Goal: Task Accomplishment & Management: Use online tool/utility

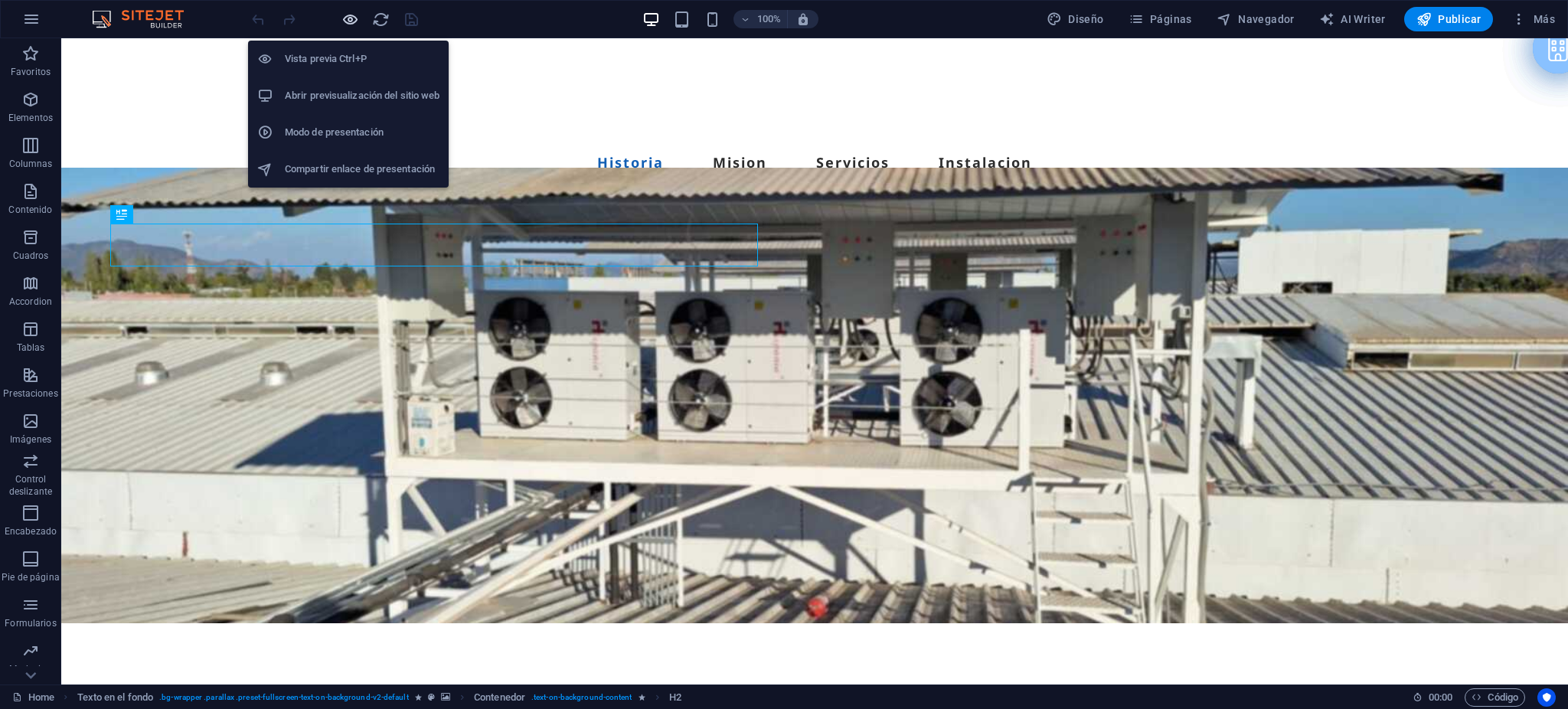
click at [353, 11] on icon "button" at bounding box center [350, 19] width 17 height 17
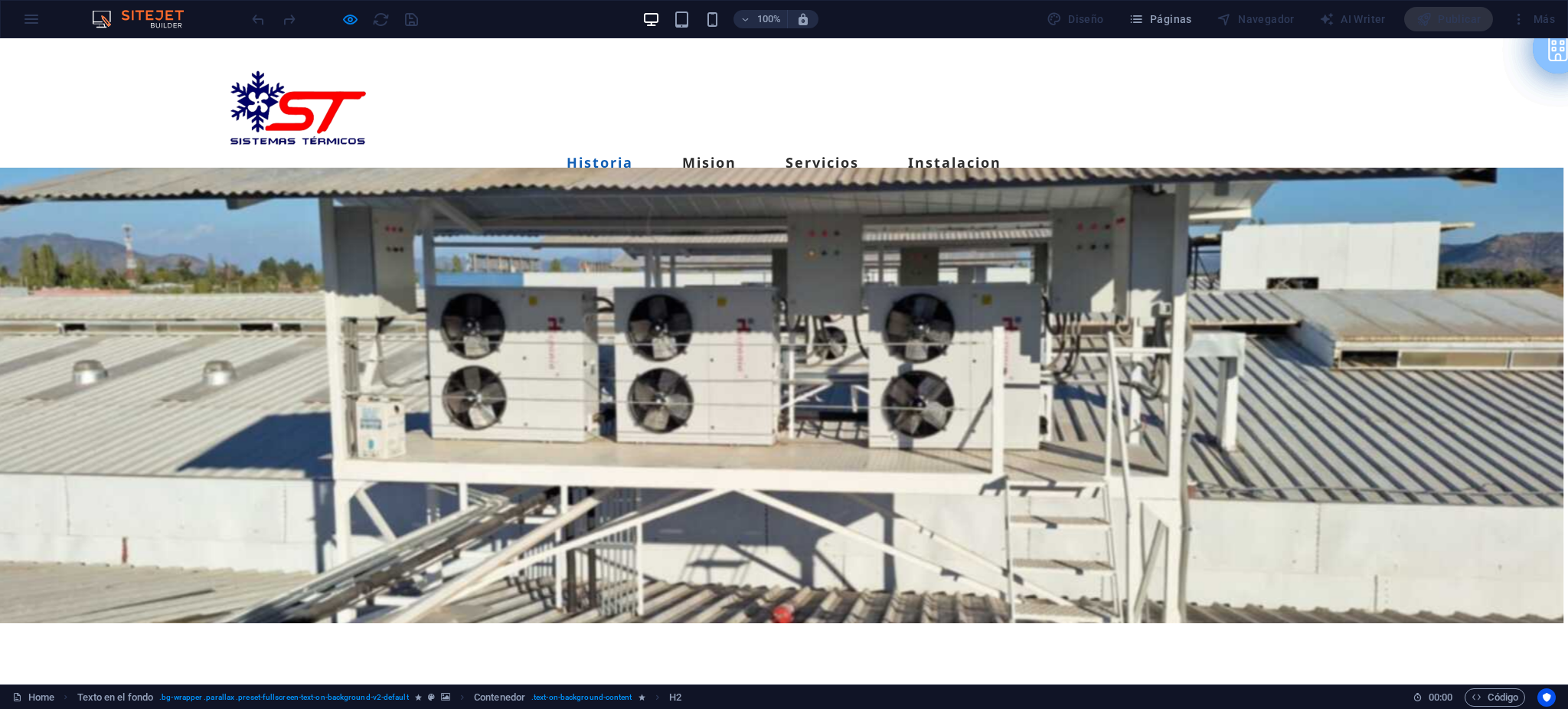
click at [1289, 265] on div at bounding box center [779, 395] width 1568 height 456
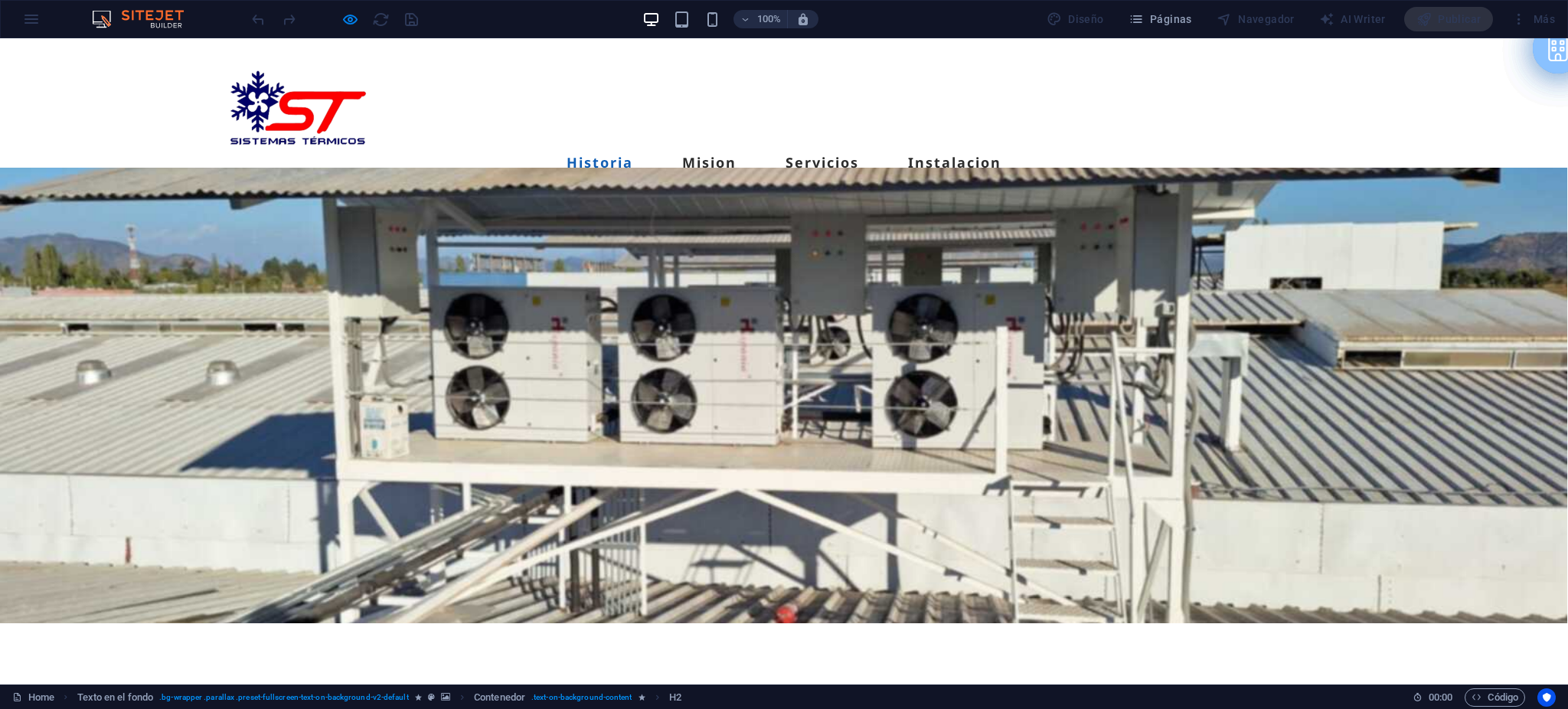
click at [1092, 305] on div at bounding box center [783, 395] width 1568 height 456
click at [328, 174] on link "Contacto" at bounding box center [274, 192] width 107 height 36
click at [950, 155] on link "Instalacion" at bounding box center [955, 162] width 93 height 14
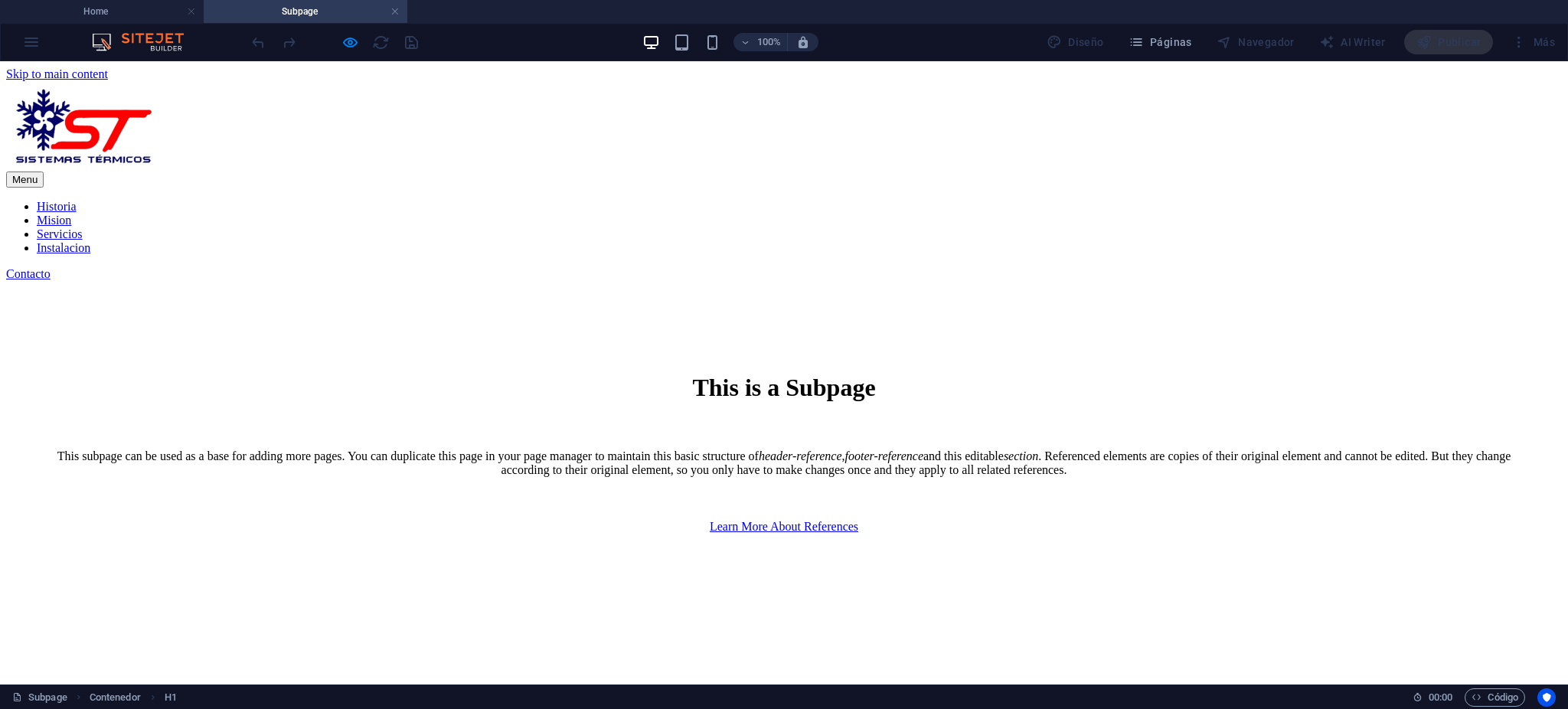
click at [839, 200] on nav "Historia Mision Servicios Instalacion" at bounding box center [784, 227] width 1556 height 55
click at [635, 177] on div "Menu Historia Mision Servicios Instalacion Contacto" at bounding box center [784, 181] width 1556 height 200
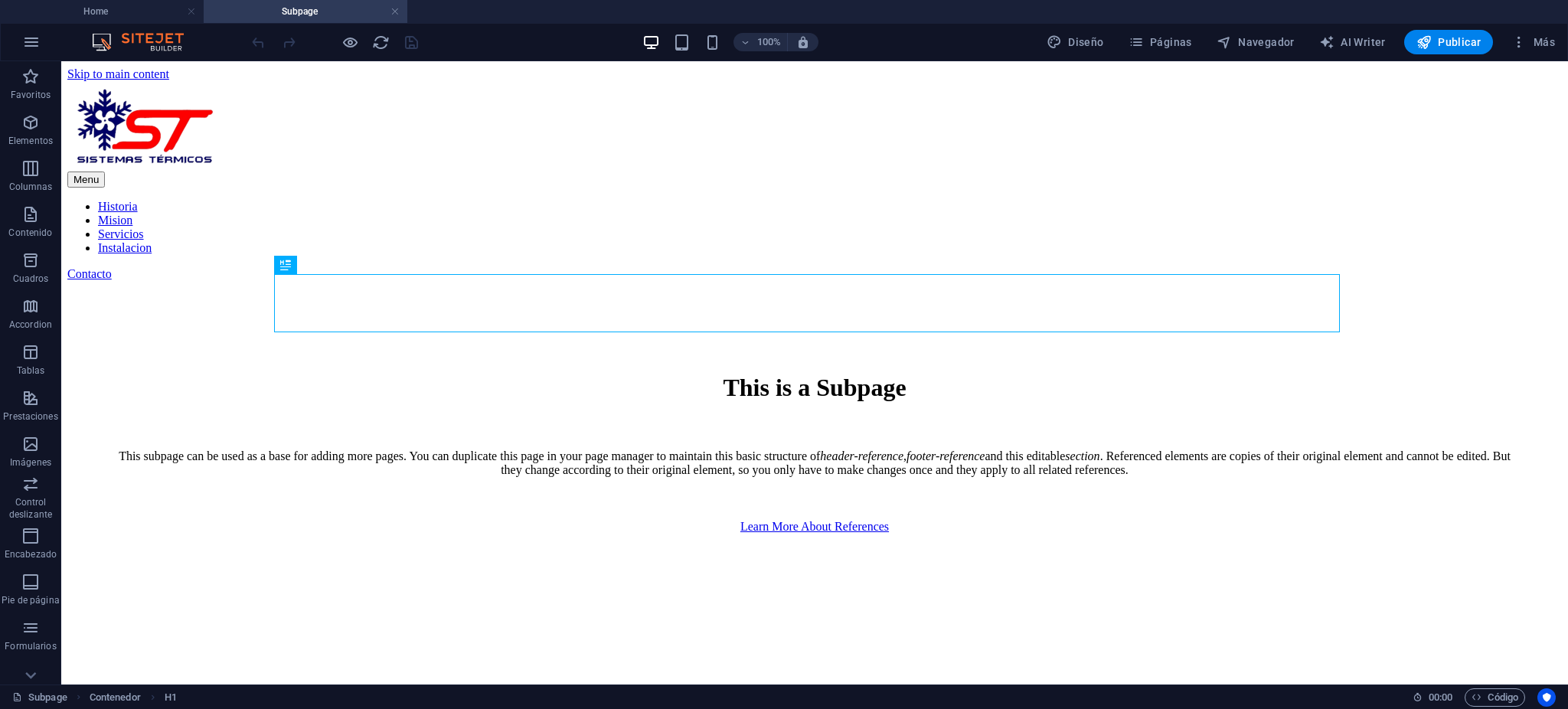
click at [868, 200] on nav "Historia Mision Servicios Instalacion" at bounding box center [815, 227] width 1495 height 55
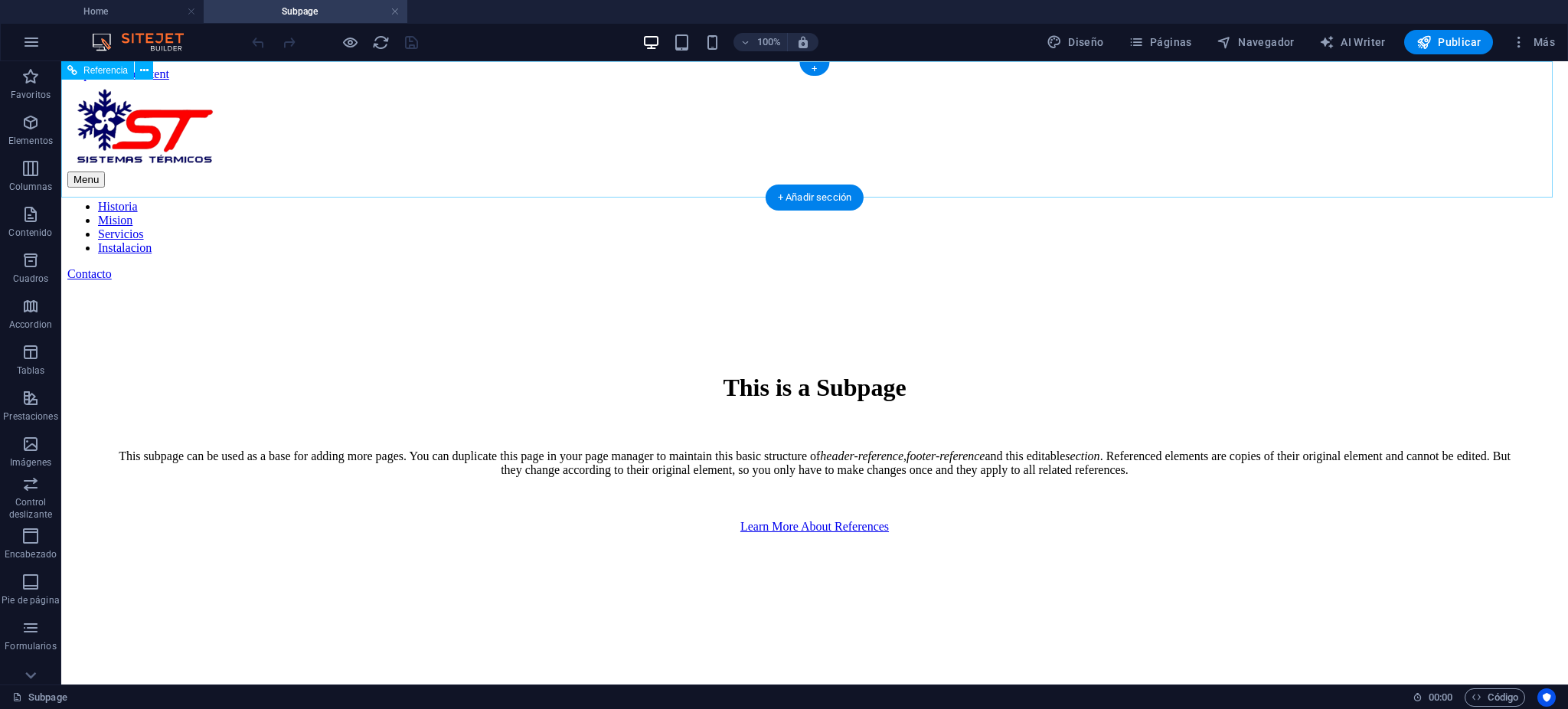
click at [879, 200] on nav "Historia Mision Servicios Instalacion" at bounding box center [815, 227] width 1495 height 55
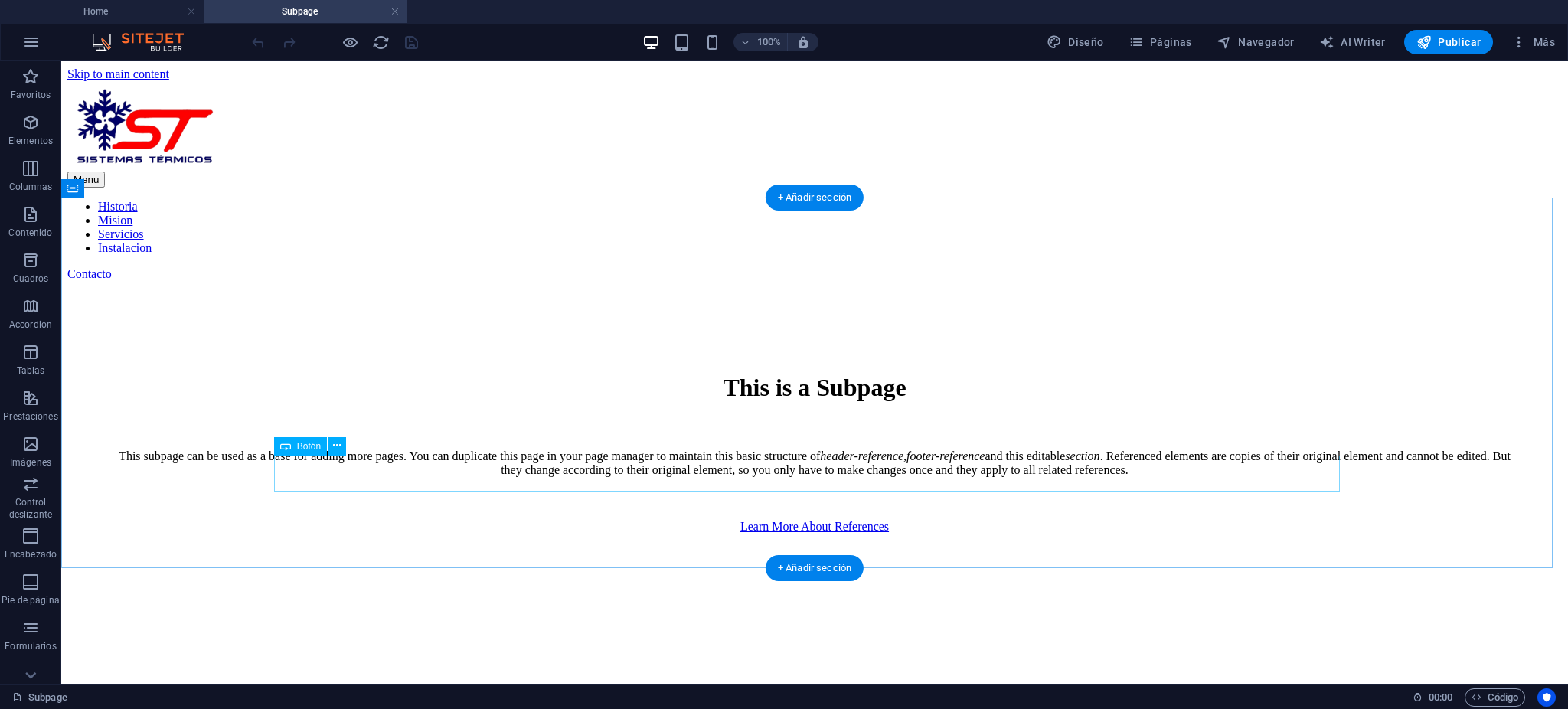
click at [775, 520] on div "Learn More About References" at bounding box center [814, 527] width 1396 height 14
click at [840, 573] on div "+ Añadir sección" at bounding box center [814, 568] width 98 height 26
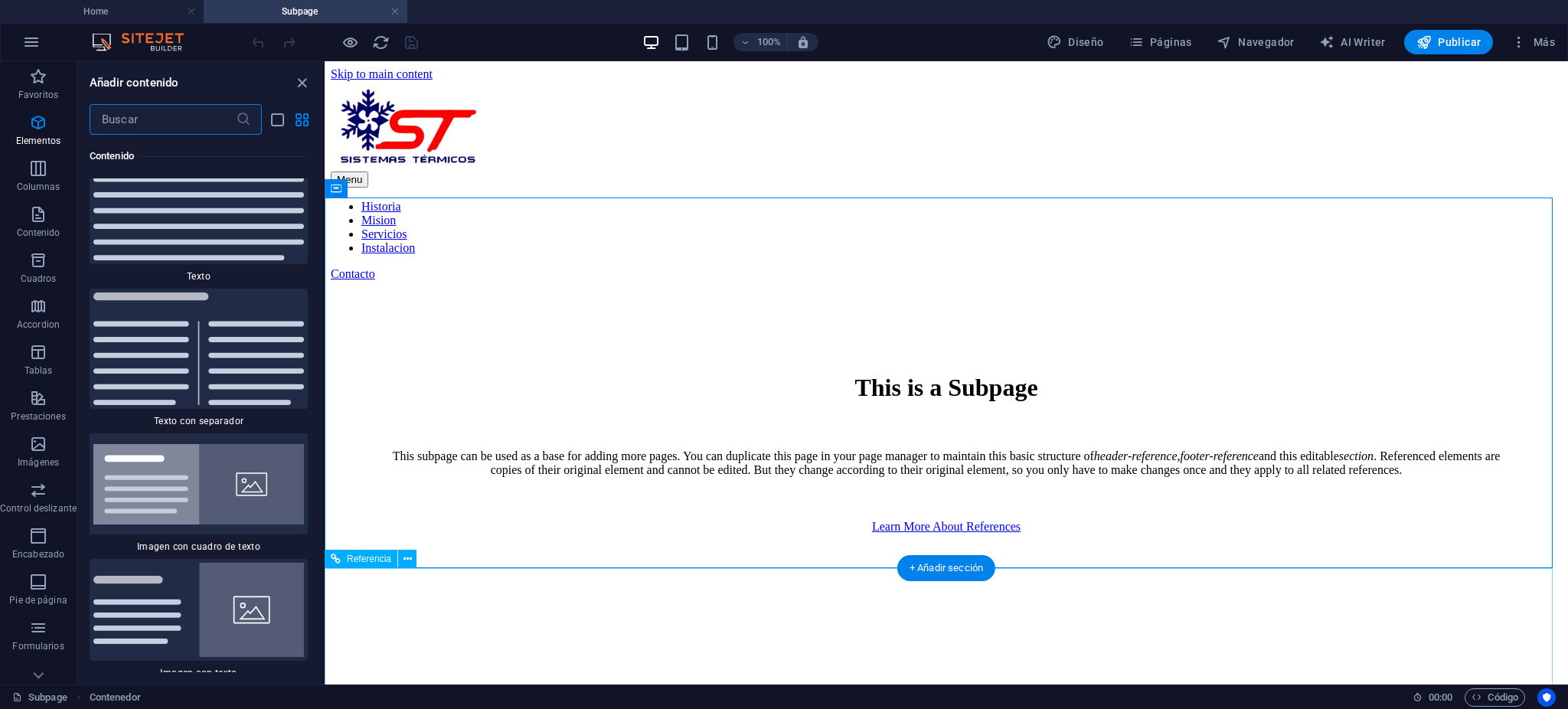
scroll to position [5099, 0]
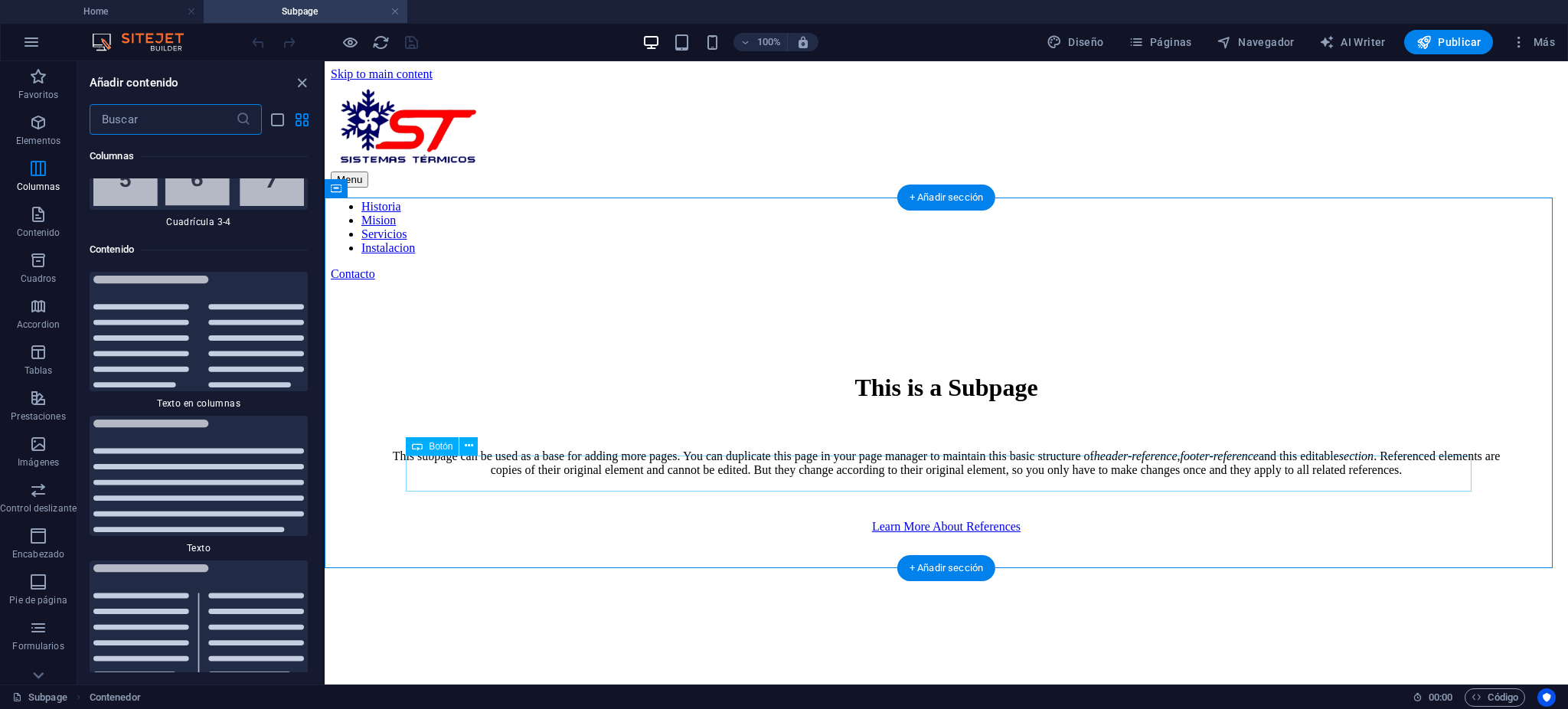
click at [850, 520] on div "Learn More About References" at bounding box center [946, 527] width 1133 height 14
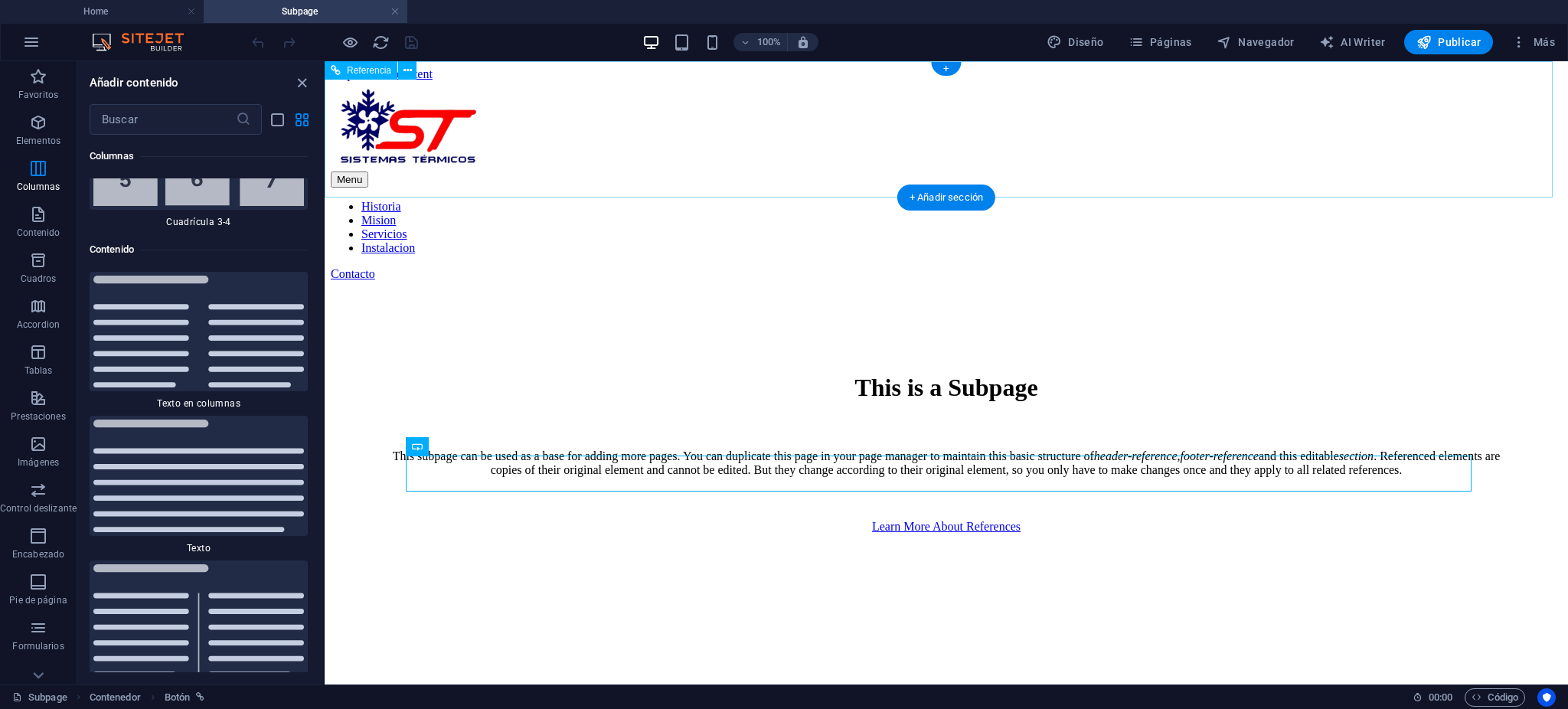
click at [1442, 267] on div "Contacto" at bounding box center [946, 274] width 1231 height 14
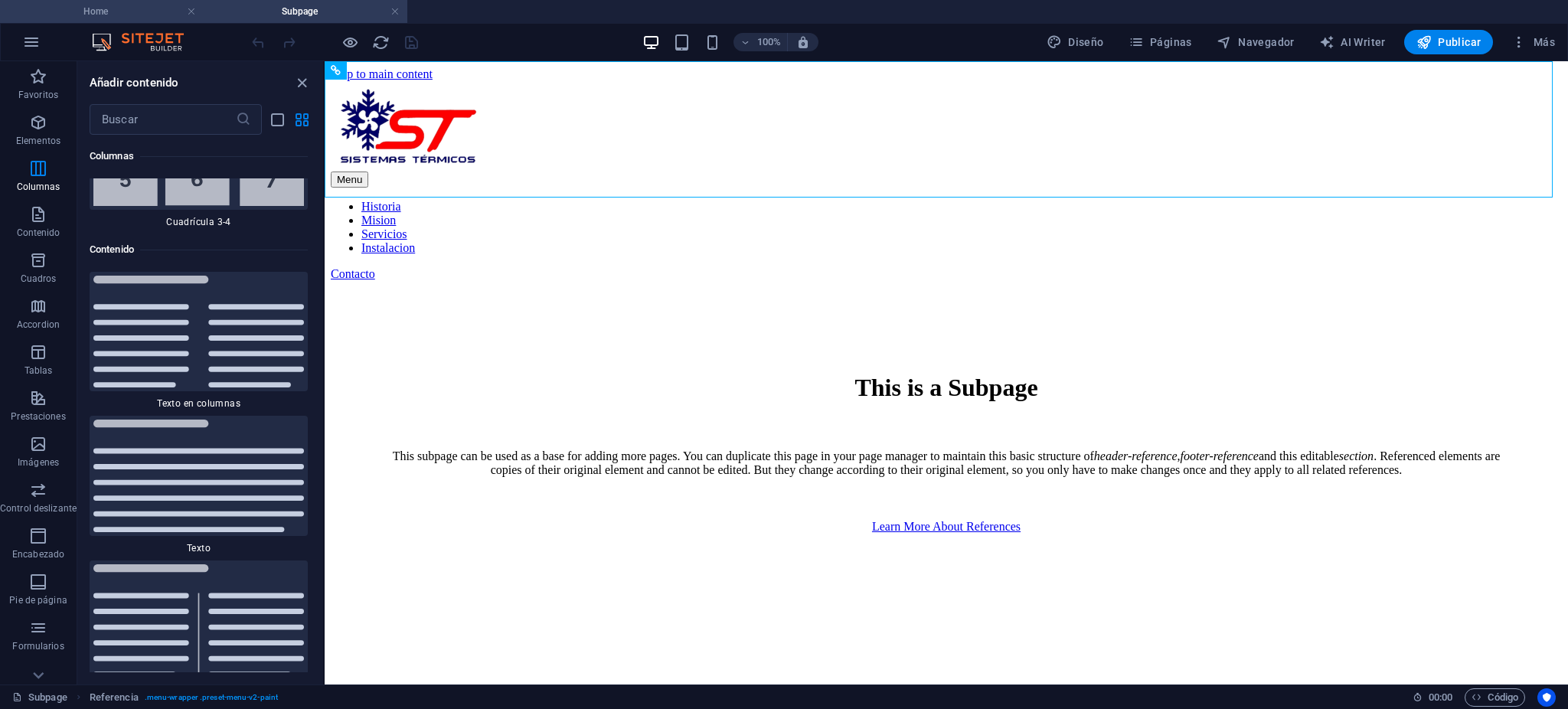
click at [102, 11] on h4 "Home" at bounding box center [102, 12] width 204 height 17
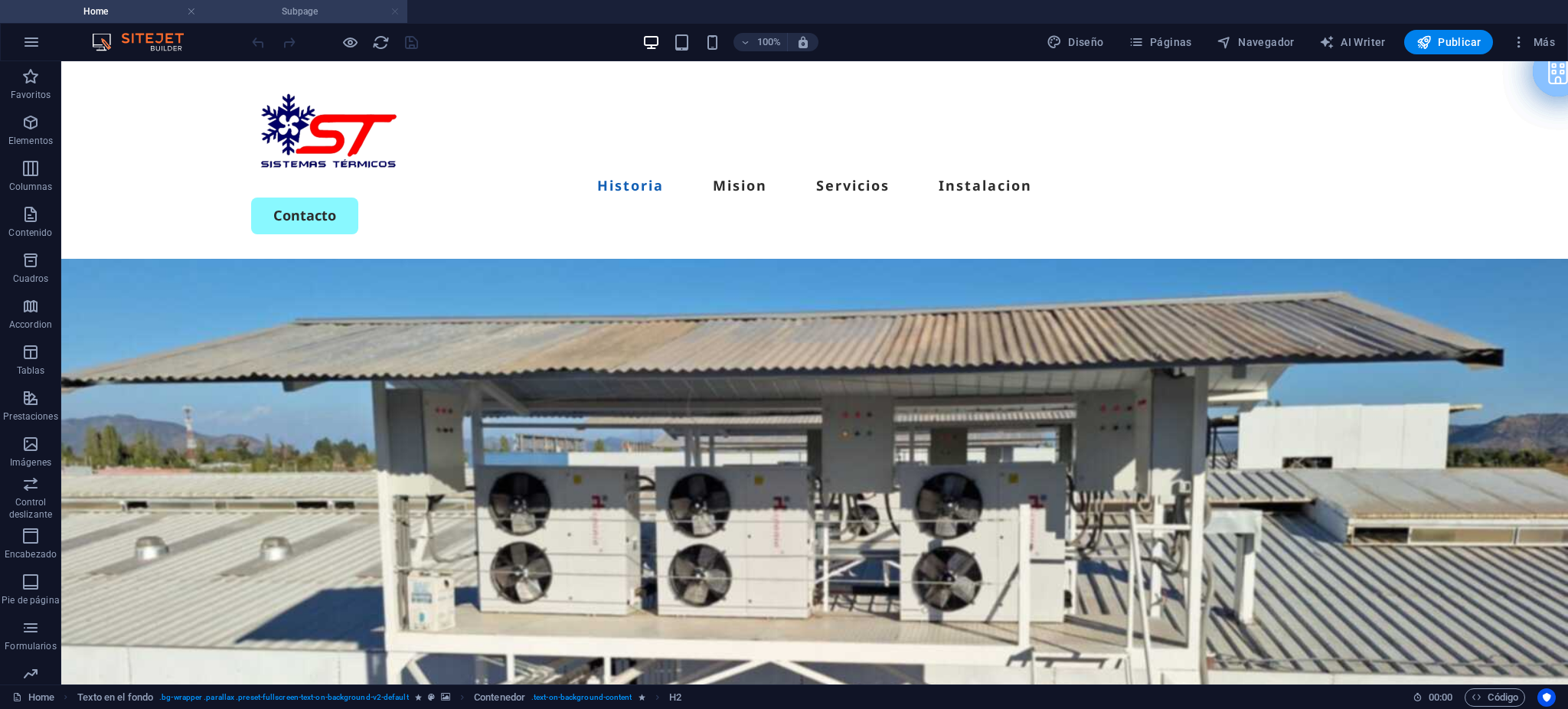
click at [395, 9] on link at bounding box center [395, 12] width 9 height 15
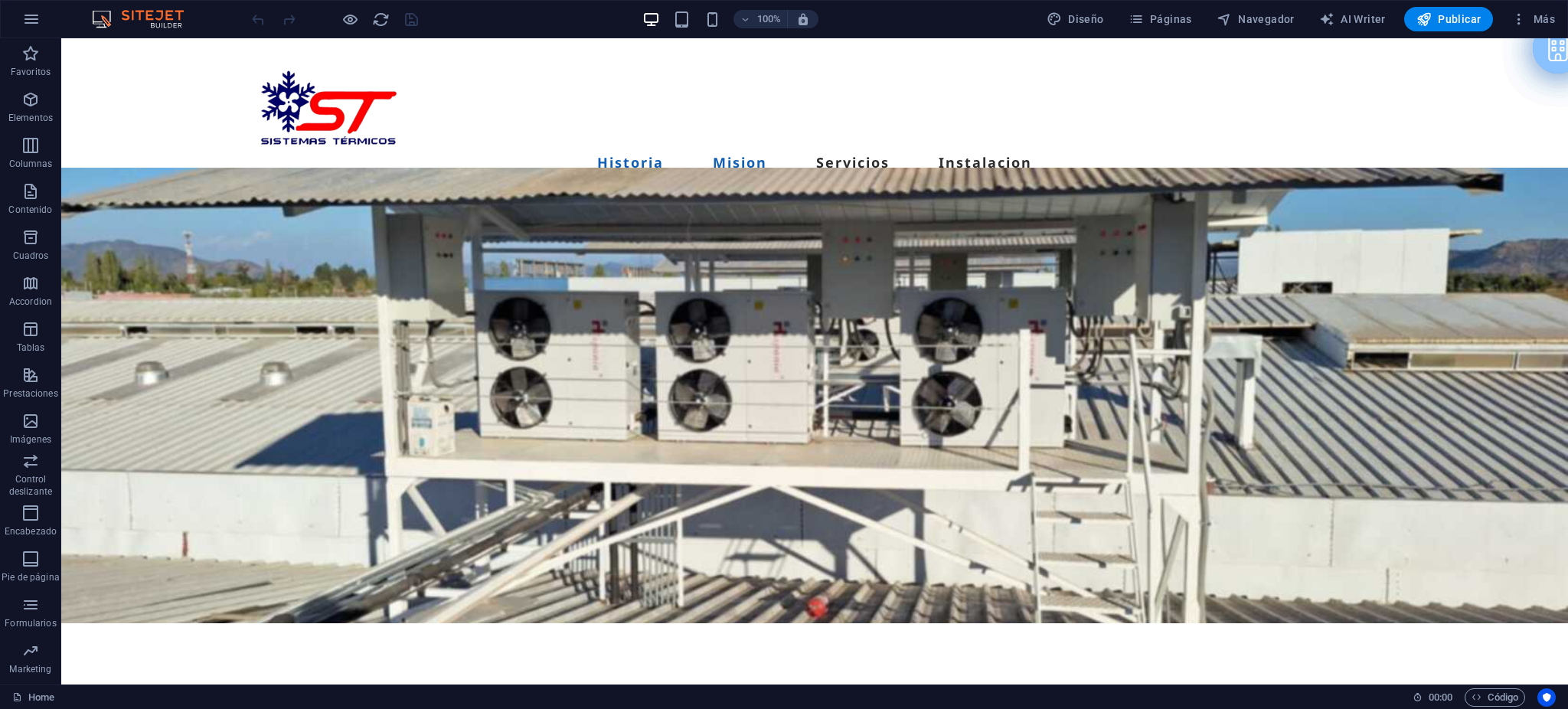
click at [753, 155] on link "Mision" at bounding box center [740, 162] width 54 height 14
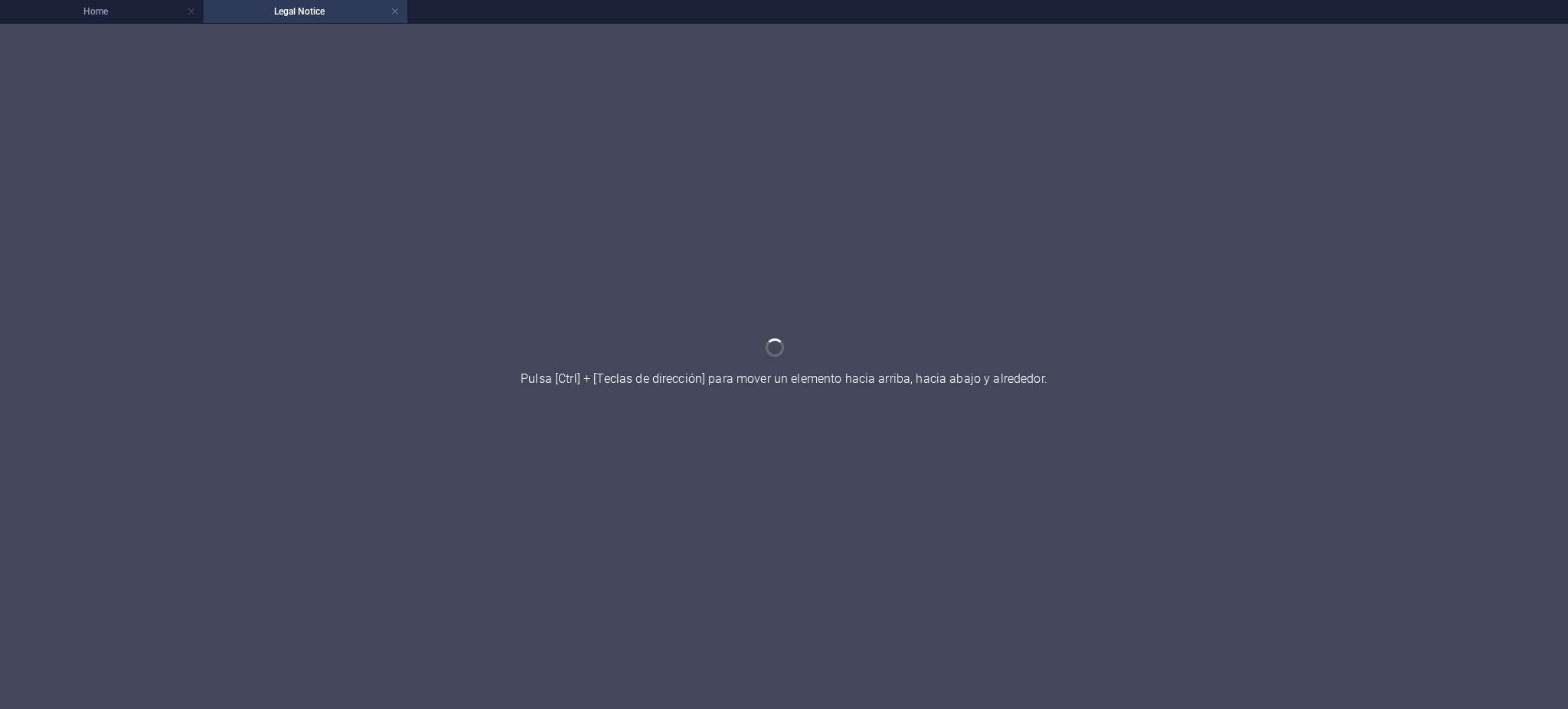
scroll to position [0, 0]
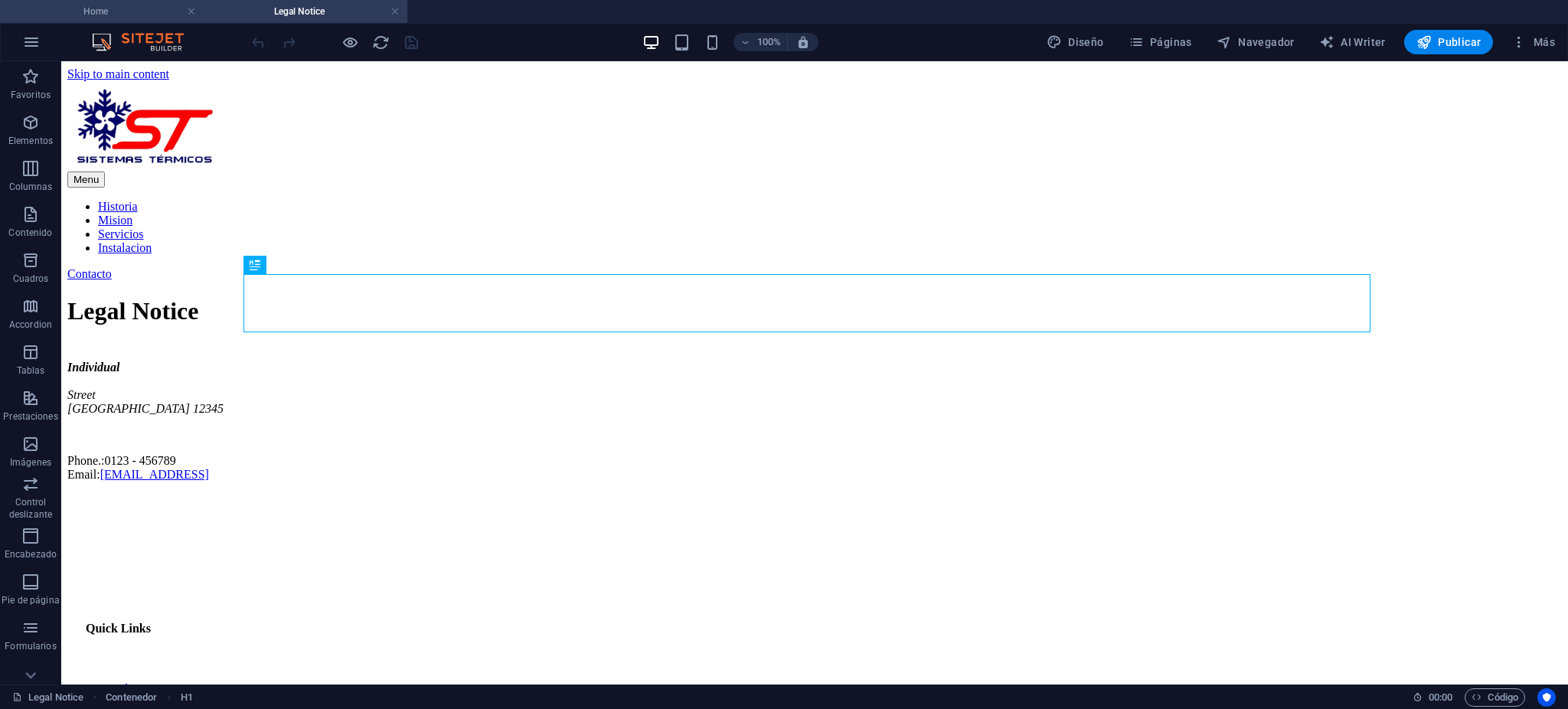
click at [135, 16] on h4 "Home" at bounding box center [102, 12] width 204 height 17
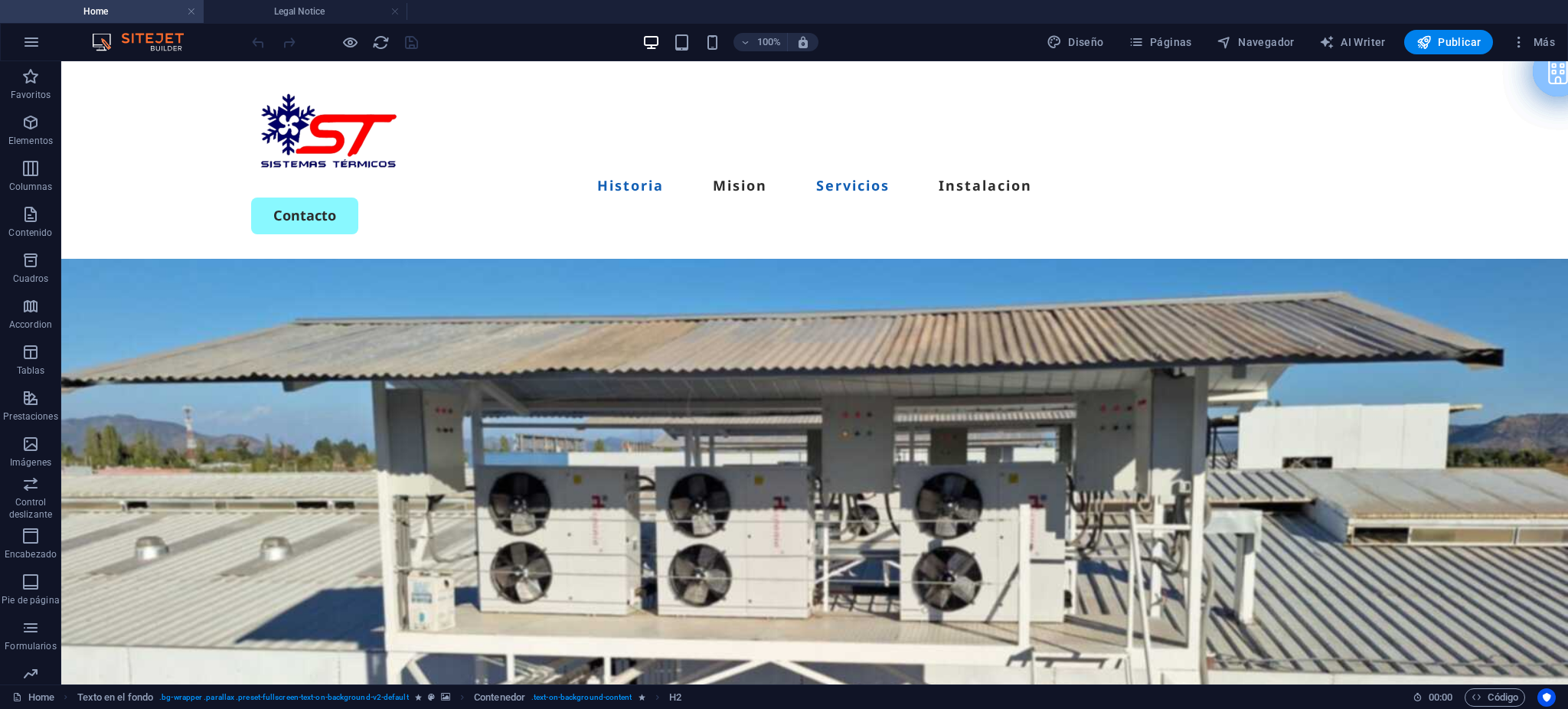
click at [868, 178] on link "Servicios" at bounding box center [852, 185] width 73 height 14
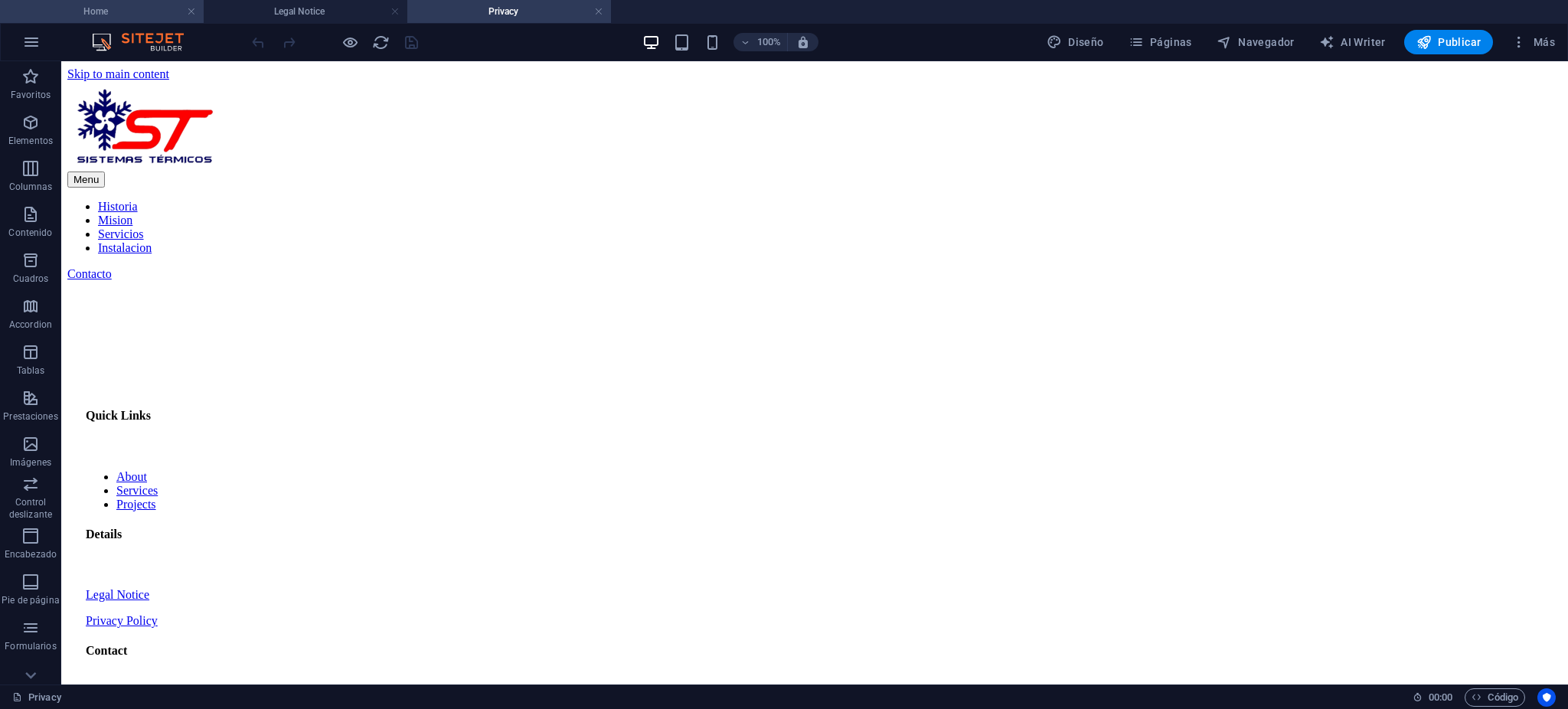
click at [140, 8] on h4 "Home" at bounding box center [102, 12] width 204 height 17
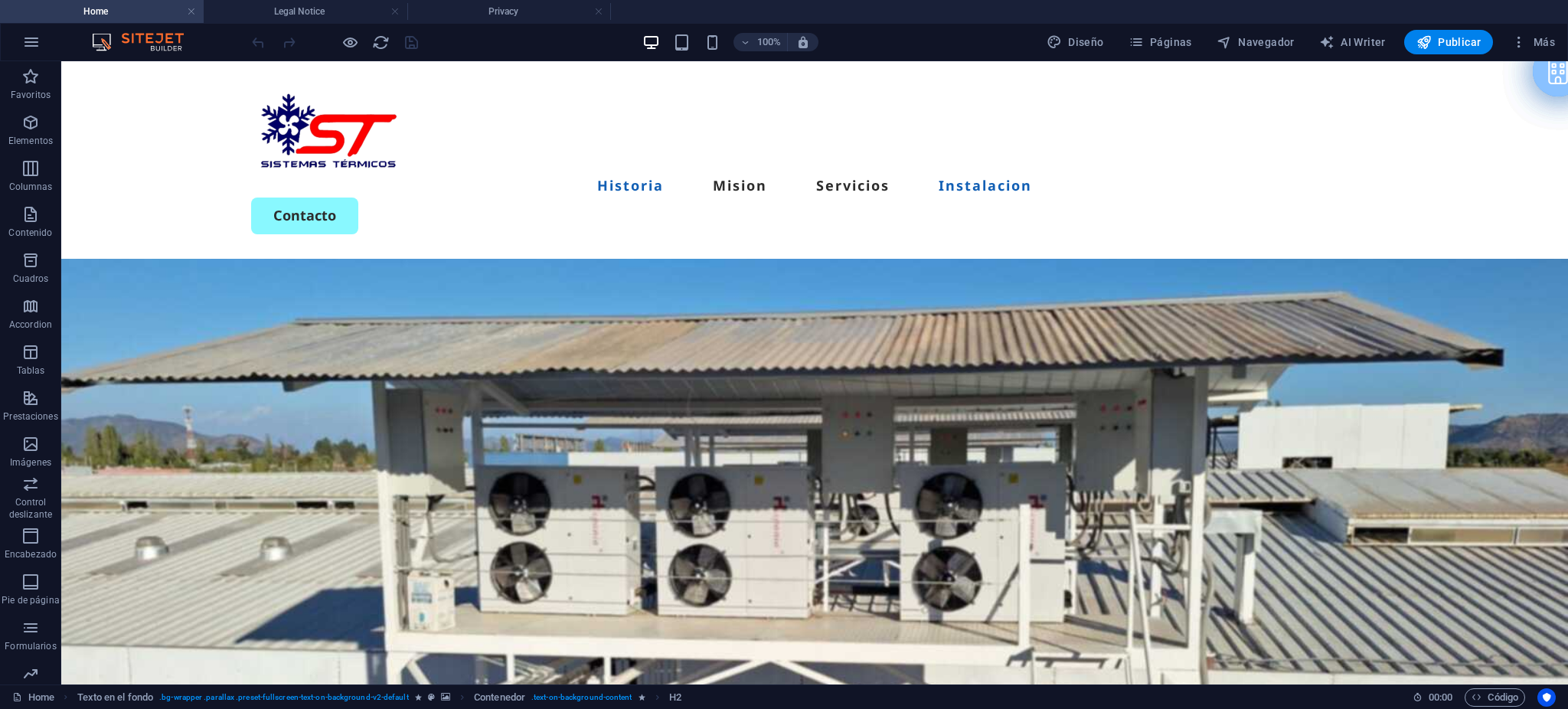
click at [1012, 178] on link "Instalacion" at bounding box center [985, 185] width 93 height 14
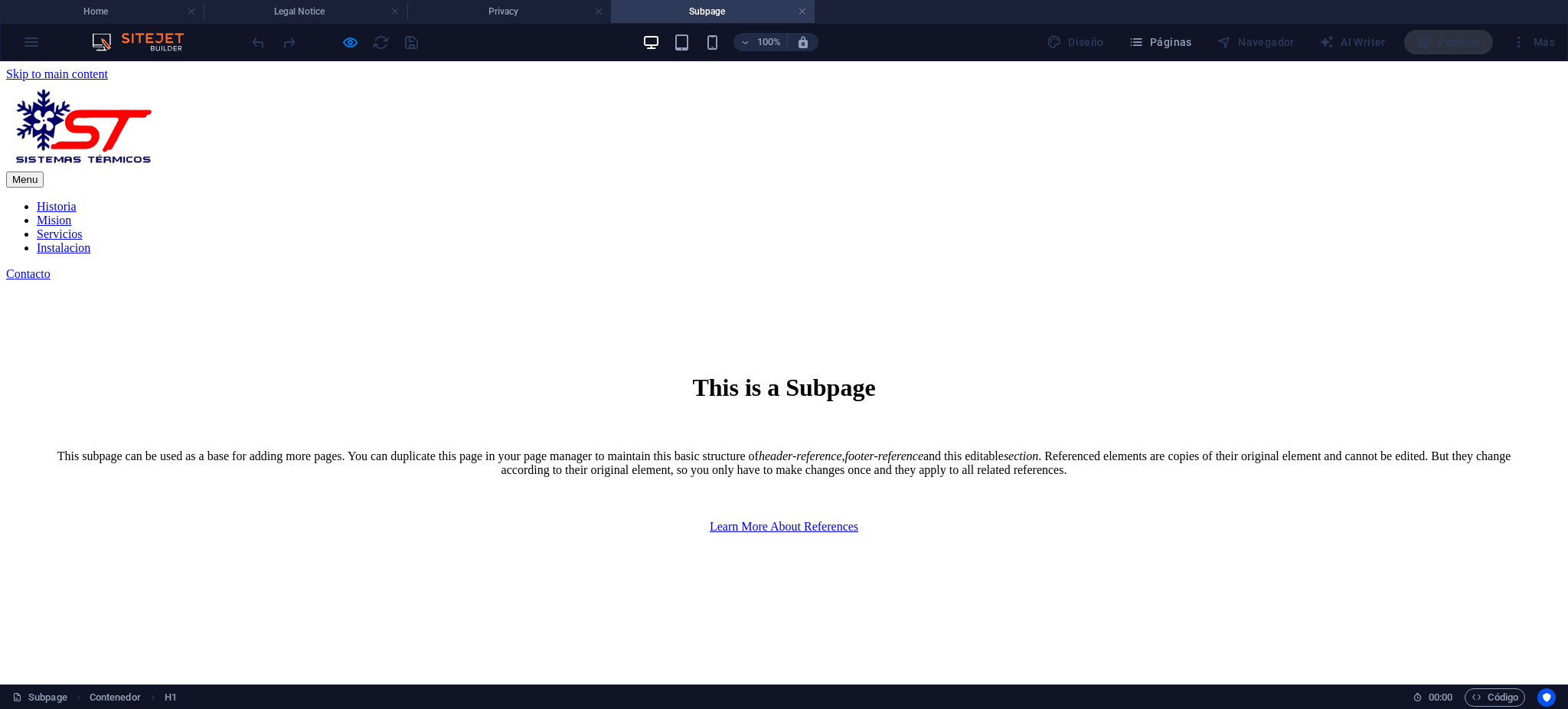
click at [1278, 267] on div "Contacto" at bounding box center [784, 274] width 1556 height 14
click at [126, 11] on h4 "Home" at bounding box center [102, 12] width 204 height 17
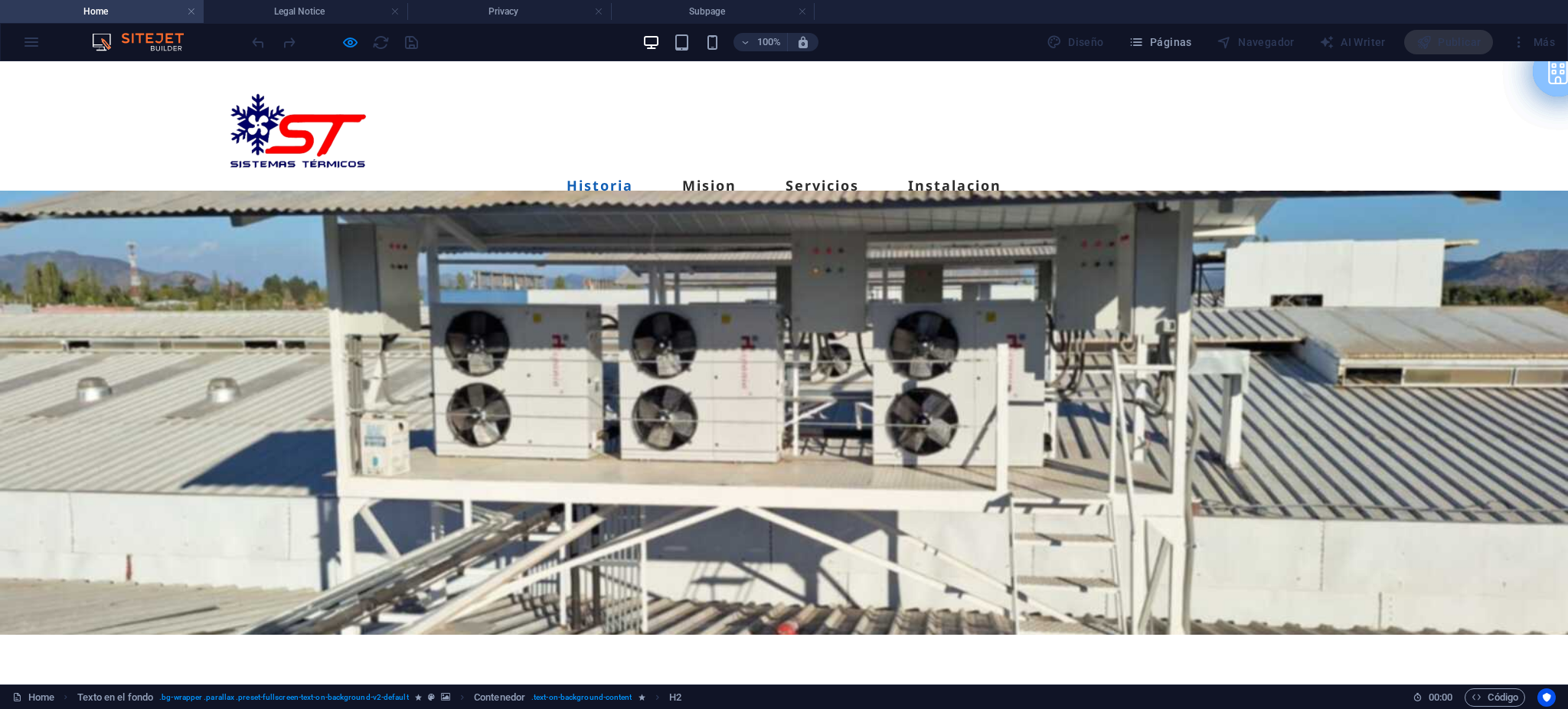
click at [328, 197] on link "Contacto" at bounding box center [274, 215] width 107 height 36
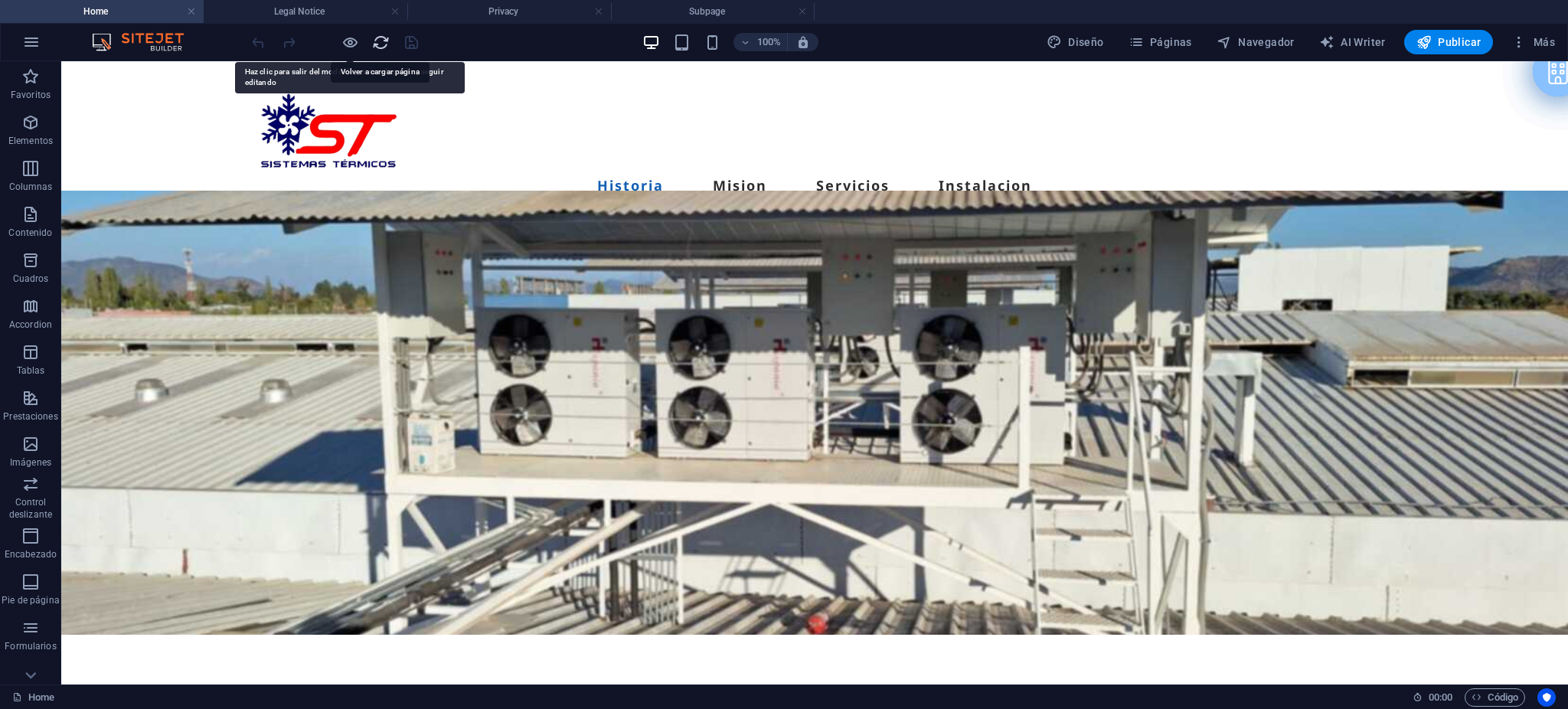
click at [384, 36] on icon "reload" at bounding box center [381, 42] width 17 height 17
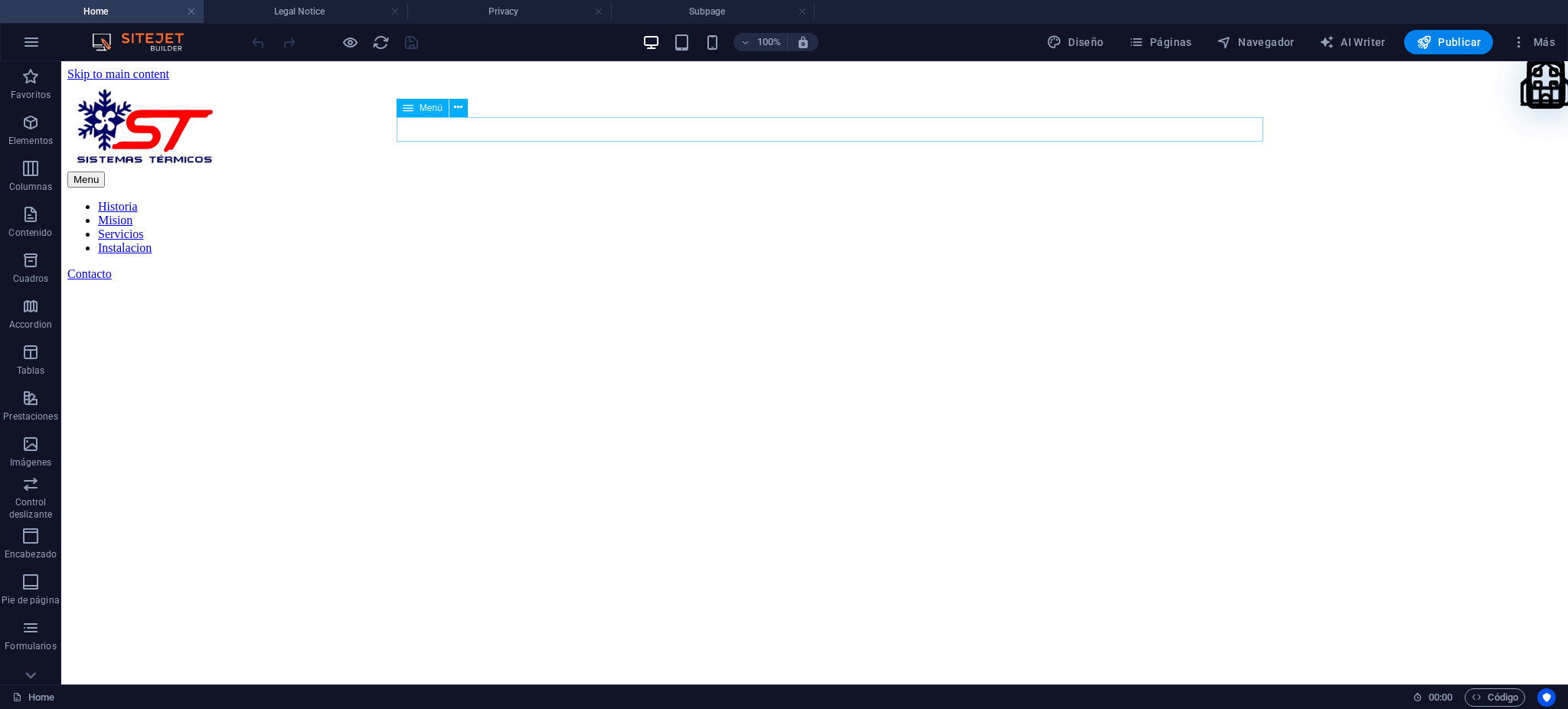
click at [959, 213] on figure at bounding box center [815, 213] width 1495 height 0
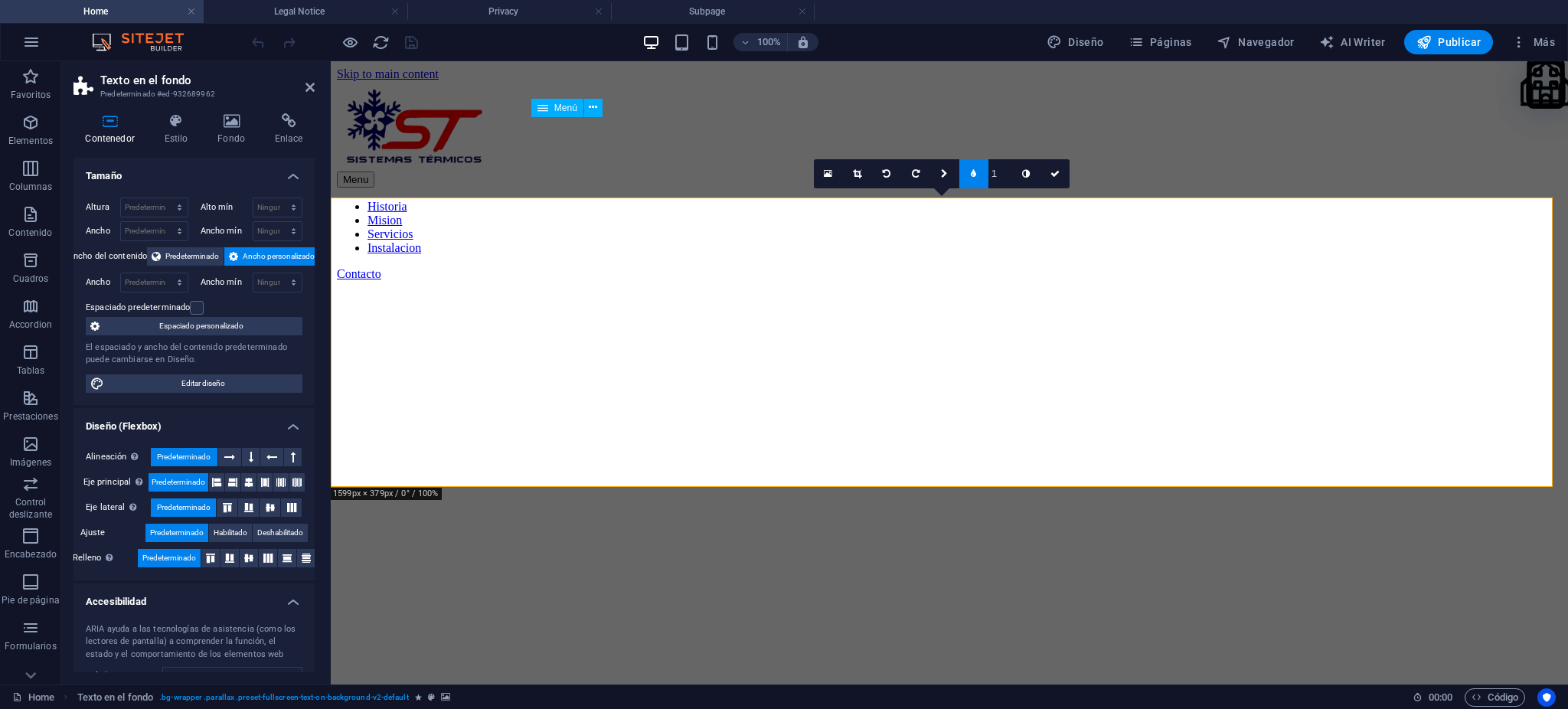
click at [1056, 213] on figure at bounding box center [950, 213] width 1225 height 0
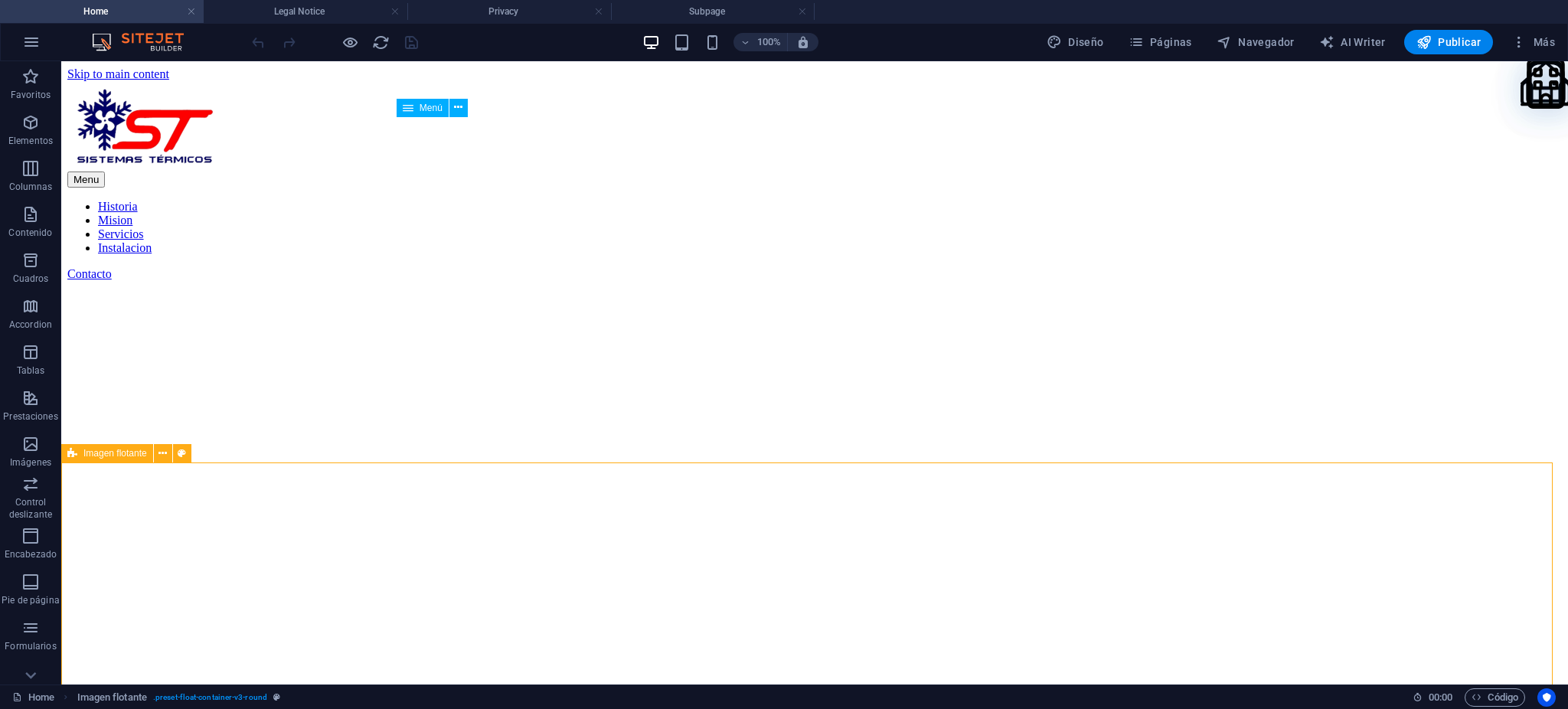
click at [954, 213] on figure at bounding box center [815, 213] width 1495 height 0
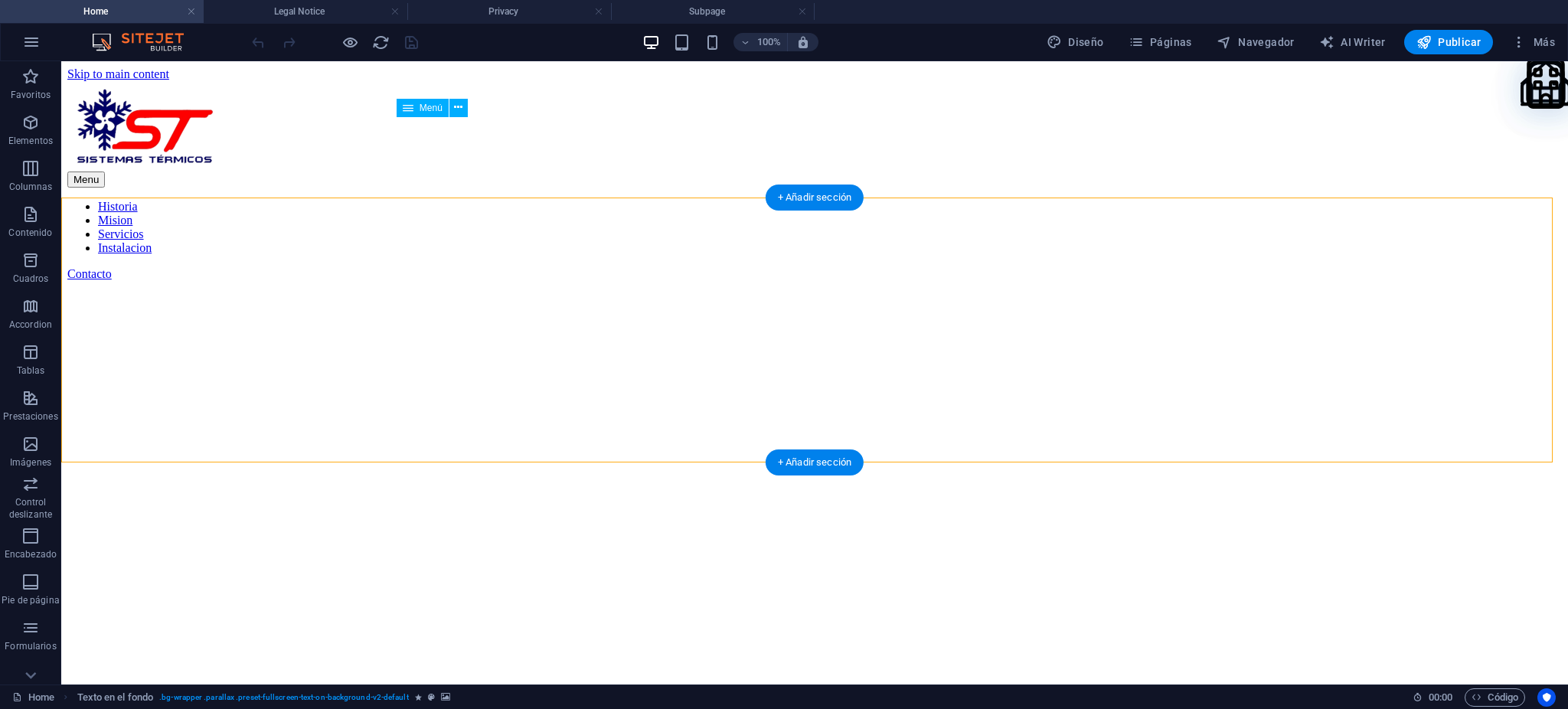
click at [952, 213] on figure at bounding box center [815, 213] width 1495 height 0
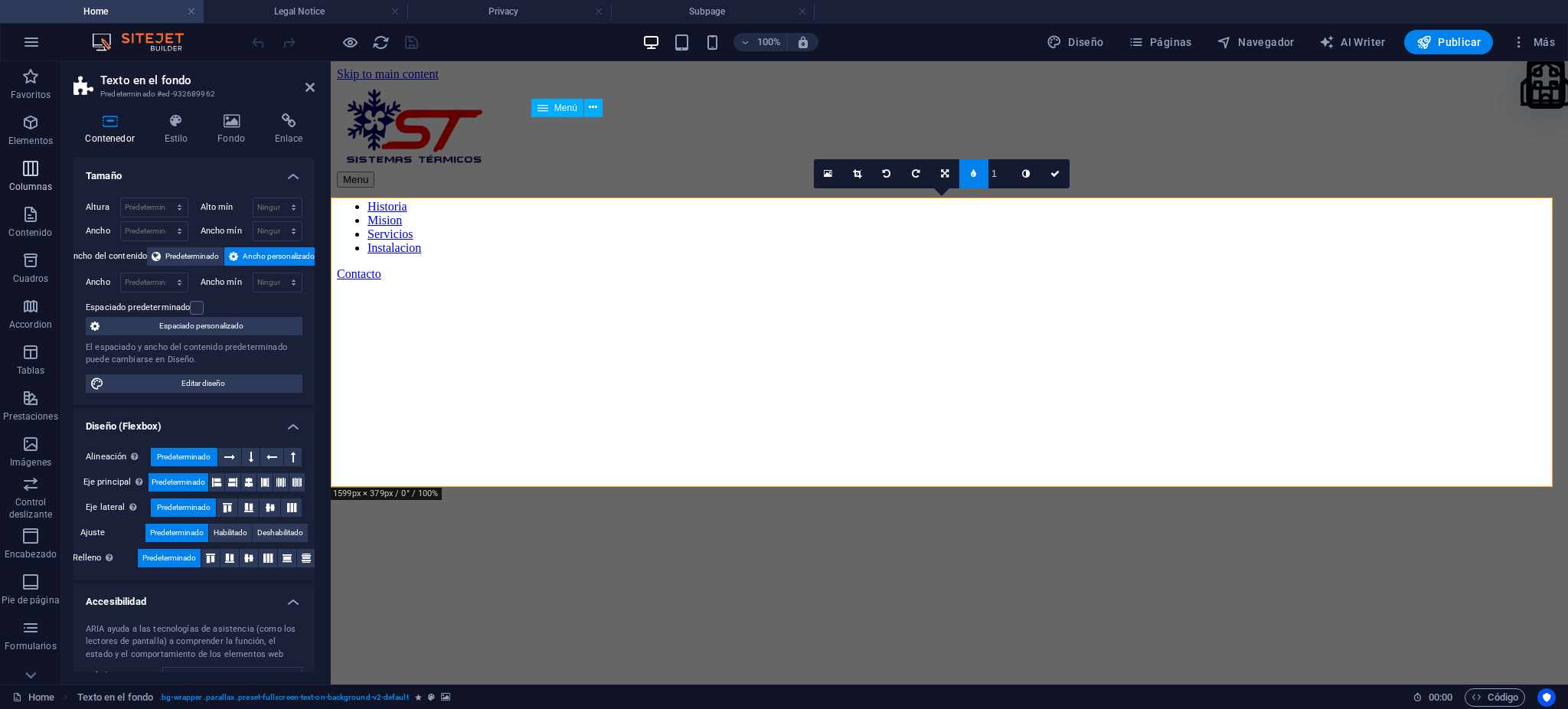
click at [35, 171] on icon "button" at bounding box center [31, 168] width 18 height 18
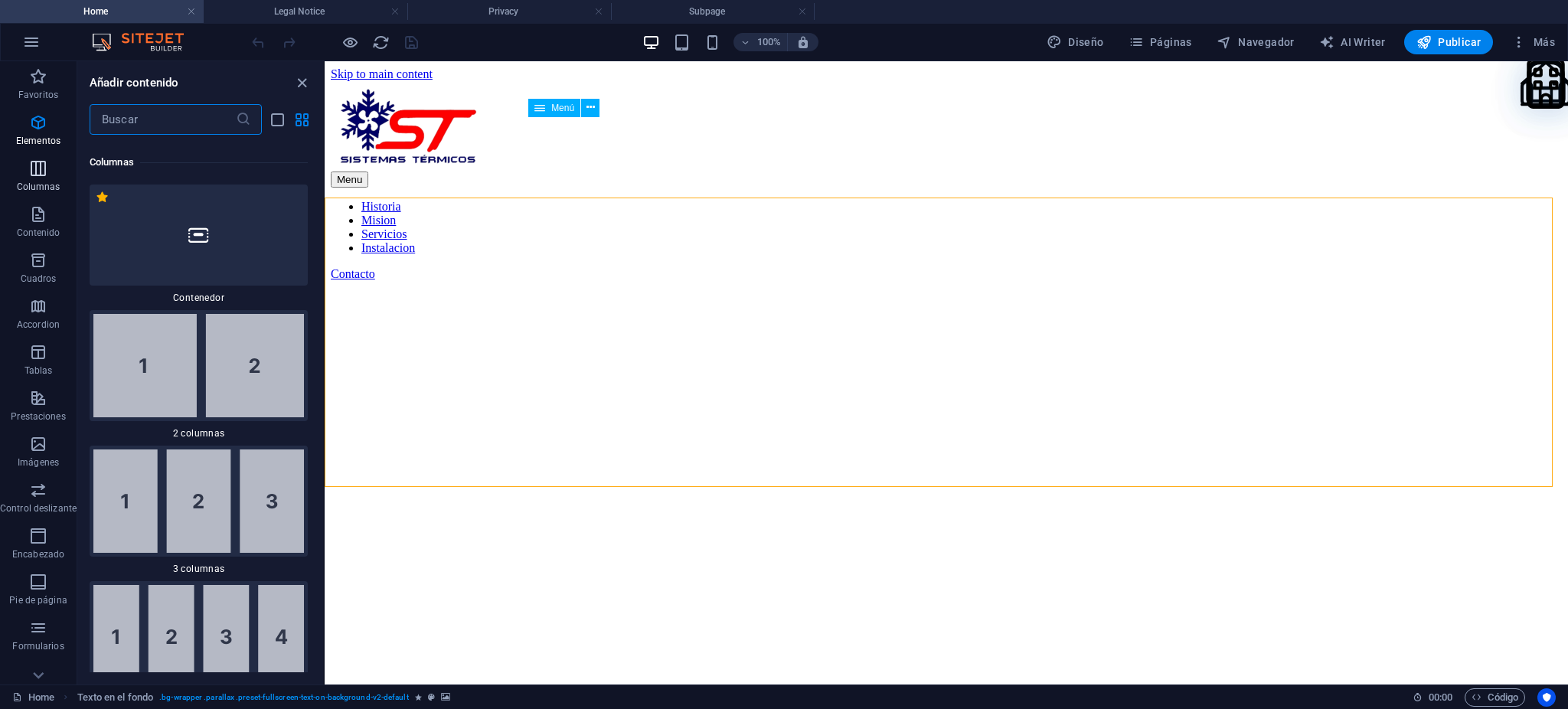
scroll to position [883, 0]
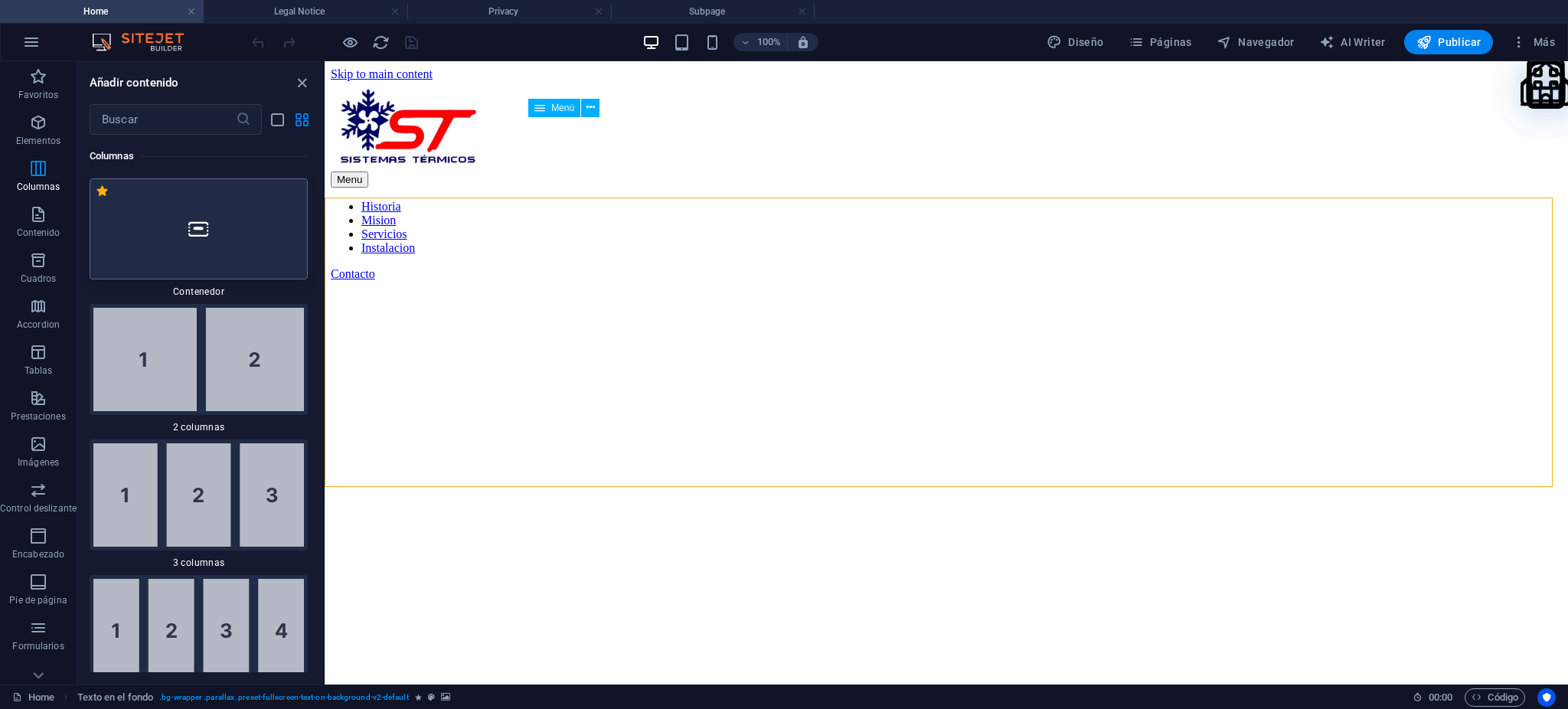
click at [147, 216] on div at bounding box center [198, 229] width 218 height 101
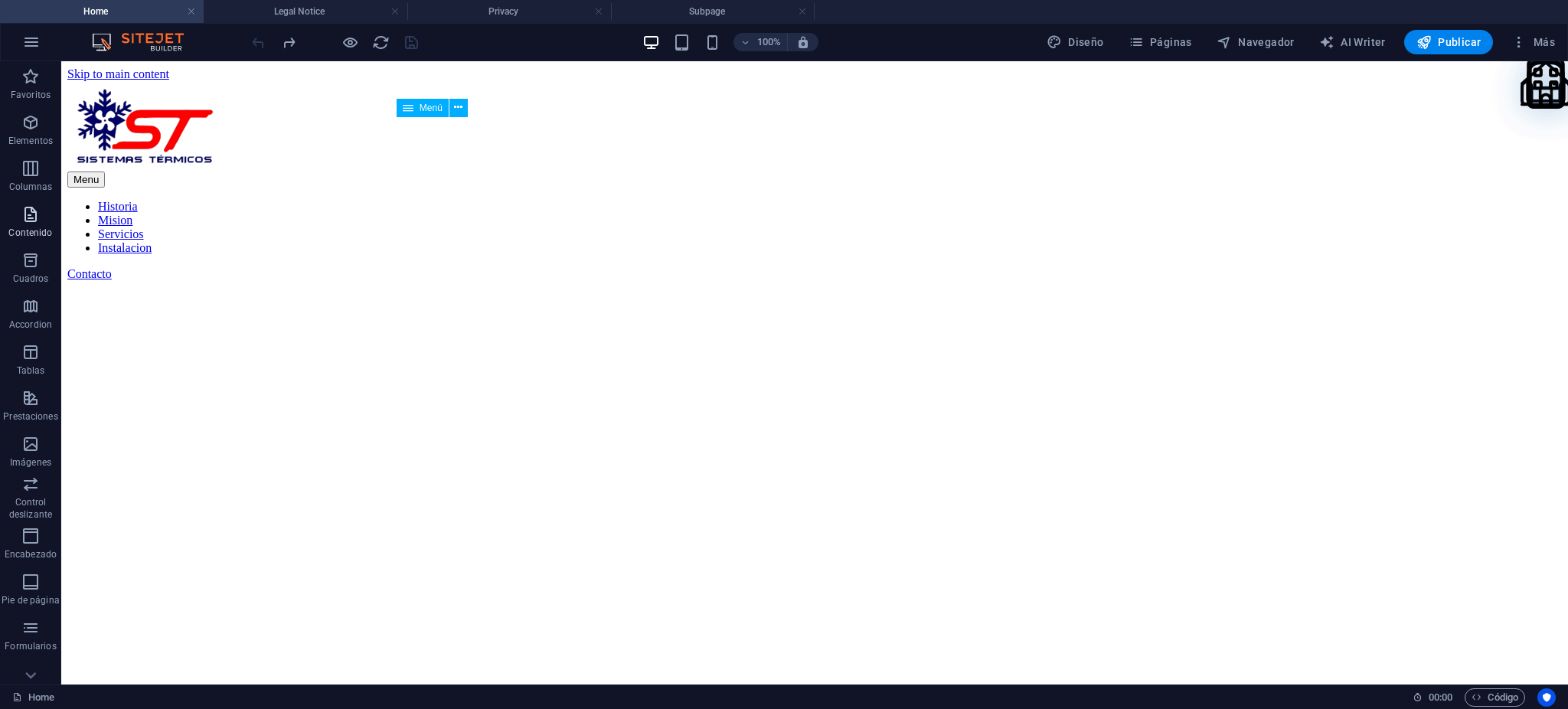
click at [37, 221] on icon "button" at bounding box center [31, 214] width 18 height 18
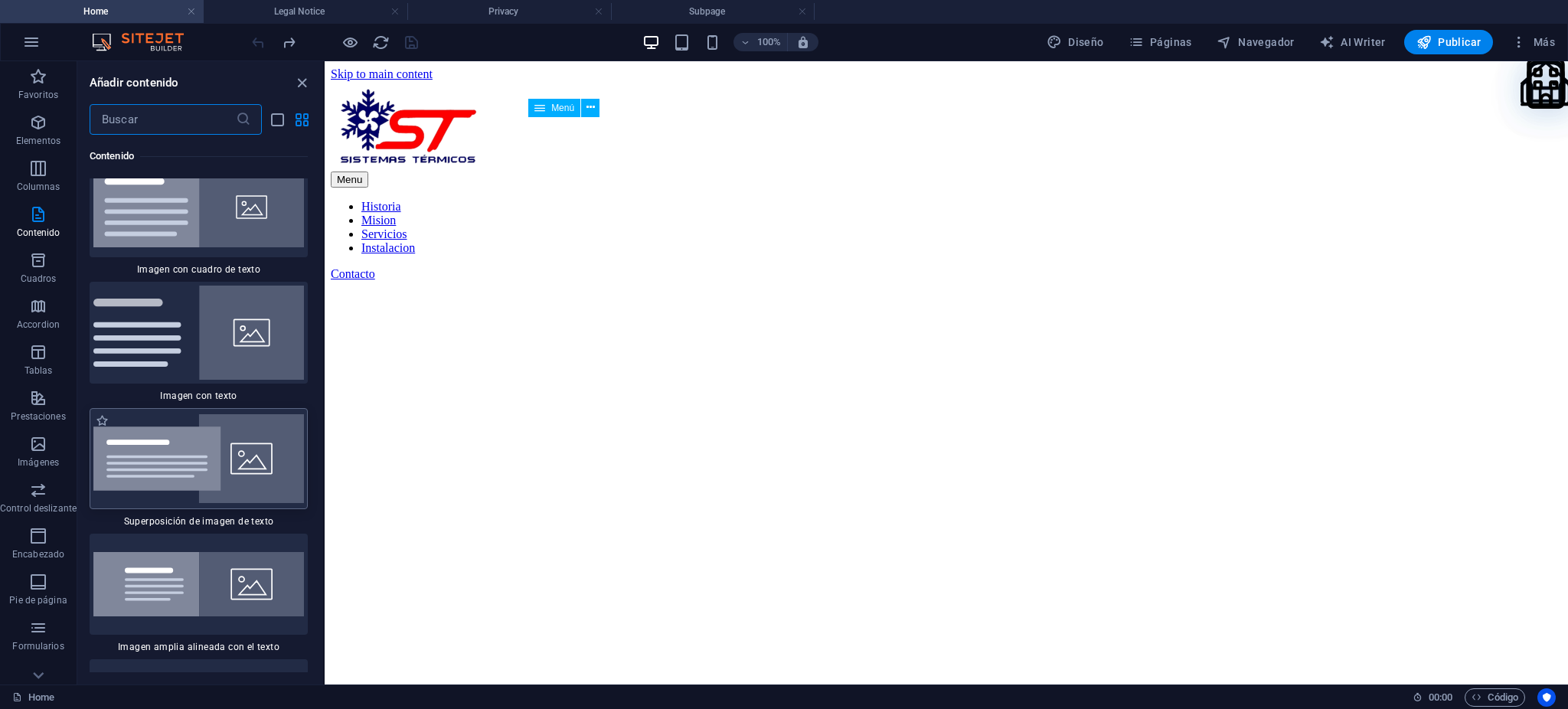
scroll to position [5660, 0]
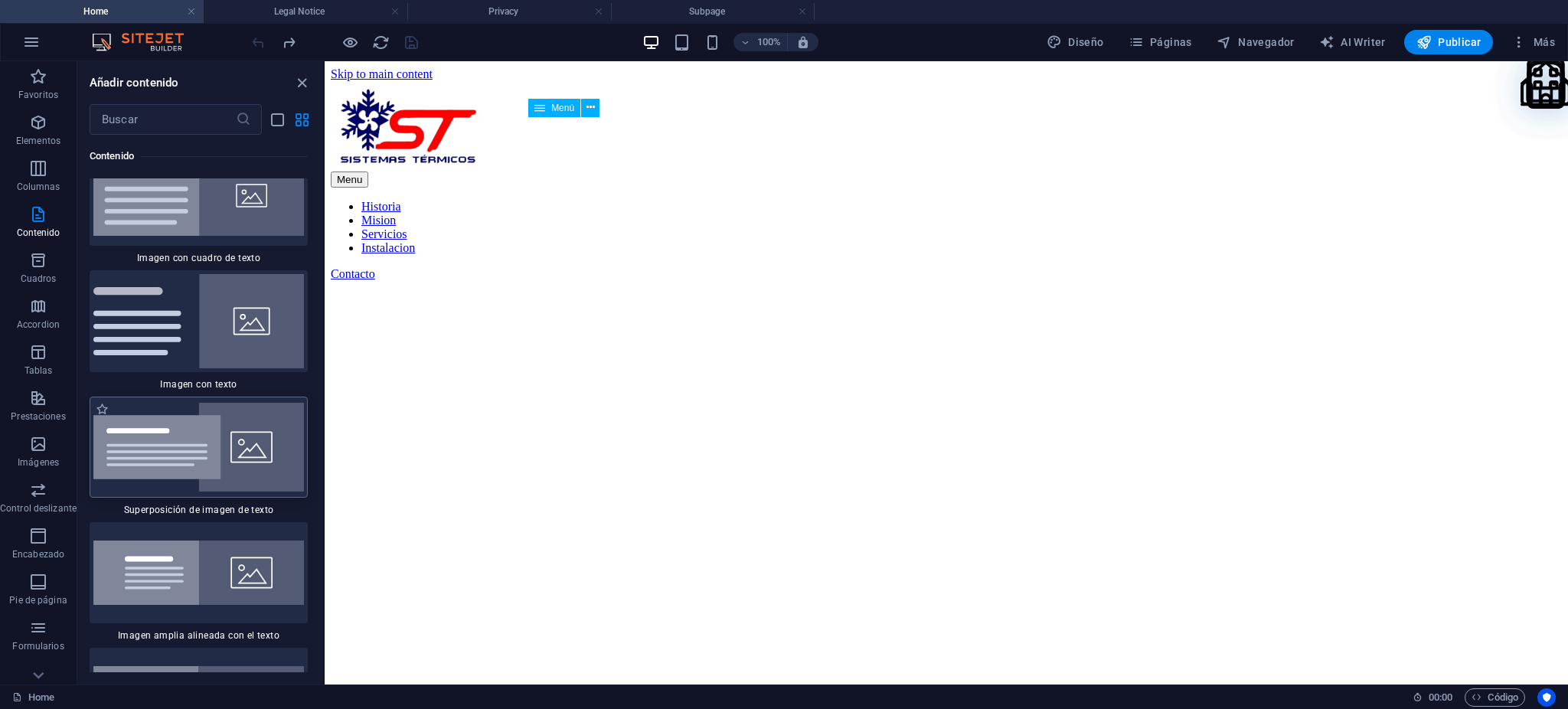
click at [247, 436] on img at bounding box center [198, 447] width 211 height 89
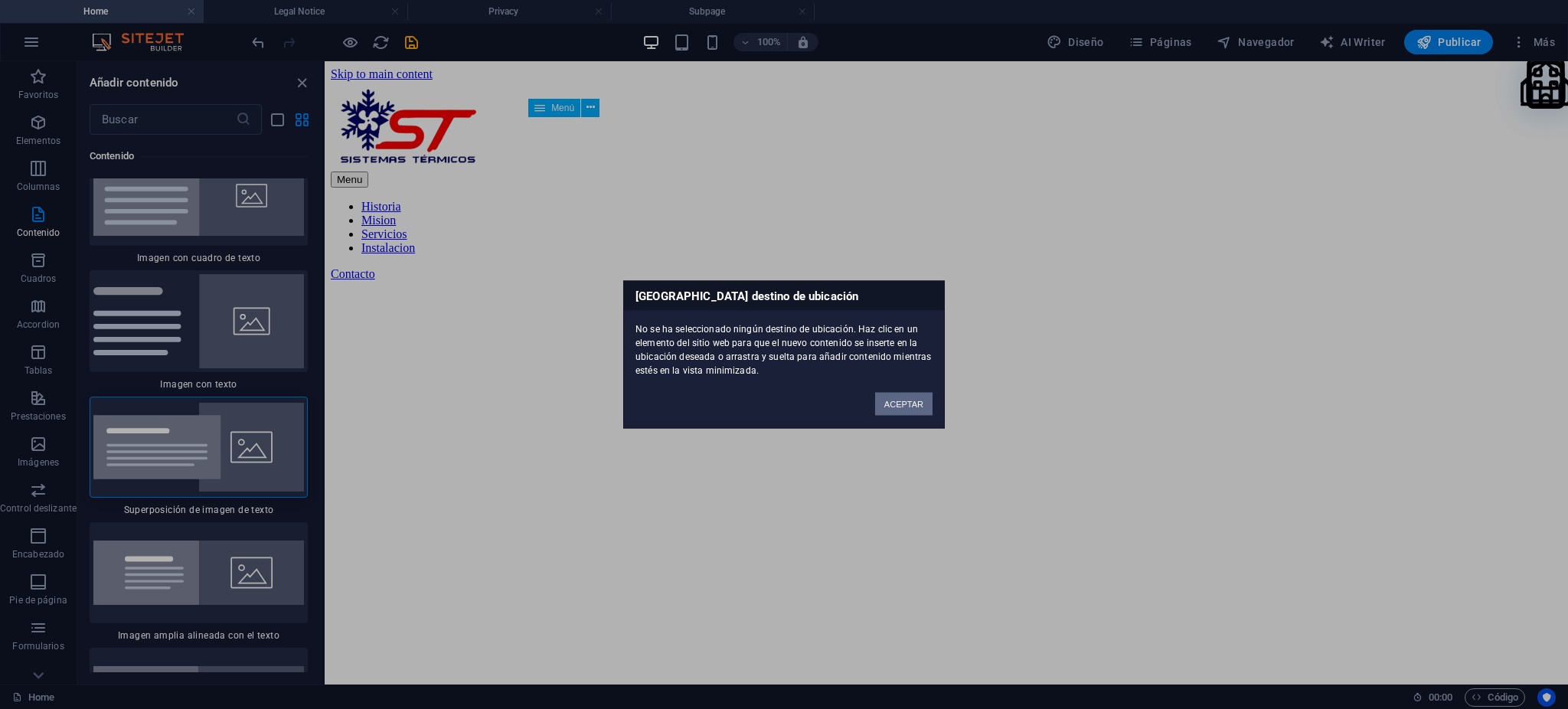
click at [909, 398] on button "ACEPTAR" at bounding box center [904, 404] width 58 height 23
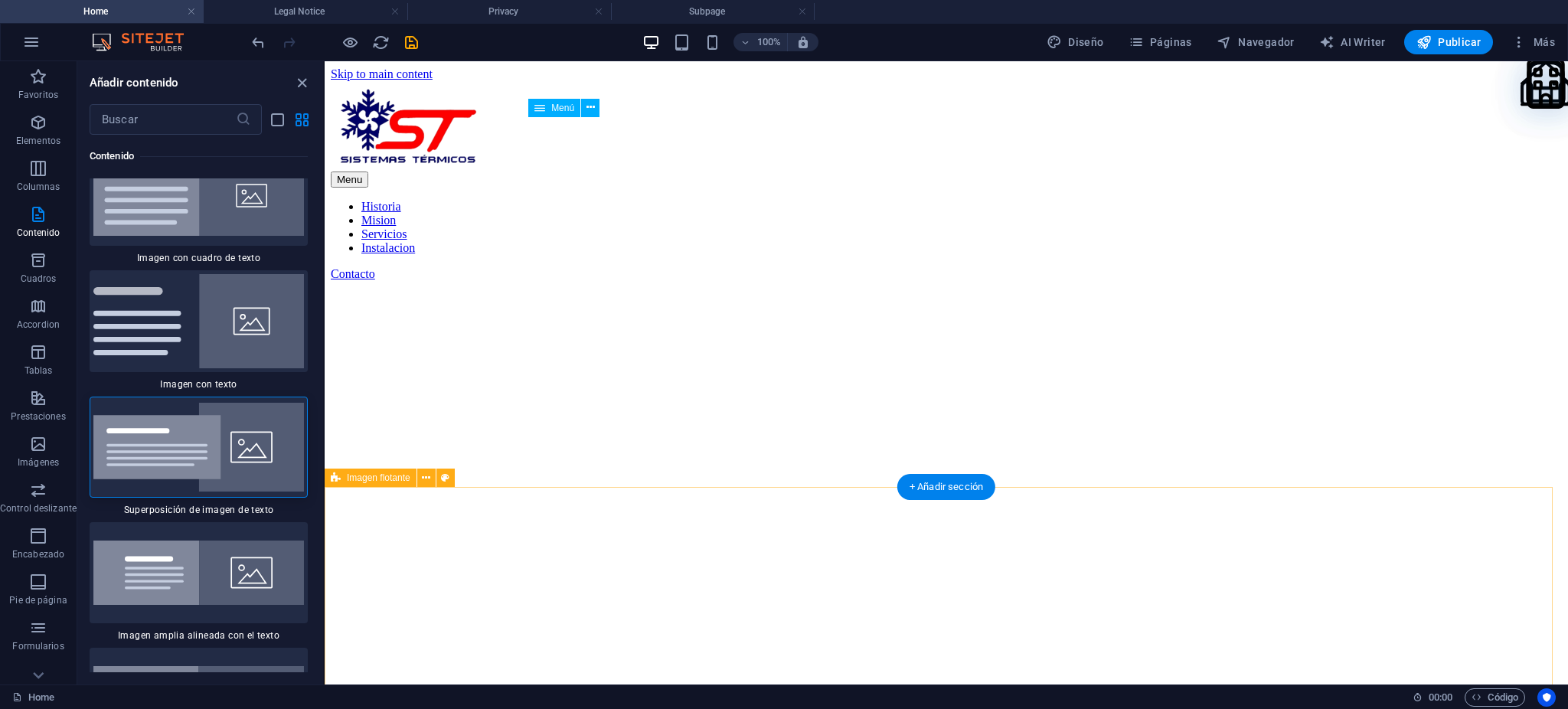
click at [215, 409] on img at bounding box center [198, 447] width 211 height 89
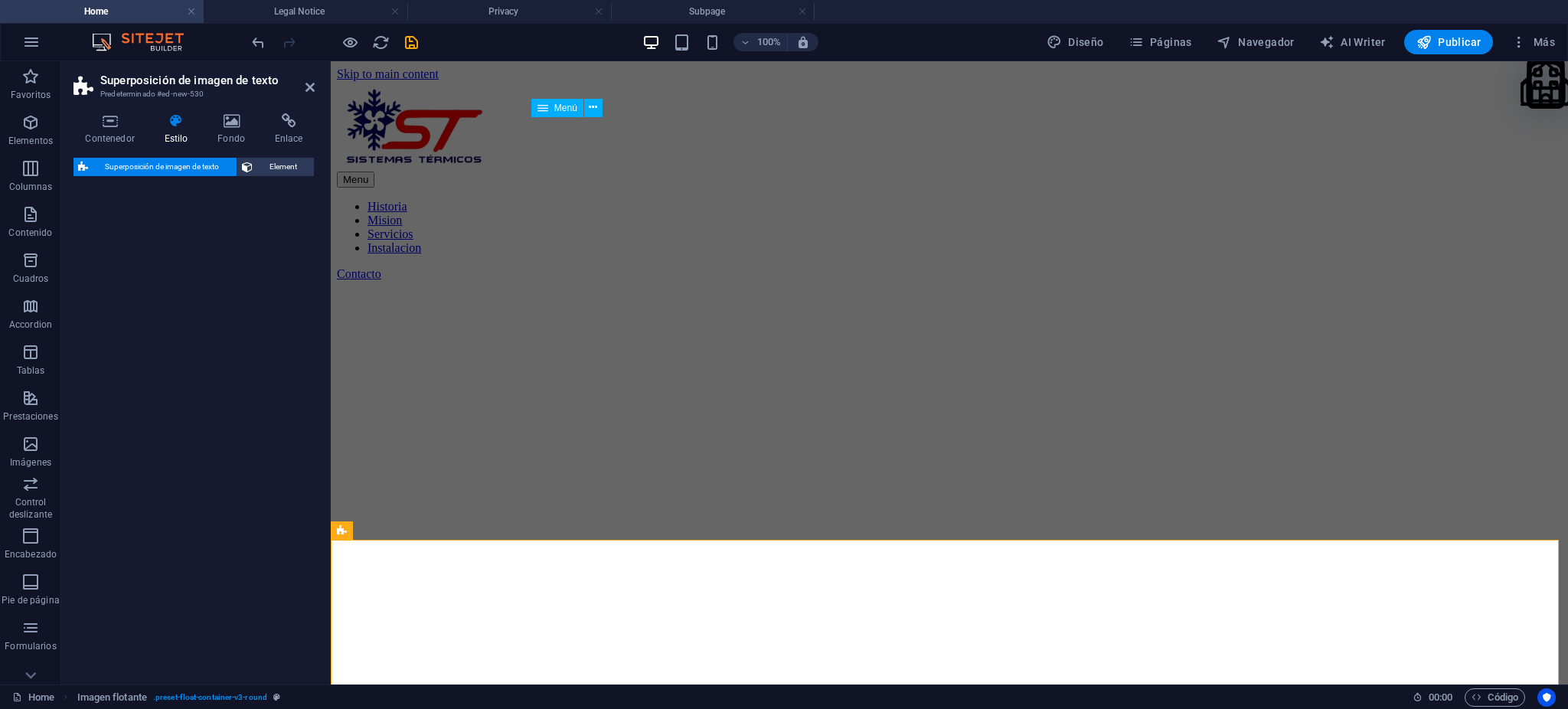
click at [220, 404] on div "Superposición de imagen de texto Element" at bounding box center [194, 414] width 241 height 514
select select "rem"
select select "px"
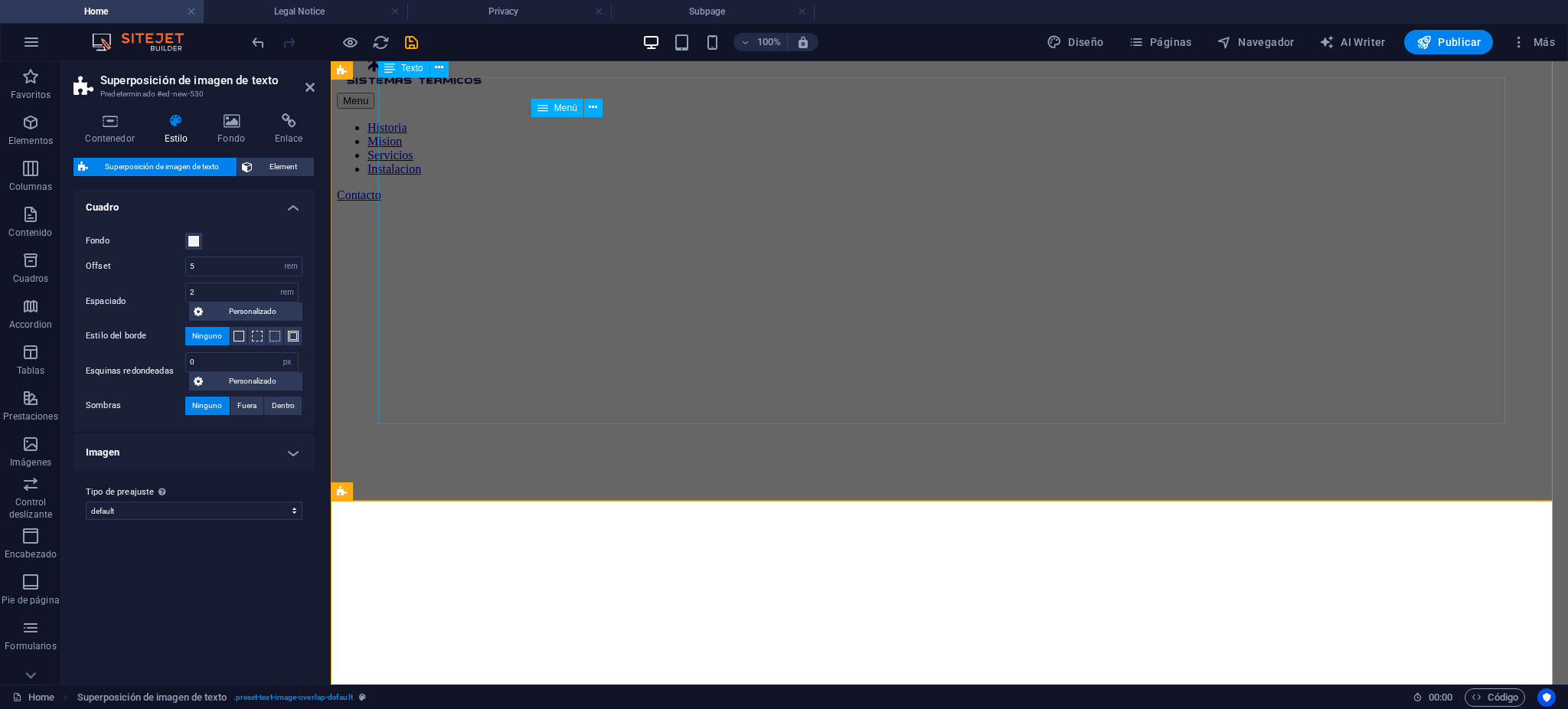
scroll to position [0, 0]
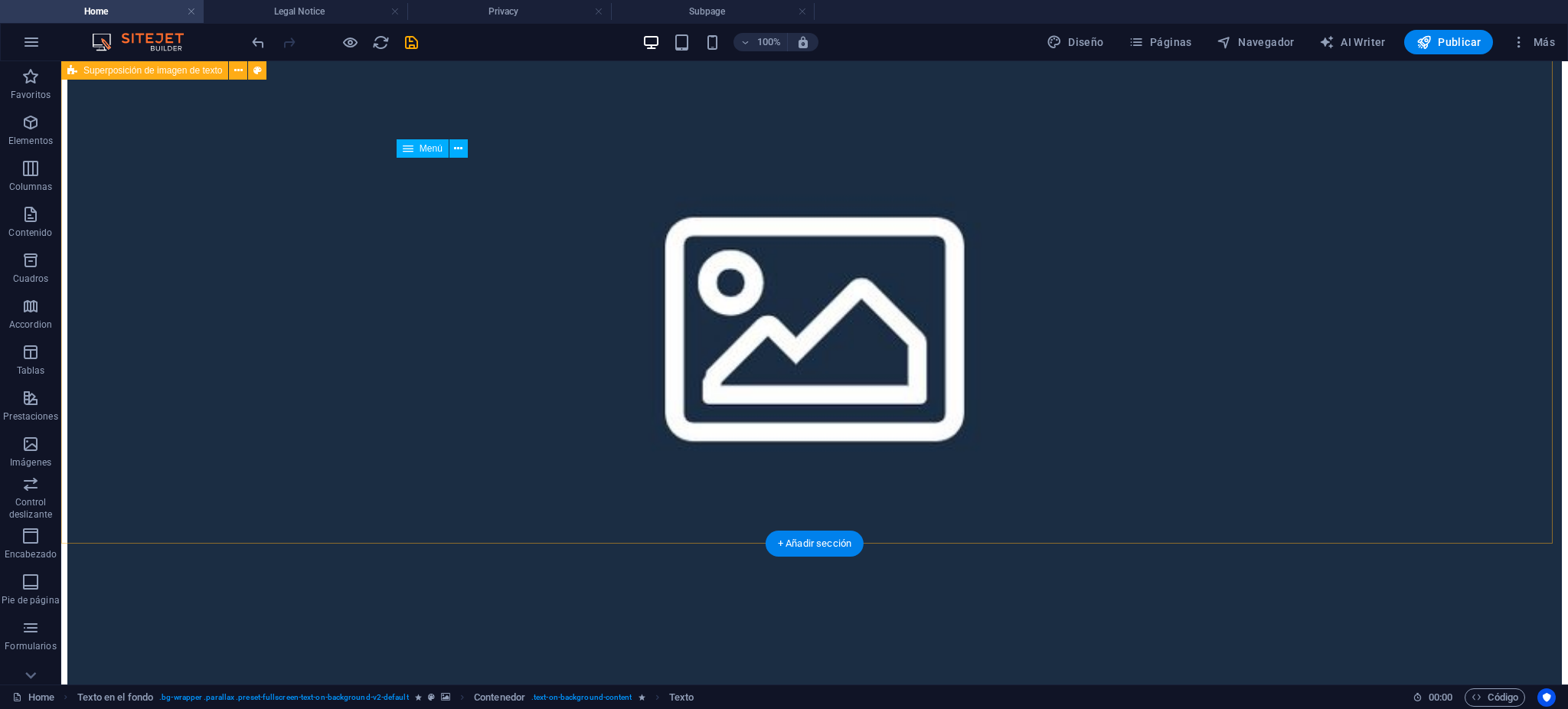
scroll to position [919, 0]
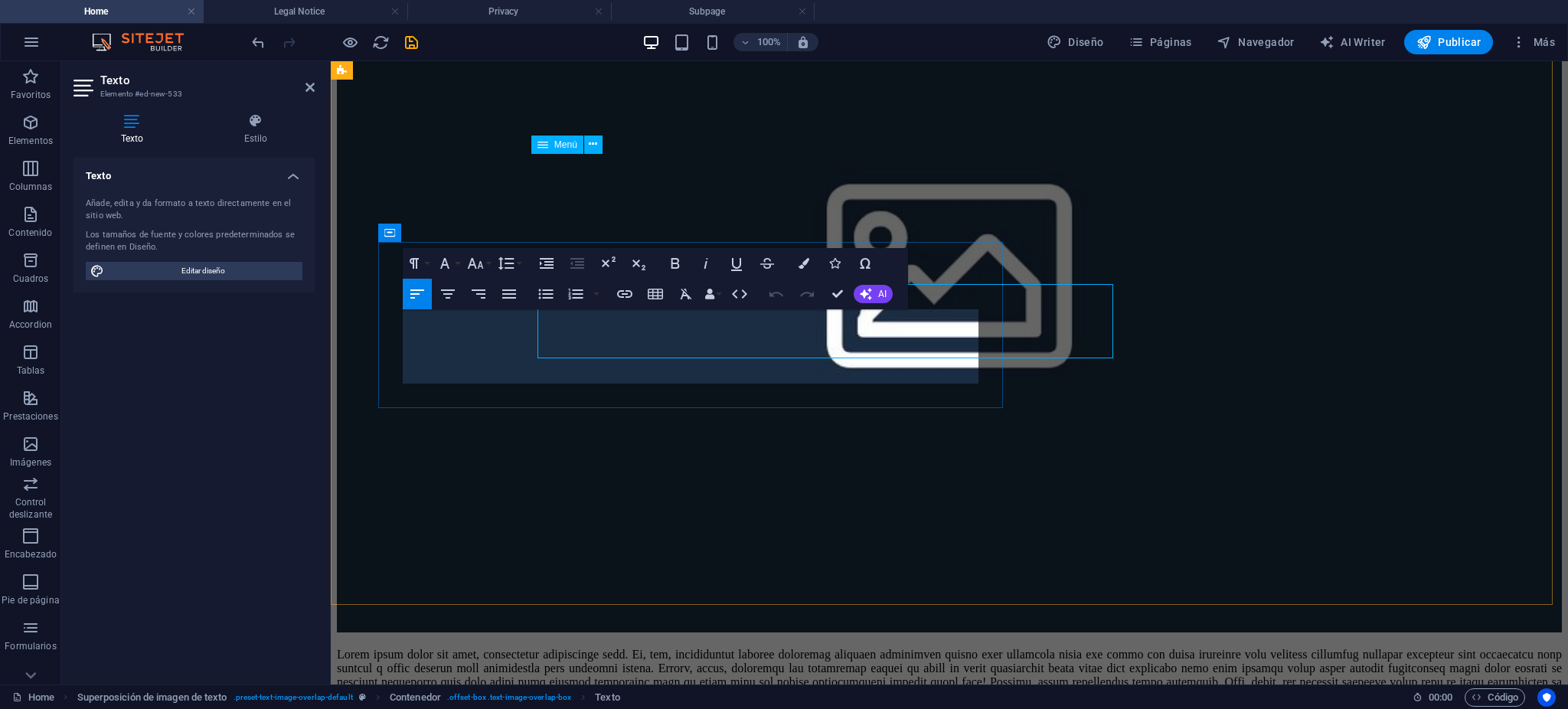
scroll to position [943, 0]
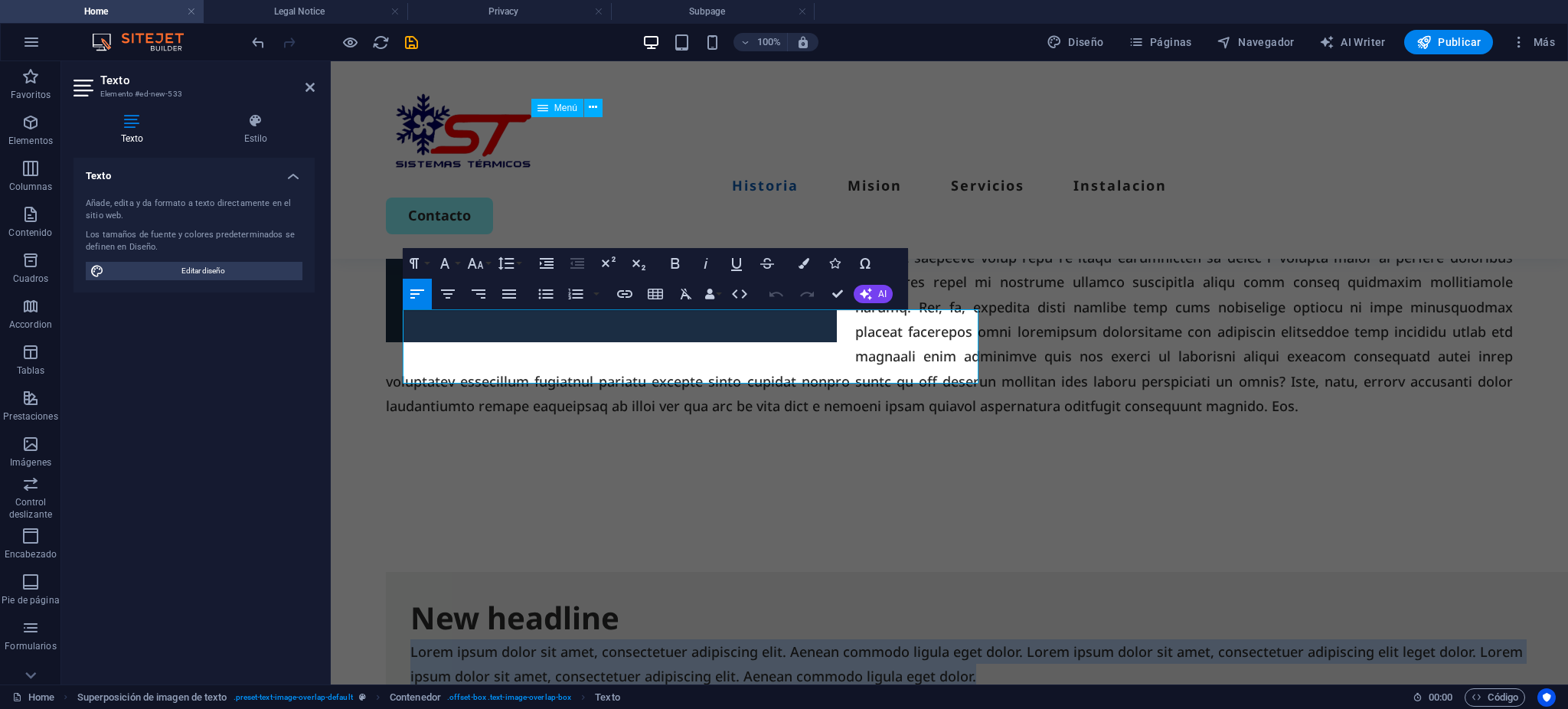
drag, startPoint x: 968, startPoint y: 373, endPoint x: 324, endPoint y: 329, distance: 645.5
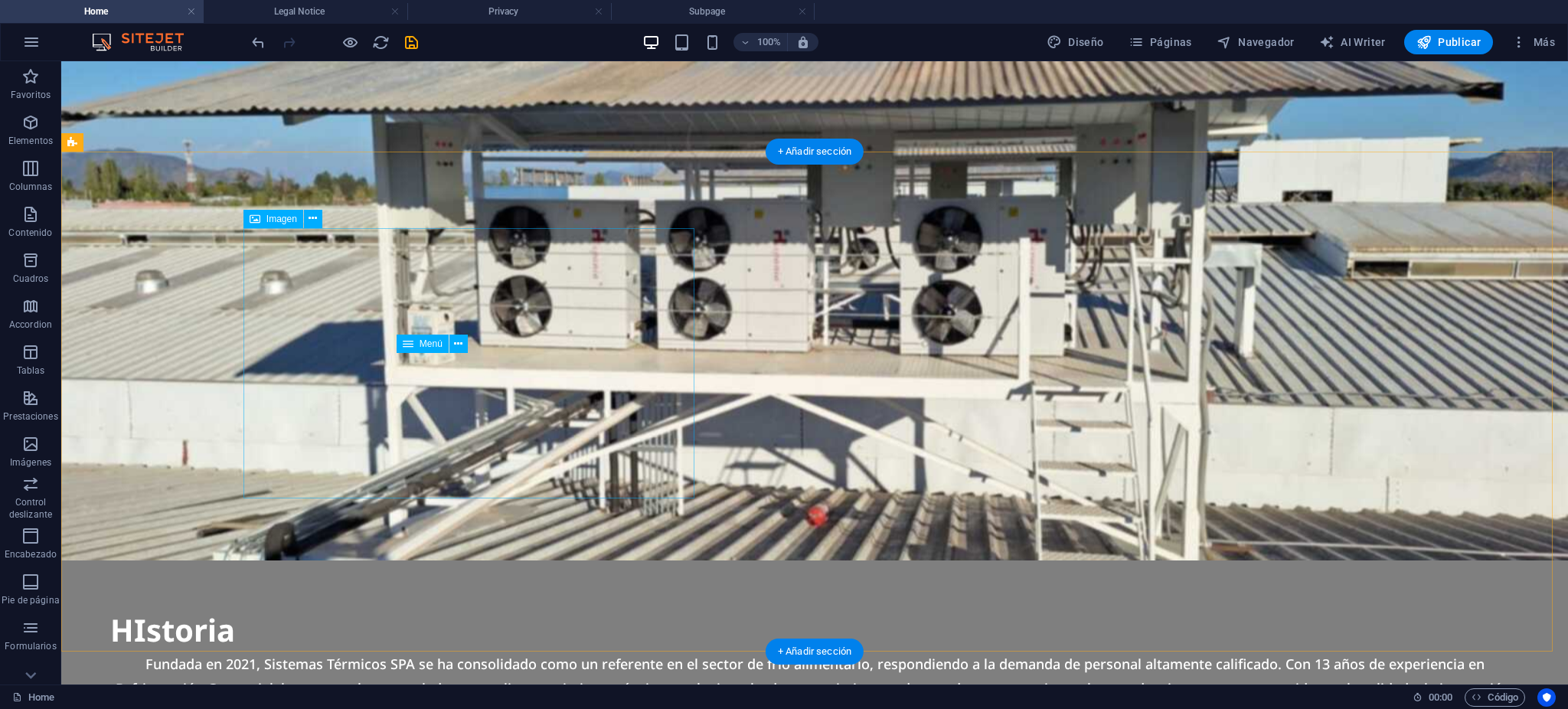
scroll to position [0, 0]
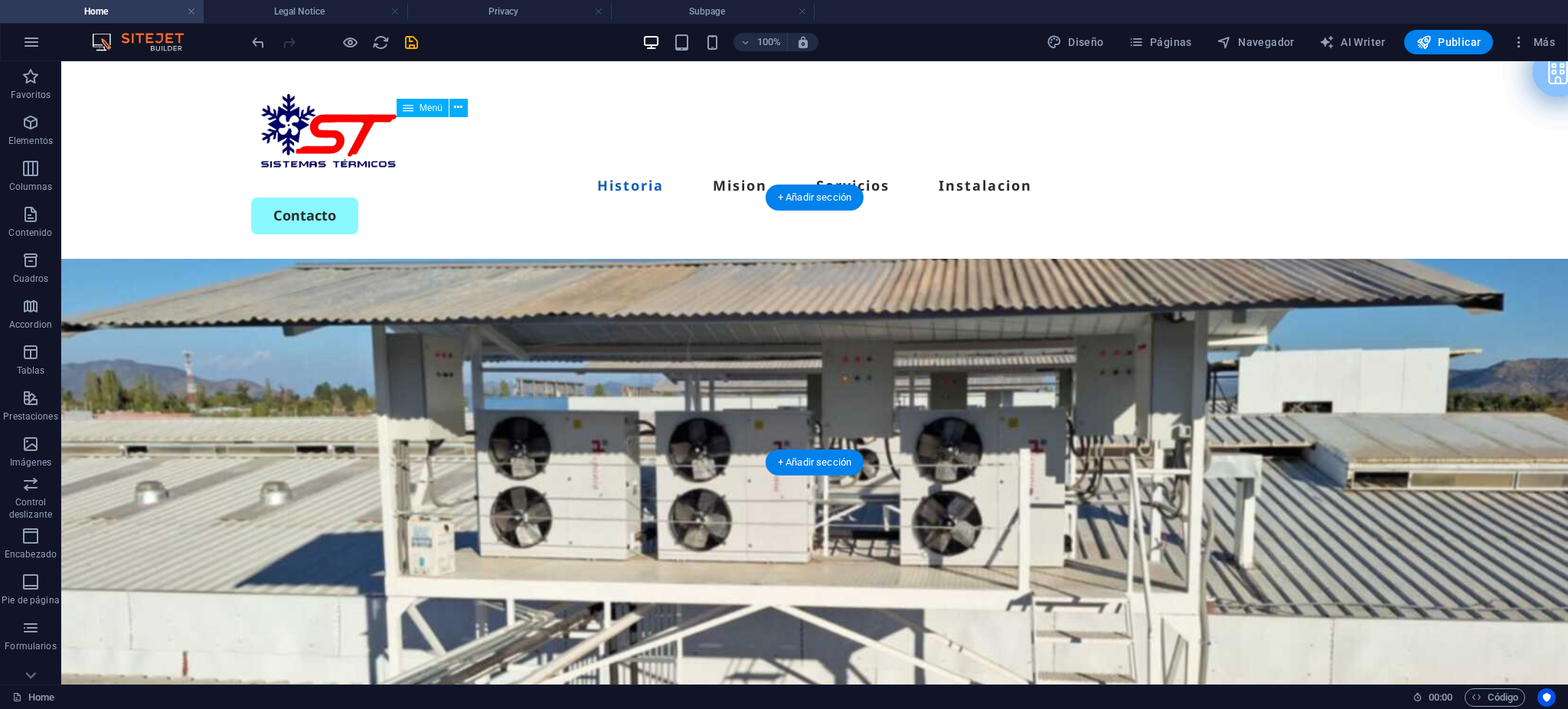
click at [1026, 293] on figure at bounding box center [814, 514] width 1507 height 512
click at [988, 327] on figure at bounding box center [814, 514] width 1507 height 512
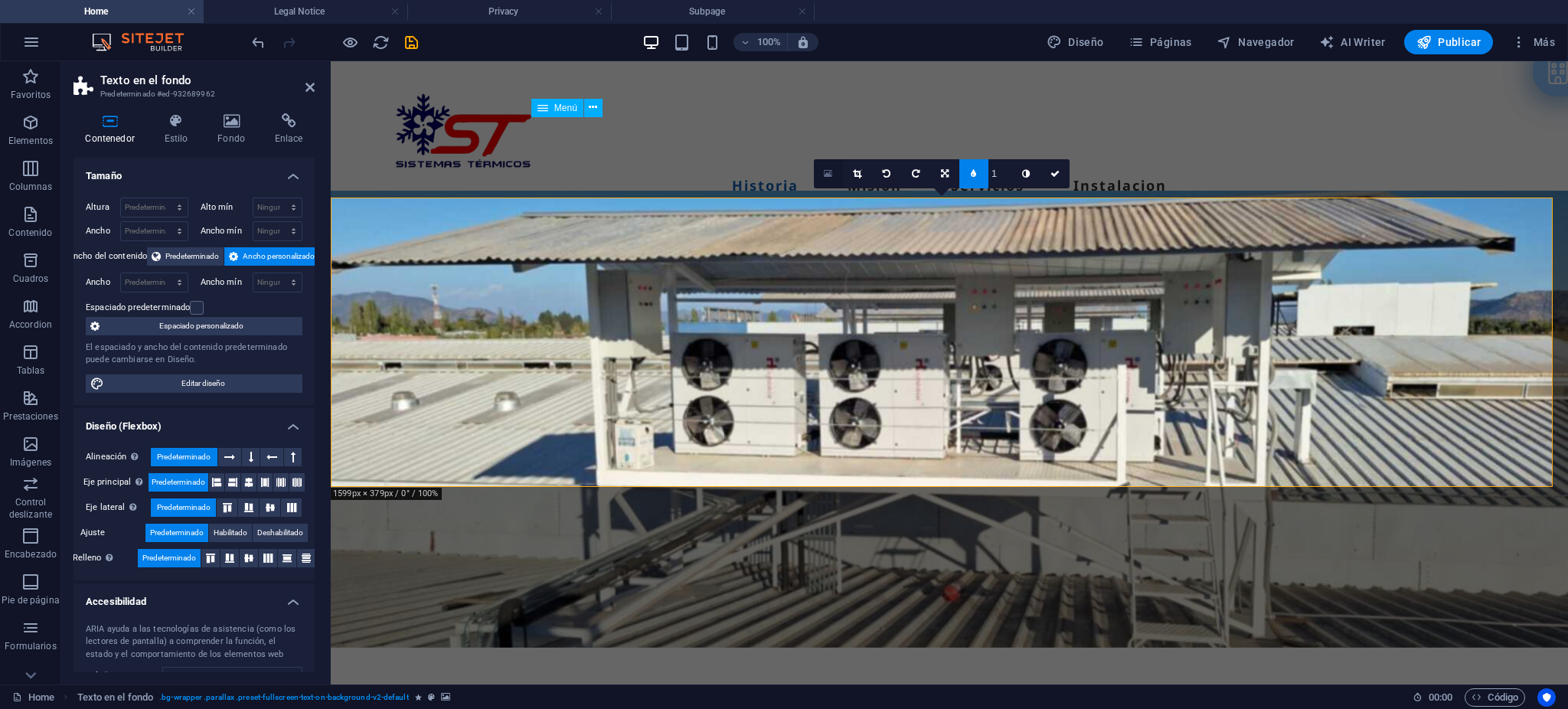
click at [826, 175] on icon at bounding box center [828, 173] width 8 height 11
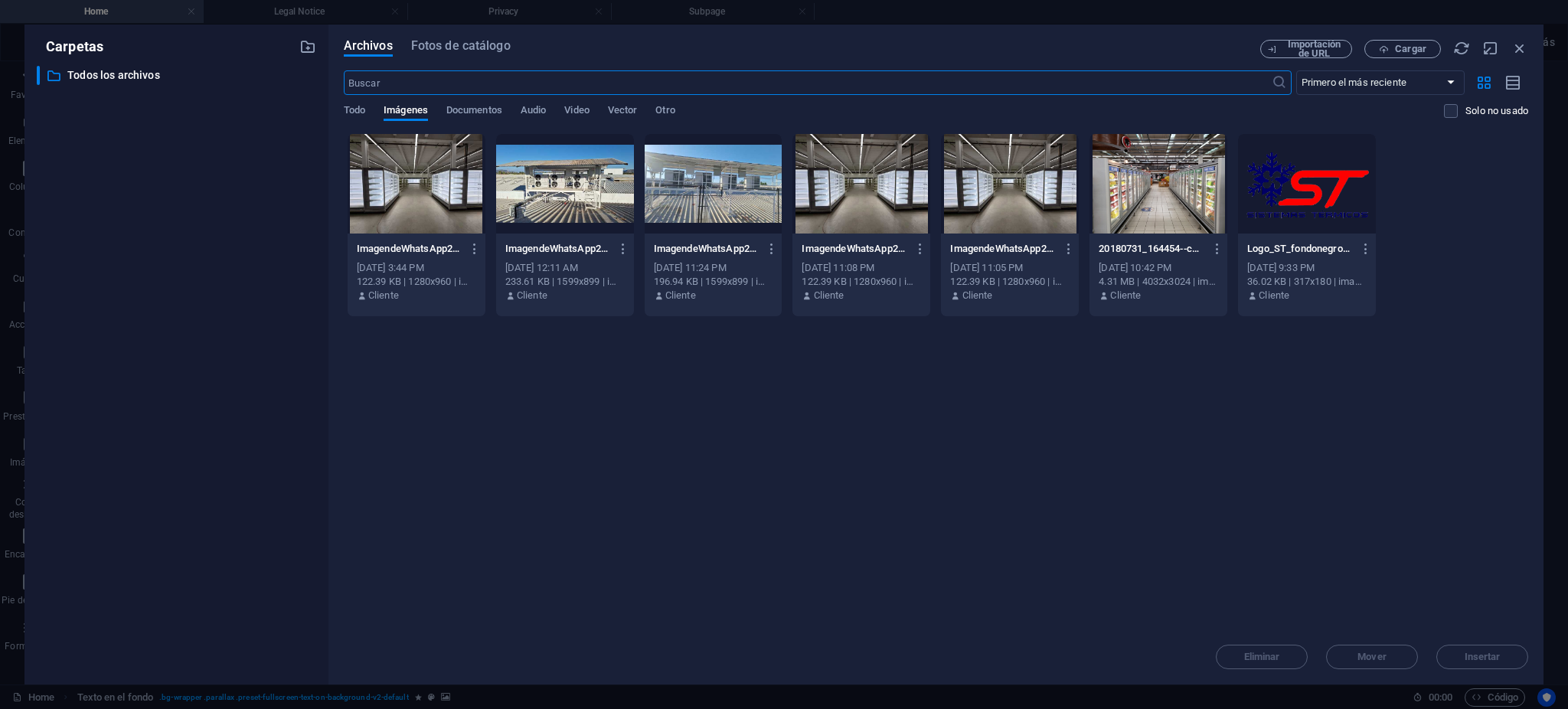
click at [1146, 190] on div at bounding box center [1158, 183] width 138 height 100
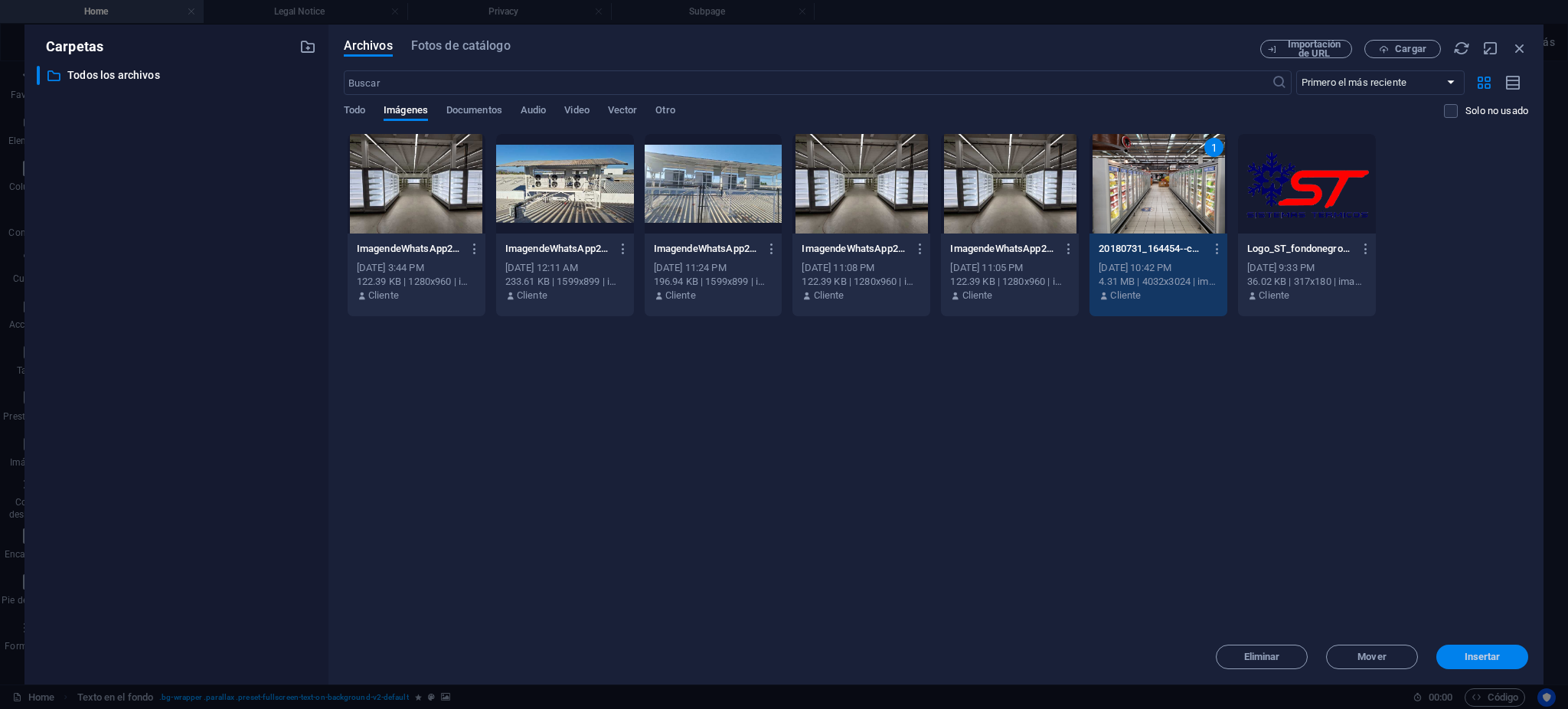
click at [1462, 658] on span "Insertar" at bounding box center [1482, 656] width 79 height 9
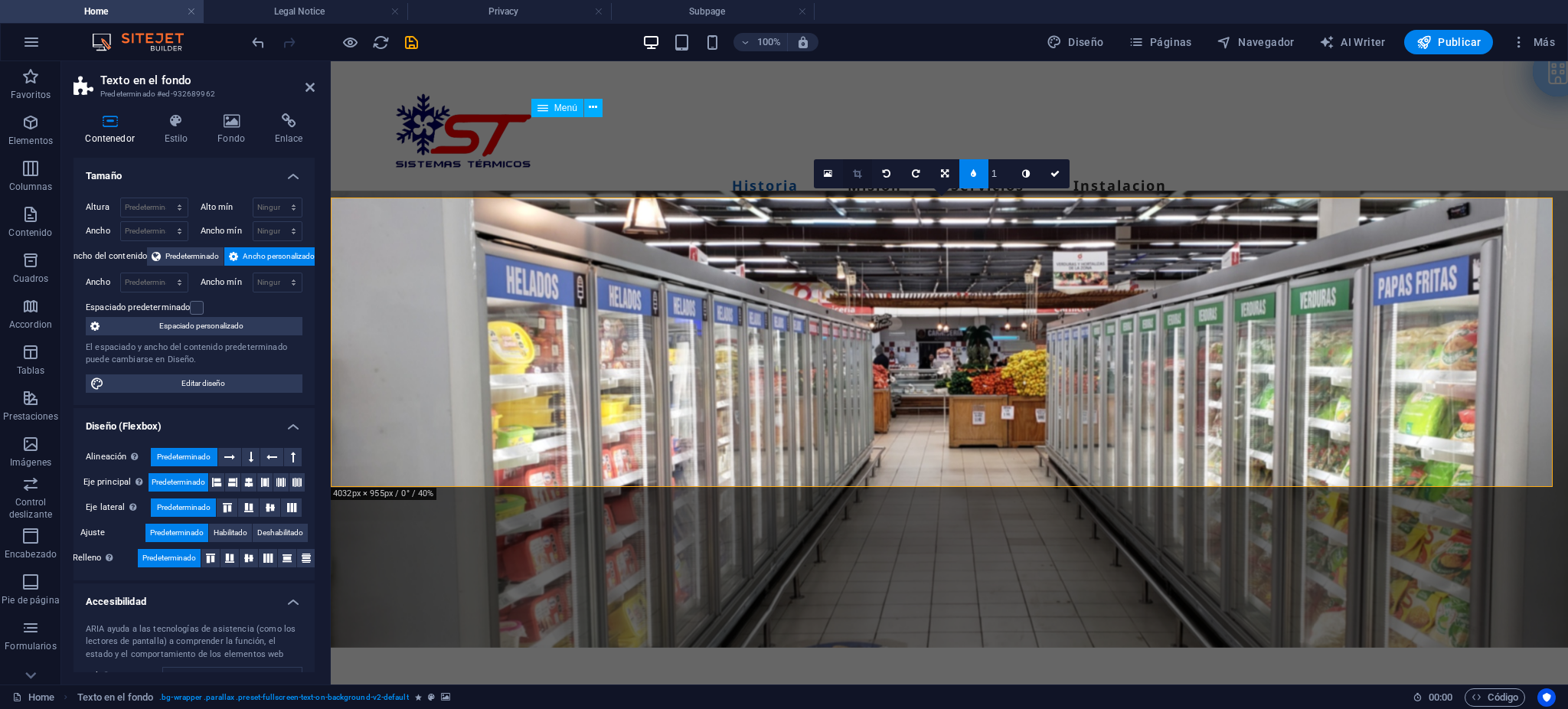
click at [857, 173] on icon at bounding box center [857, 173] width 8 height 9
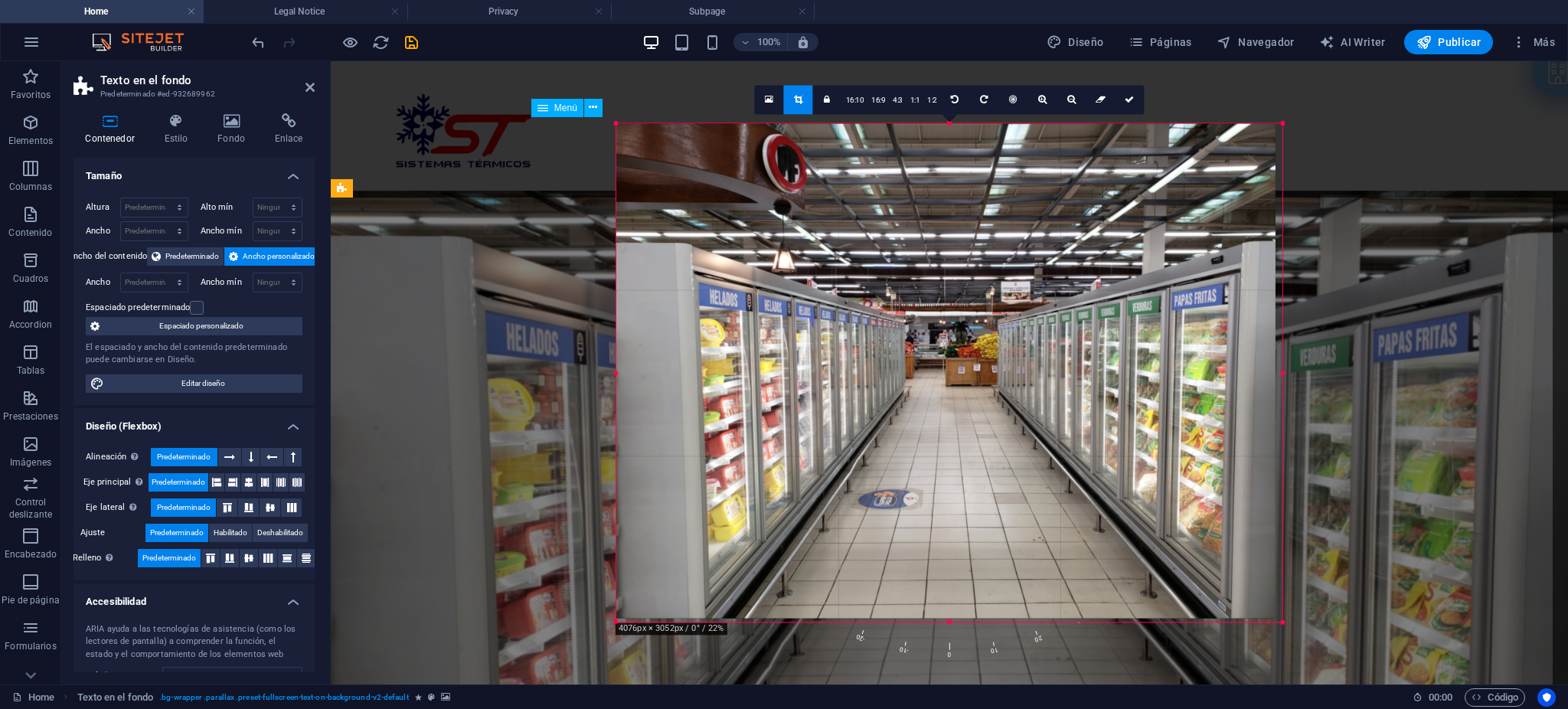
drag, startPoint x: 618, startPoint y: 622, endPoint x: 618, endPoint y: 642, distance: 20.0
click at [618, 622] on div "180 170 160 150 140 130 120 110 100 90 80 70 60 50 40 30 20 10 0 -10 -20 -30 -4…" at bounding box center [949, 372] width 666 height 499
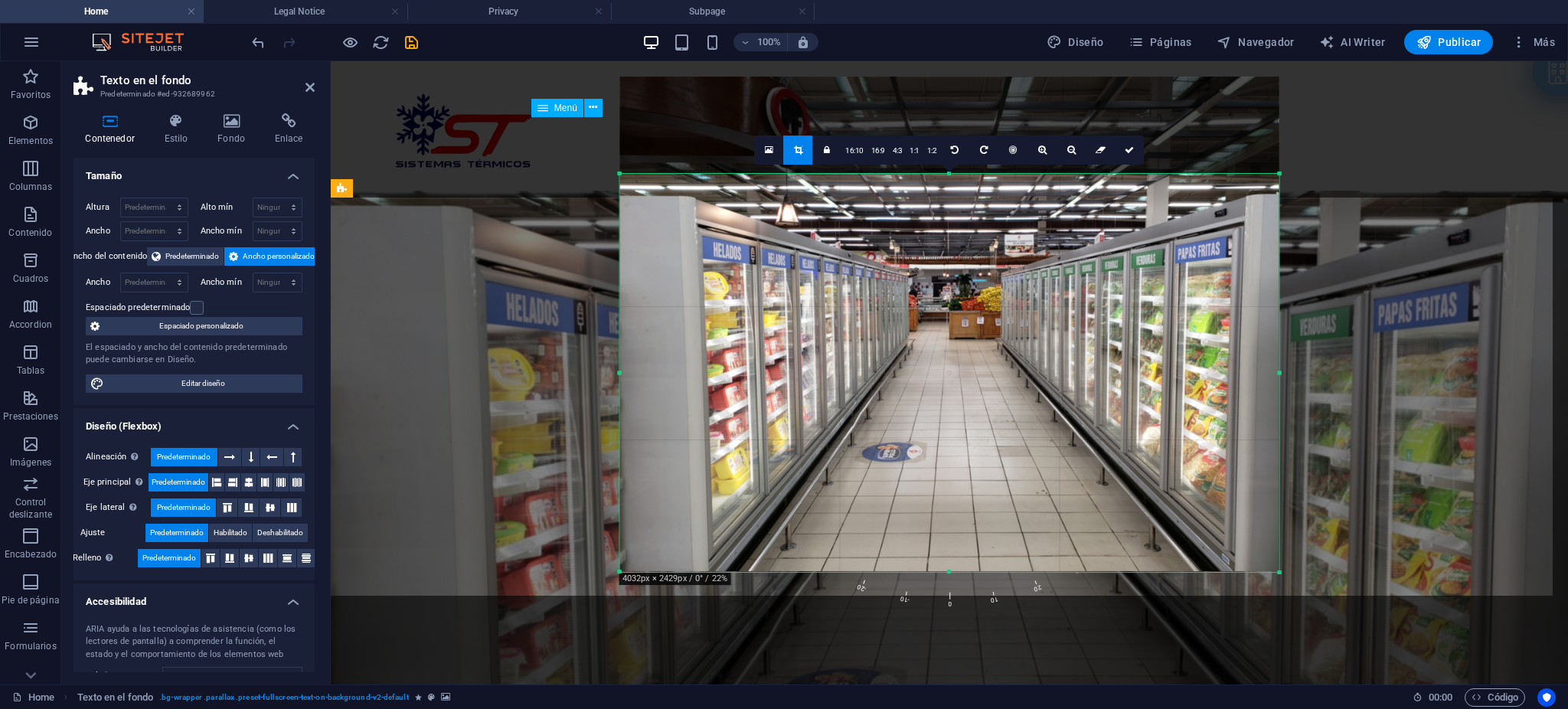
drag, startPoint x: 950, startPoint y: 127, endPoint x: 945, endPoint y: 225, distance: 98.1
click at [945, 225] on div "180 170 160 150 140 130 120 110 100 90 80 70 60 50 40 30 20 10 0 -10 -20 -30 -4…" at bounding box center [950, 372] width 659 height 398
click at [1125, 151] on icon at bounding box center [1129, 150] width 9 height 9
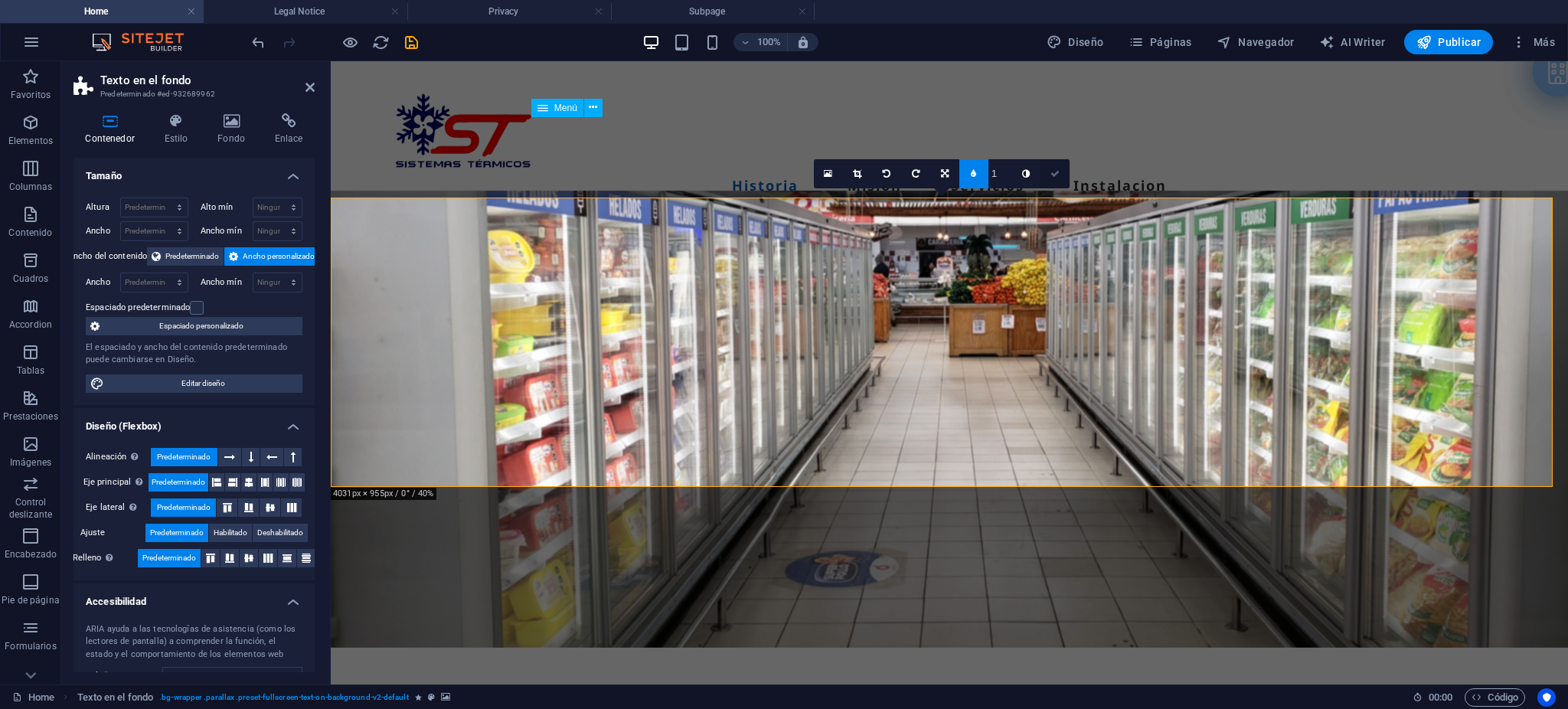
click at [1059, 170] on icon at bounding box center [1054, 173] width 9 height 9
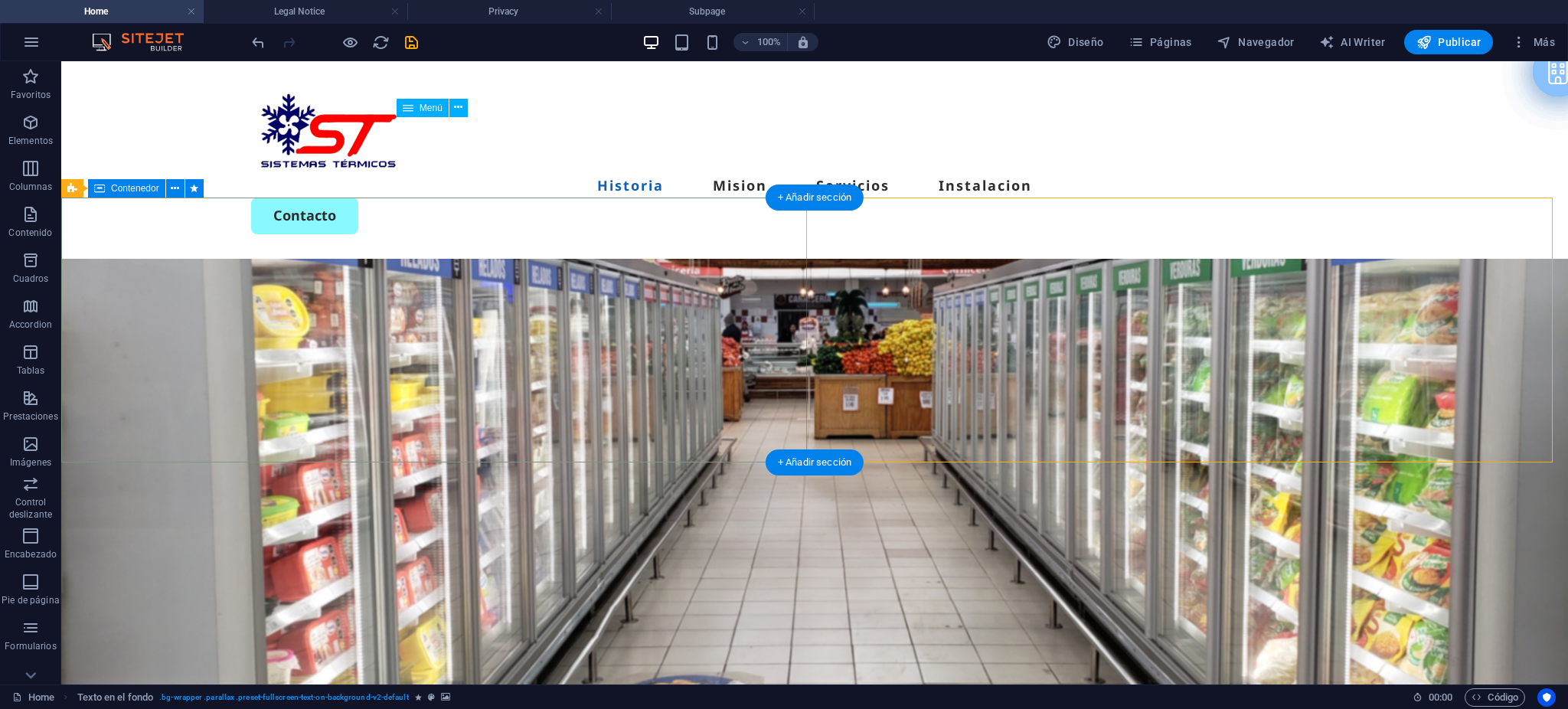
drag, startPoint x: 358, startPoint y: 229, endPoint x: 343, endPoint y: 253, distance: 28.3
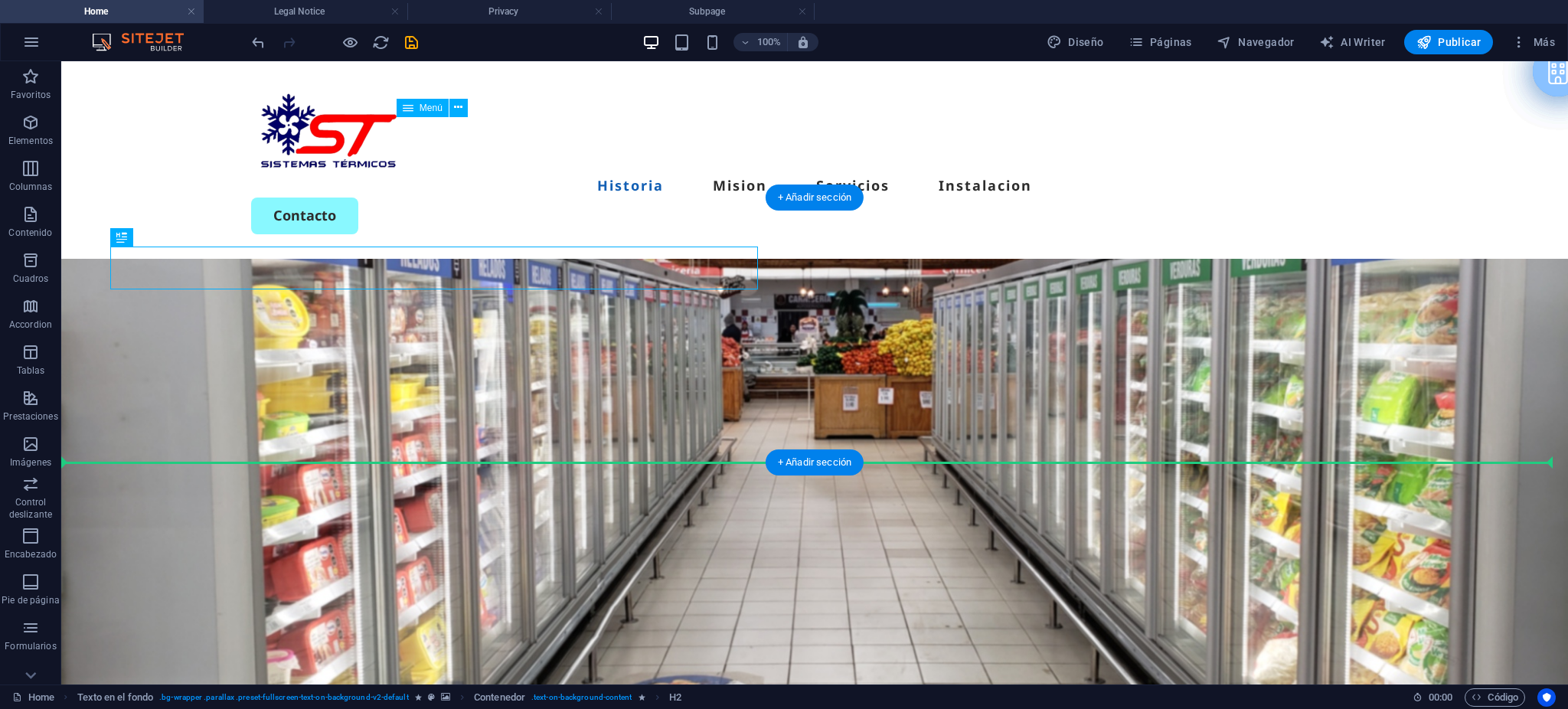
drag, startPoint x: 326, startPoint y: 265, endPoint x: 941, endPoint y: 456, distance: 644.0
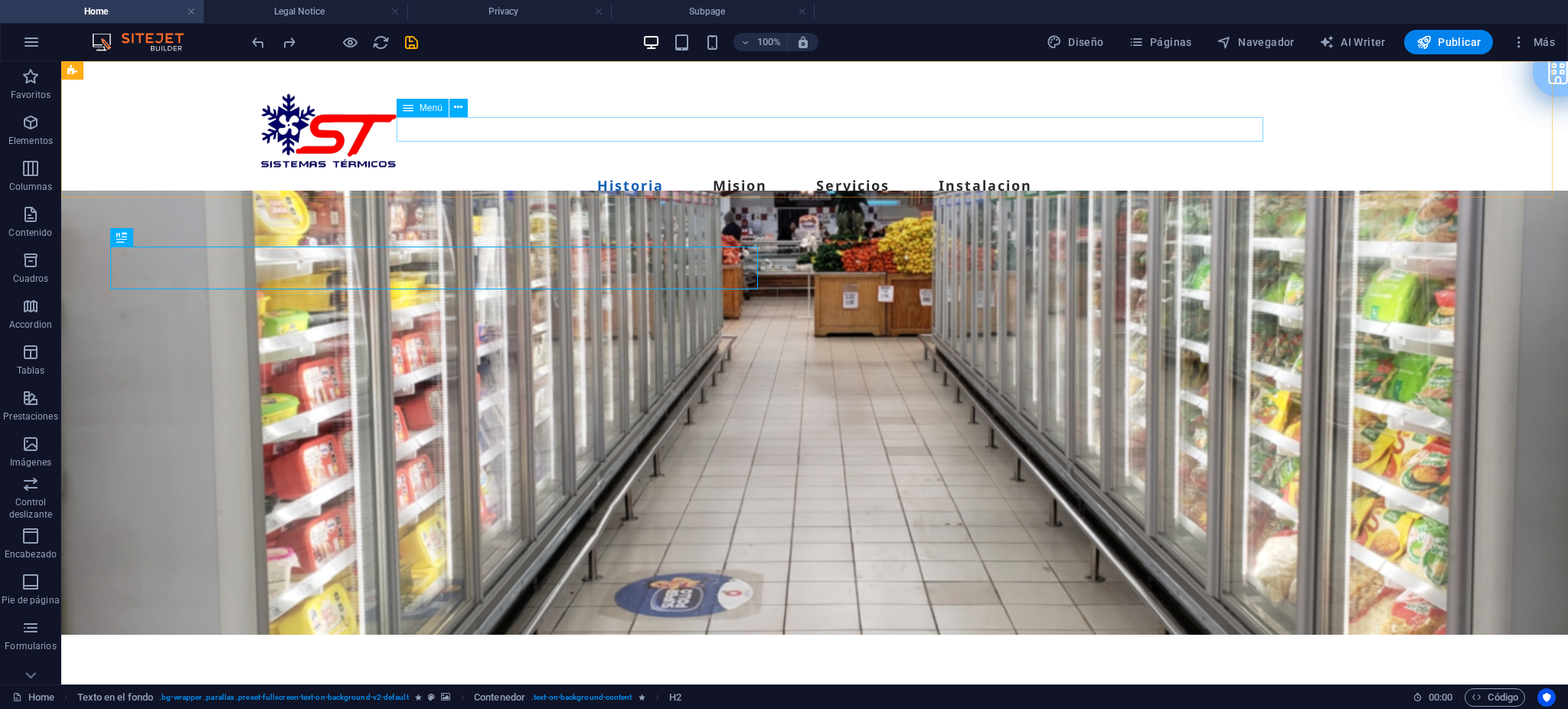
click at [430, 110] on span "Menú" at bounding box center [431, 107] width 23 height 9
click at [457, 107] on icon at bounding box center [458, 107] width 8 height 16
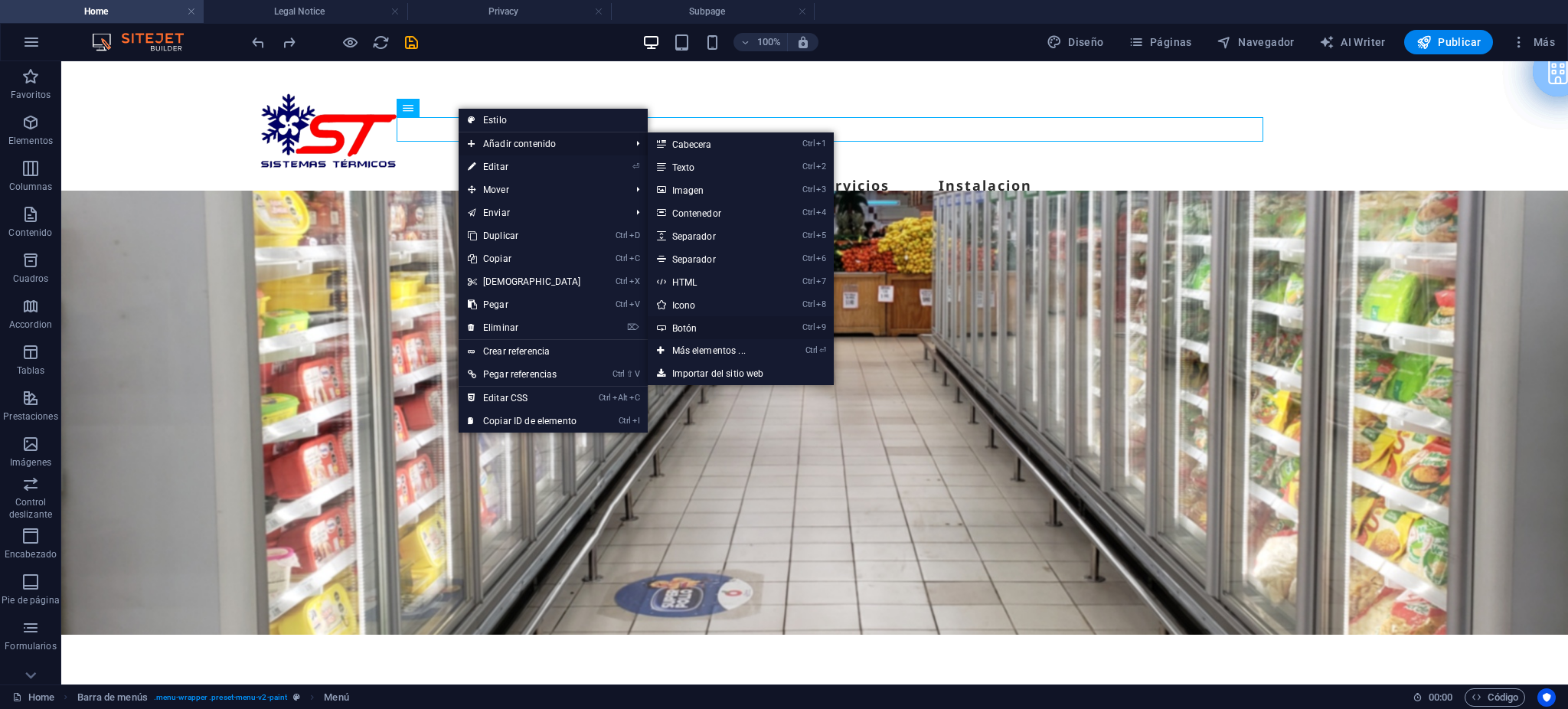
click at [688, 324] on link "Ctrl 9 Botón" at bounding box center [712, 328] width 129 height 23
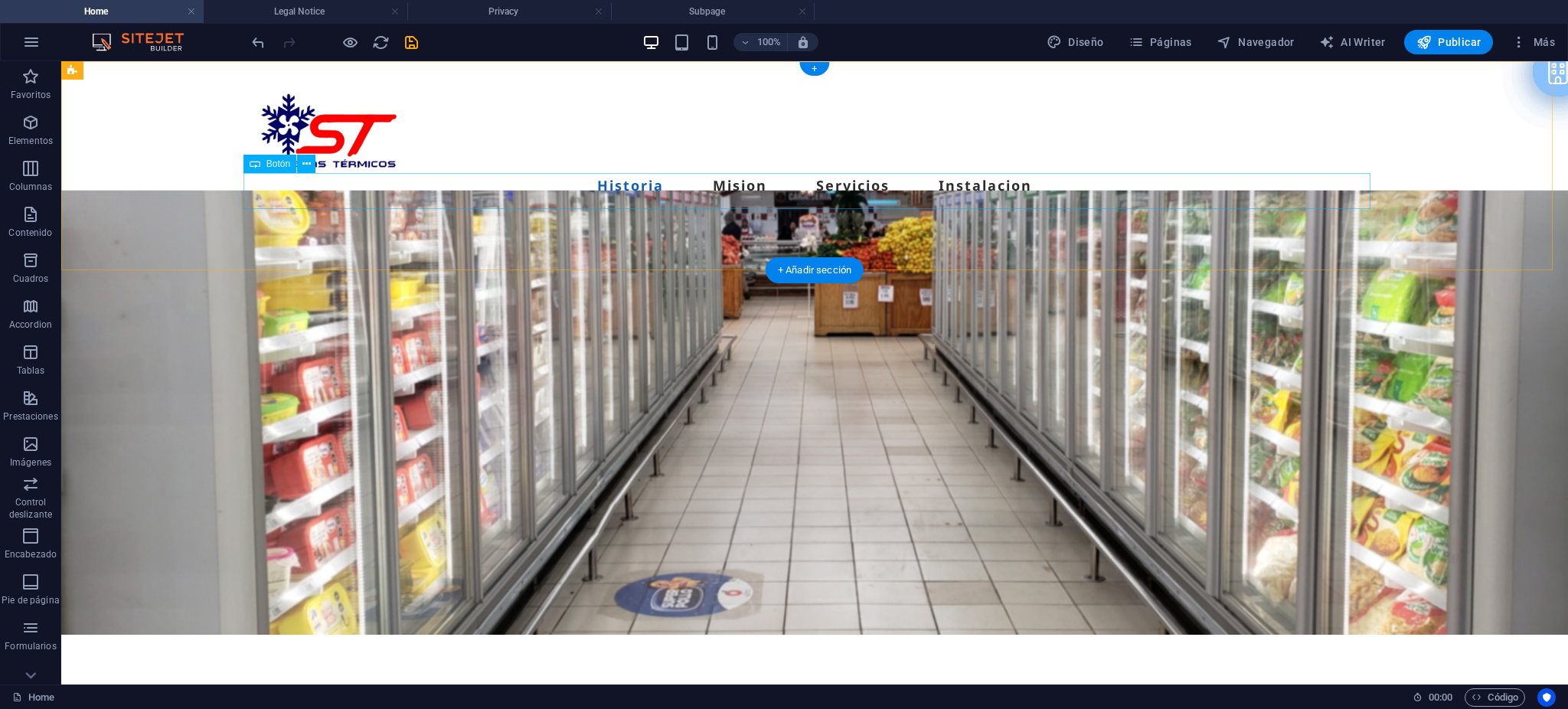
click at [332, 197] on div "Etiqueta del botón" at bounding box center [814, 215] width 1127 height 36
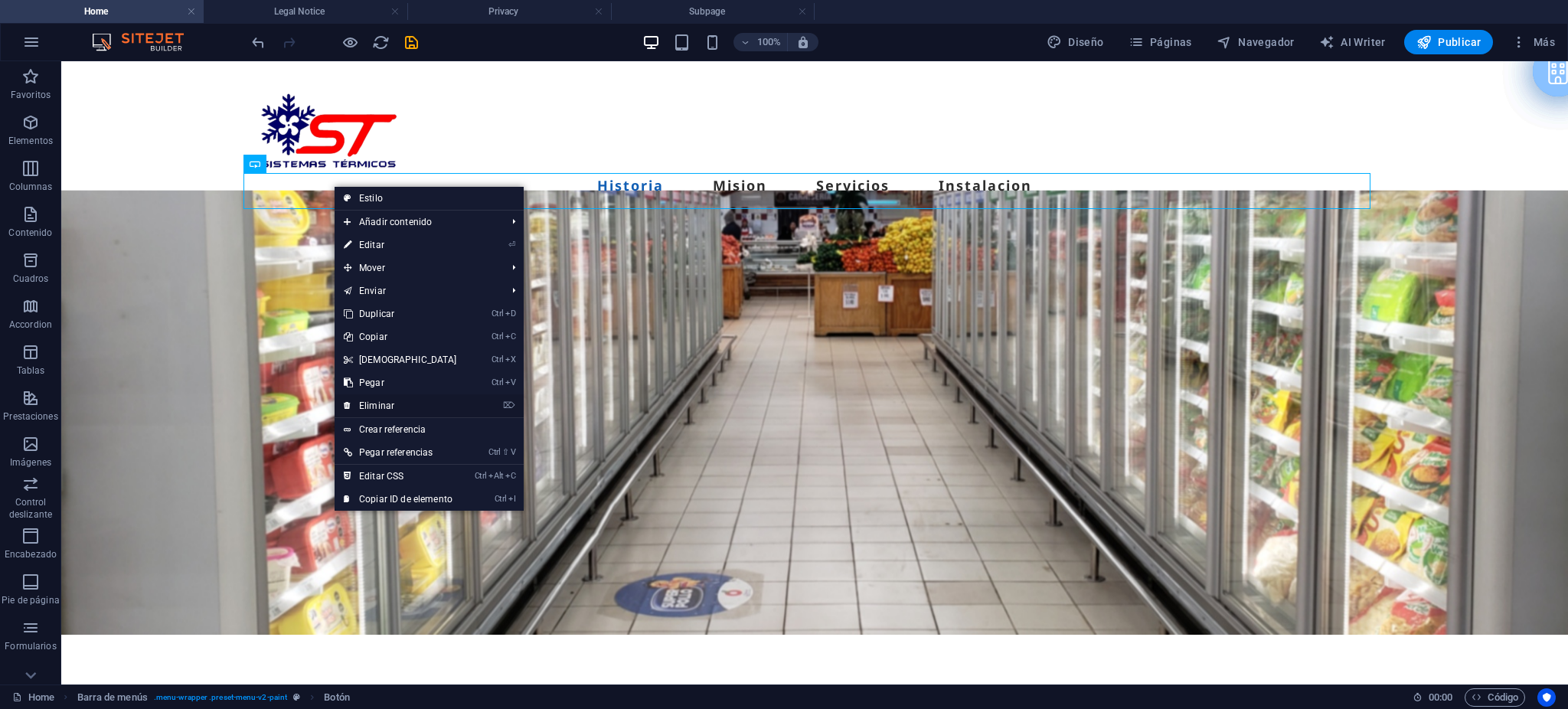
click at [429, 404] on link "⌦ Eliminar" at bounding box center [400, 406] width 131 height 23
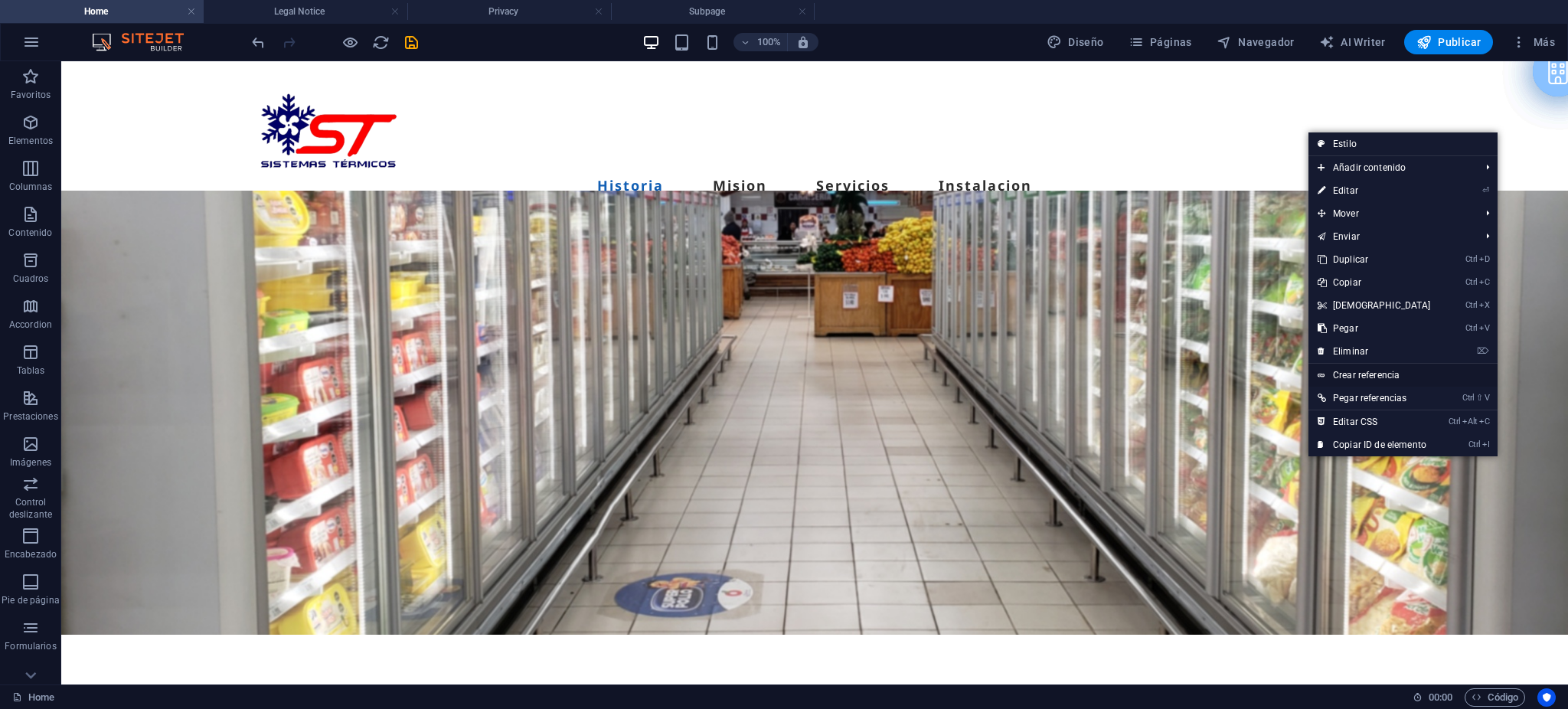
click at [1381, 371] on link "Crear referencia" at bounding box center [1403, 375] width 189 height 23
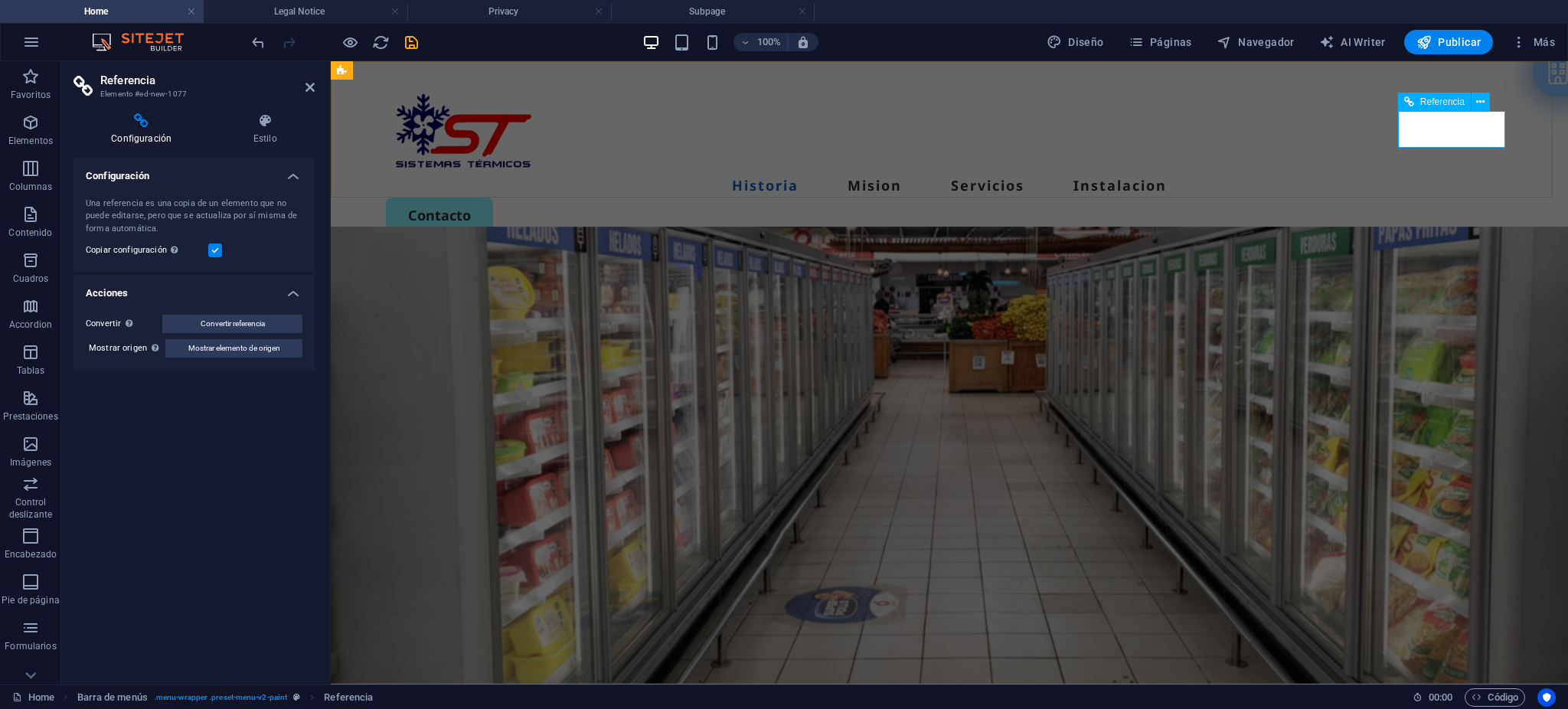
click at [1455, 234] on div "Contacto" at bounding box center [949, 253] width 1127 height 36
click at [1449, 99] on span "Referencia" at bounding box center [1442, 102] width 45 height 9
click at [1447, 234] on div "Contacto" at bounding box center [949, 253] width 1127 height 36
click at [1343, 197] on div "Contacto" at bounding box center [949, 215] width 1127 height 36
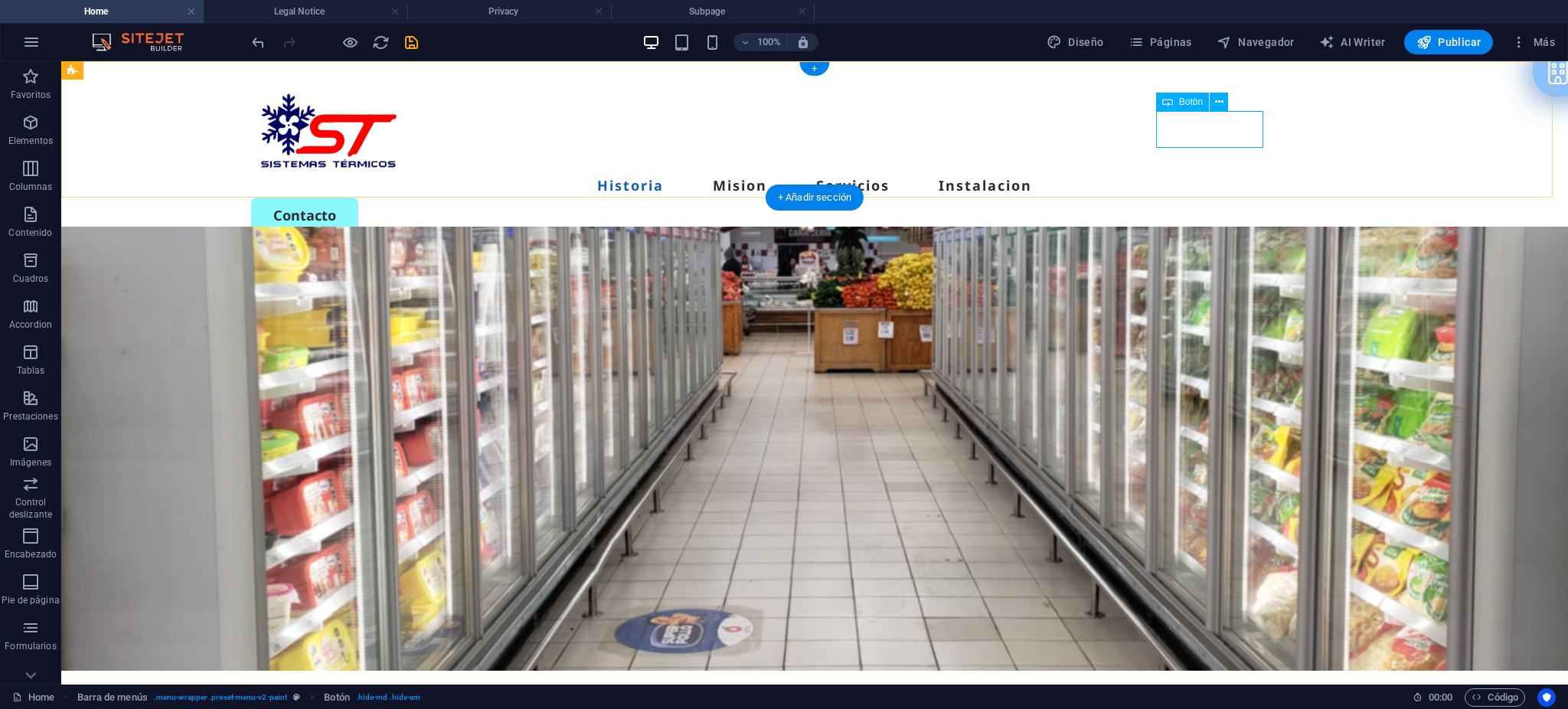
click at [1207, 197] on div "Contacto" at bounding box center [814, 215] width 1127 height 36
click at [1218, 100] on icon at bounding box center [1220, 102] width 8 height 16
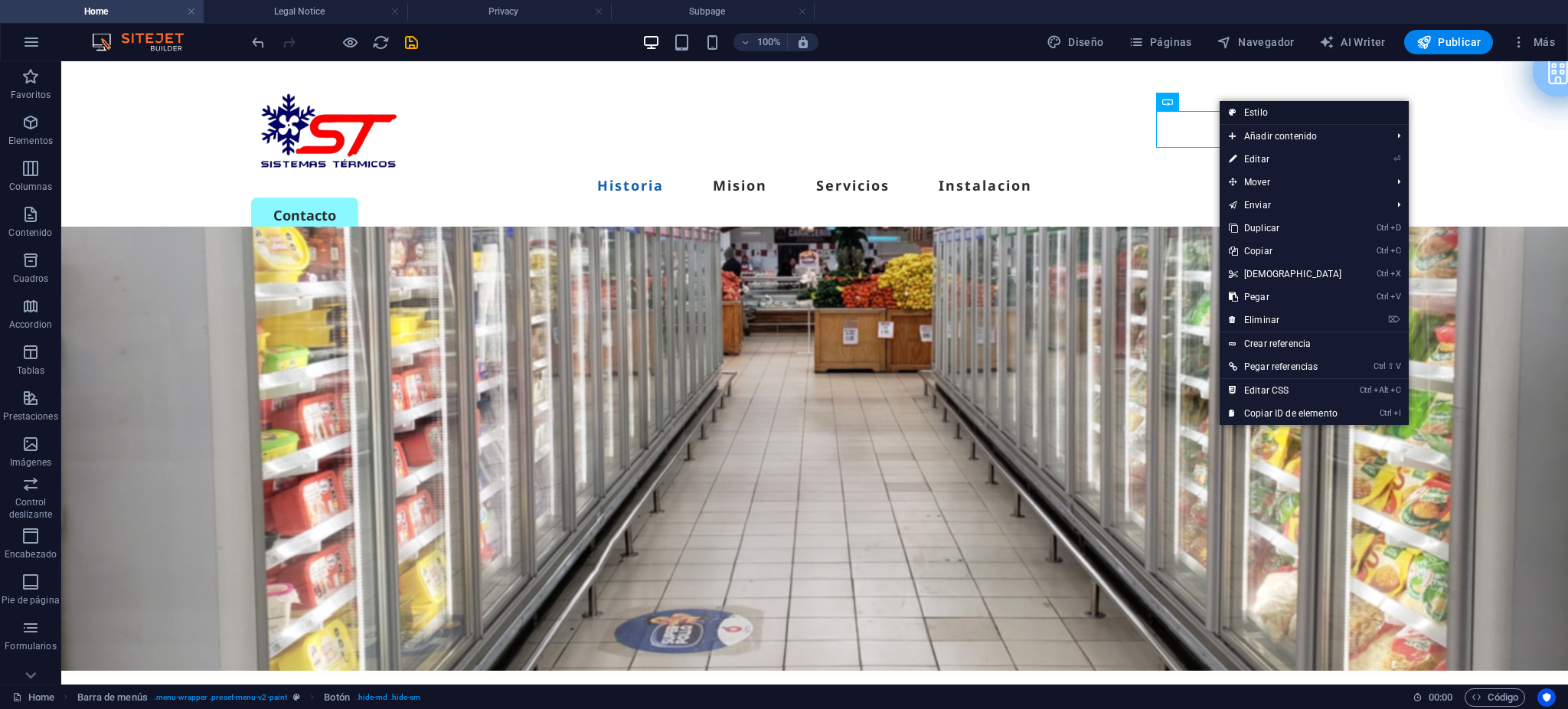
click at [1267, 111] on link "Estilo" at bounding box center [1314, 112] width 189 height 23
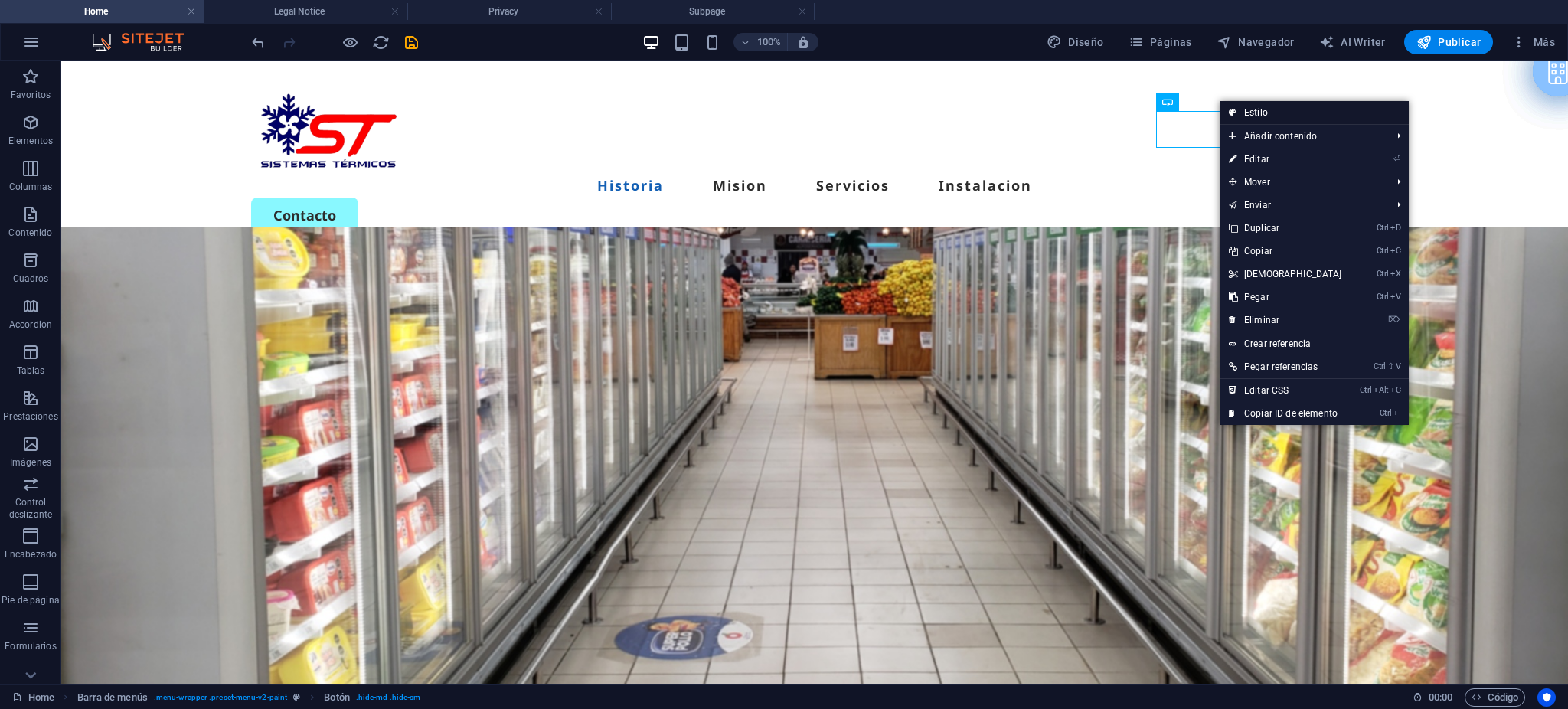
select select "rem"
select select "px"
select select "rem"
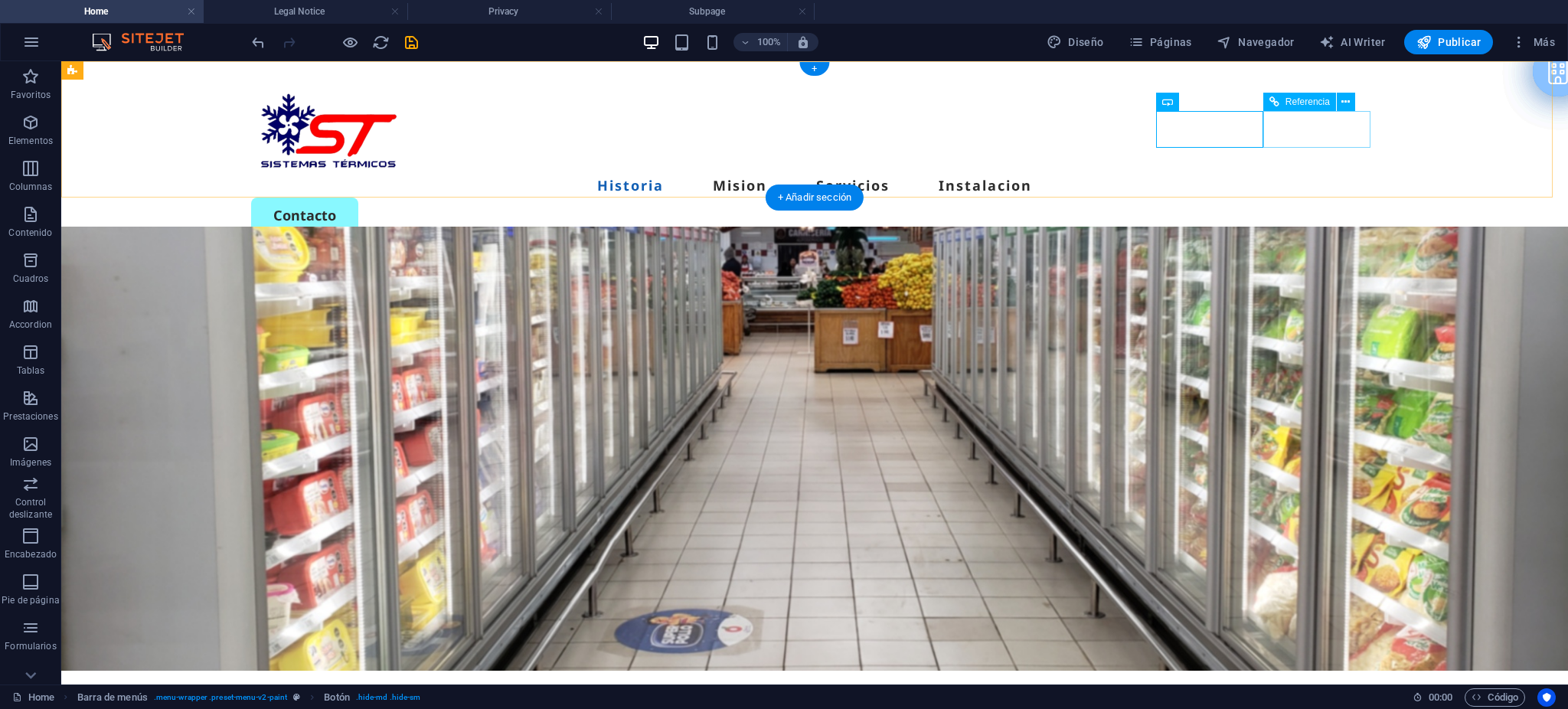
click at [1313, 234] on div "Contacto" at bounding box center [814, 253] width 1127 height 36
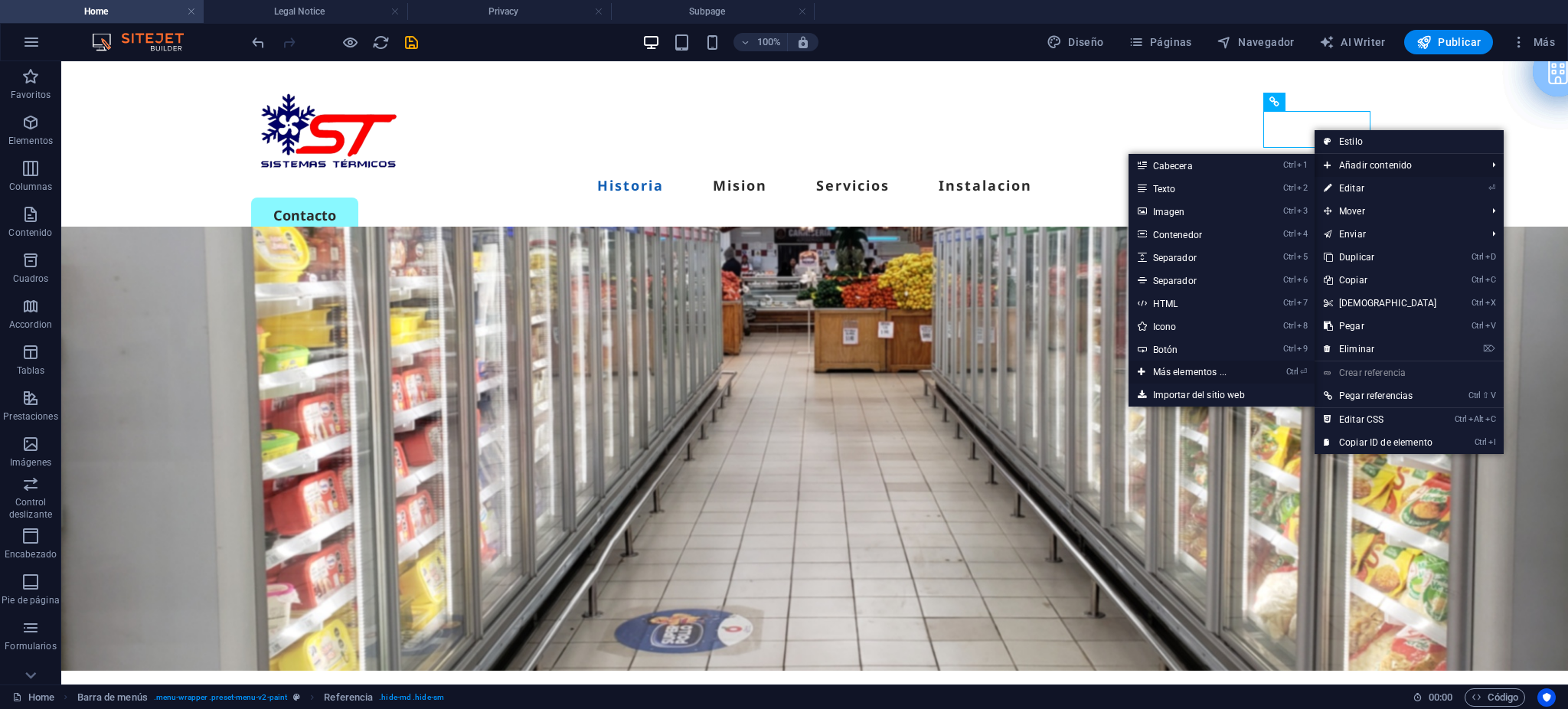
click at [1186, 371] on link "Ctrl ⏎ Más elementos ..." at bounding box center [1193, 372] width 129 height 23
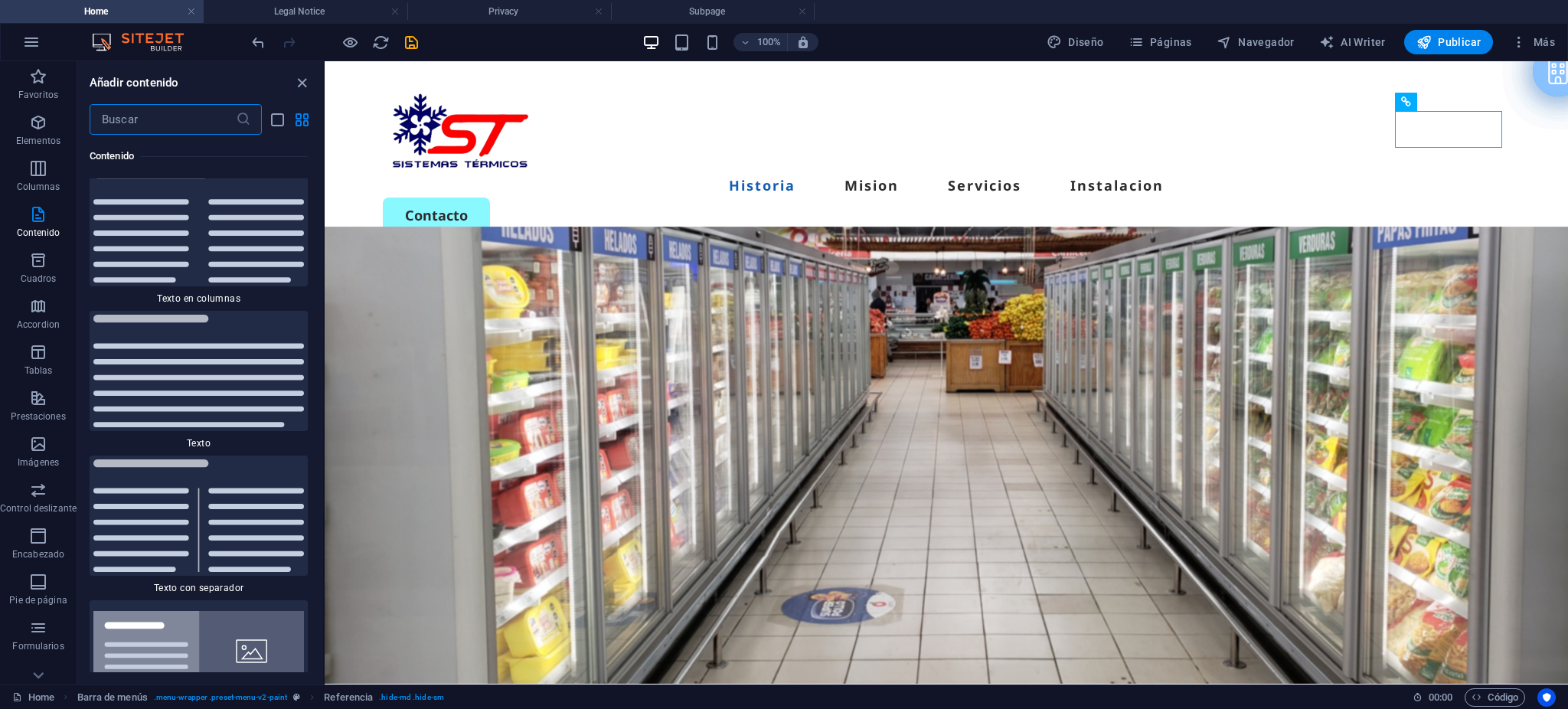
scroll to position [5408, 0]
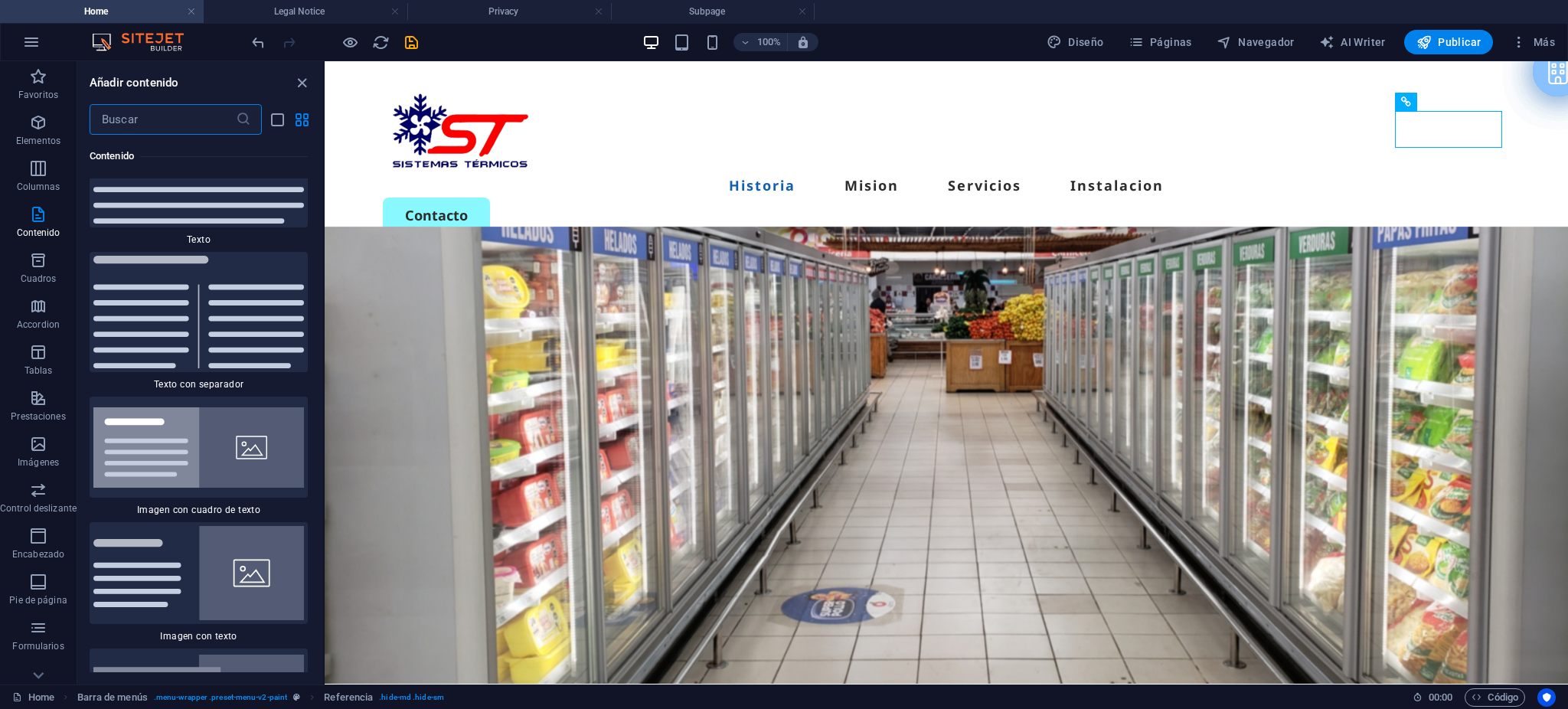
click at [156, 116] on input "text" at bounding box center [162, 119] width 146 height 31
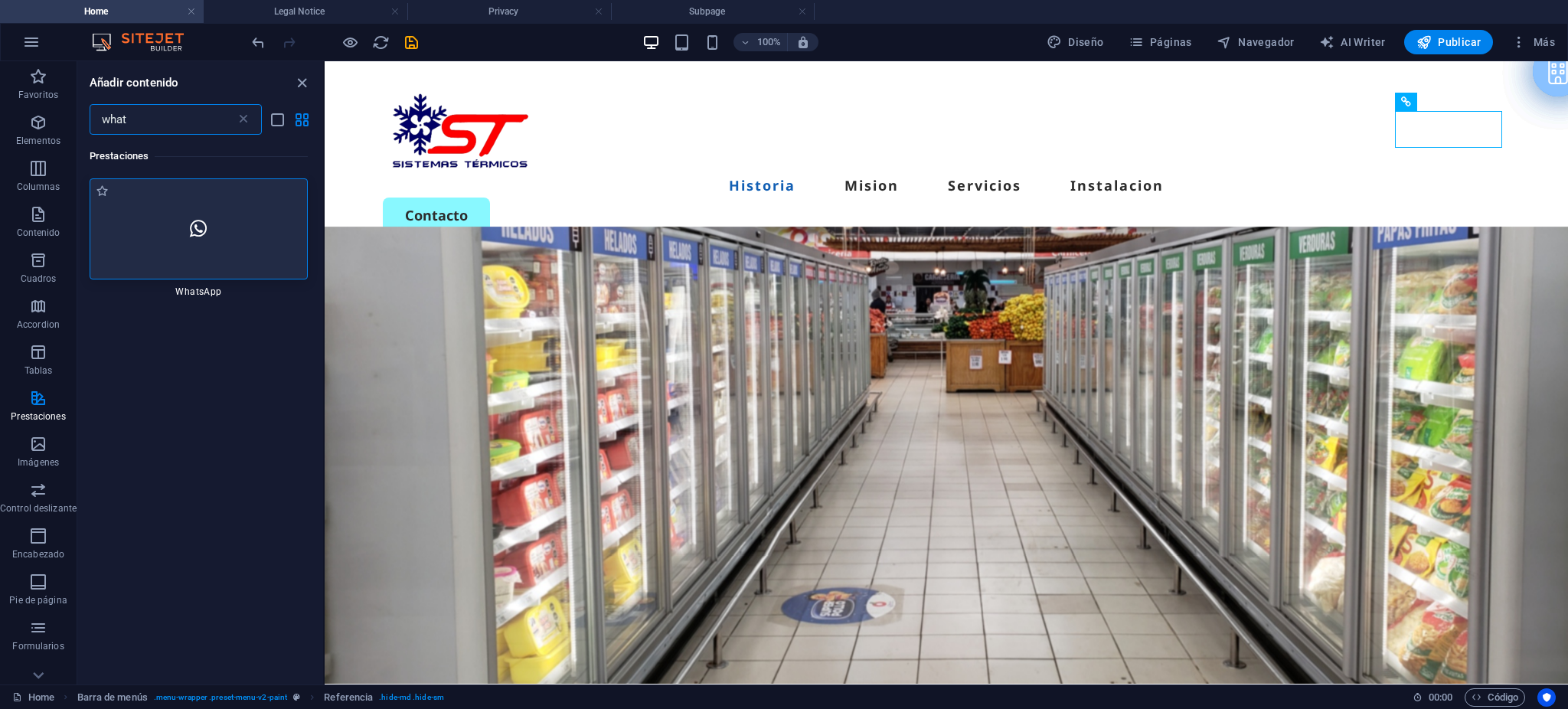
type input "what"
click at [211, 246] on div at bounding box center [198, 229] width 218 height 101
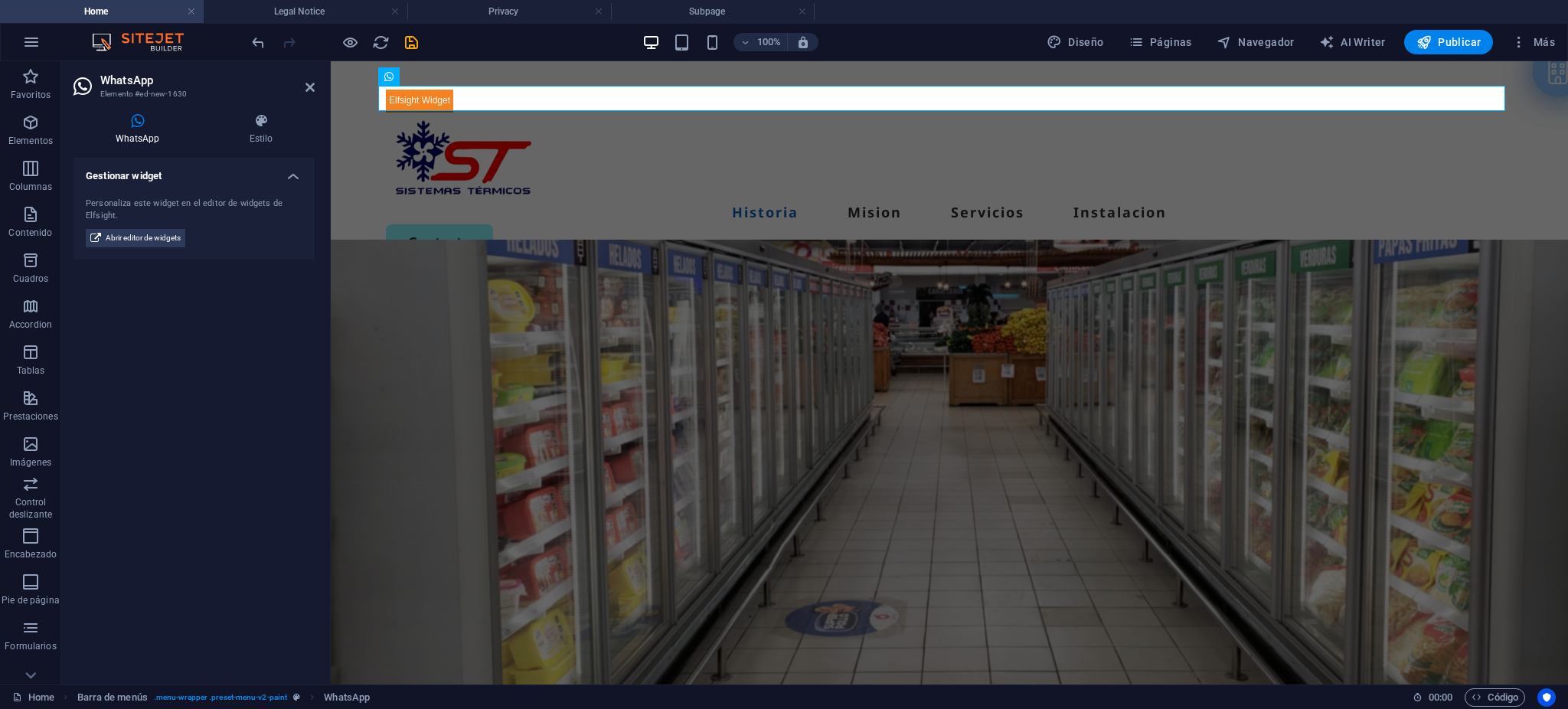
click at [135, 121] on icon at bounding box center [137, 121] width 128 height 16
click at [149, 237] on span "Abrir editor de widgets" at bounding box center [143, 238] width 75 height 18
click at [310, 84] on icon at bounding box center [310, 87] width 9 height 12
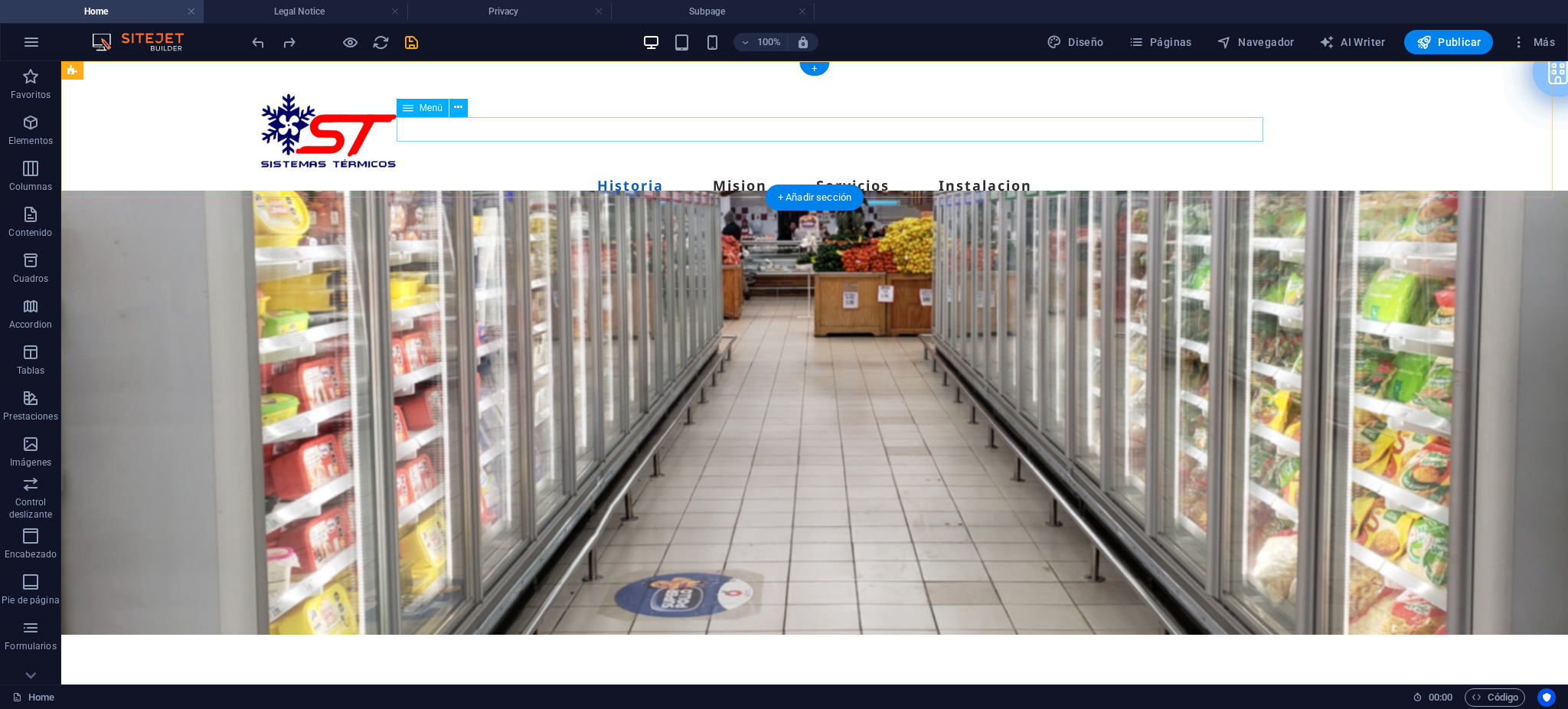
click at [1173, 173] on nav "Historia Mision Servicios Instalacion" at bounding box center [814, 186] width 1127 height 25
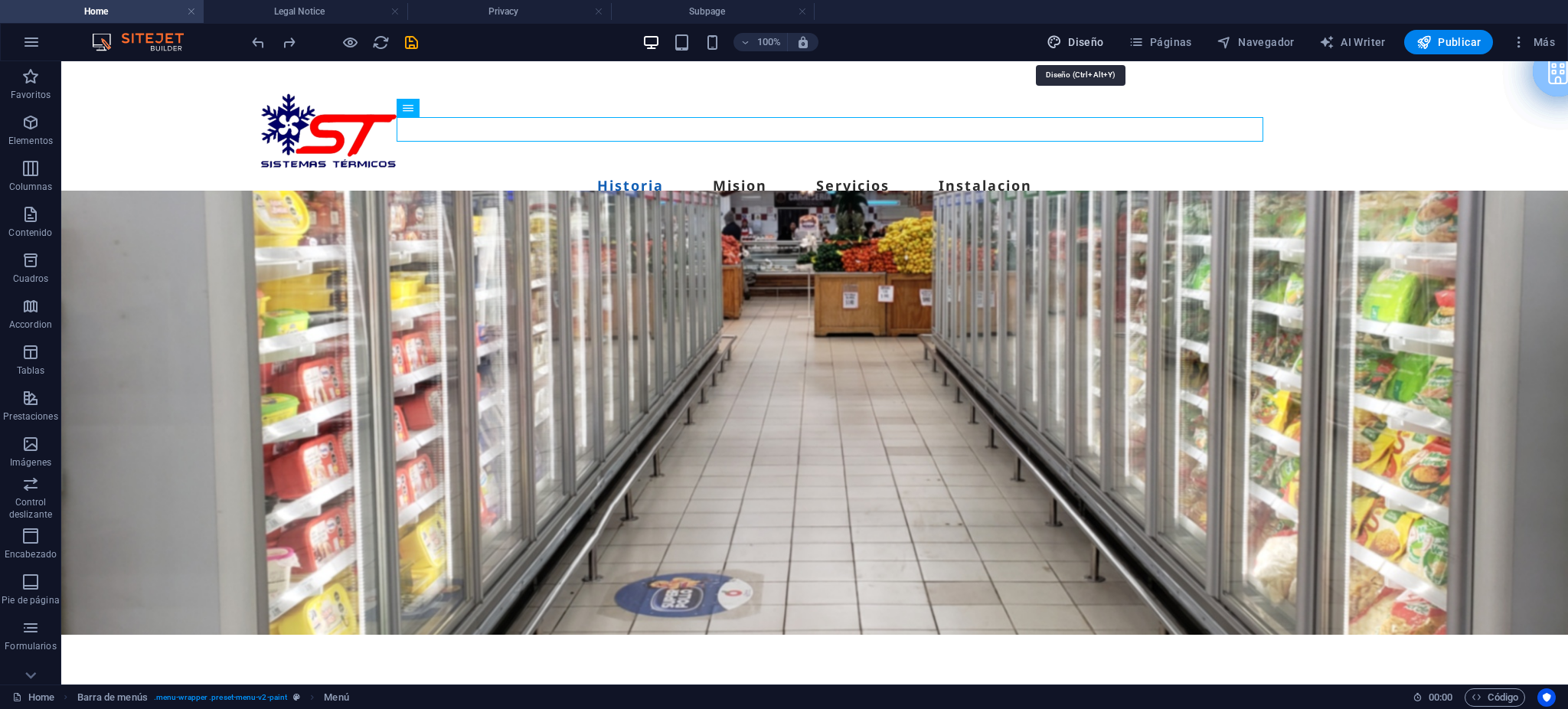
click at [1080, 45] on span "Diseño" at bounding box center [1076, 42] width 58 height 16
select select "px"
select select "500"
select select "px"
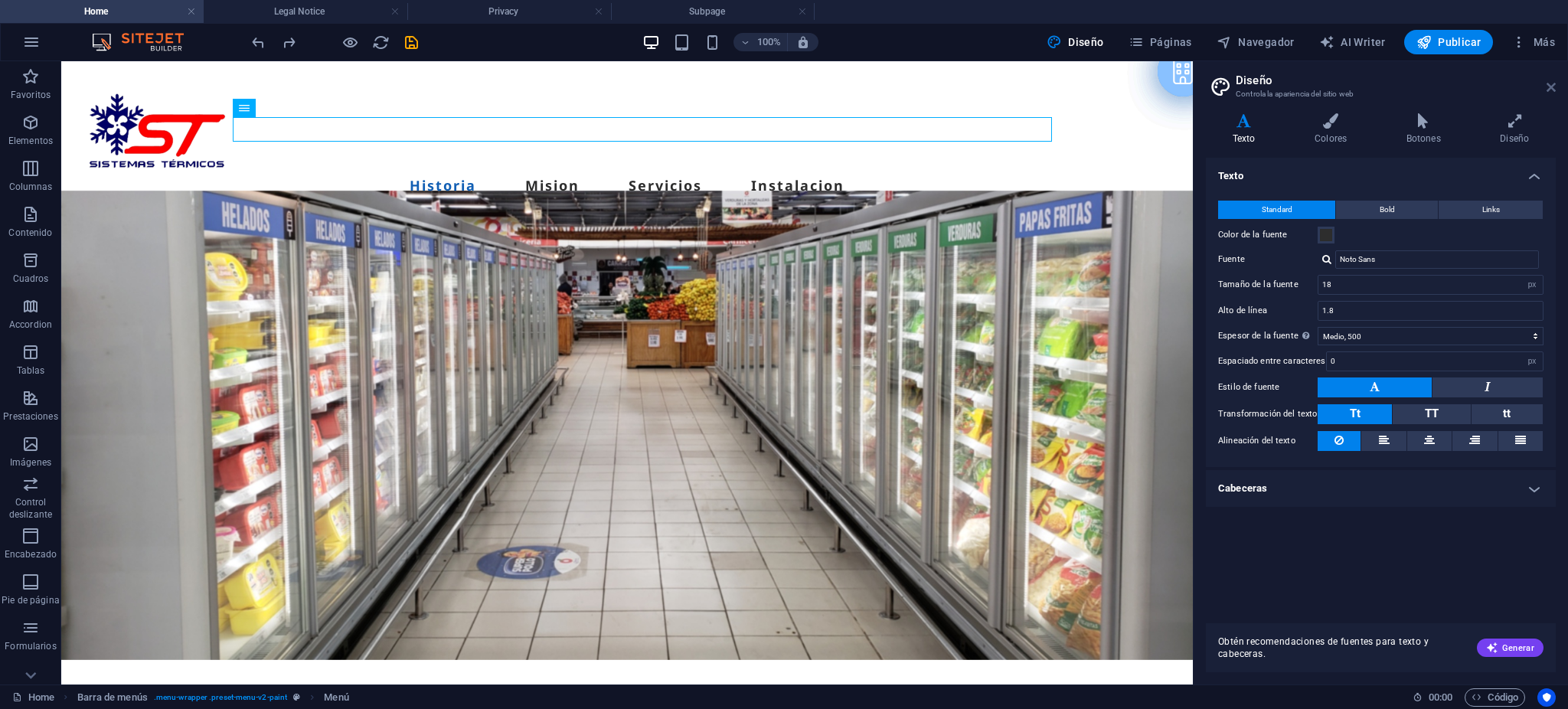
click at [1547, 87] on icon at bounding box center [1551, 87] width 9 height 12
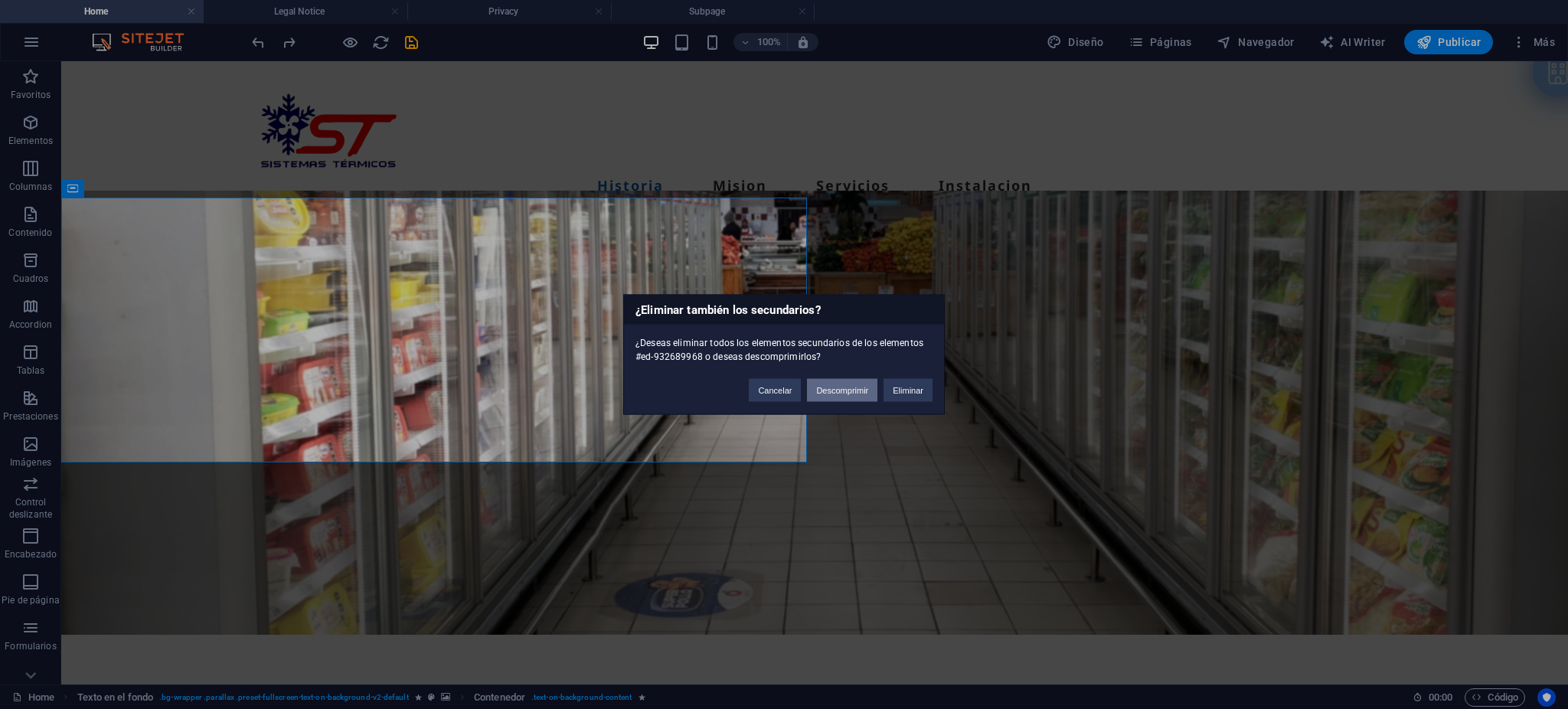
click at [864, 386] on button "Descomprimir" at bounding box center [841, 390] width 70 height 23
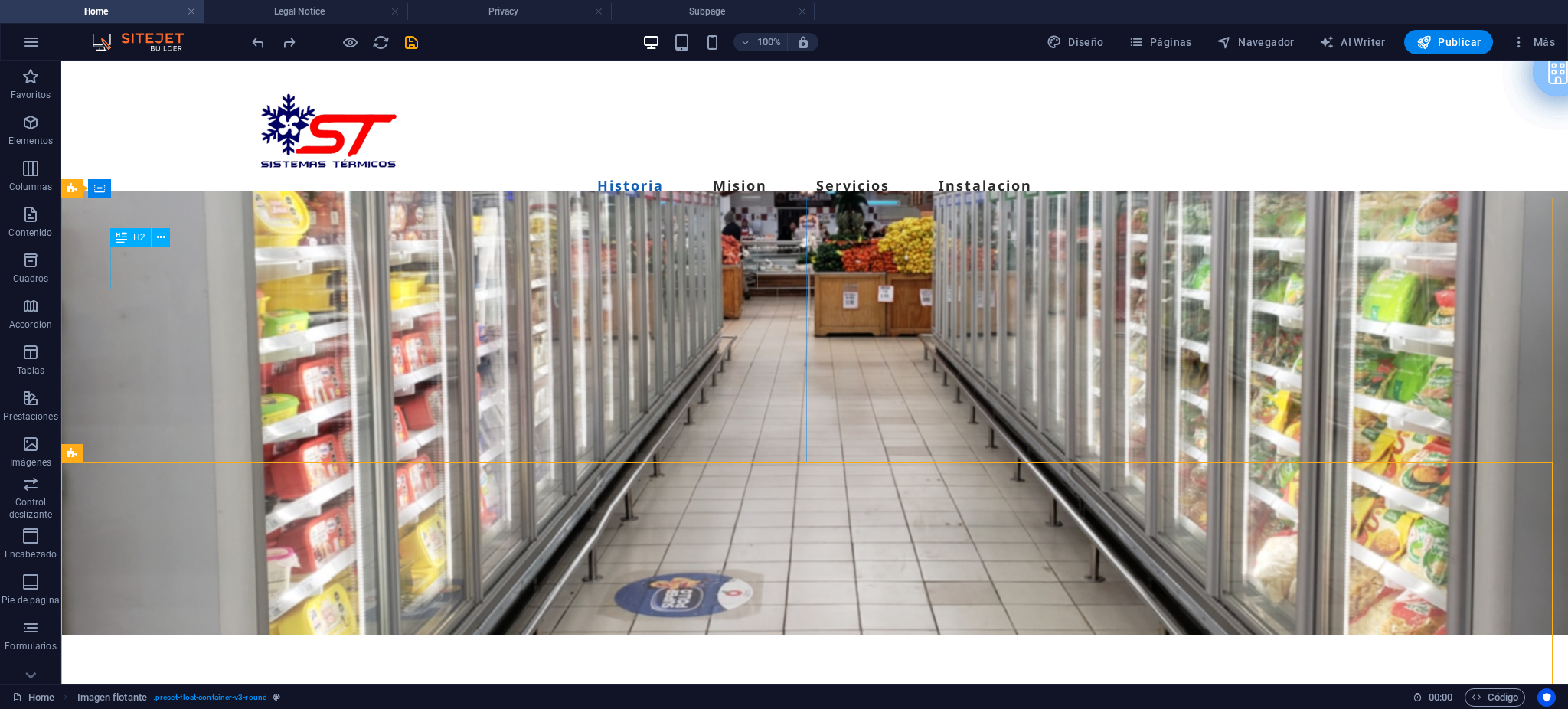
click at [133, 238] on span "H2" at bounding box center [139, 237] width 12 height 9
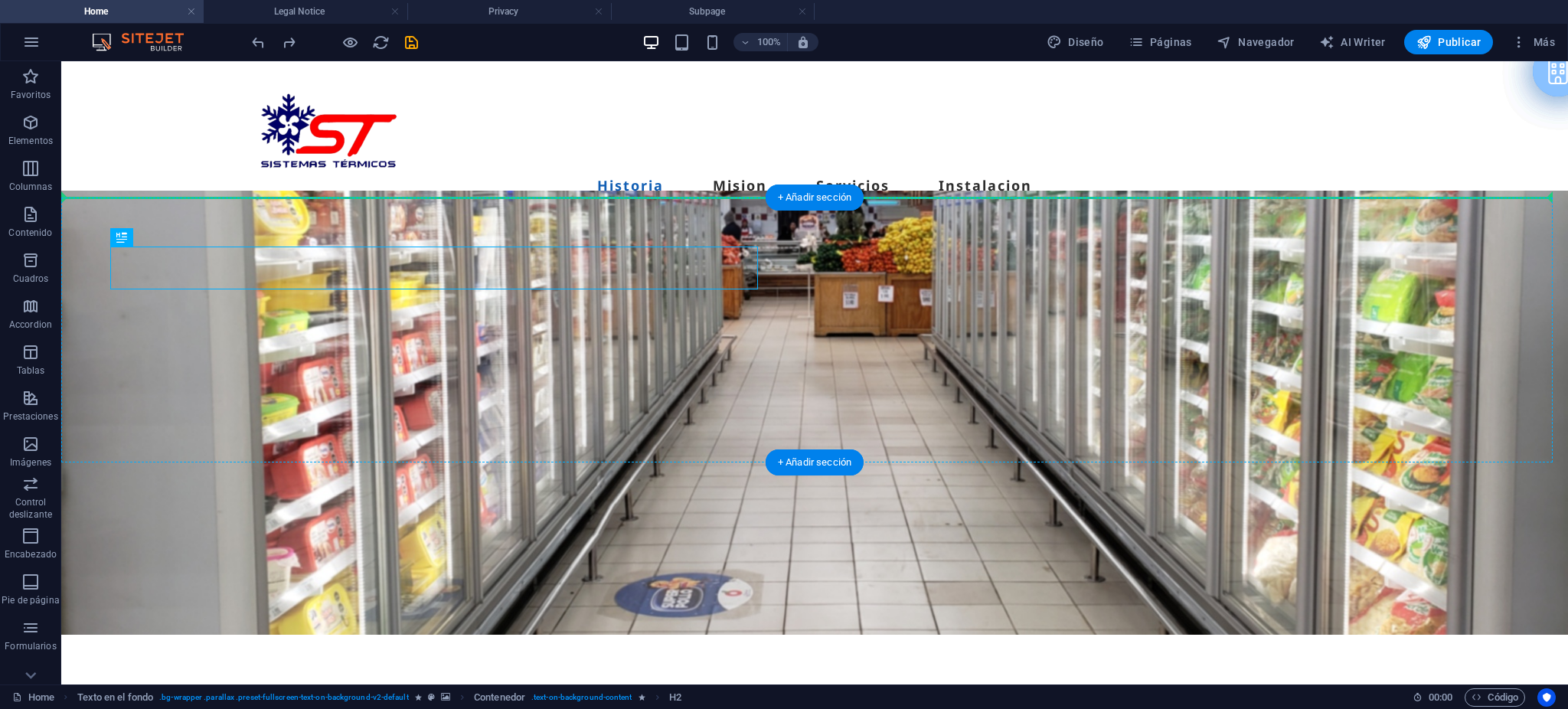
drag, startPoint x: 187, startPoint y: 301, endPoint x: 131, endPoint y: 226, distance: 93.6
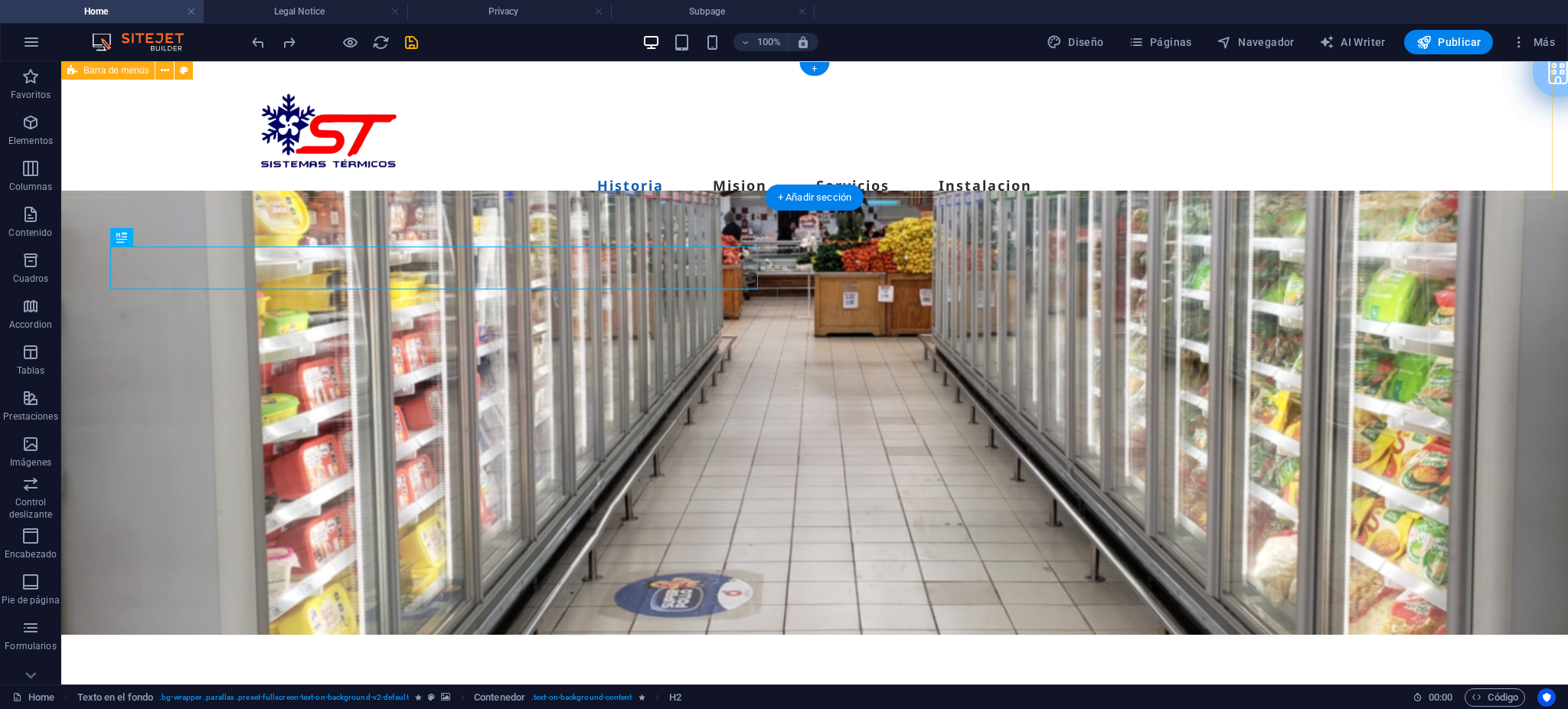
click at [521, 107] on div "Menu Historia Mision Servicios Instalacion Contacto" at bounding box center [814, 159] width 1507 height 197
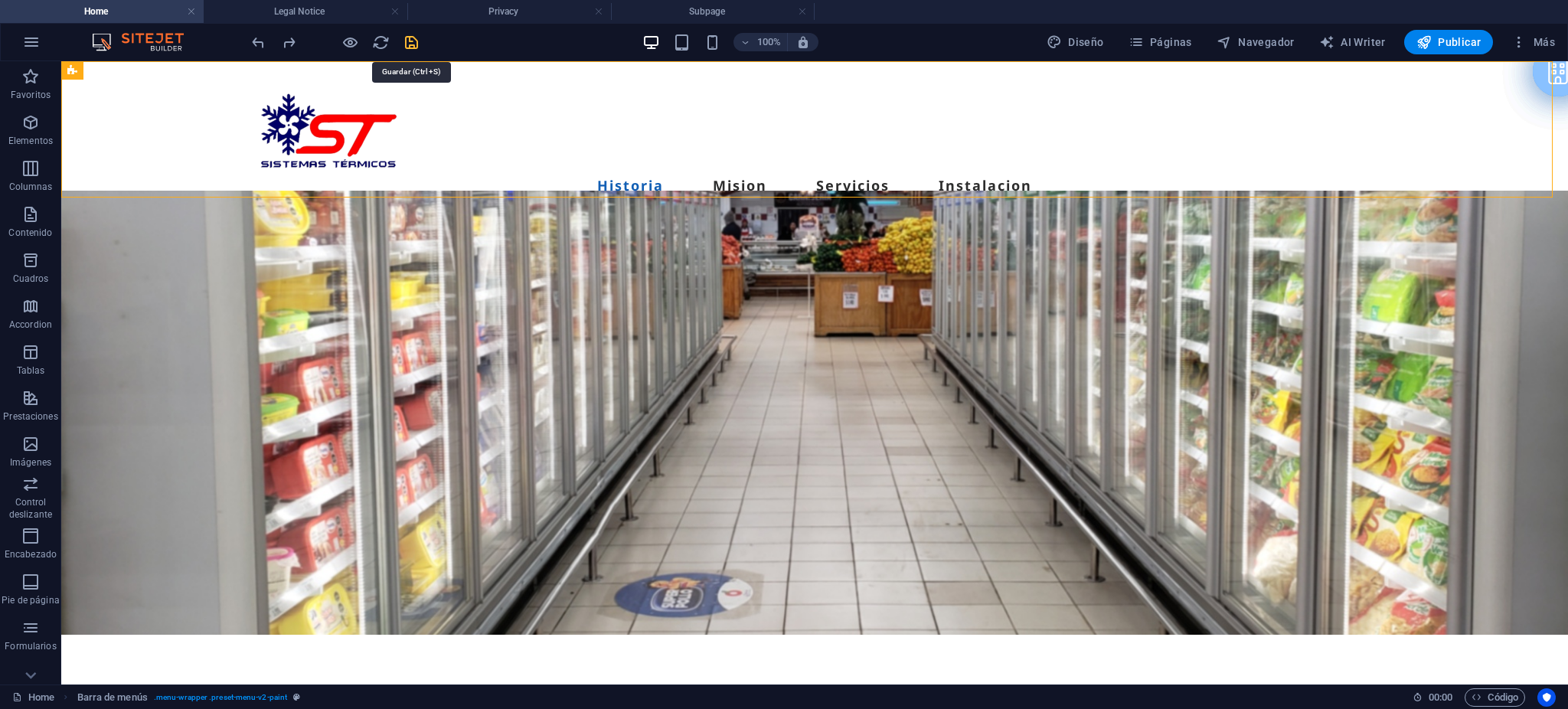
click at [407, 41] on icon "save" at bounding box center [411, 42] width 17 height 17
checkbox input "false"
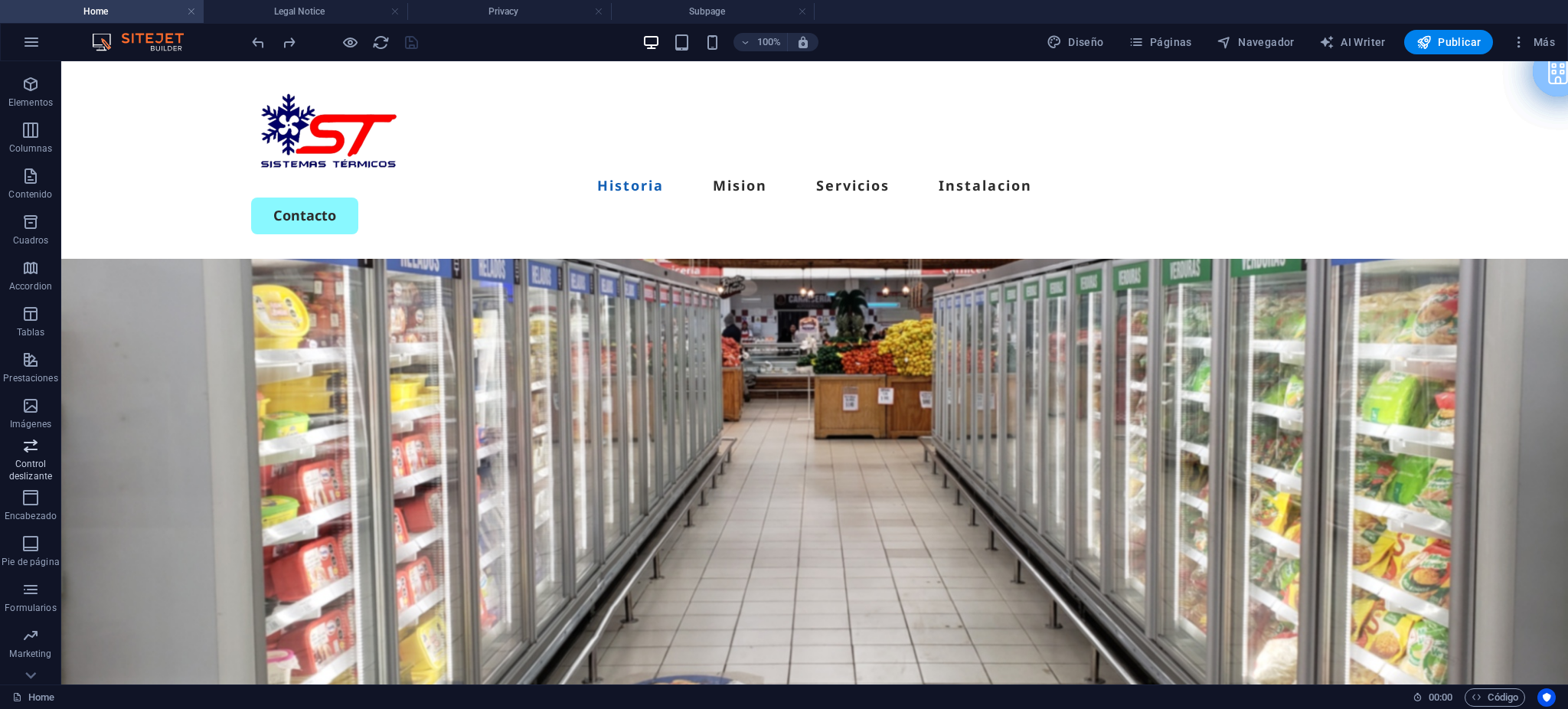
scroll to position [65, 0]
click at [30, 612] on icon "button" at bounding box center [31, 608] width 18 height 18
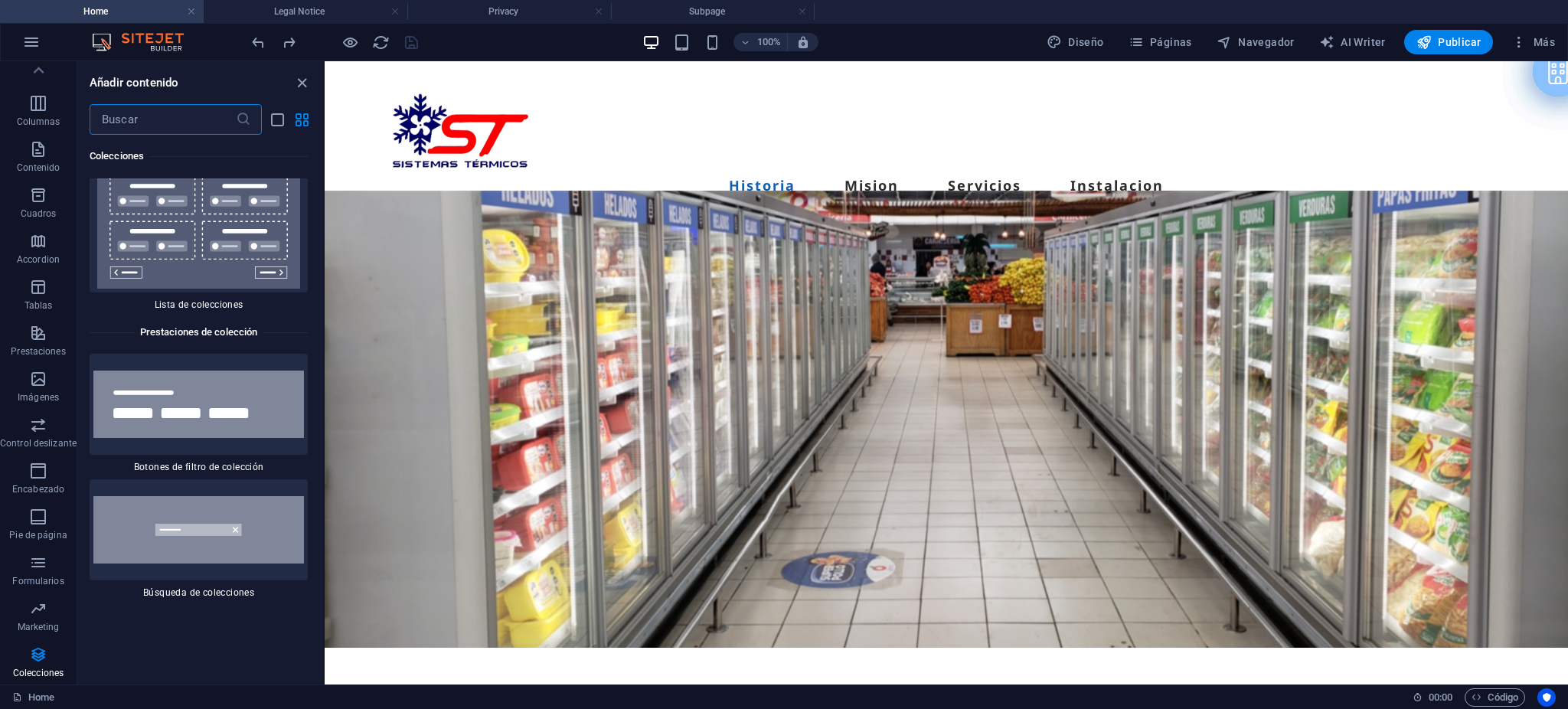
scroll to position [29813, 0]
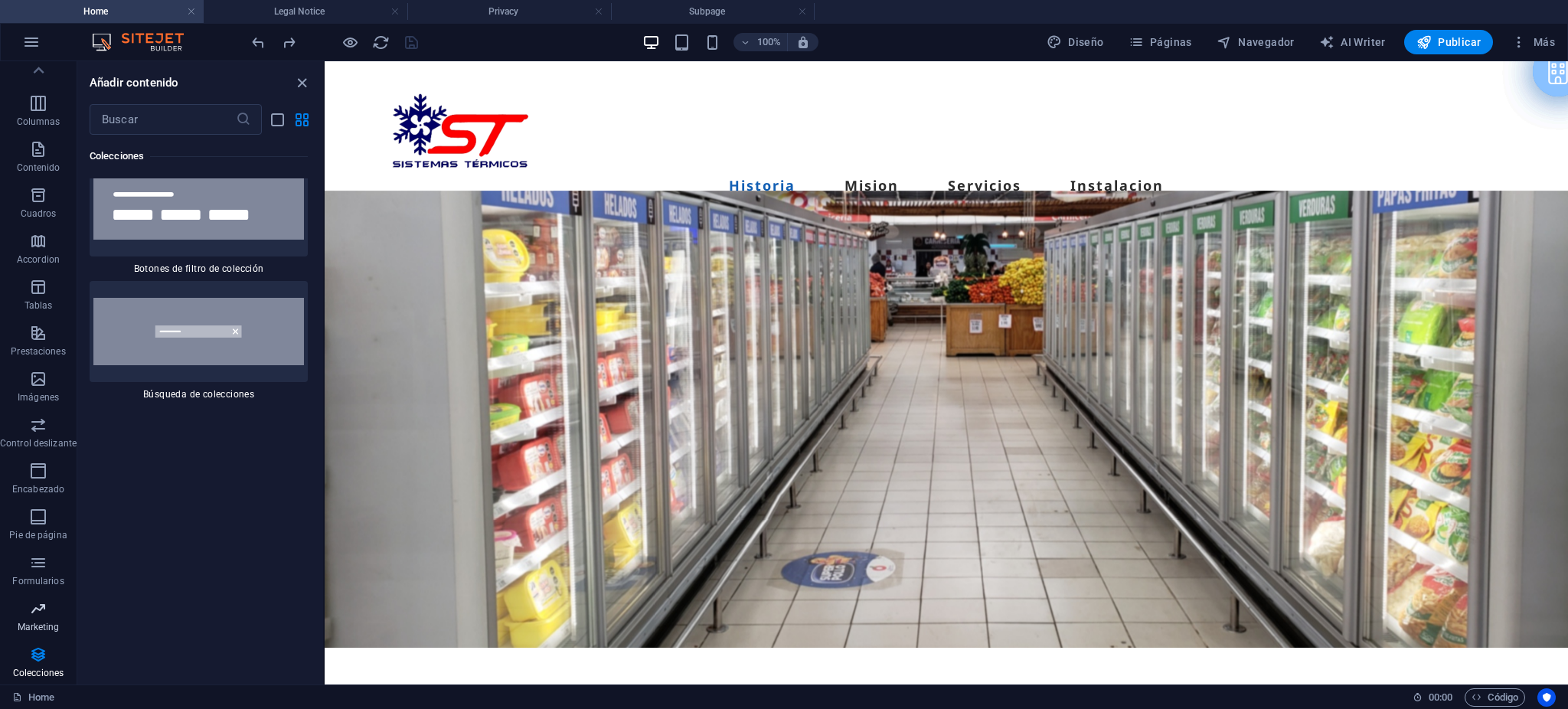
click at [29, 612] on icon "button" at bounding box center [38, 608] width 18 height 18
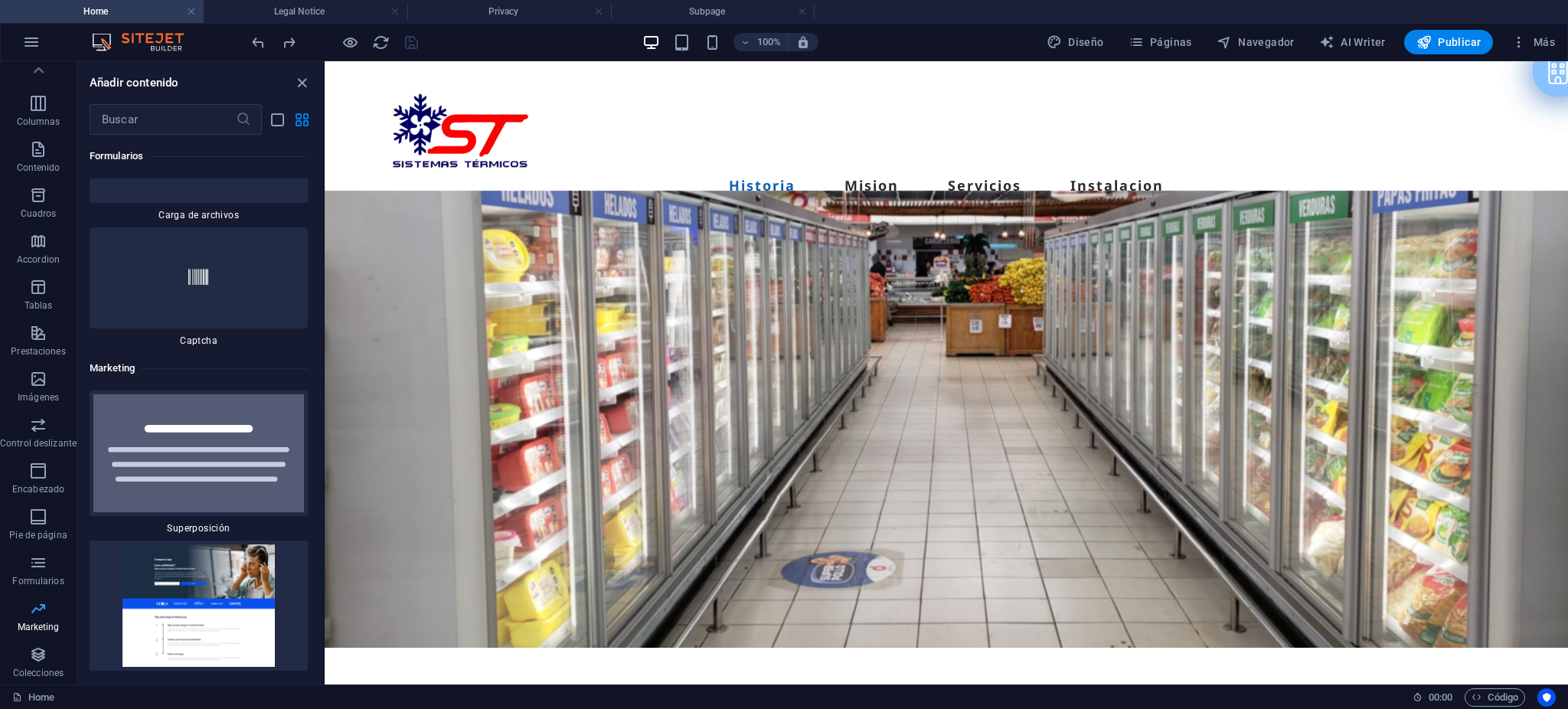
scroll to position [24921, 0]
click at [30, 567] on icon "button" at bounding box center [38, 562] width 18 height 18
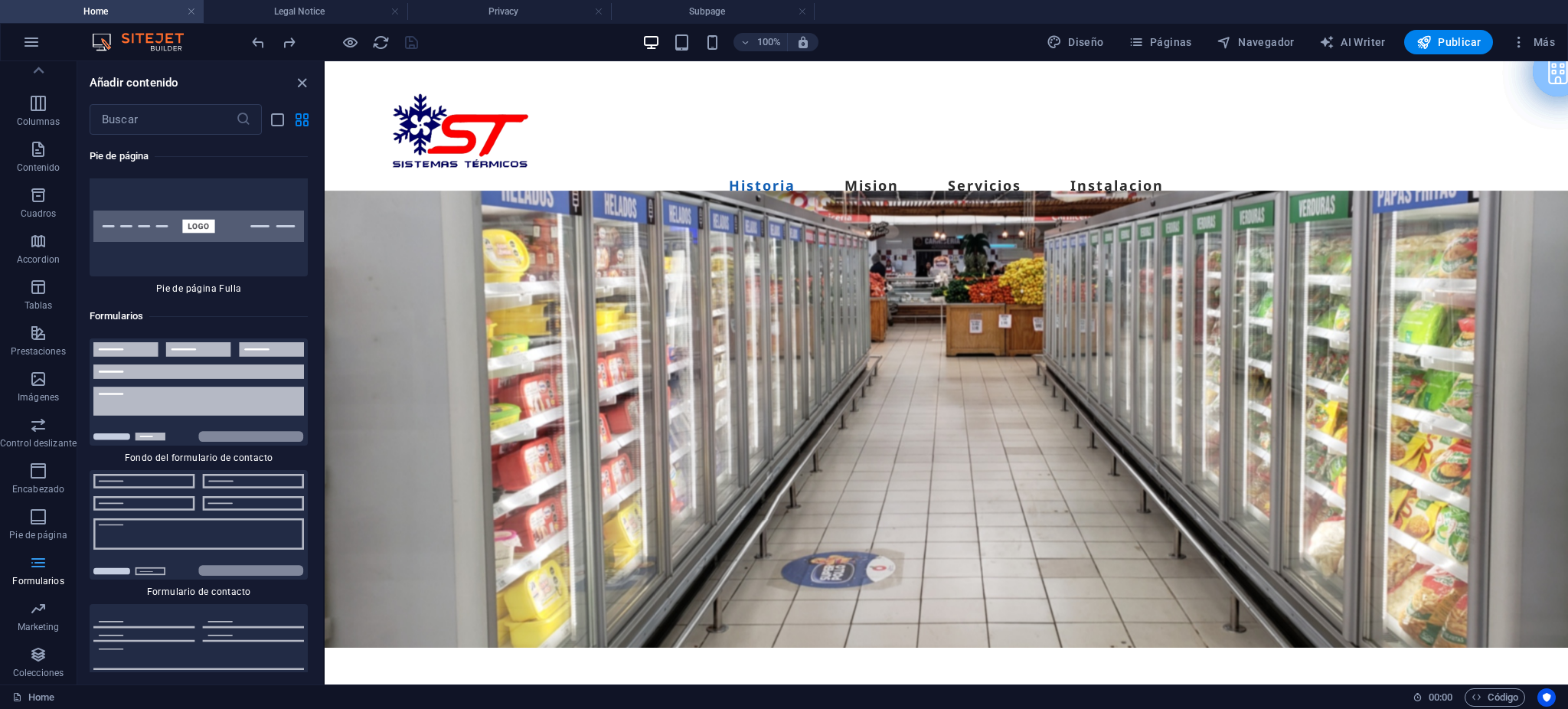
scroll to position [22454, 0]
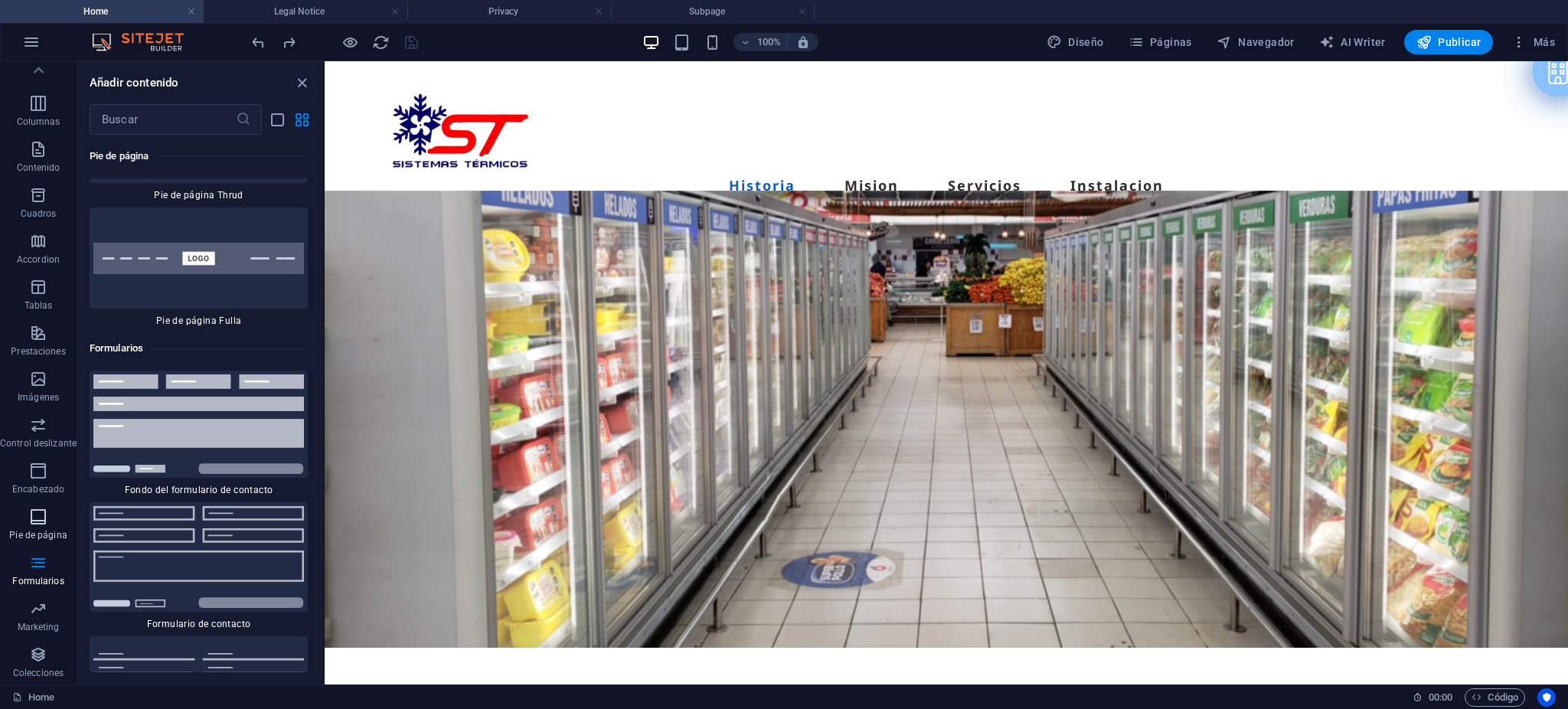
click at [30, 518] on icon "button" at bounding box center [38, 517] width 18 height 18
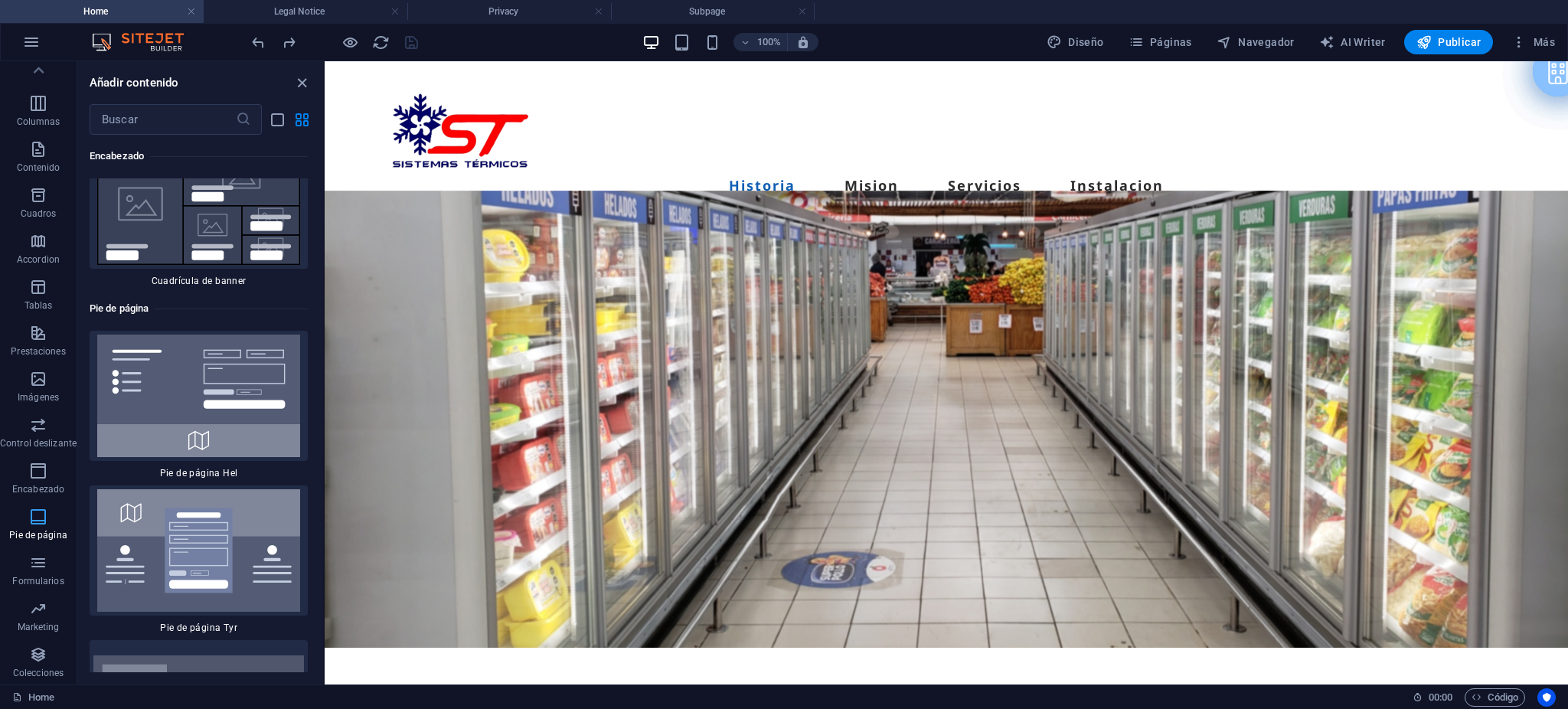
scroll to position [20445, 0]
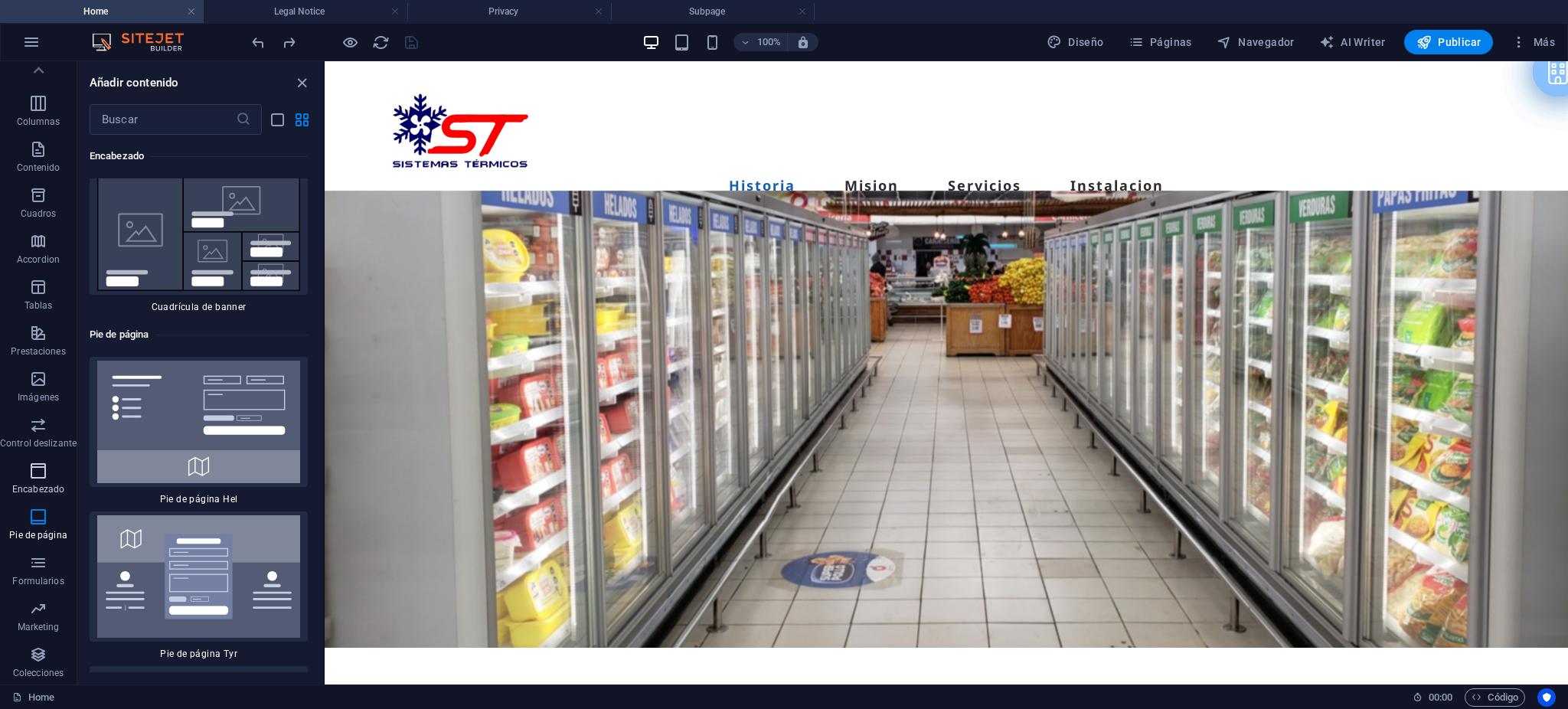
click at [40, 475] on icon "button" at bounding box center [38, 470] width 18 height 18
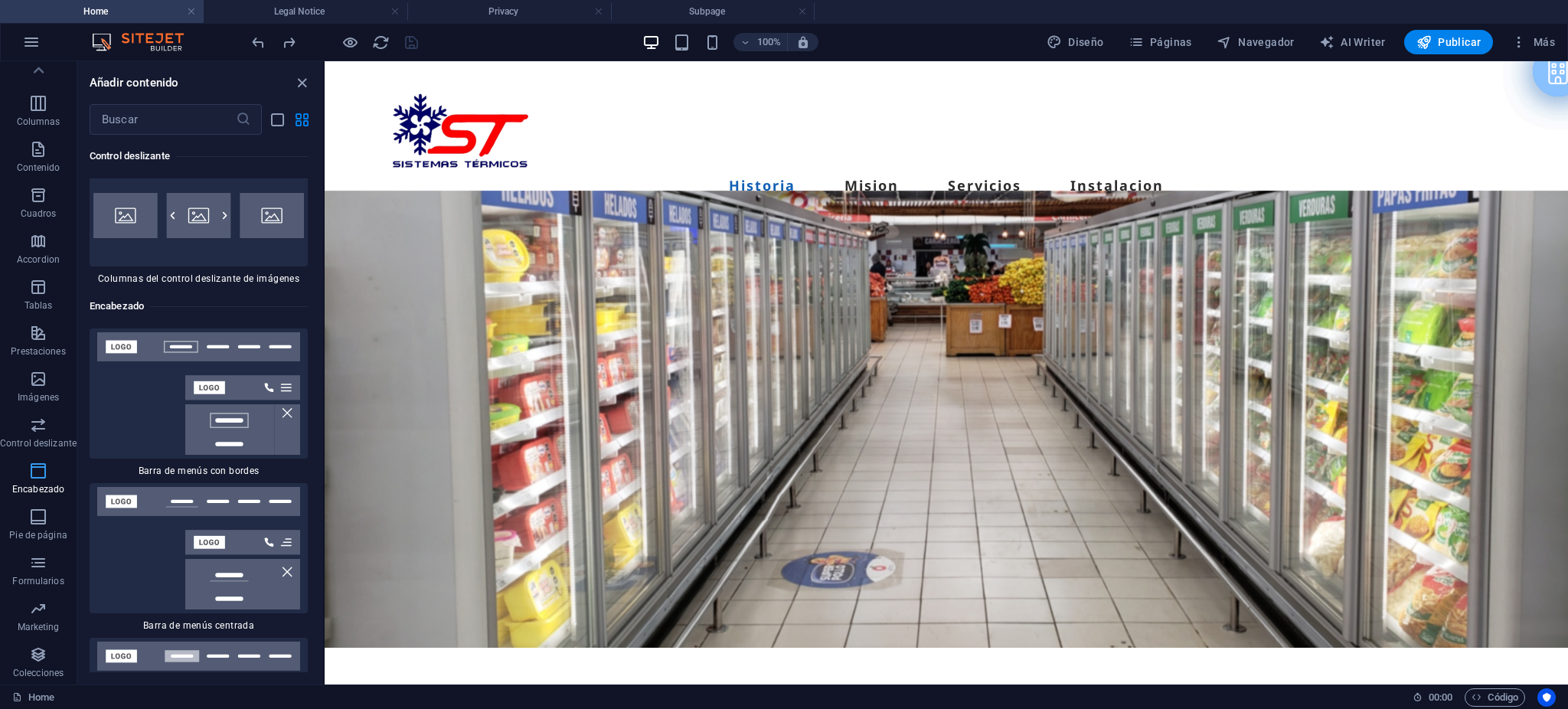
scroll to position [18358, 0]
click at [39, 425] on icon "button" at bounding box center [38, 424] width 18 height 18
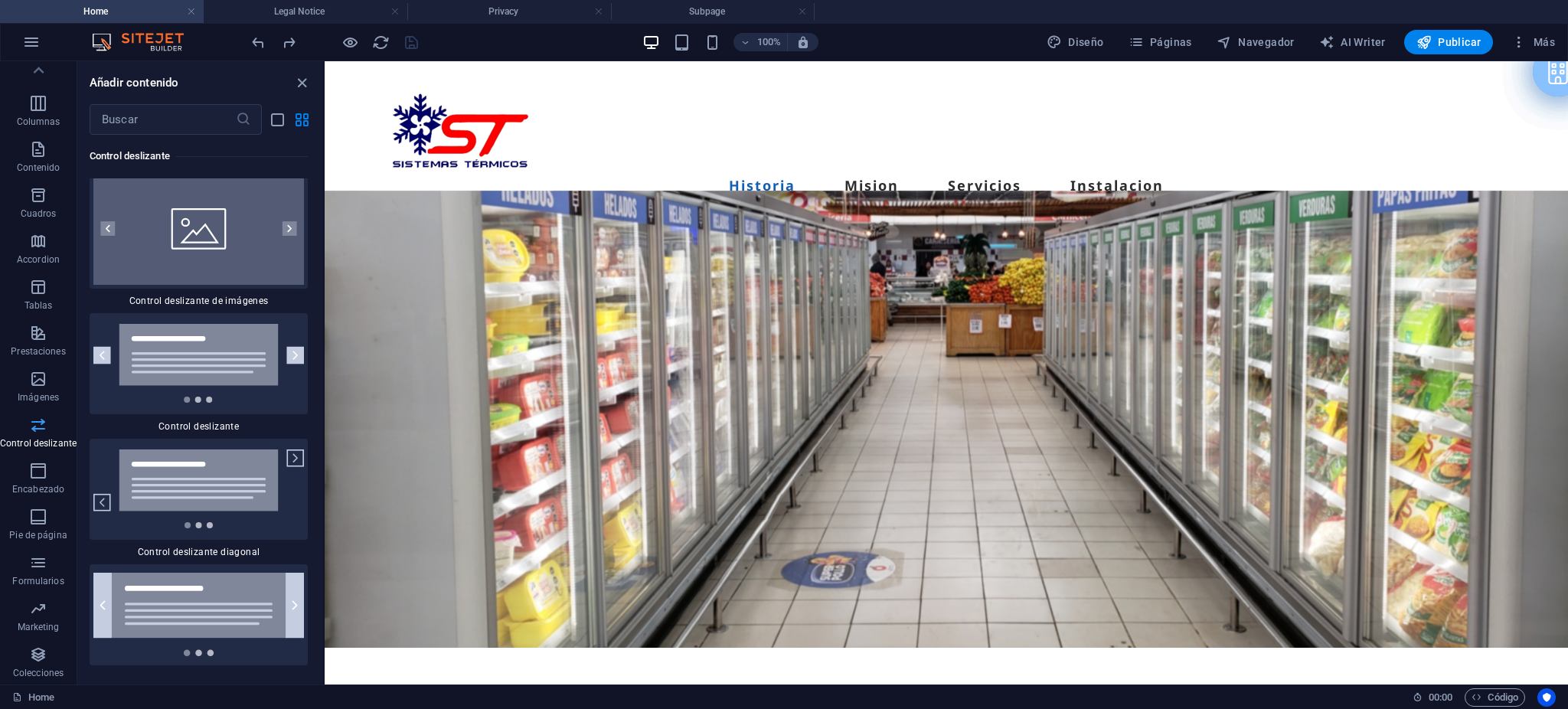
scroll to position [17239, 0]
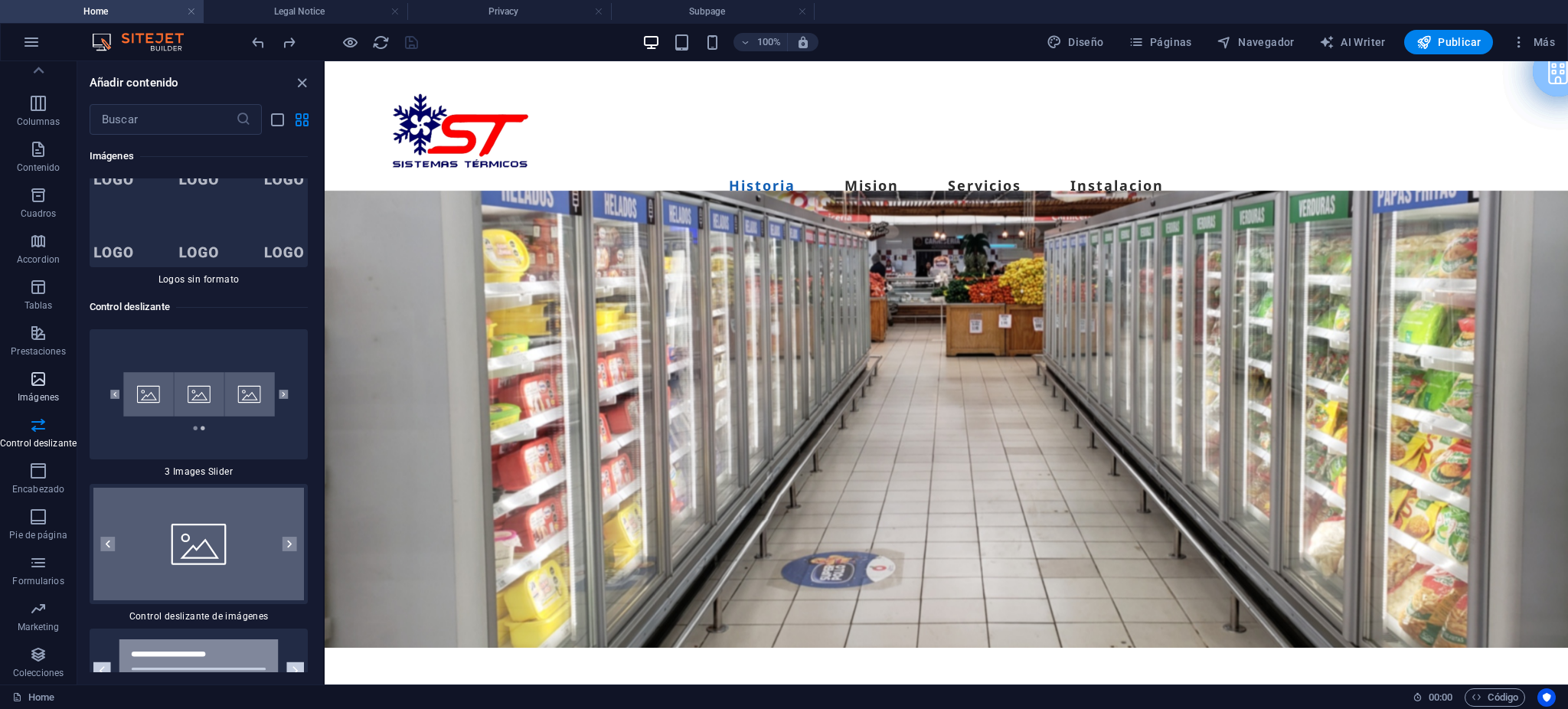
click at [41, 375] on icon "button" at bounding box center [38, 379] width 18 height 18
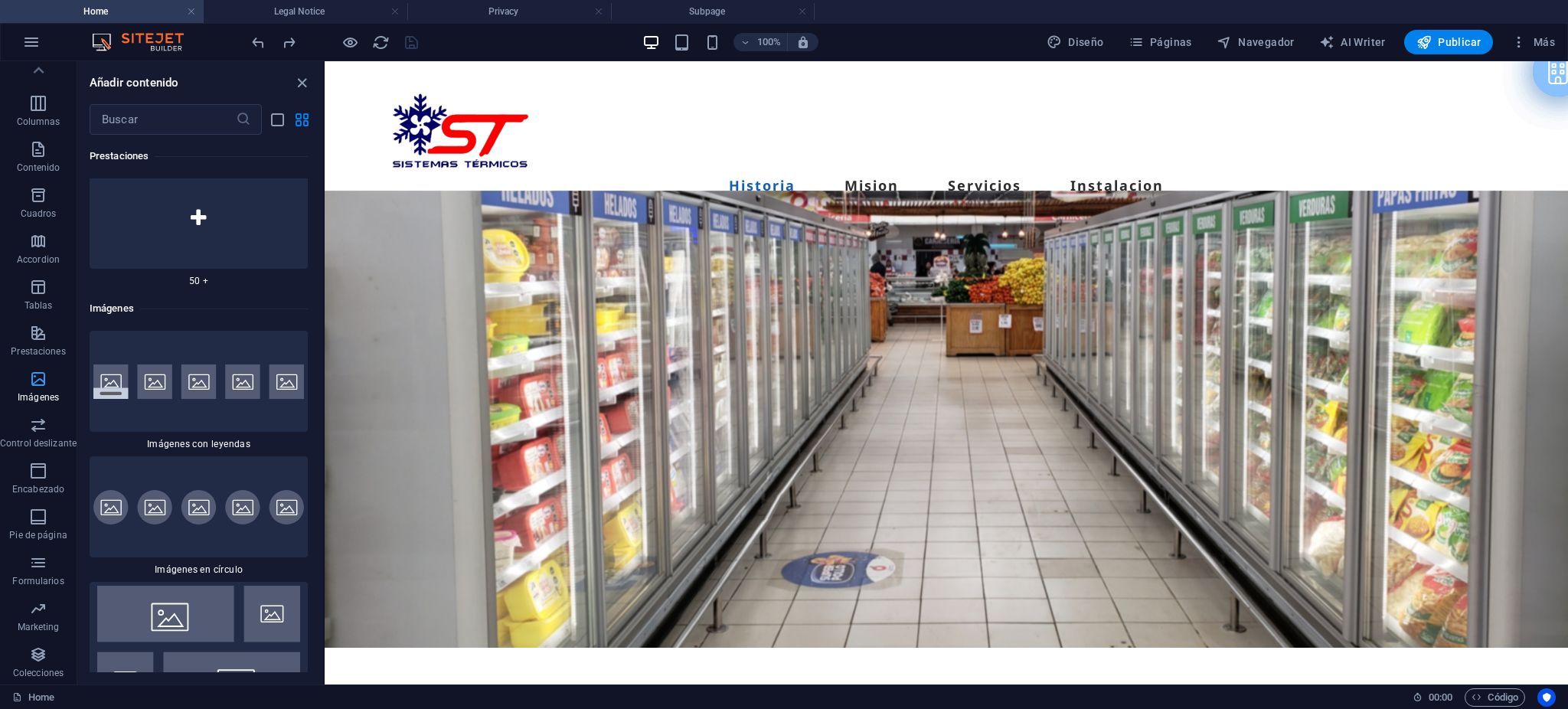
scroll to position [15222, 0]
click at [42, 342] on icon "button" at bounding box center [38, 333] width 18 height 18
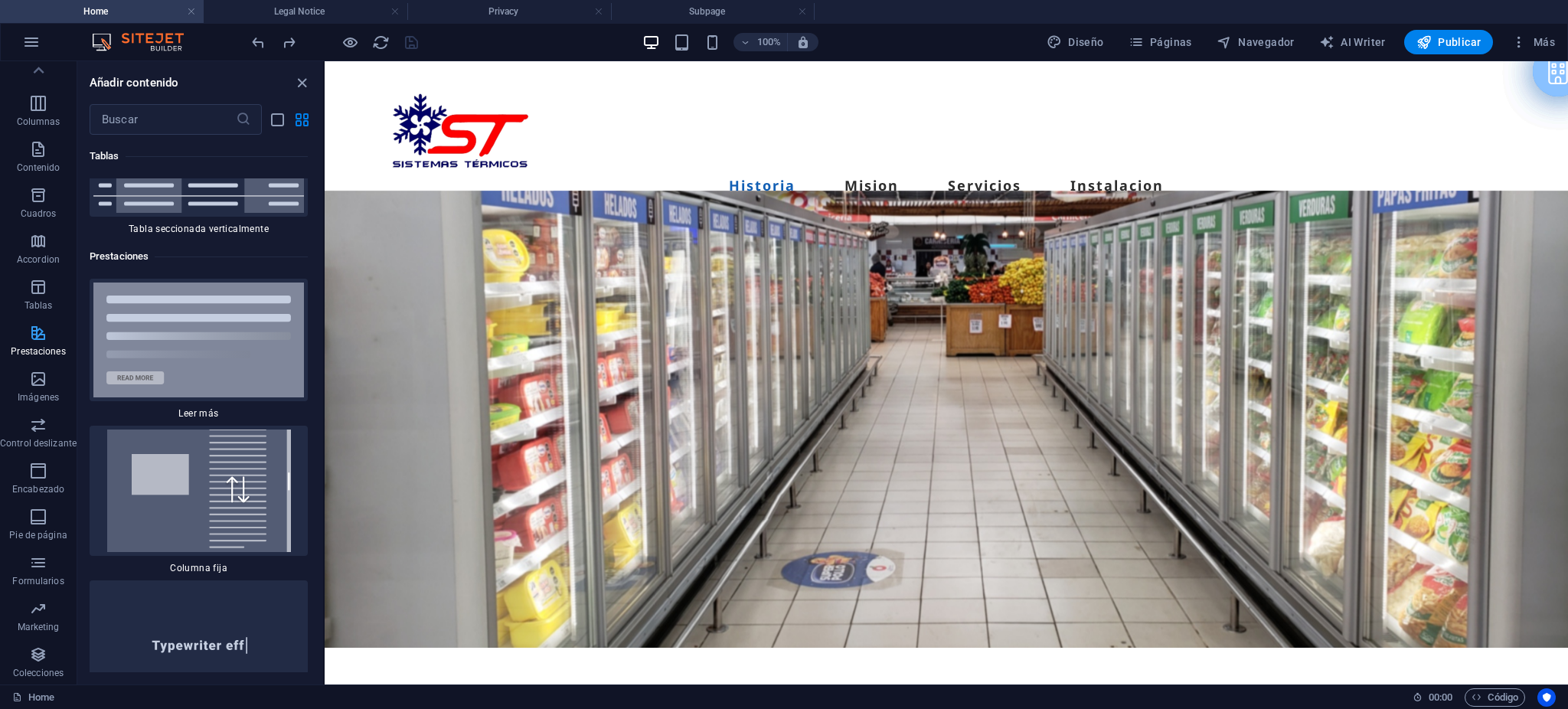
scroll to position [11563, 0]
click at [34, 289] on icon "button" at bounding box center [38, 287] width 18 height 18
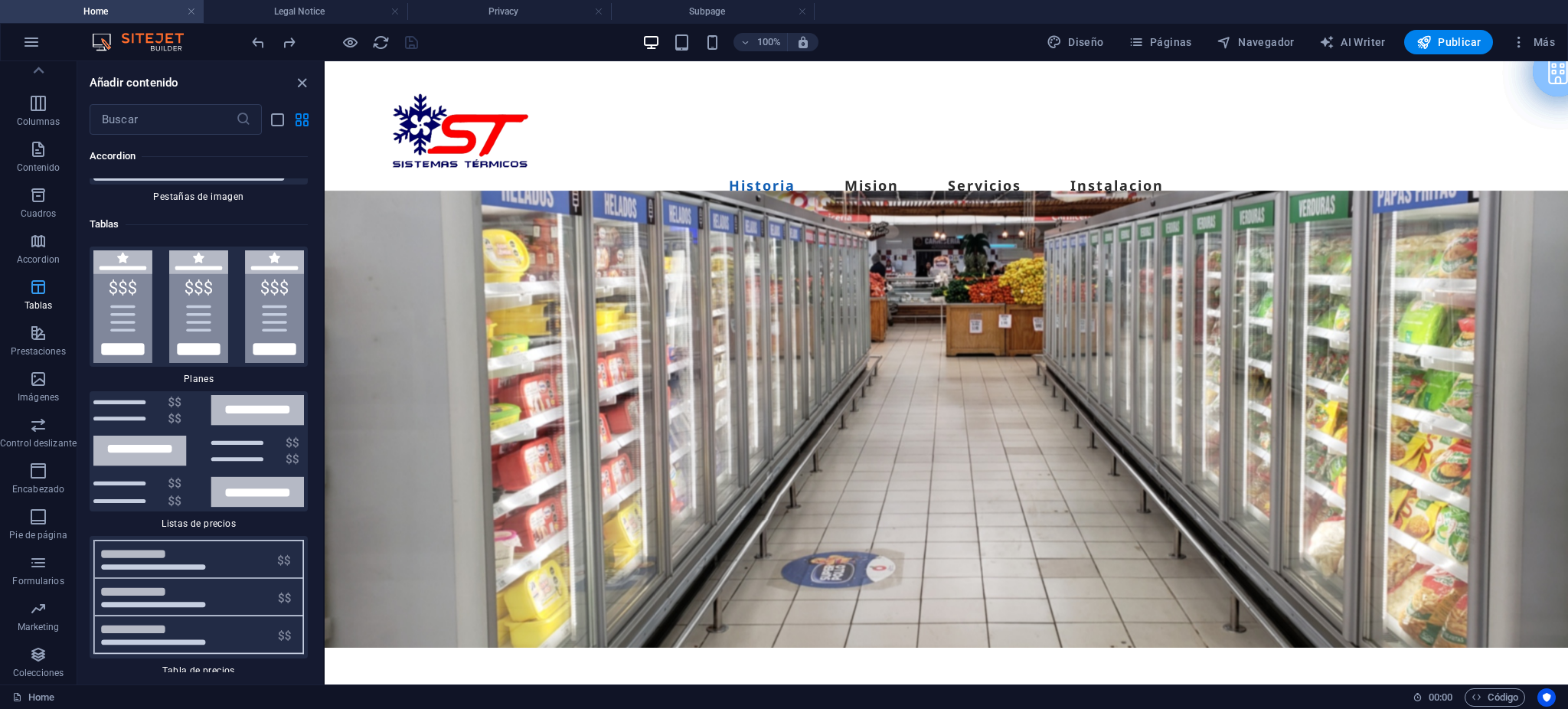
scroll to position [10277, 0]
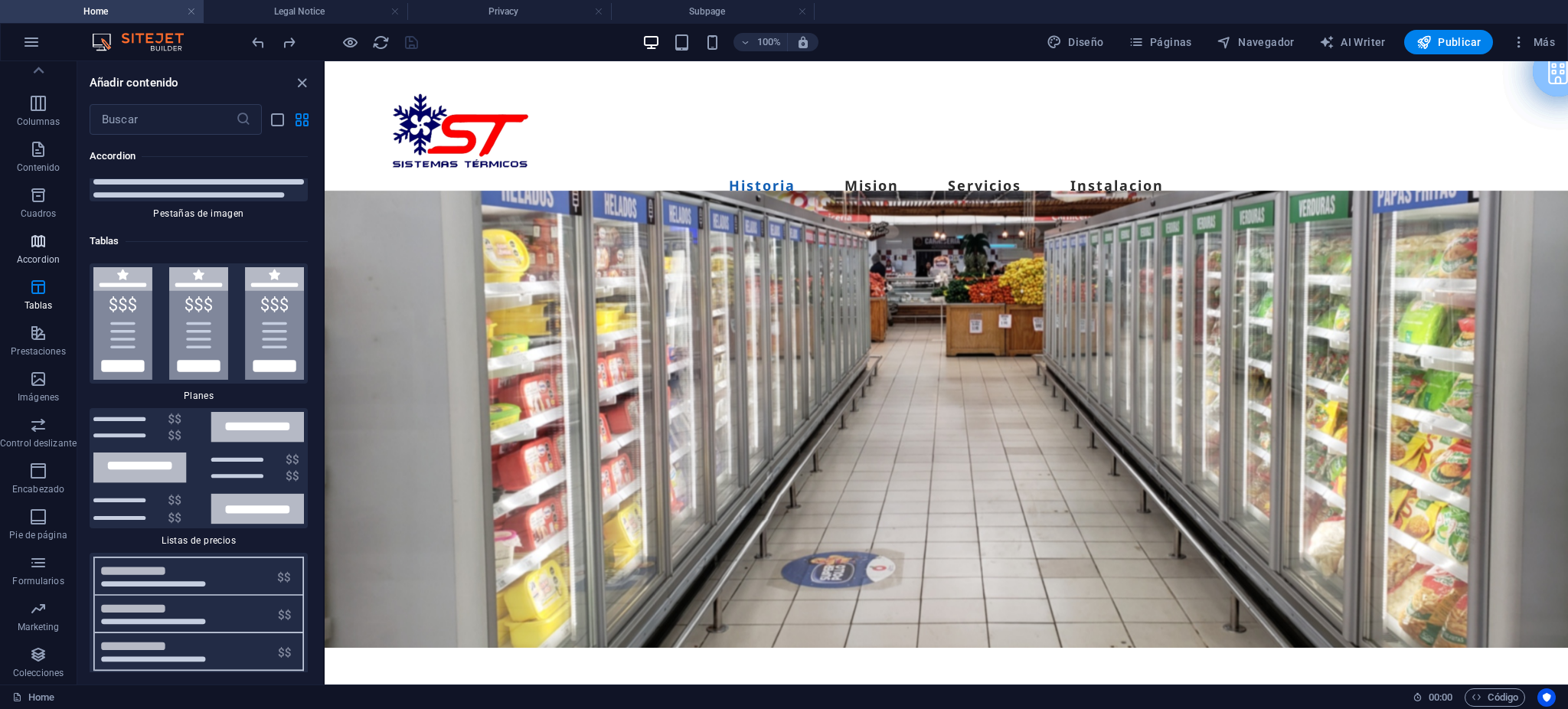
click at [40, 252] on span "Accordion" at bounding box center [38, 250] width 77 height 37
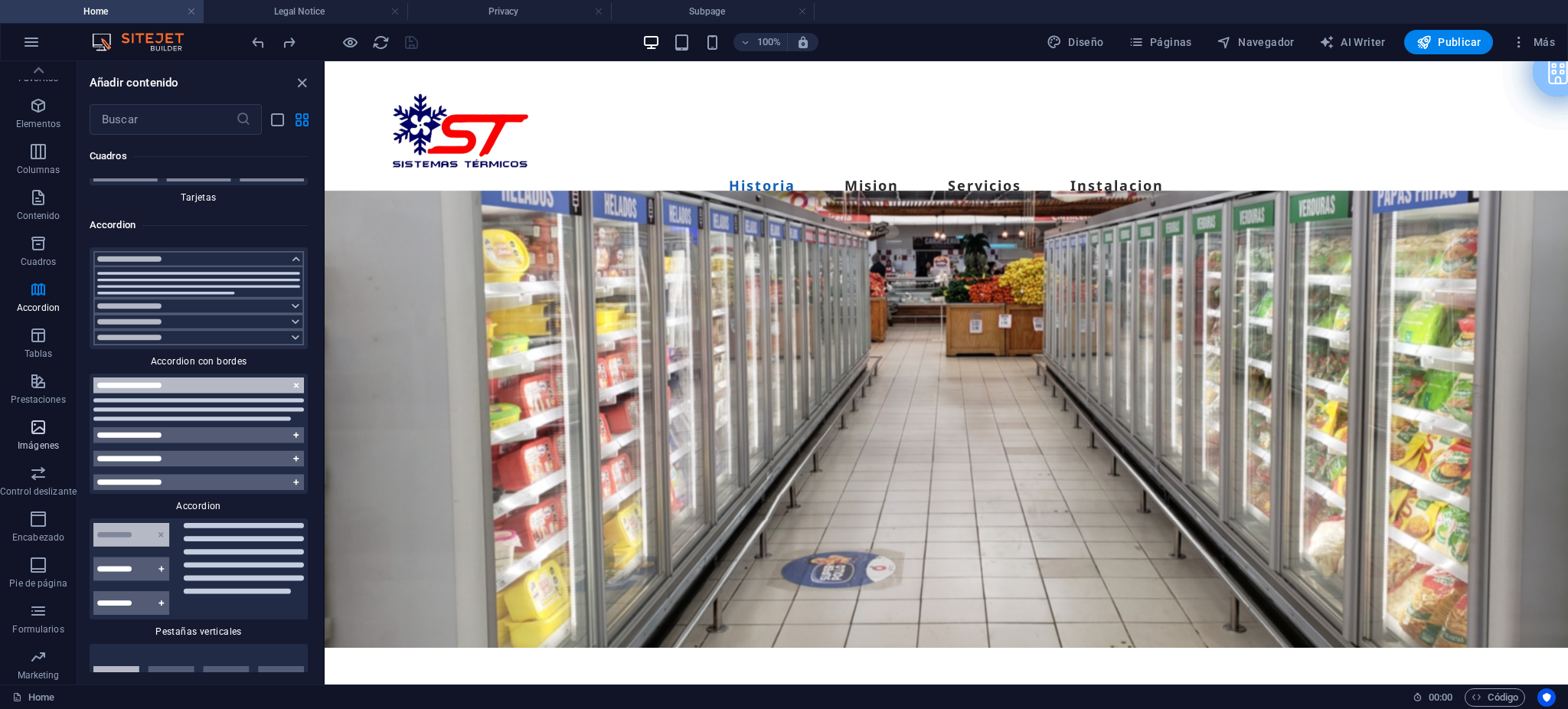
scroll to position [0, 0]
click at [47, 261] on span "Cuadros" at bounding box center [38, 269] width 77 height 37
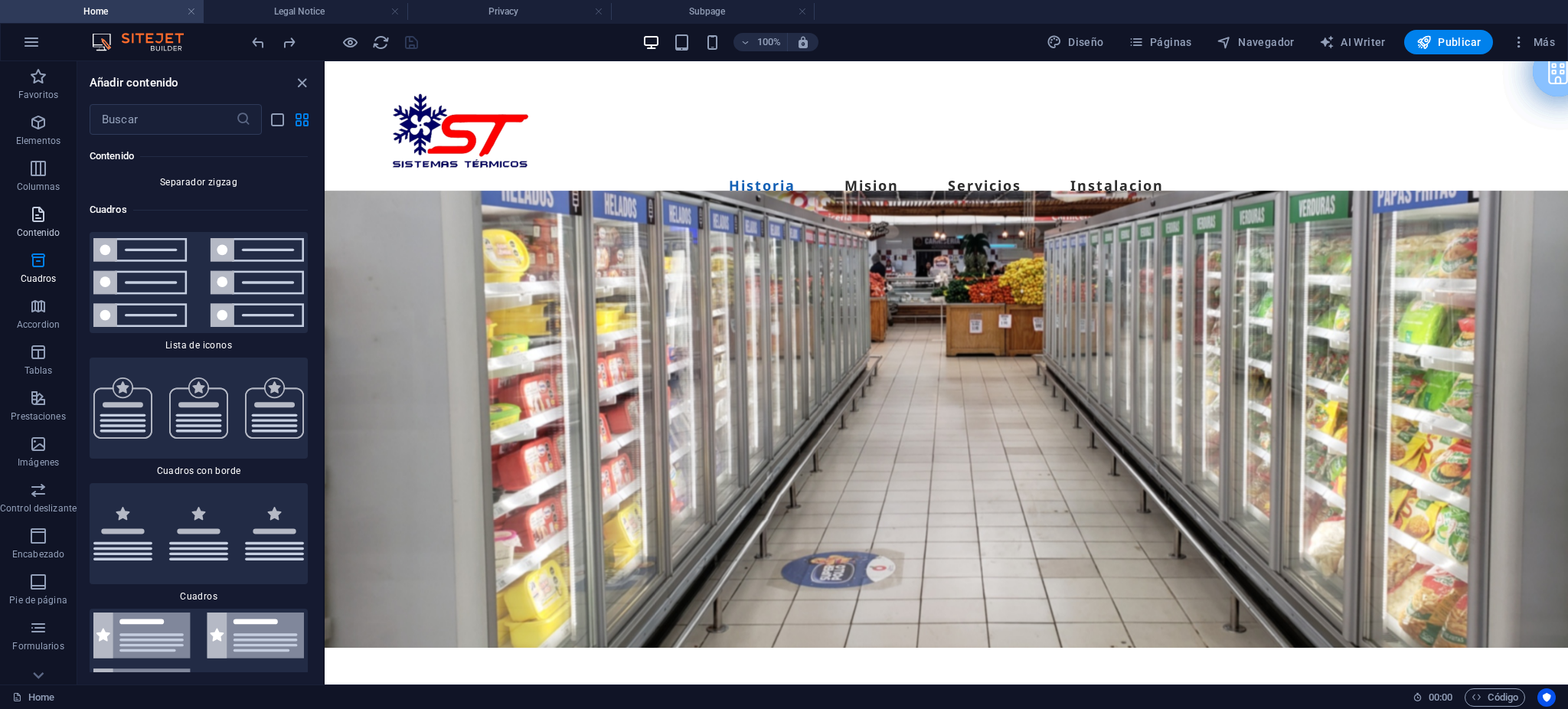
click at [45, 213] on icon "button" at bounding box center [38, 214] width 18 height 18
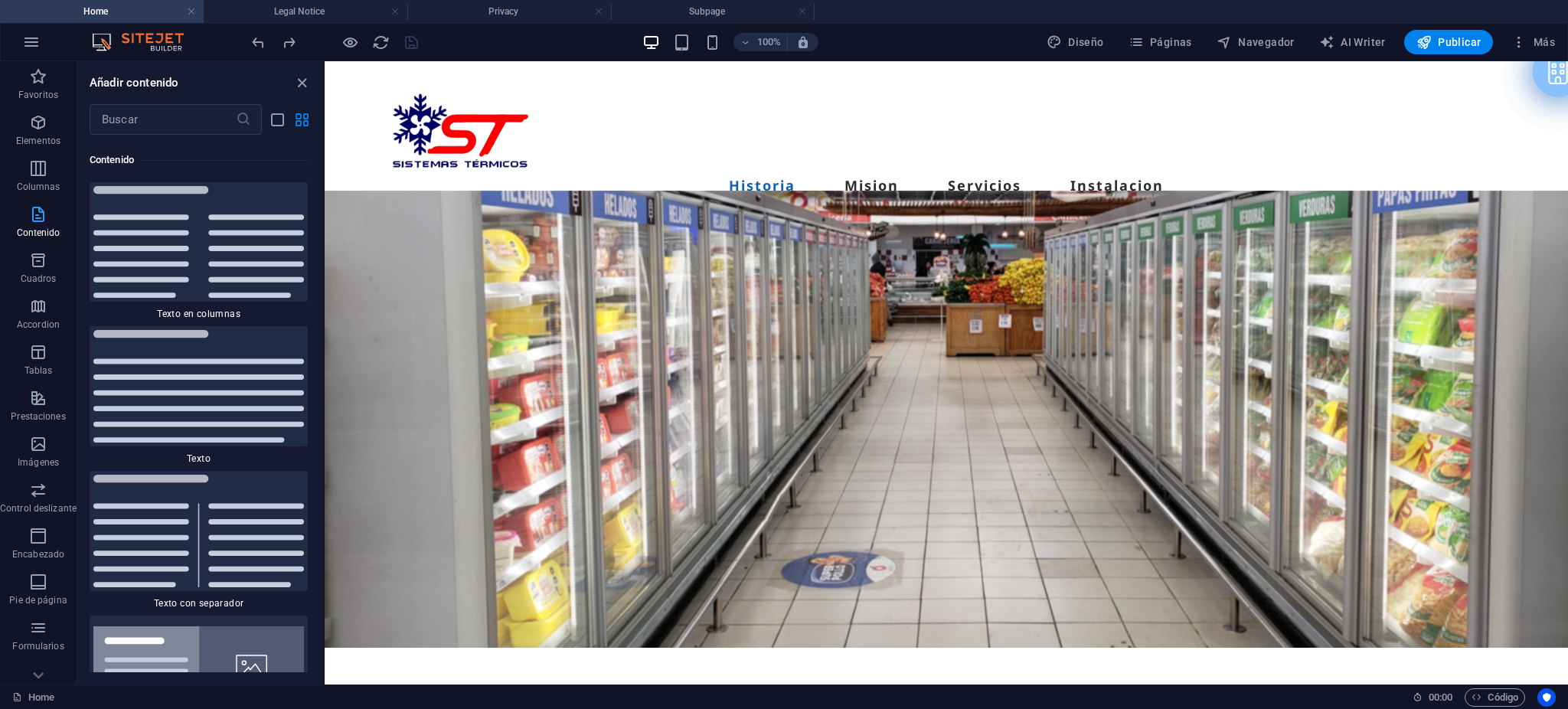
scroll to position [5149, 0]
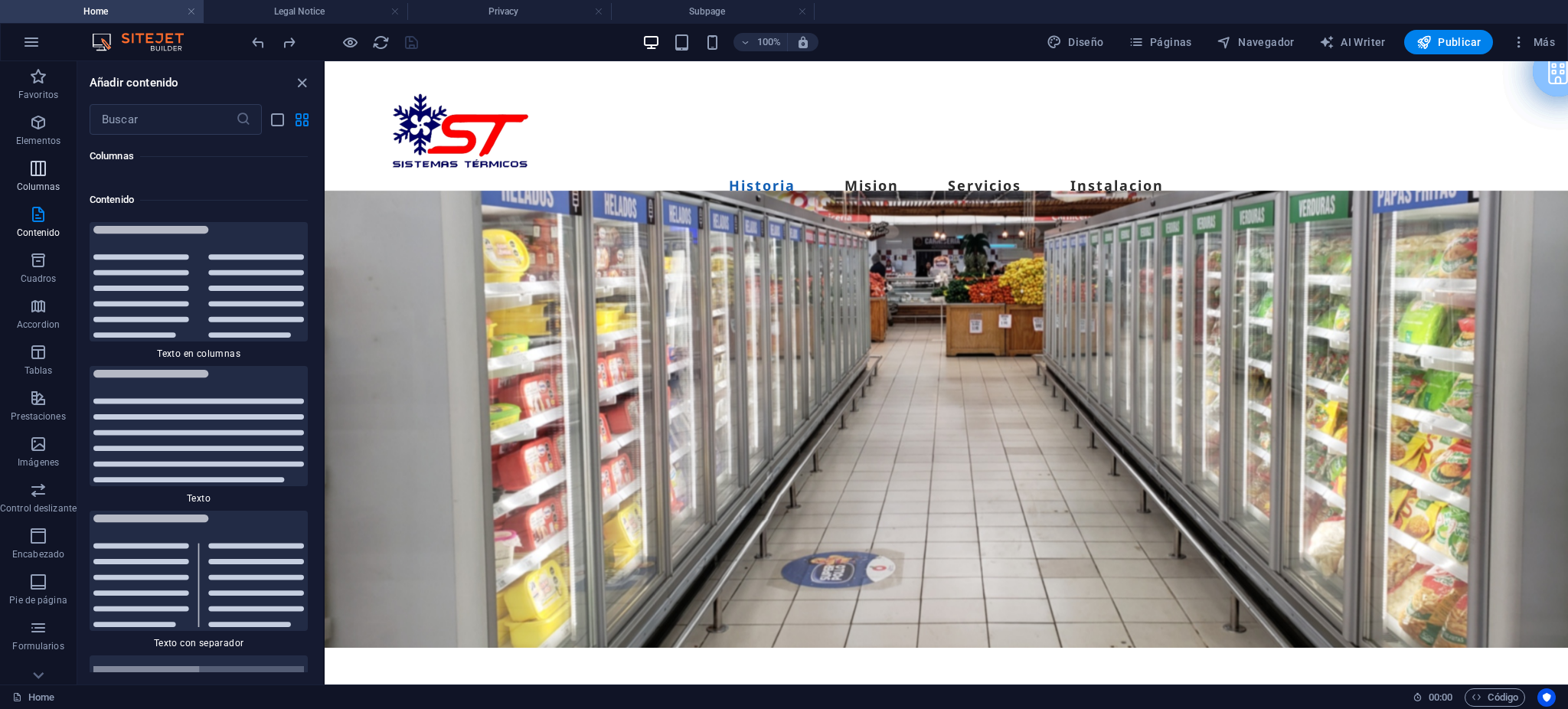
click at [52, 171] on span "Columnas" at bounding box center [38, 177] width 77 height 37
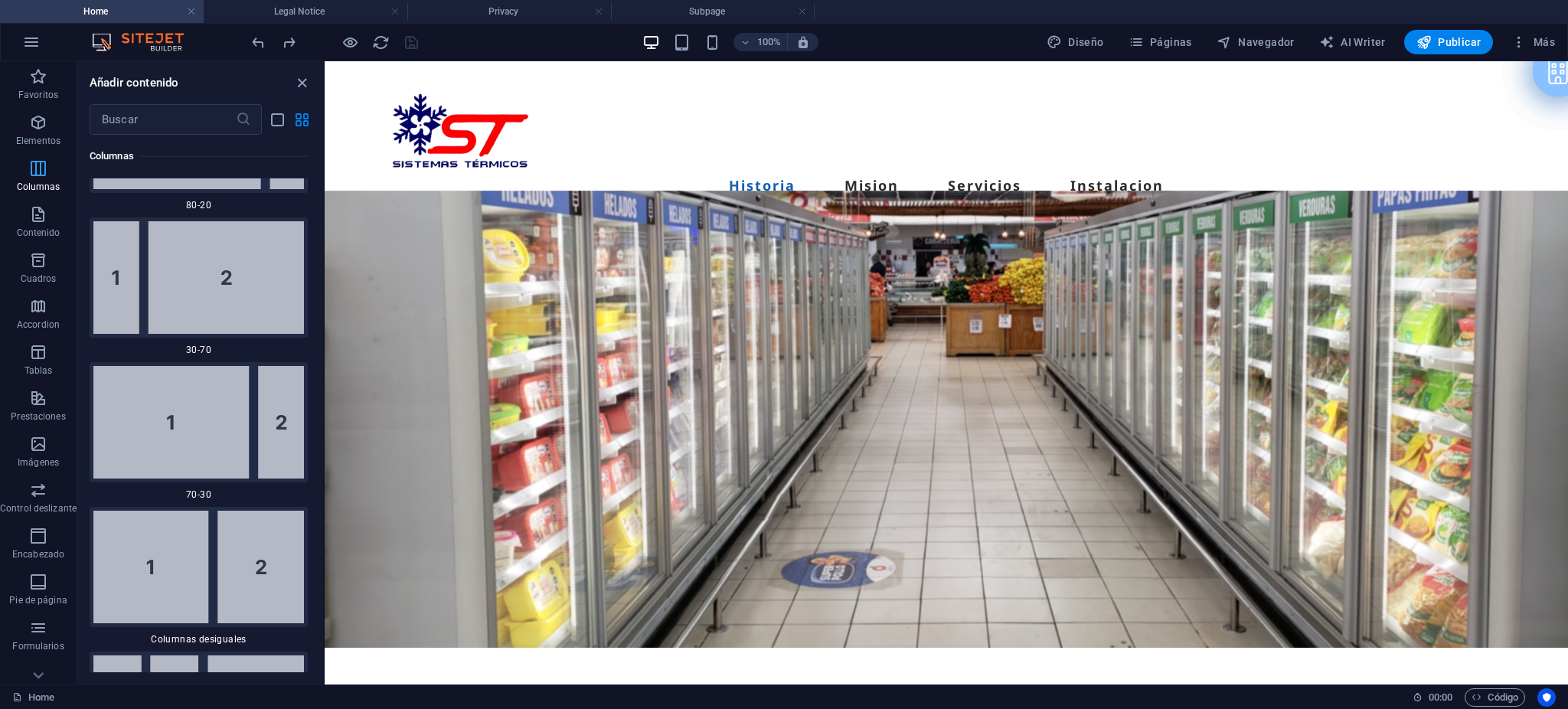
scroll to position [882, 0]
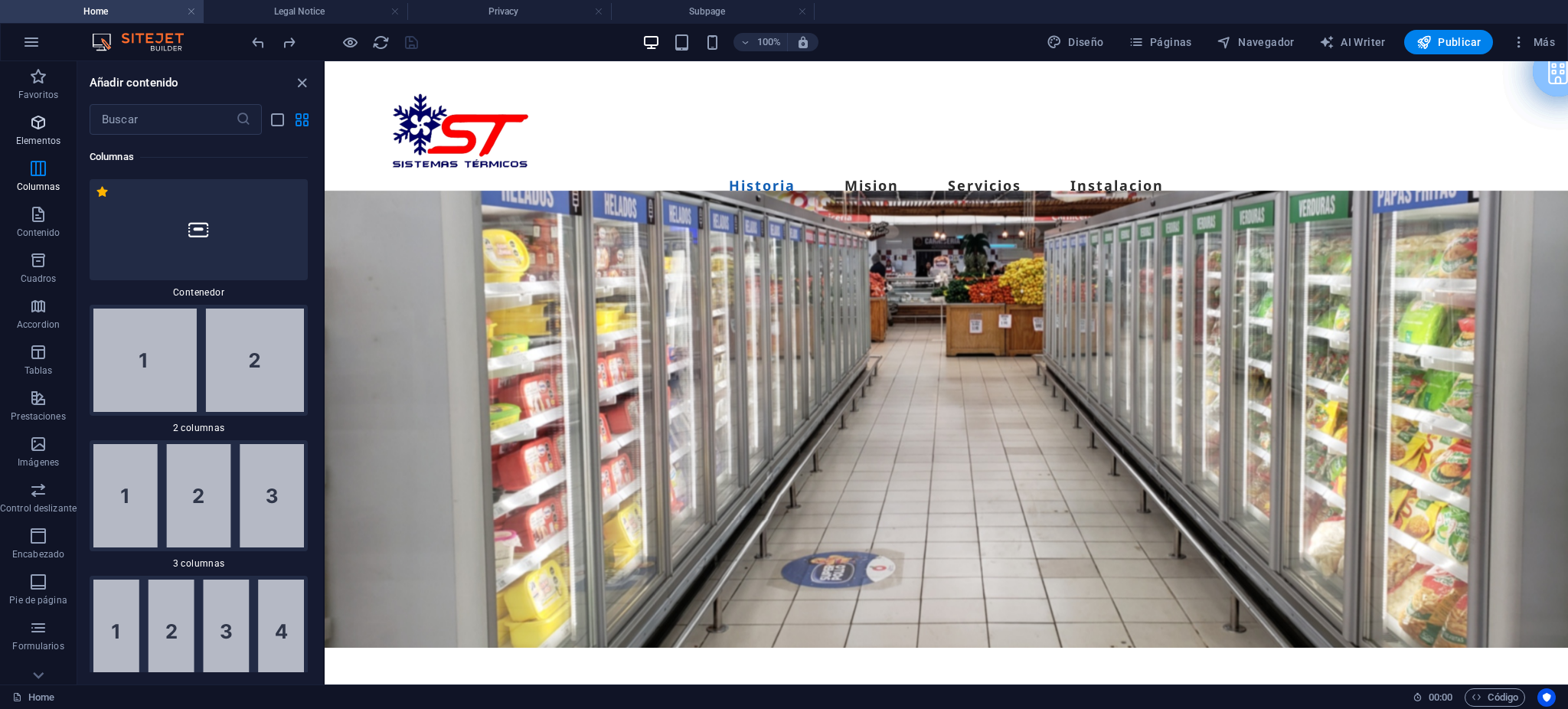
click at [31, 121] on icon "button" at bounding box center [38, 122] width 18 height 18
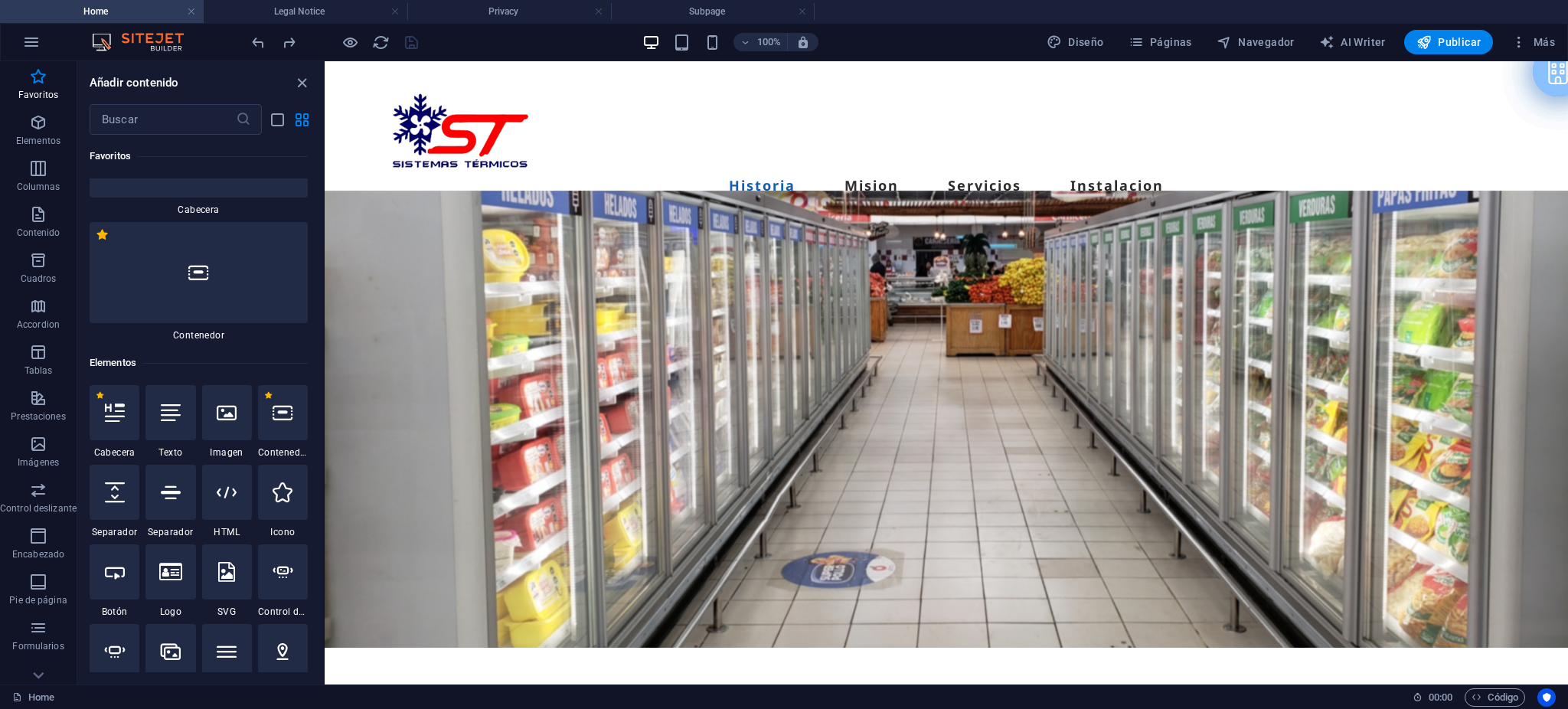
scroll to position [0, 0]
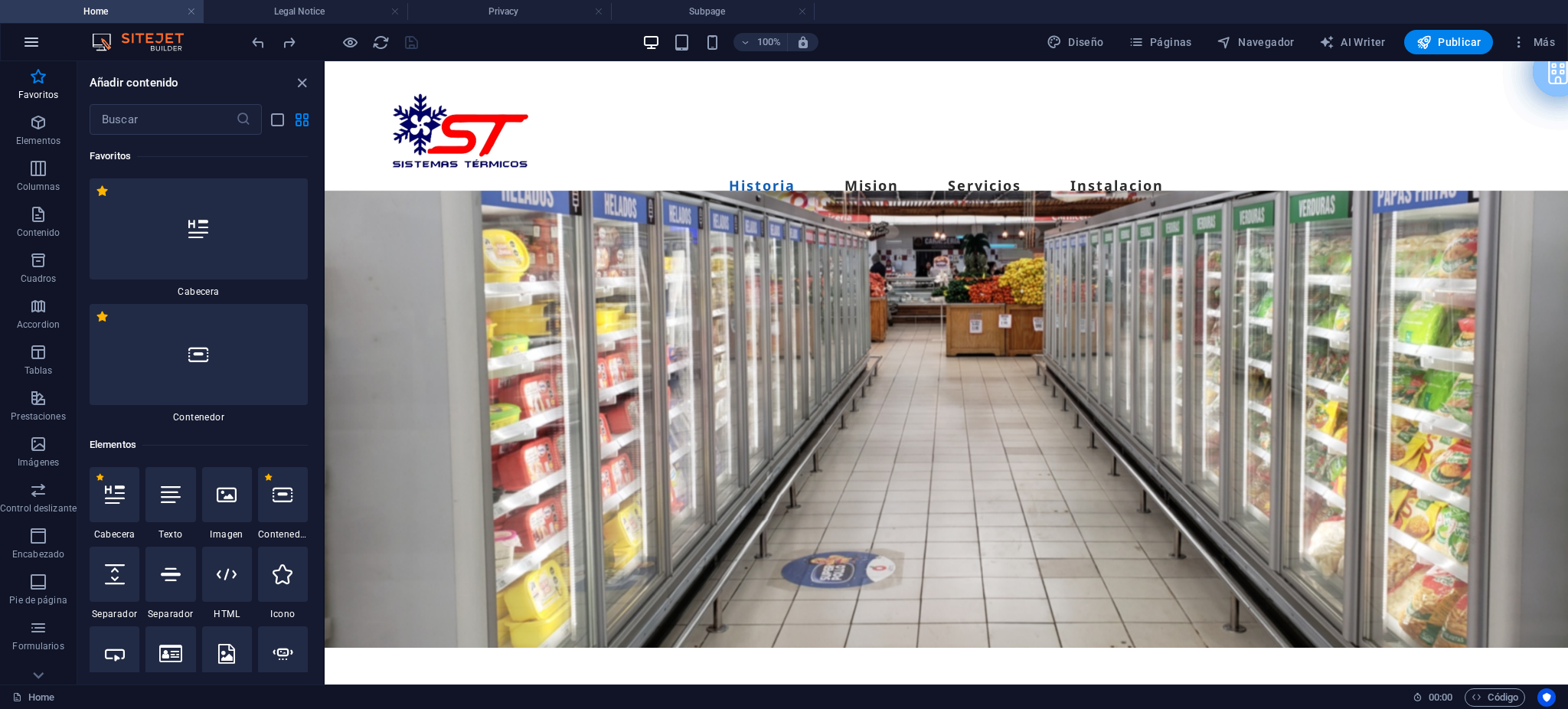
click at [30, 42] on icon "button" at bounding box center [31, 42] width 18 height 18
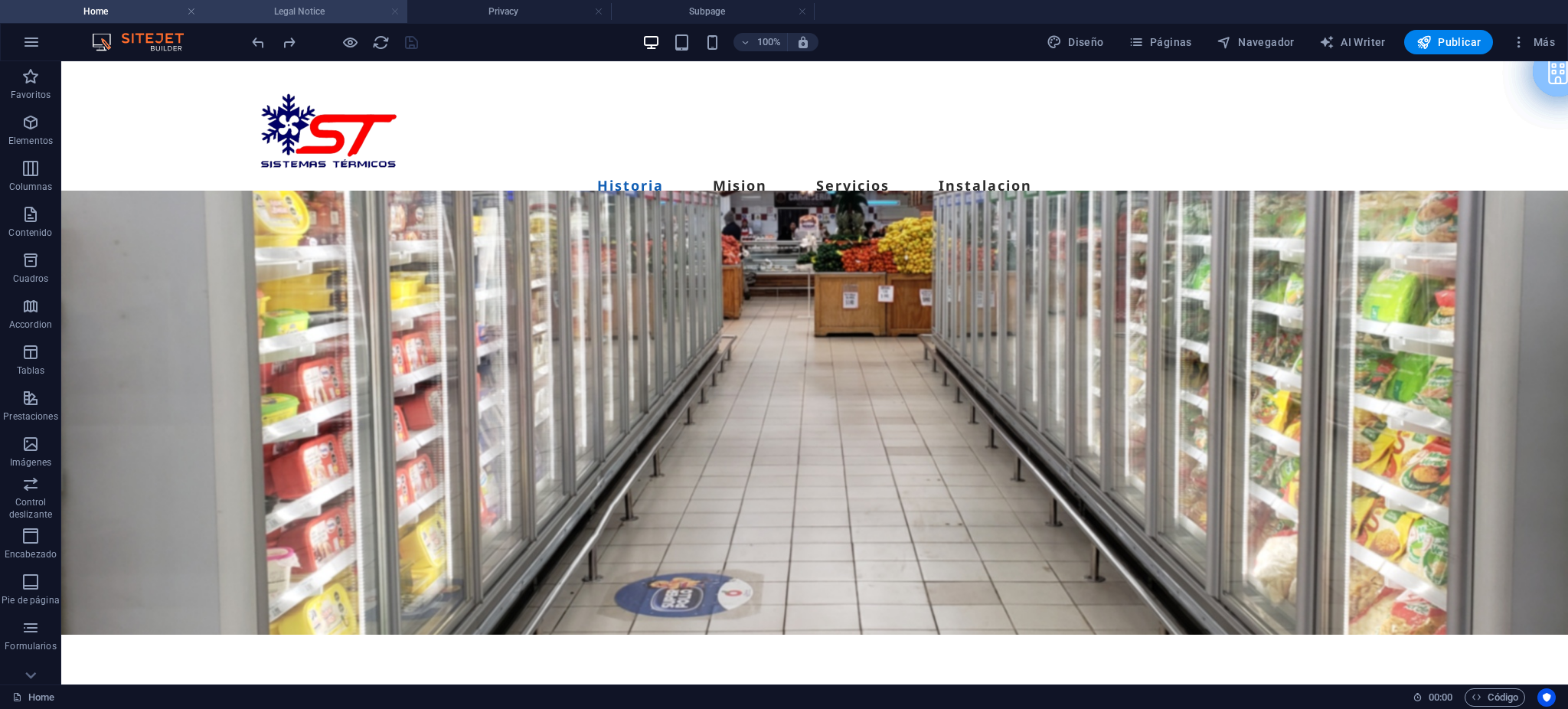
click at [396, 13] on link at bounding box center [395, 12] width 9 height 15
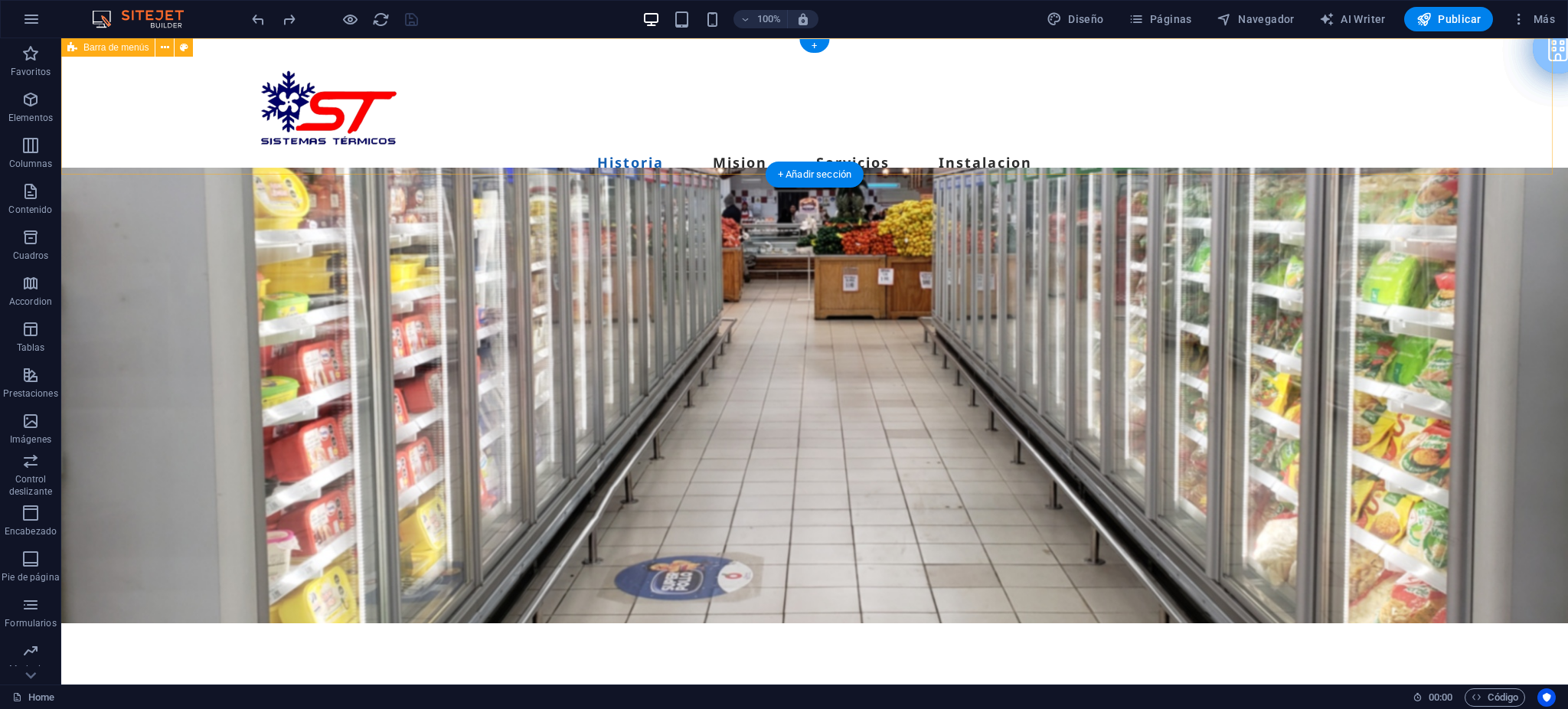
click at [689, 131] on div "Menu Historia Mision Servicios Instalacion Contacto" at bounding box center [814, 136] width 1507 height 197
click at [764, 150] on nav "Historia Mision Servicios Instalacion" at bounding box center [814, 163] width 1127 height 25
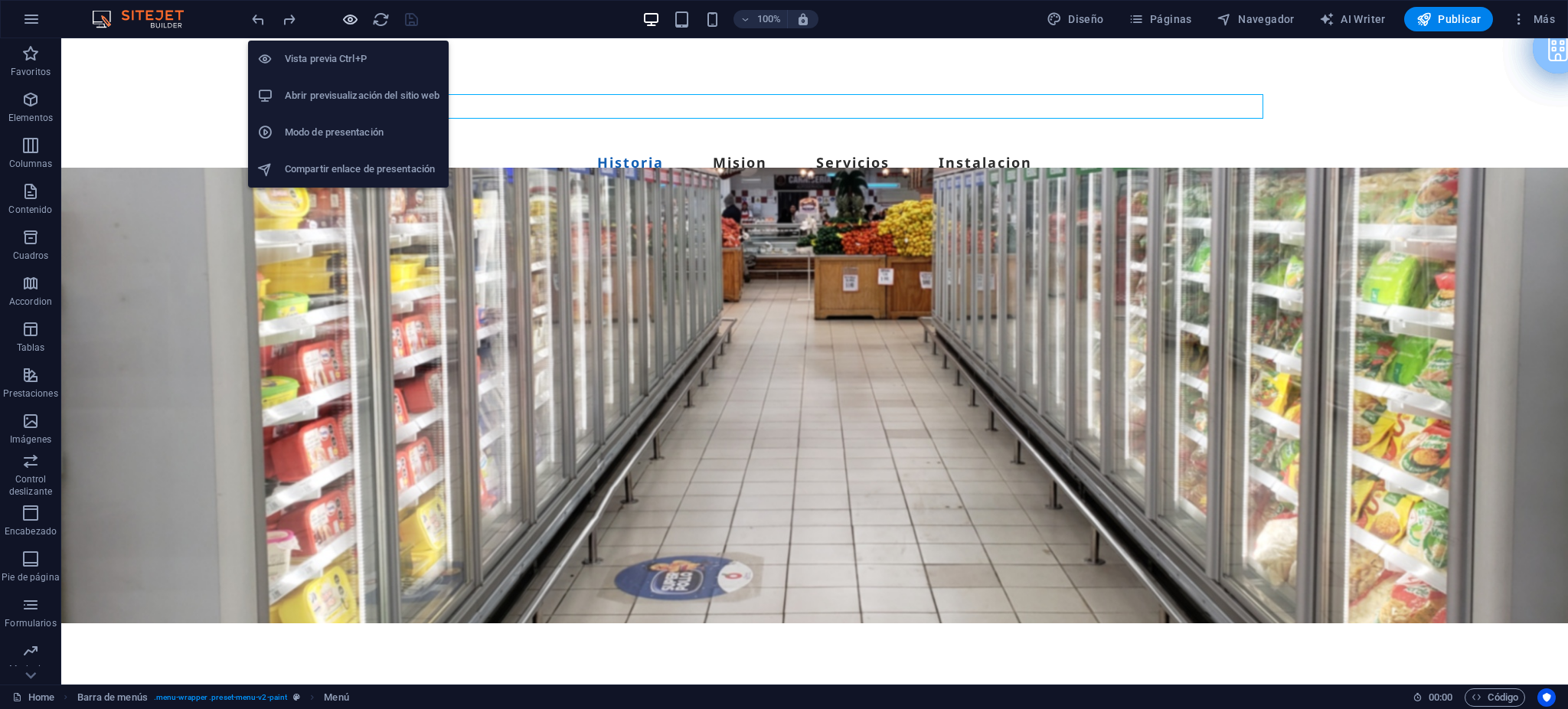
click at [351, 14] on icon "button" at bounding box center [350, 19] width 17 height 17
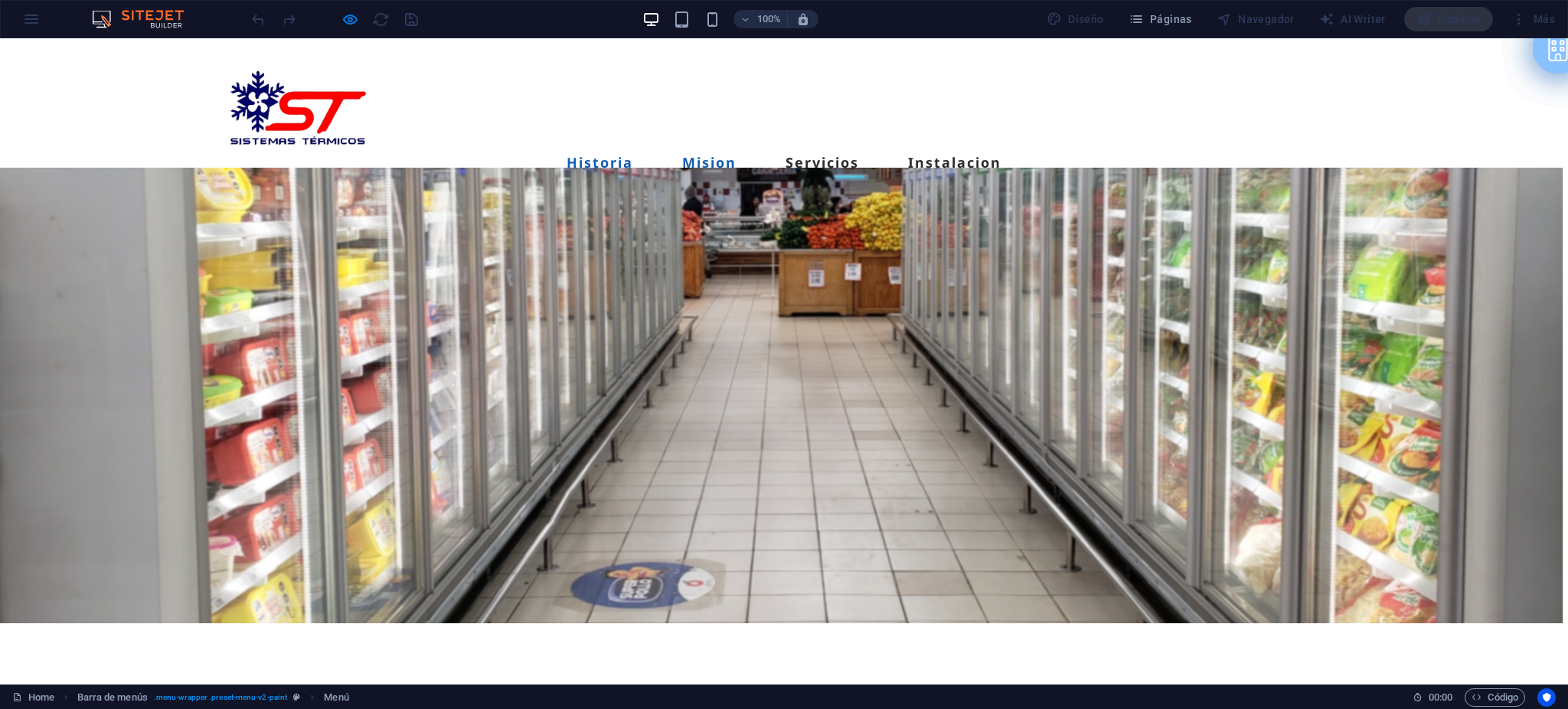
click at [715, 155] on link "Mision" at bounding box center [709, 162] width 54 height 14
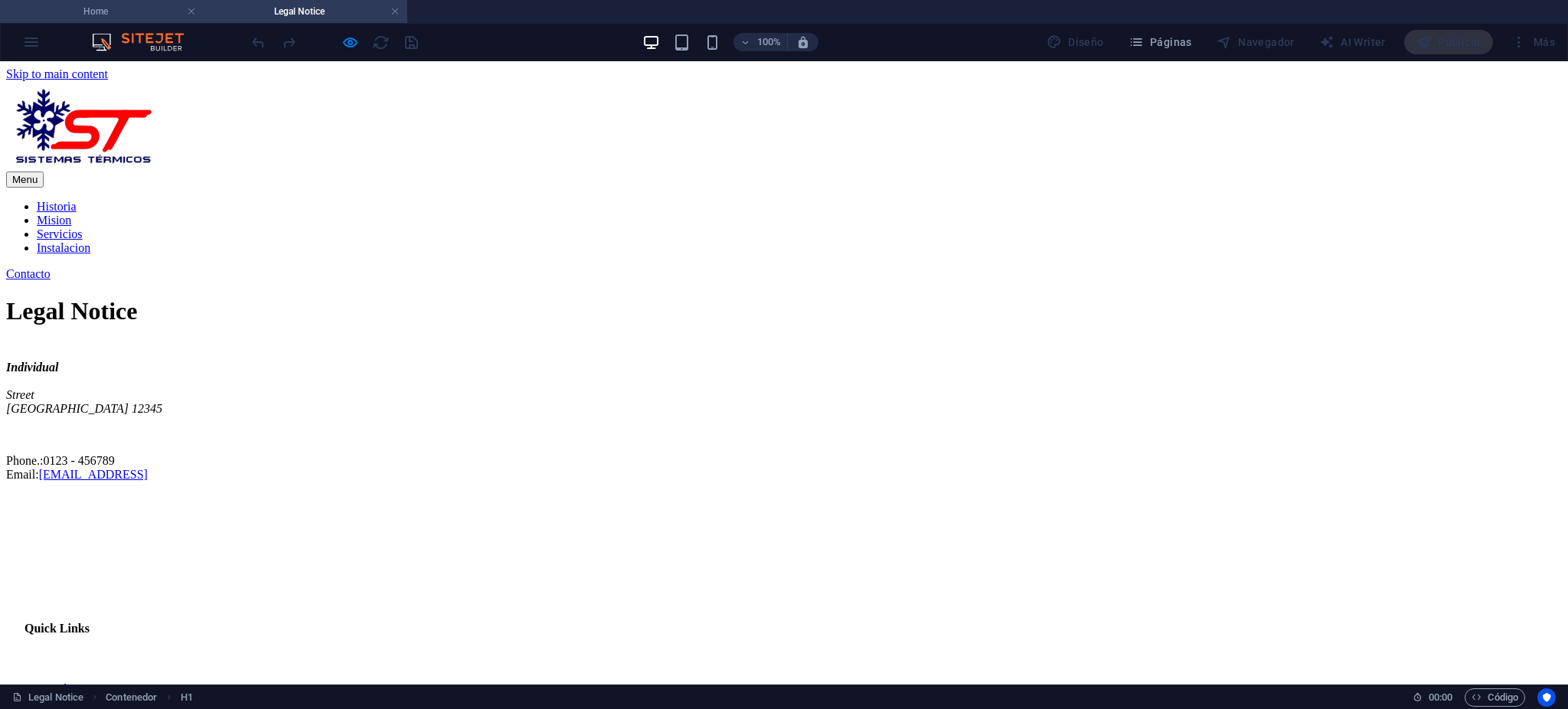
click at [113, 17] on h4 "Home" at bounding box center [102, 12] width 204 height 17
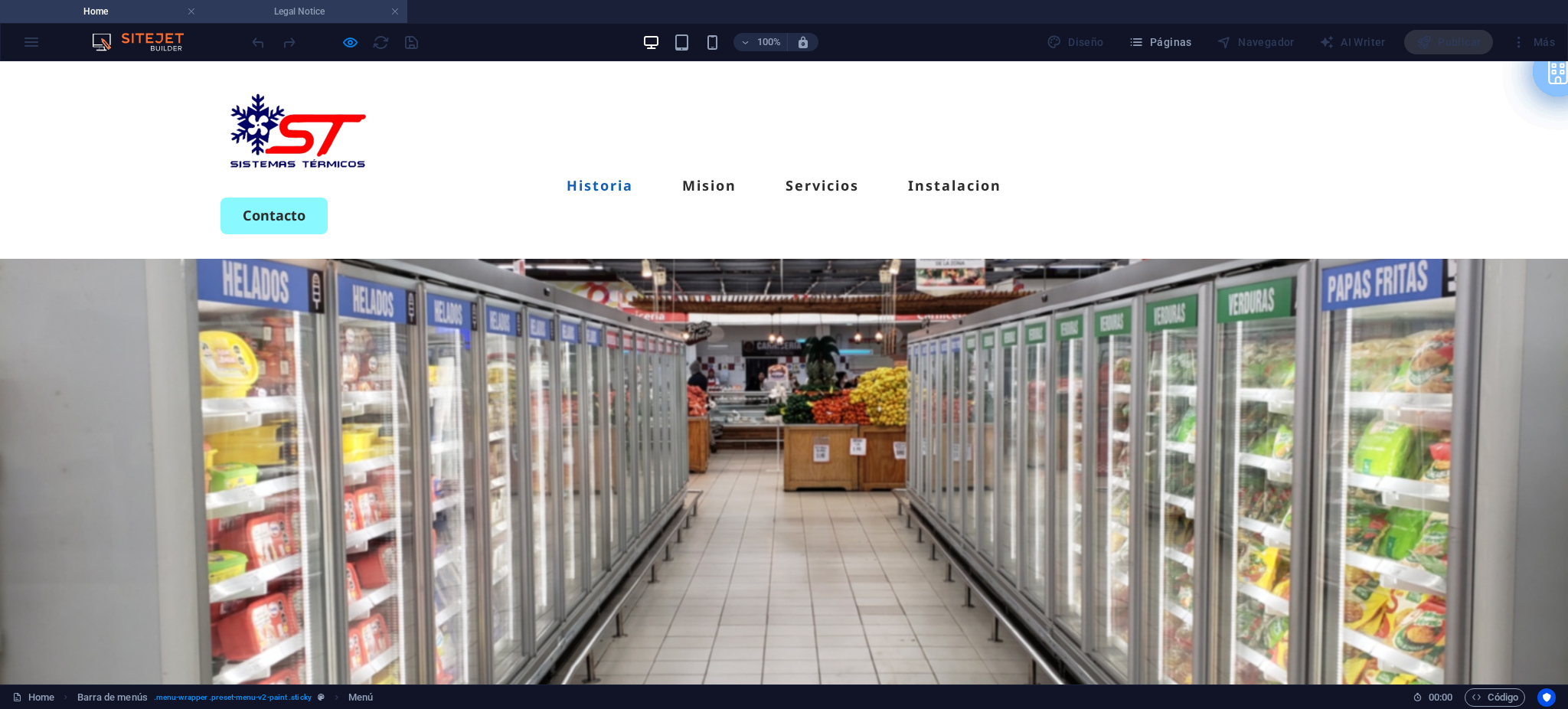
click at [399, 10] on h4 "Legal Notice" at bounding box center [306, 12] width 204 height 17
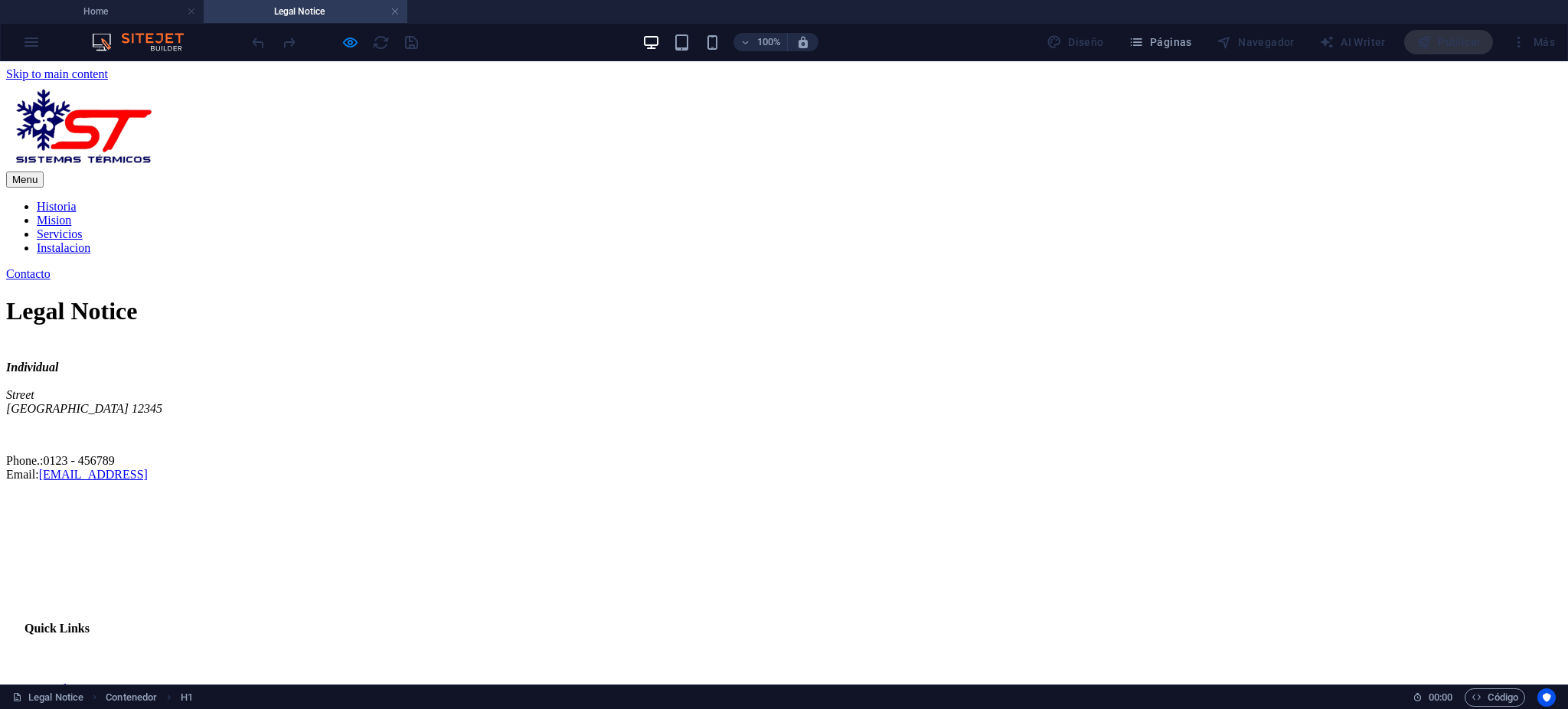
click at [400, 8] on h4 "Legal Notice" at bounding box center [306, 12] width 204 height 17
click at [393, 8] on link at bounding box center [395, 12] width 9 height 15
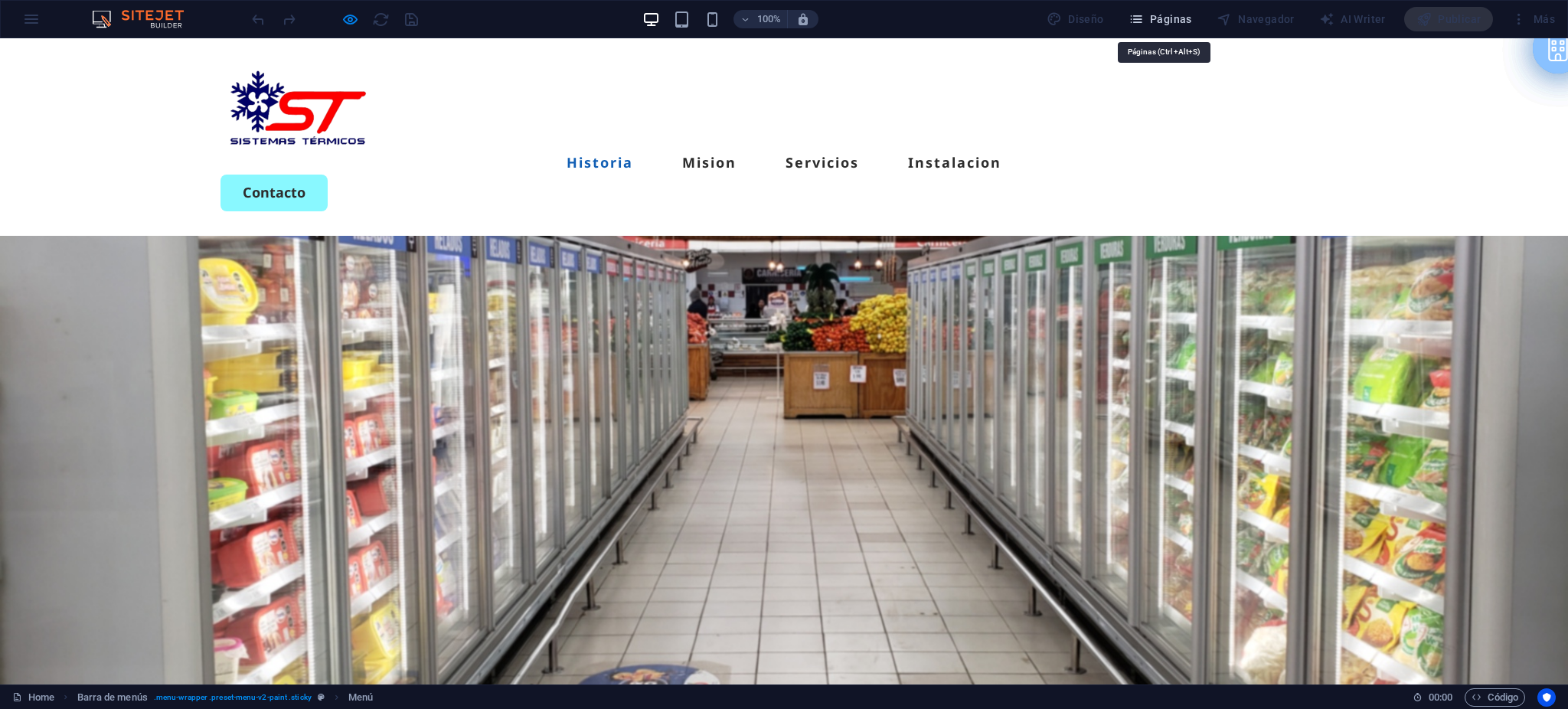
click at [1153, 18] on span "Páginas" at bounding box center [1160, 19] width 64 height 16
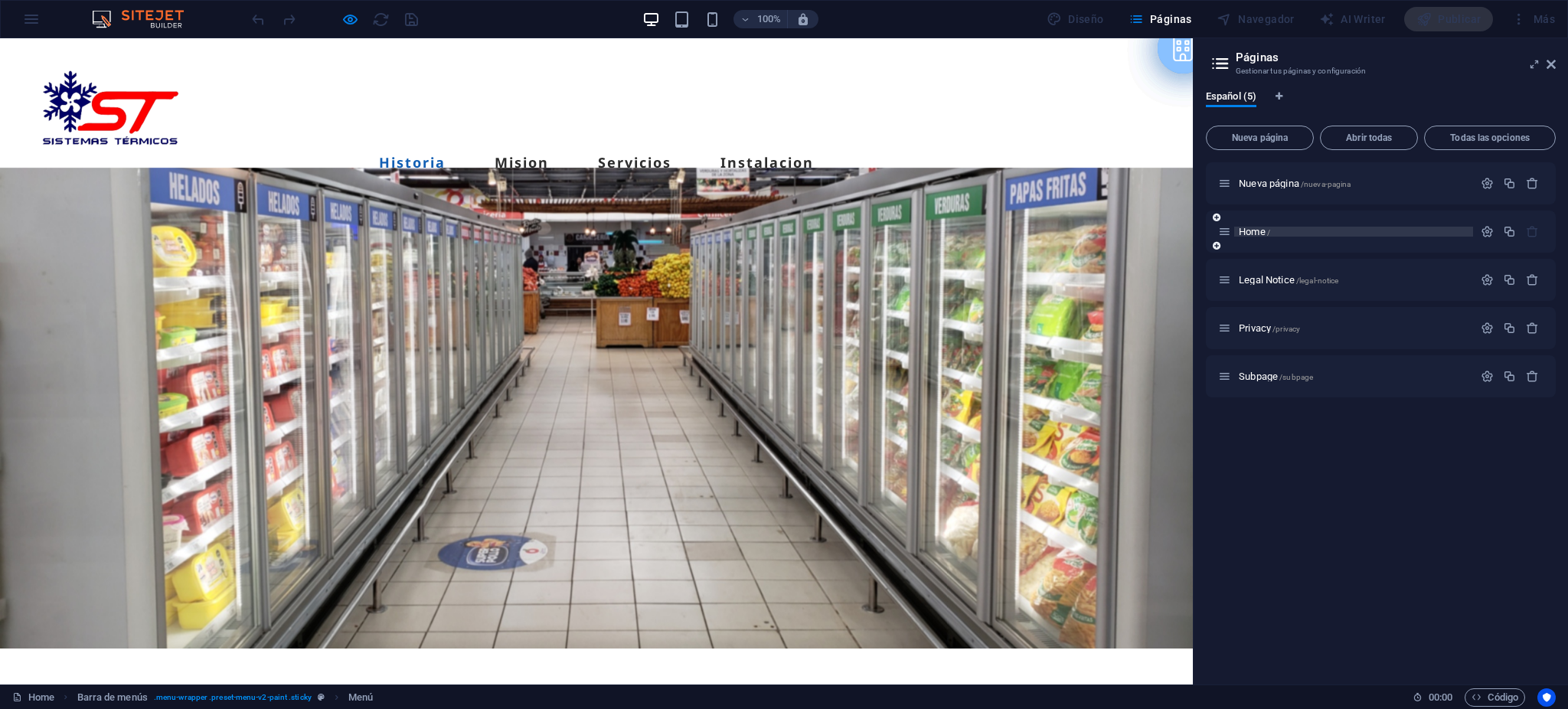
click at [1300, 228] on p "Home /" at bounding box center [1353, 231] width 230 height 10
click at [1352, 281] on p "Legal Notice /legal-notice" at bounding box center [1353, 280] width 230 height 10
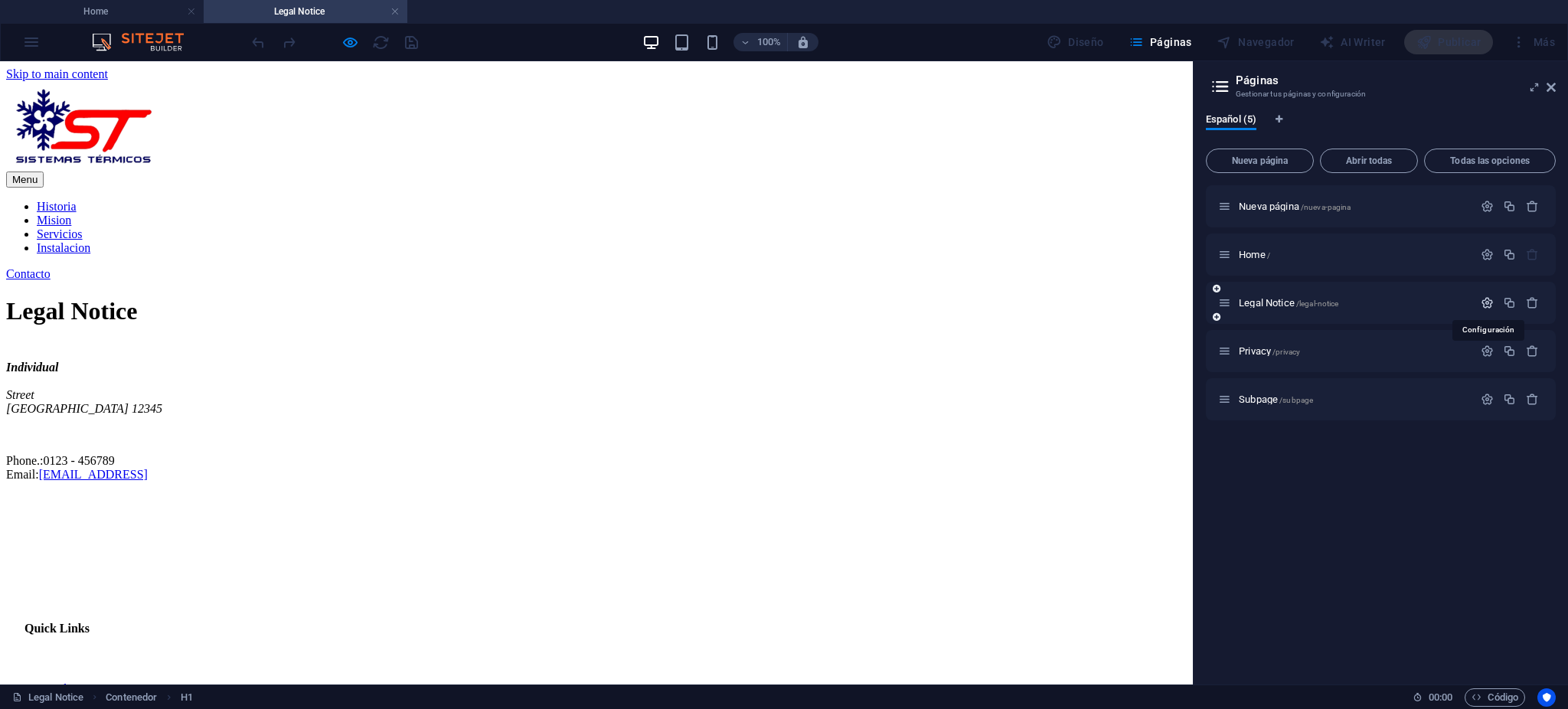
drag, startPoint x: 1272, startPoint y: 300, endPoint x: 1489, endPoint y: 301, distance: 217.0
click at [1489, 301] on icon "button" at bounding box center [1487, 303] width 13 height 13
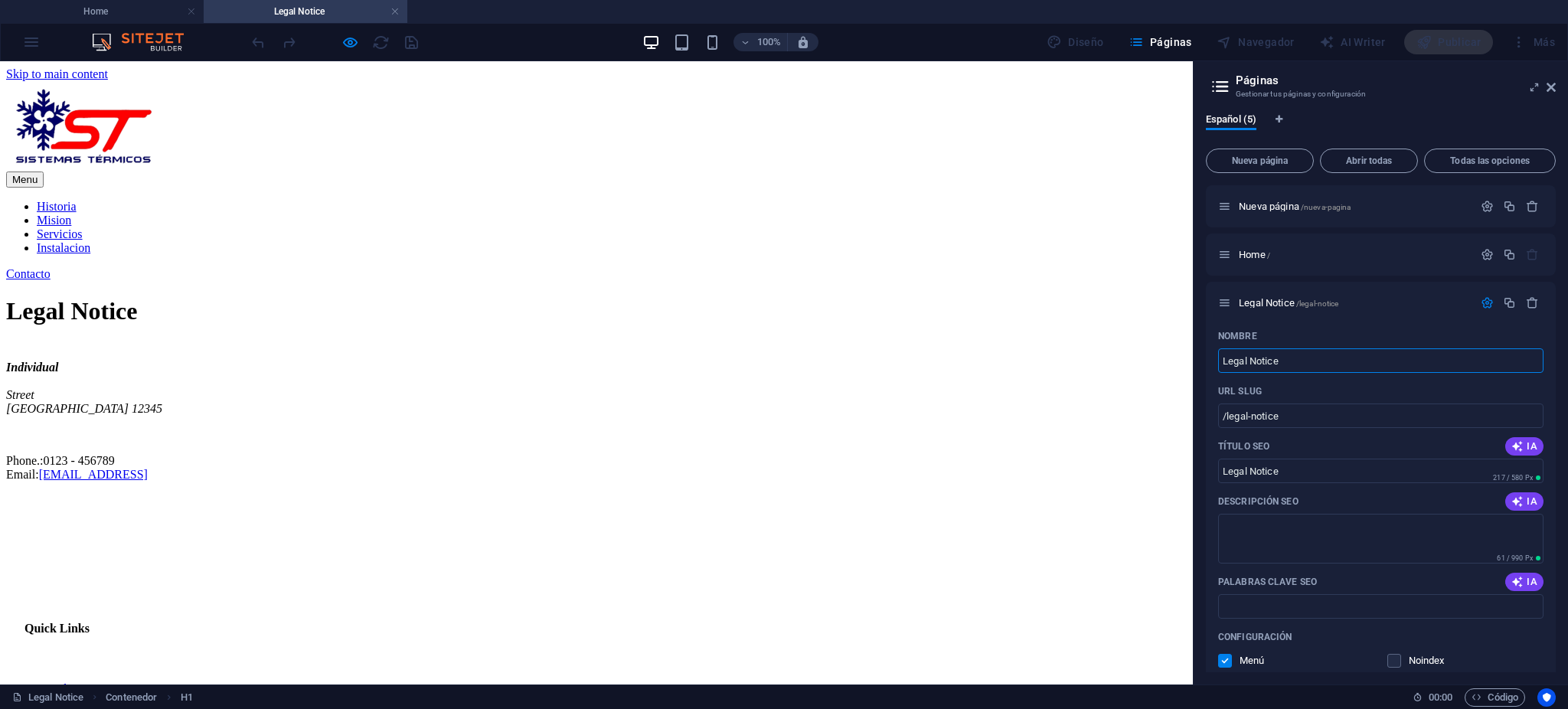
drag, startPoint x: 1317, startPoint y: 415, endPoint x: 1102, endPoint y: 360, distance: 221.9
type input "/"
type input "Mision"
type input "/mision"
type input "Mision"
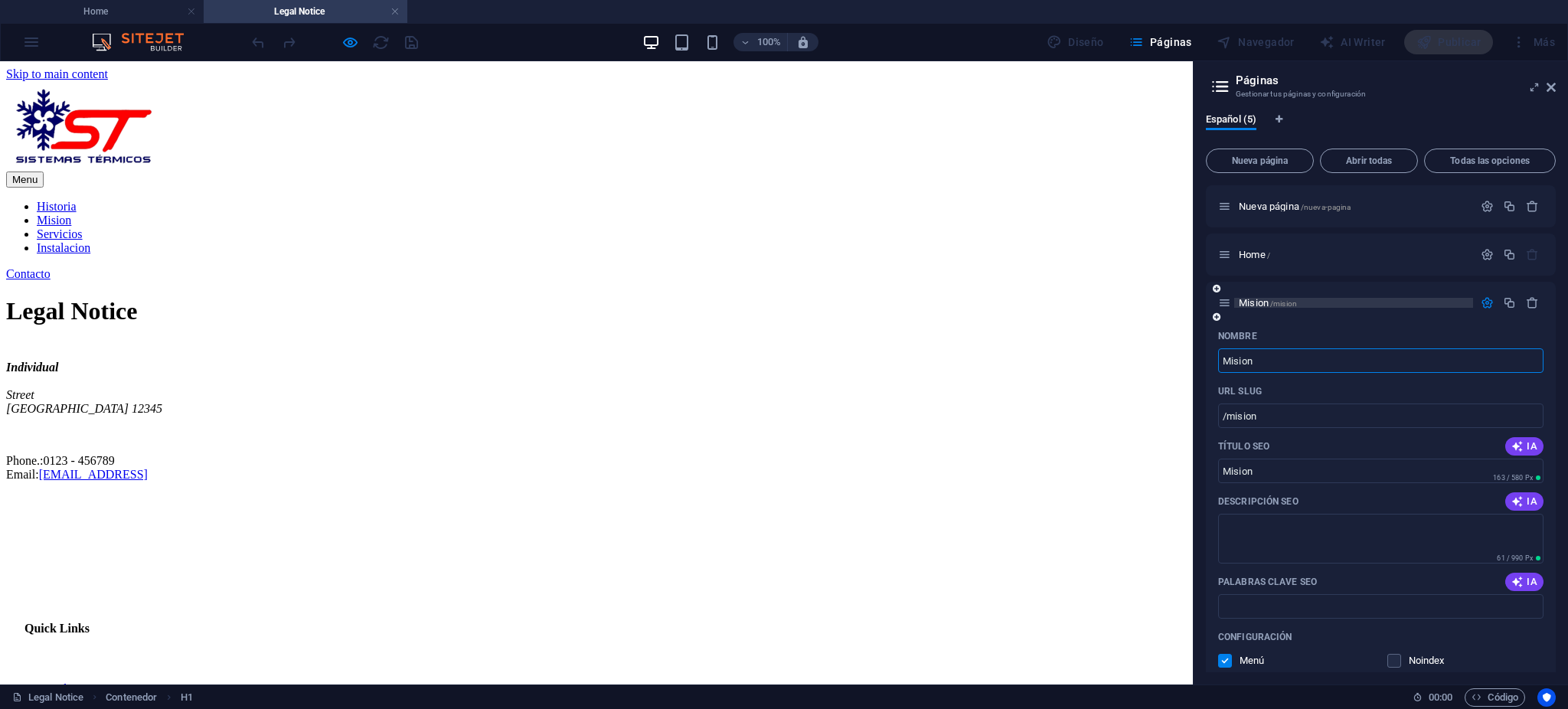
type input "Mision"
click at [1421, 300] on p "Mision /mision" at bounding box center [1353, 303] width 230 height 10
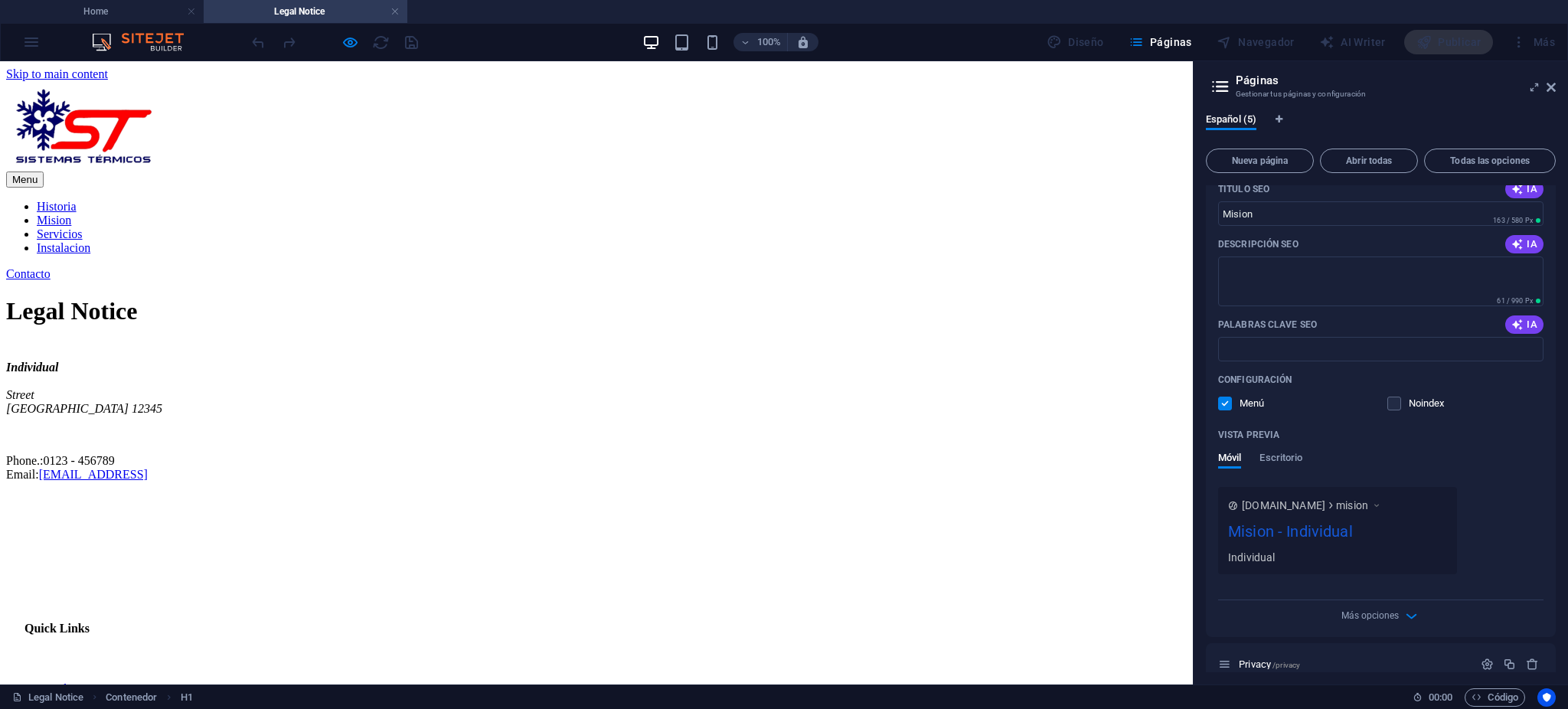
scroll to position [324, 0]
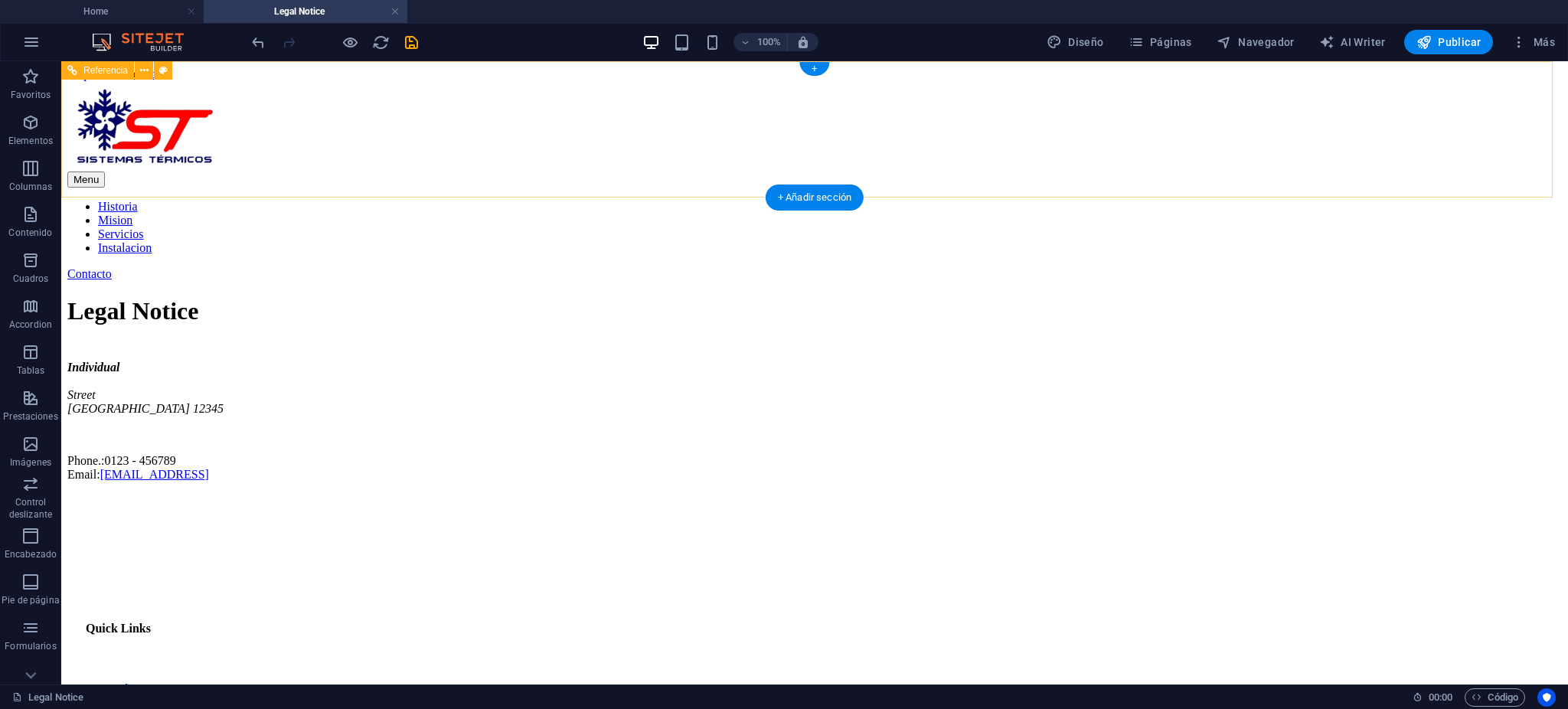
click at [860, 200] on nav "Historia Mision Servicios Instalacion" at bounding box center [815, 227] width 1495 height 55
click at [869, 200] on nav "Historia Mision Servicios Instalacion" at bounding box center [815, 227] width 1495 height 55
click at [618, 200] on nav "Historia Mision Servicios Instalacion" at bounding box center [815, 227] width 1495 height 55
click at [763, 200] on nav "Historia Mision Servicios Instalacion" at bounding box center [815, 227] width 1495 height 55
click at [875, 200] on nav "Historia Mision Servicios Instalacion" at bounding box center [815, 227] width 1495 height 55
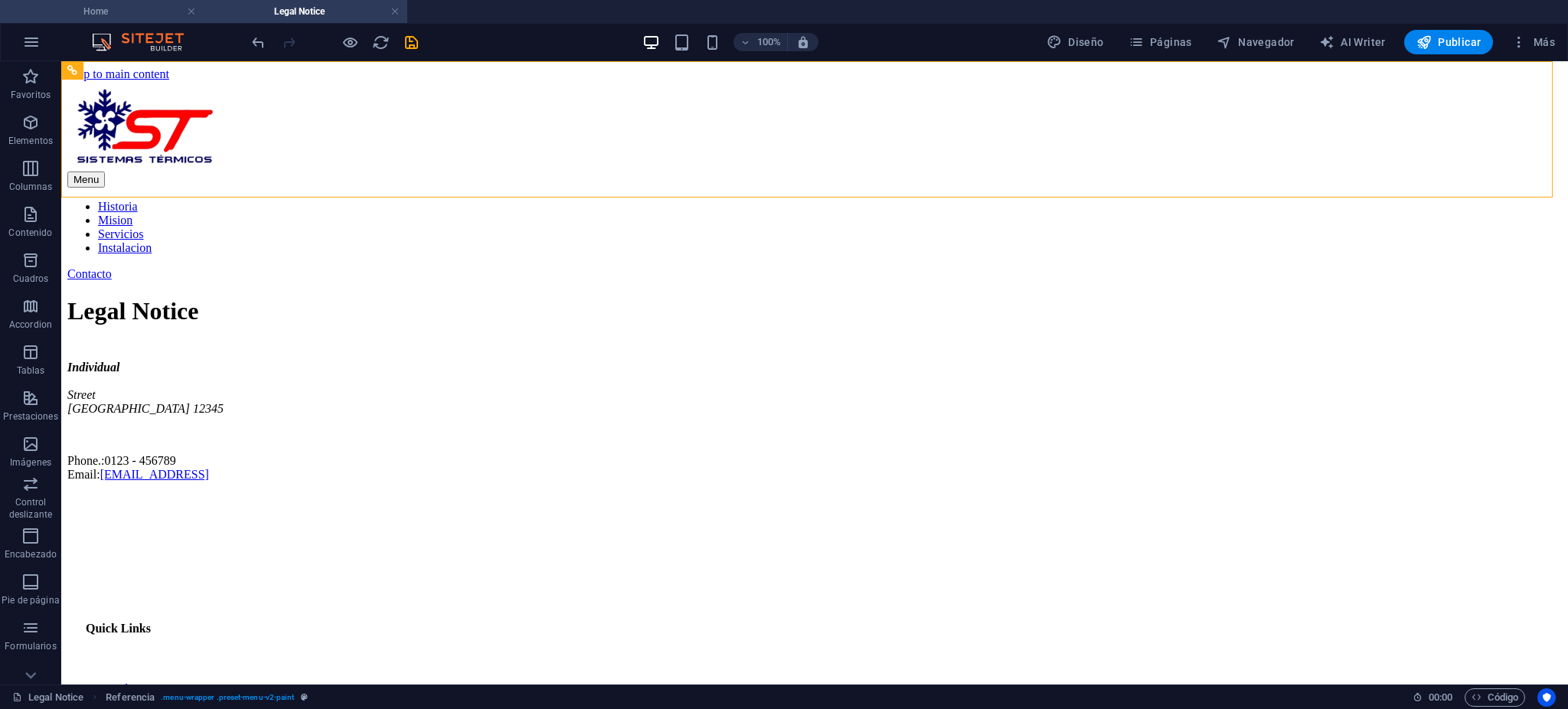
click at [135, 4] on h4 "Home" at bounding box center [102, 12] width 204 height 17
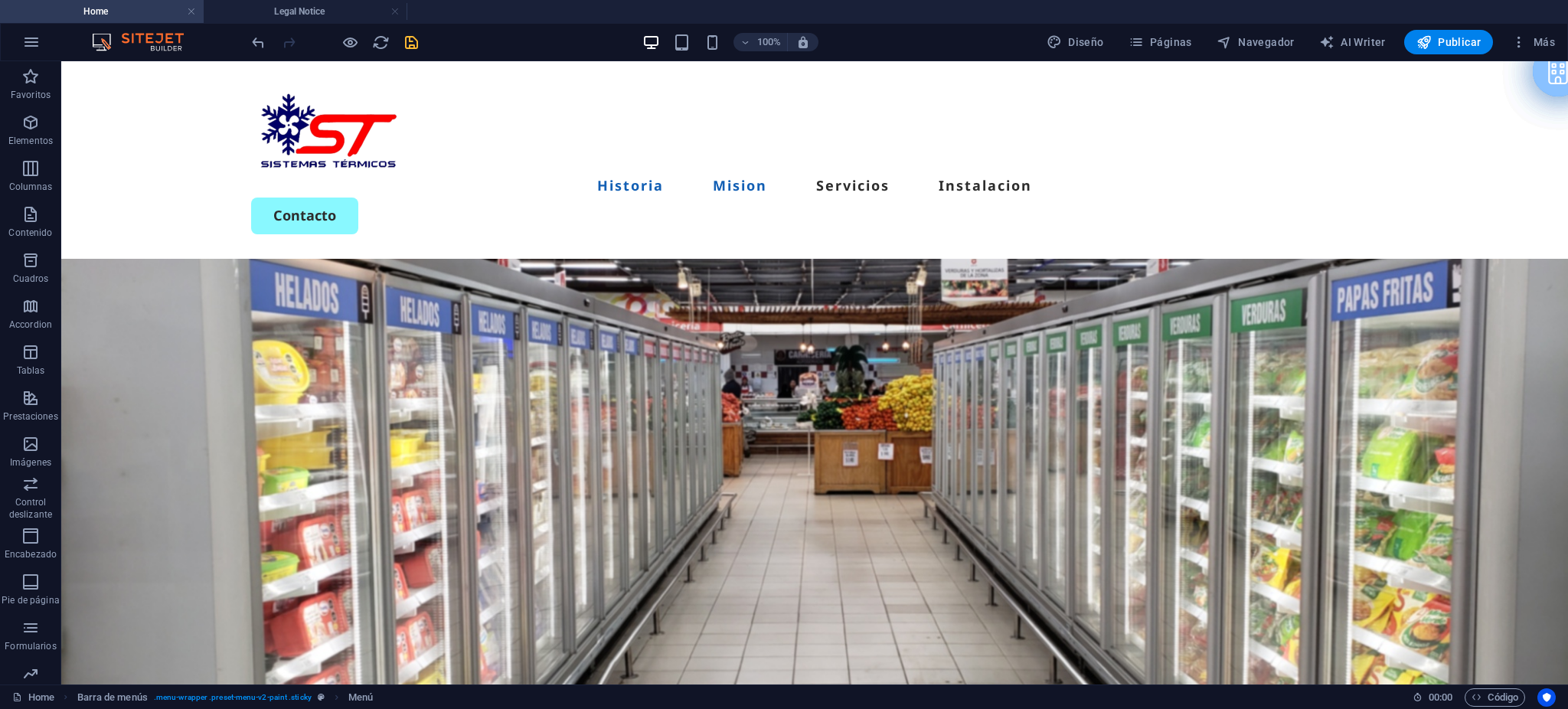
click at [756, 178] on link "Mision" at bounding box center [740, 185] width 54 height 14
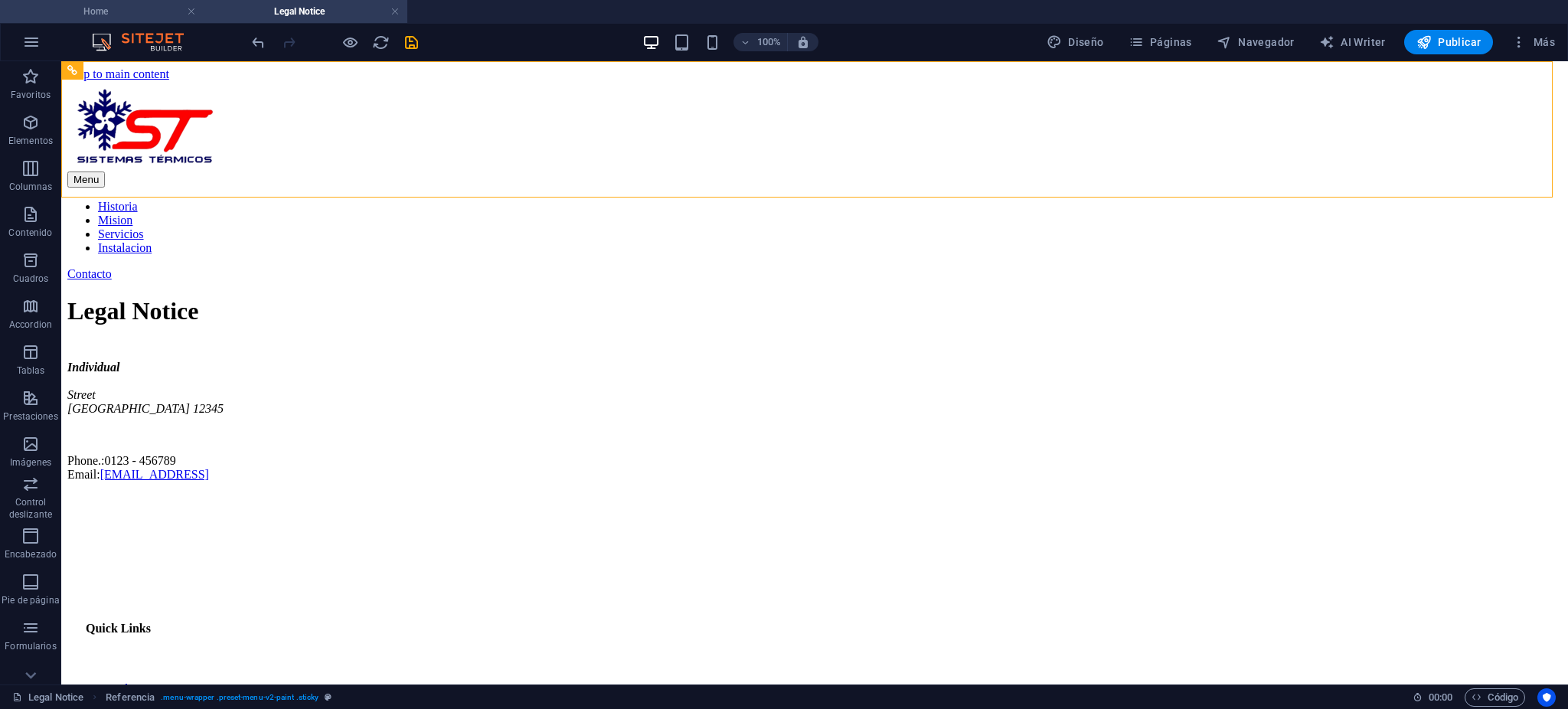
click at [107, 19] on h4 "Home" at bounding box center [102, 12] width 204 height 17
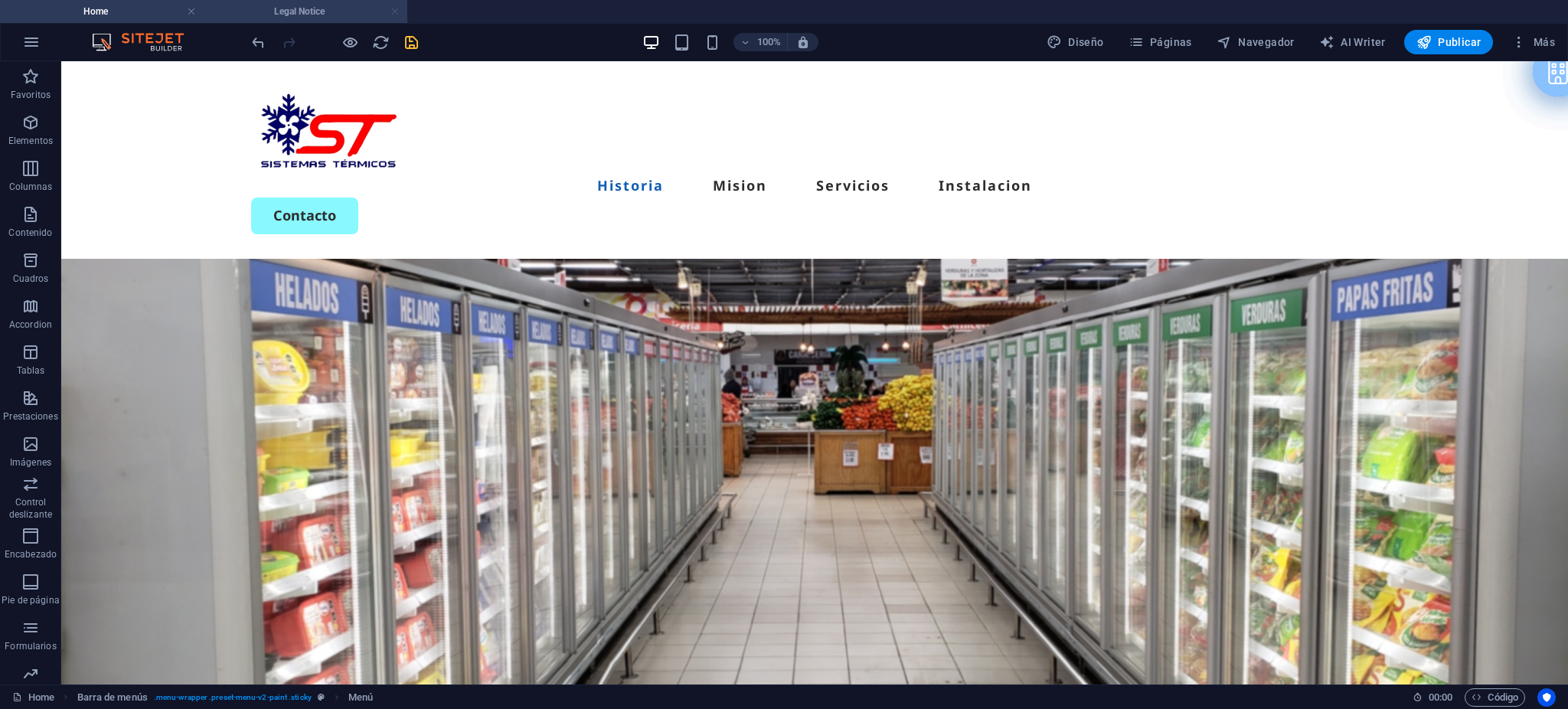
click at [396, 9] on link at bounding box center [395, 12] width 9 height 15
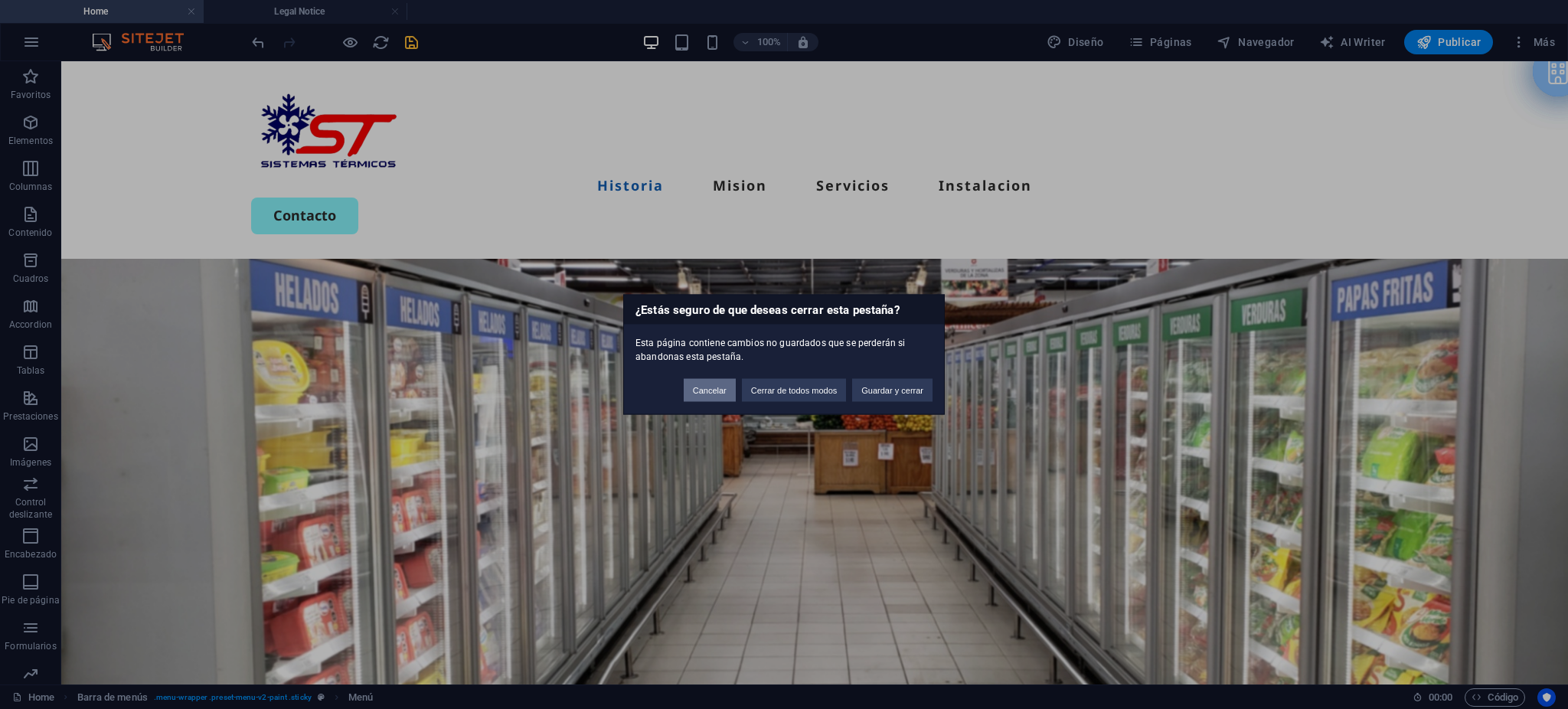
click at [712, 385] on button "Cancelar" at bounding box center [709, 390] width 52 height 23
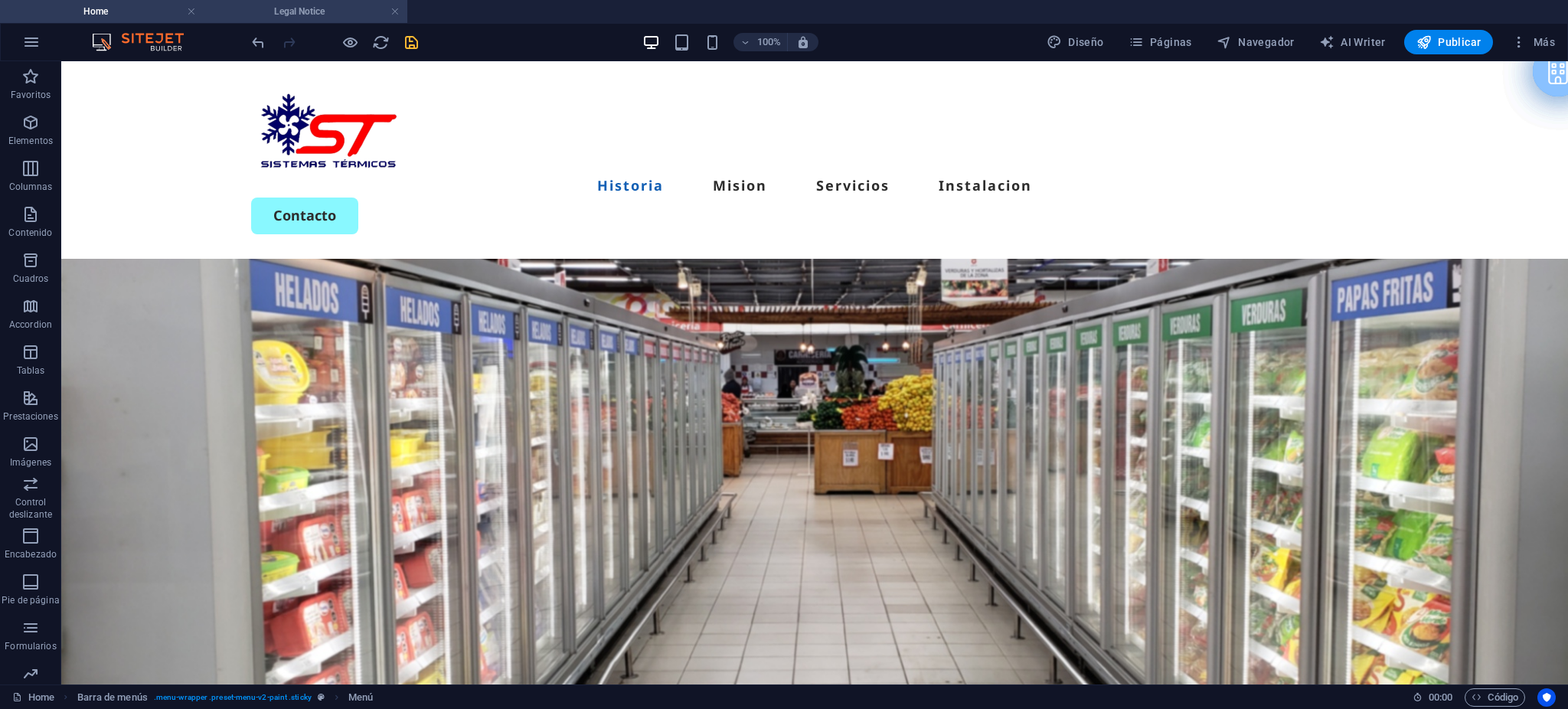
click at [309, 10] on h4 "Legal Notice" at bounding box center [306, 12] width 204 height 17
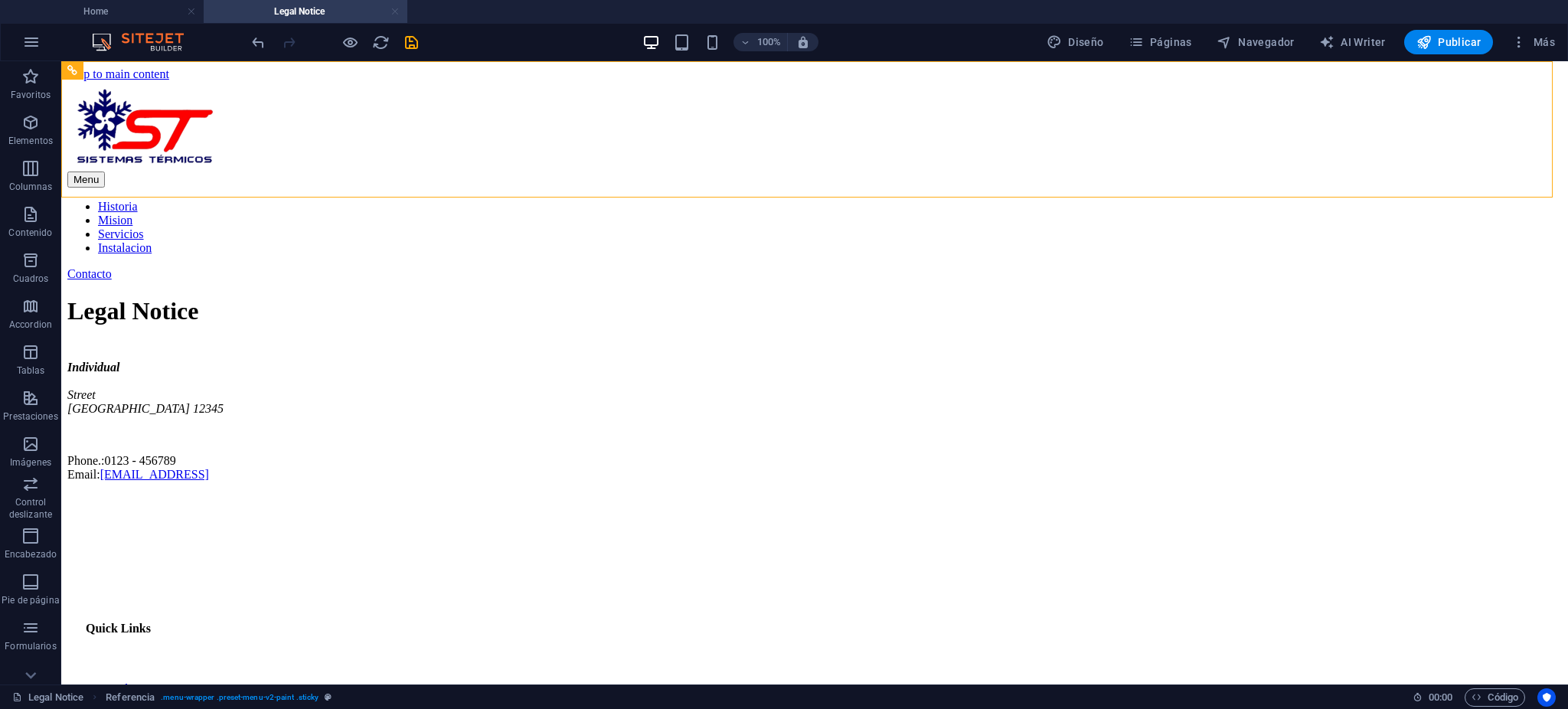
click at [394, 8] on link at bounding box center [395, 12] width 9 height 15
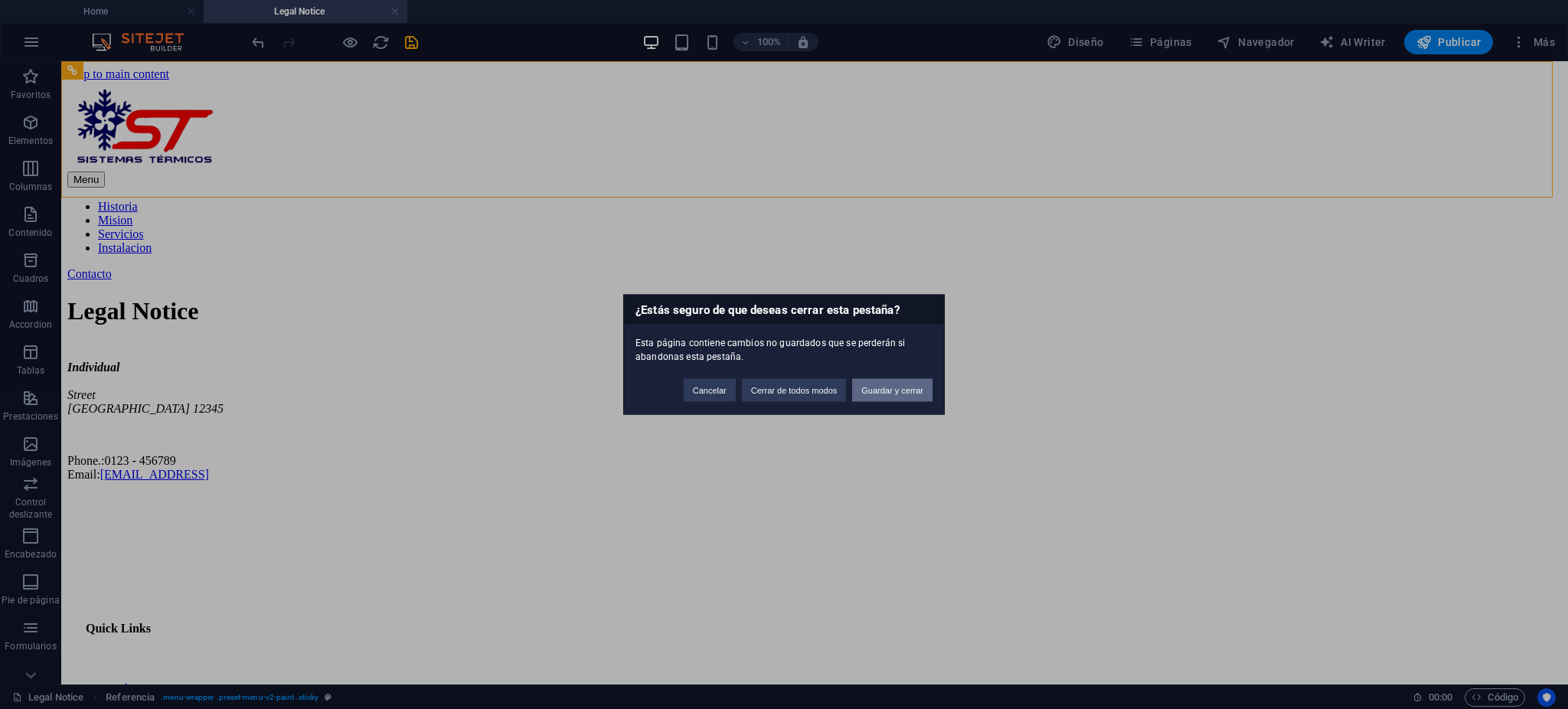
click at [889, 385] on button "Guardar y cerrar" at bounding box center [892, 390] width 80 height 23
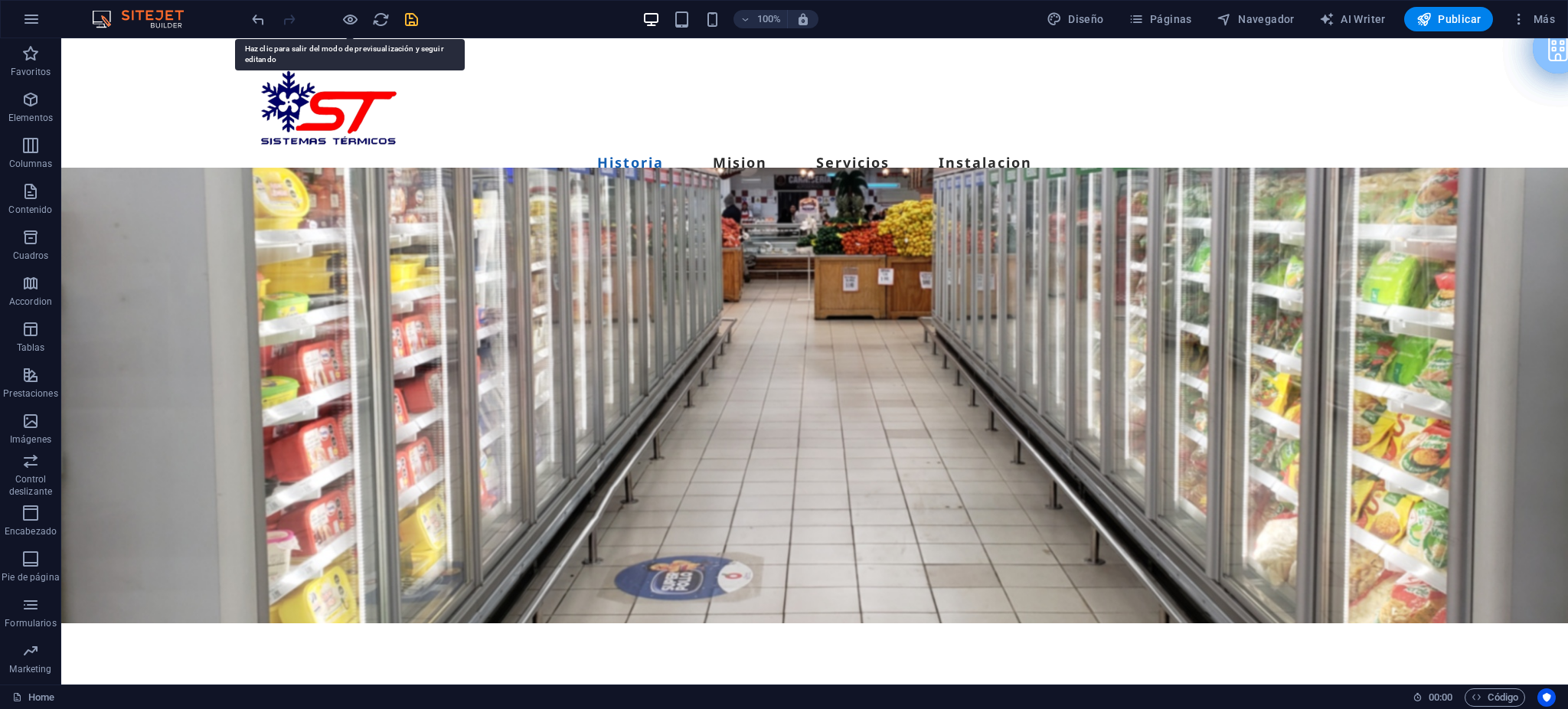
click at [412, 17] on icon "save" at bounding box center [411, 19] width 17 height 17
click at [1547, 12] on span "Más" at bounding box center [1532, 19] width 44 height 16
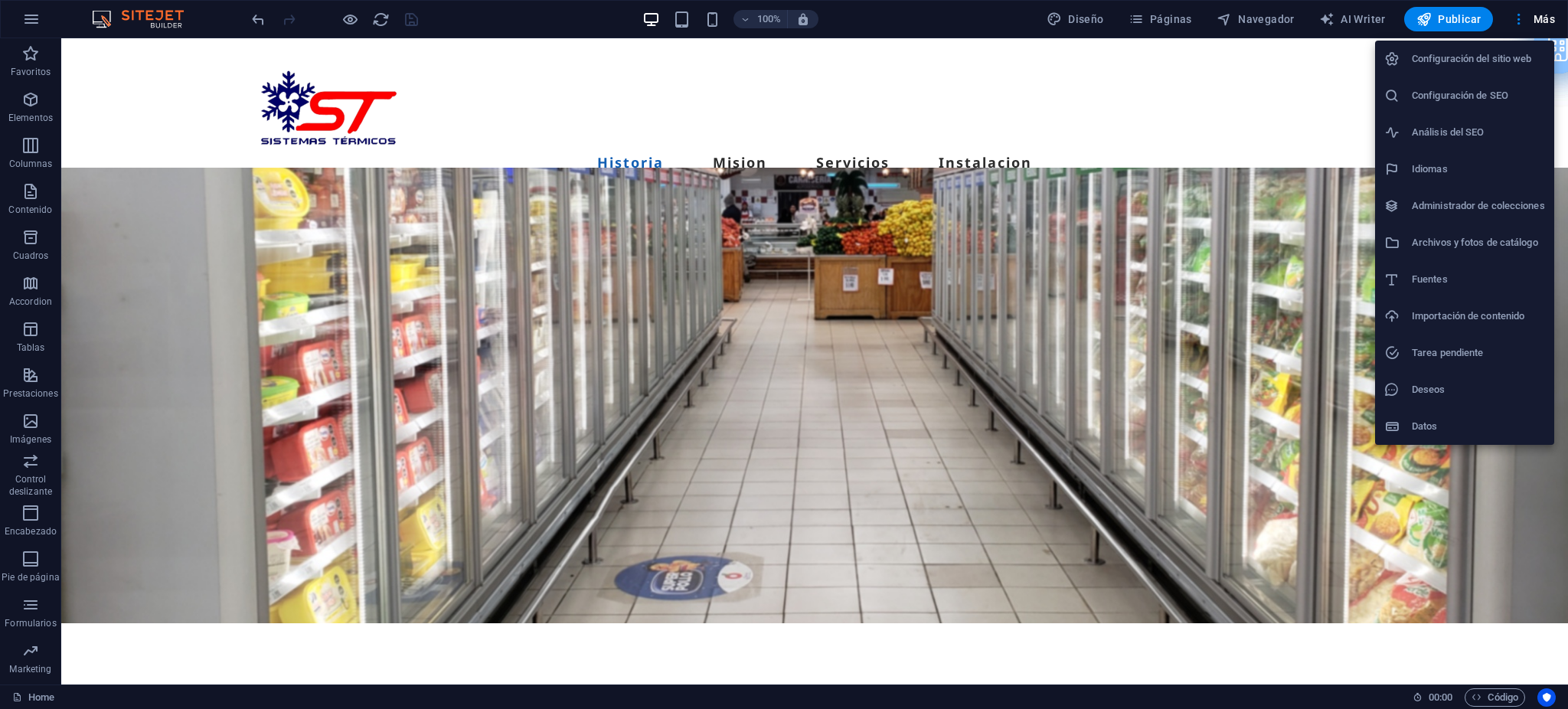
click at [1447, 245] on h6 "Archivos y fotos de catálogo" at bounding box center [1478, 243] width 133 height 18
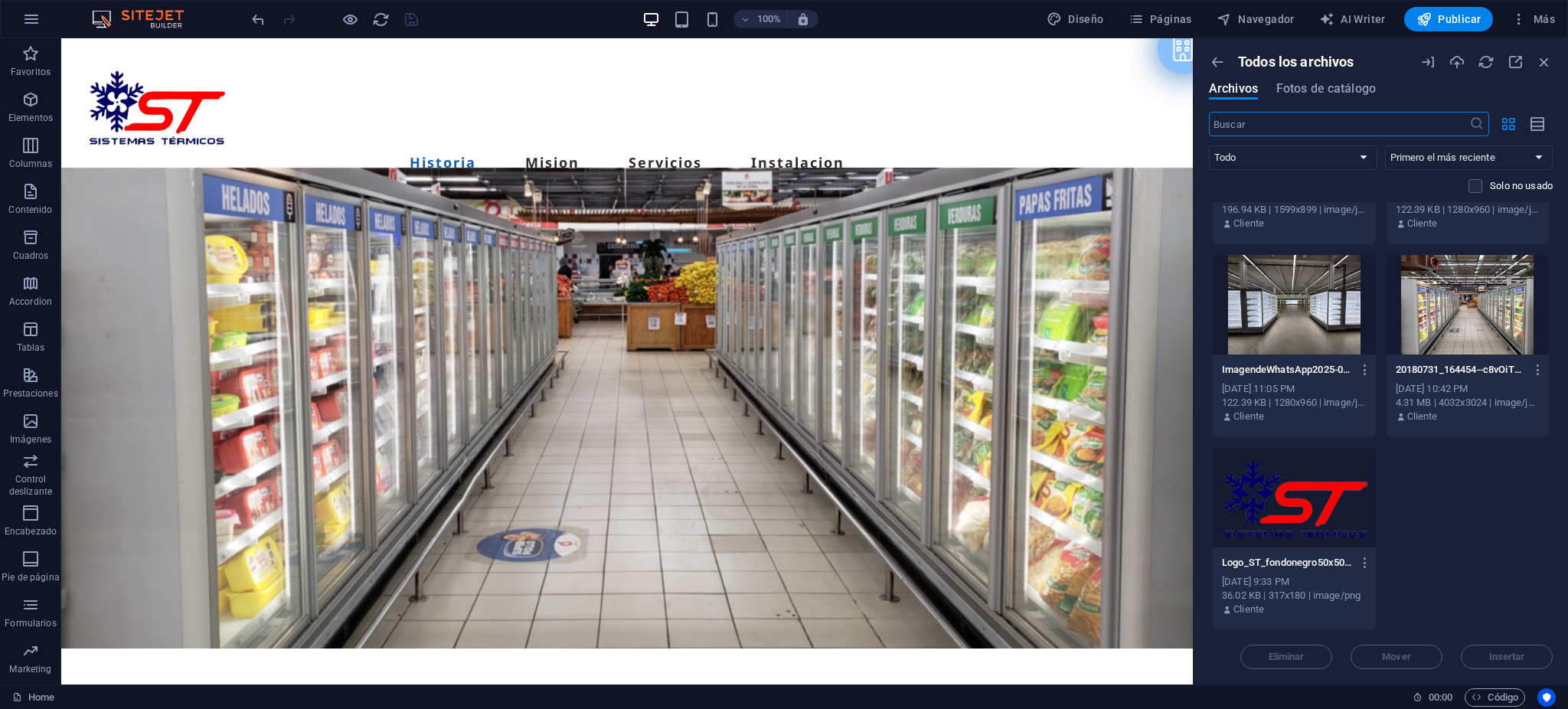
scroll to position [0, 0]
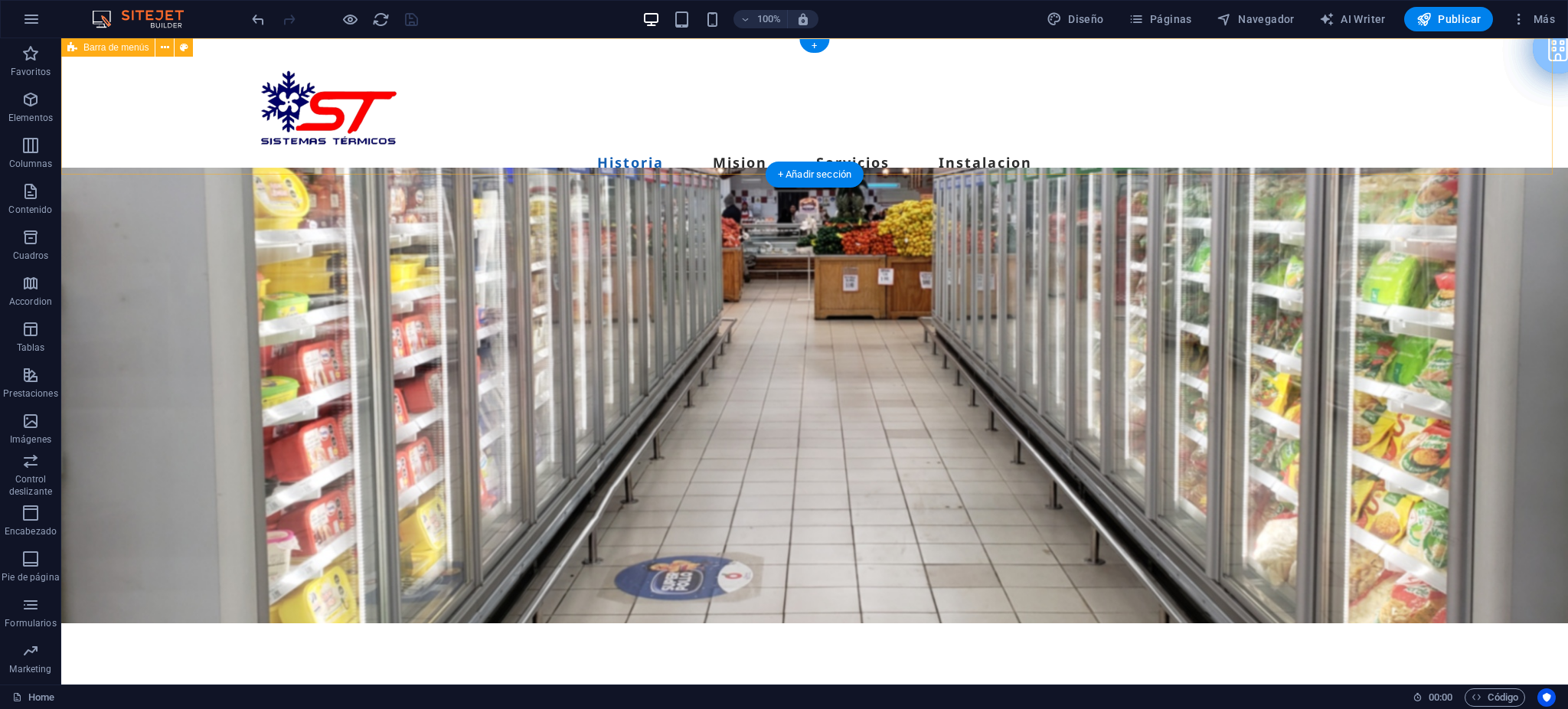
click at [521, 91] on div "Menu Historia Mision Servicios Instalacion Contacto" at bounding box center [814, 136] width 1507 height 197
click at [521, 150] on nav "Historia Mision Servicios Instalacion" at bounding box center [814, 163] width 1127 height 25
click at [42, 17] on button "button" at bounding box center [31, 19] width 37 height 37
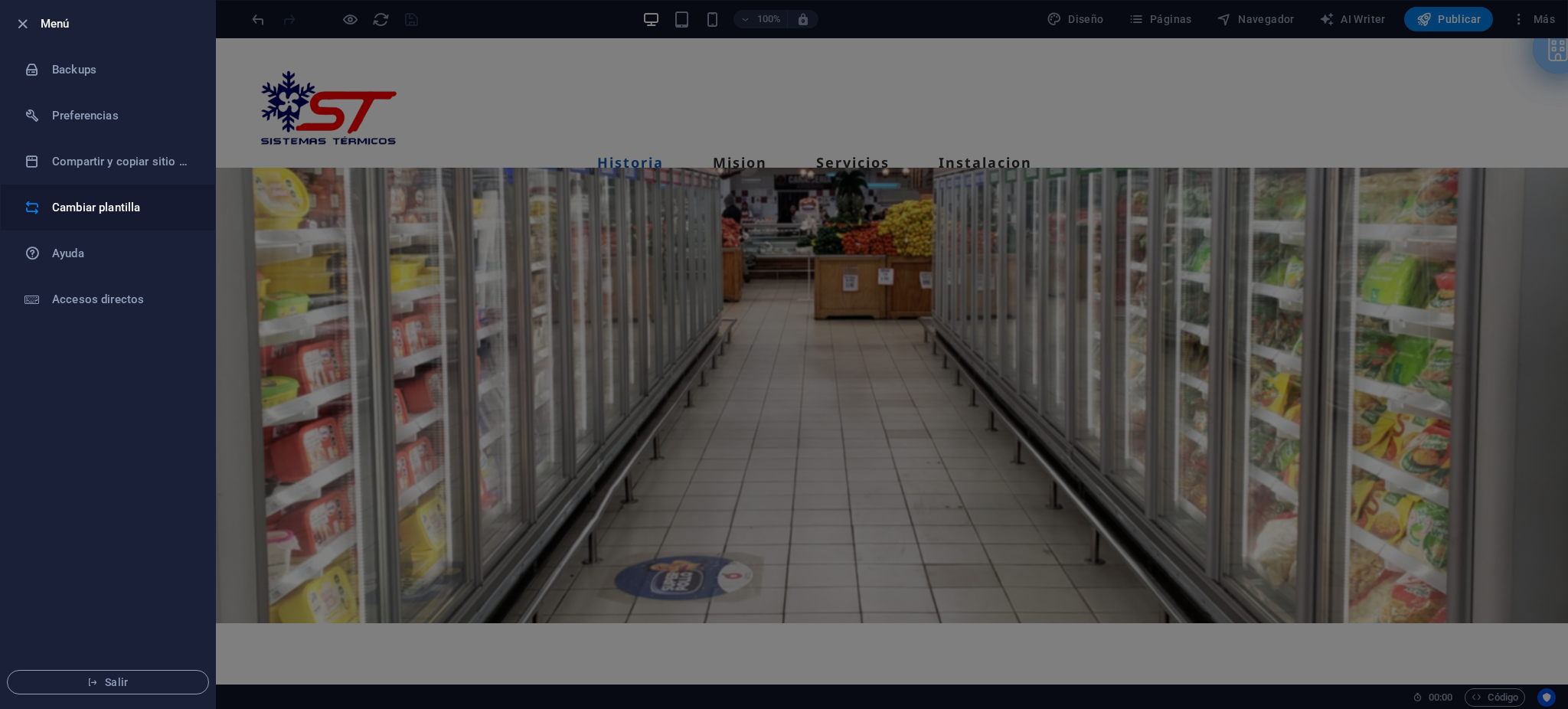
click at [114, 205] on h6 "Cambiar plantilla" at bounding box center [123, 207] width 142 height 18
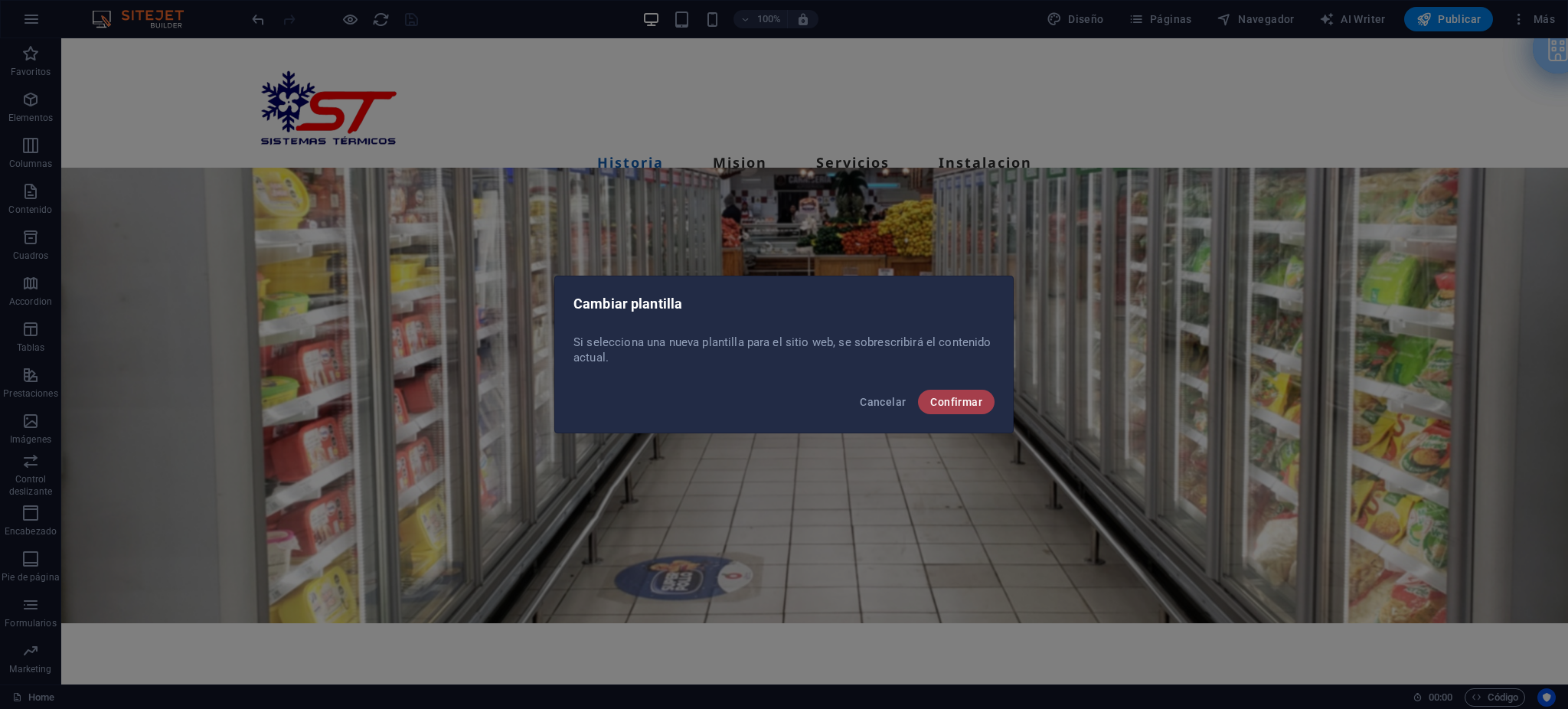
click at [963, 403] on span "Confirmar" at bounding box center [956, 401] width 52 height 12
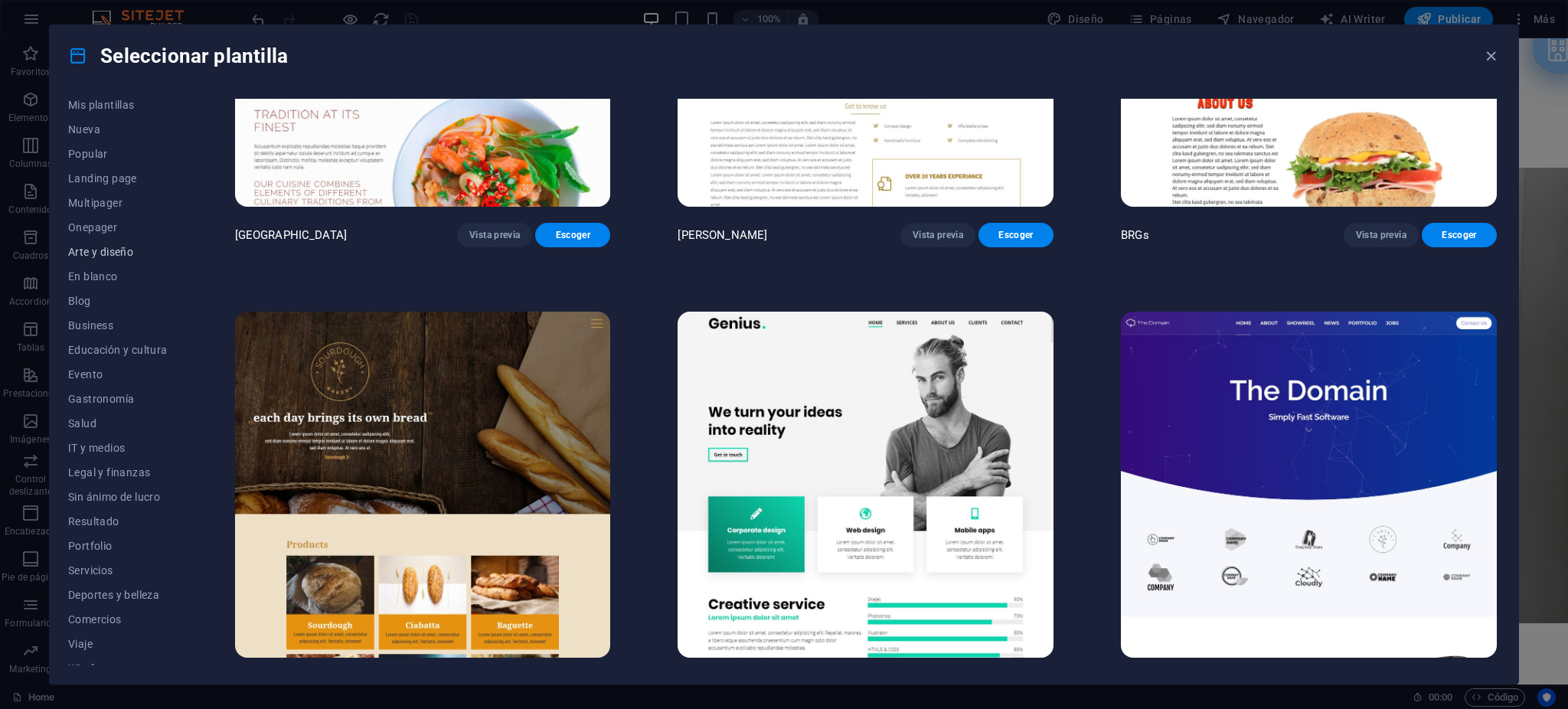
scroll to position [45, 0]
click at [118, 555] on span "Servicios" at bounding box center [118, 556] width 100 height 12
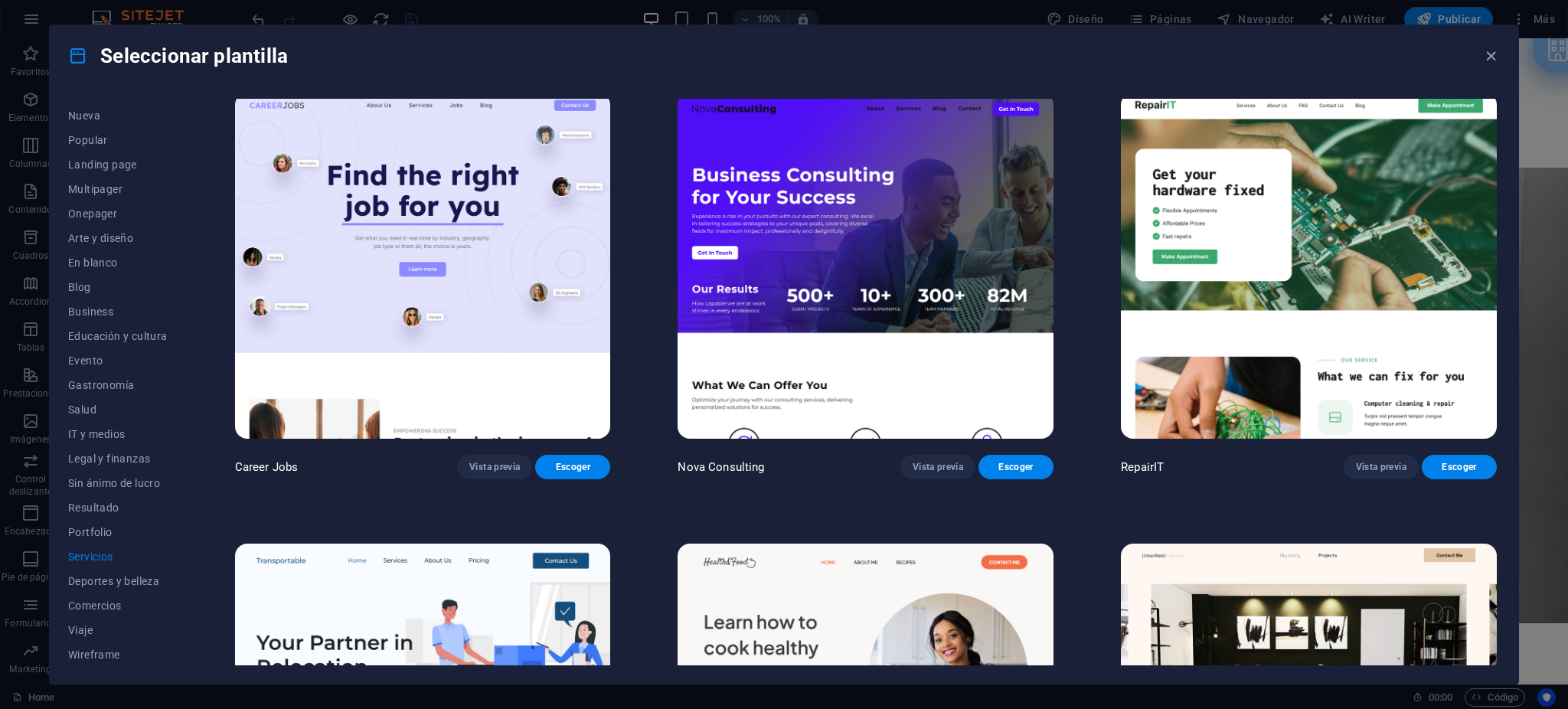
scroll to position [0, 0]
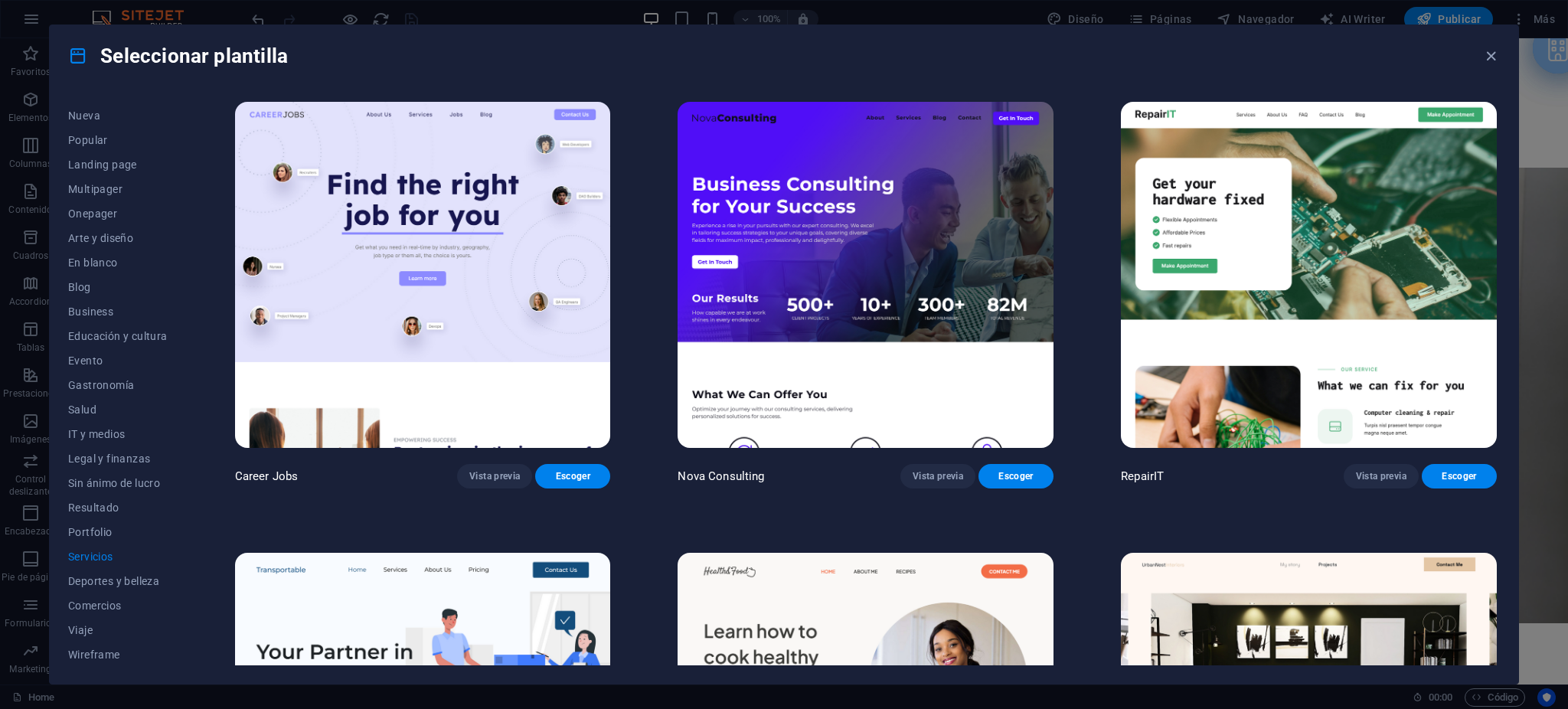
click at [1362, 268] on img at bounding box center [1308, 274] width 376 height 346
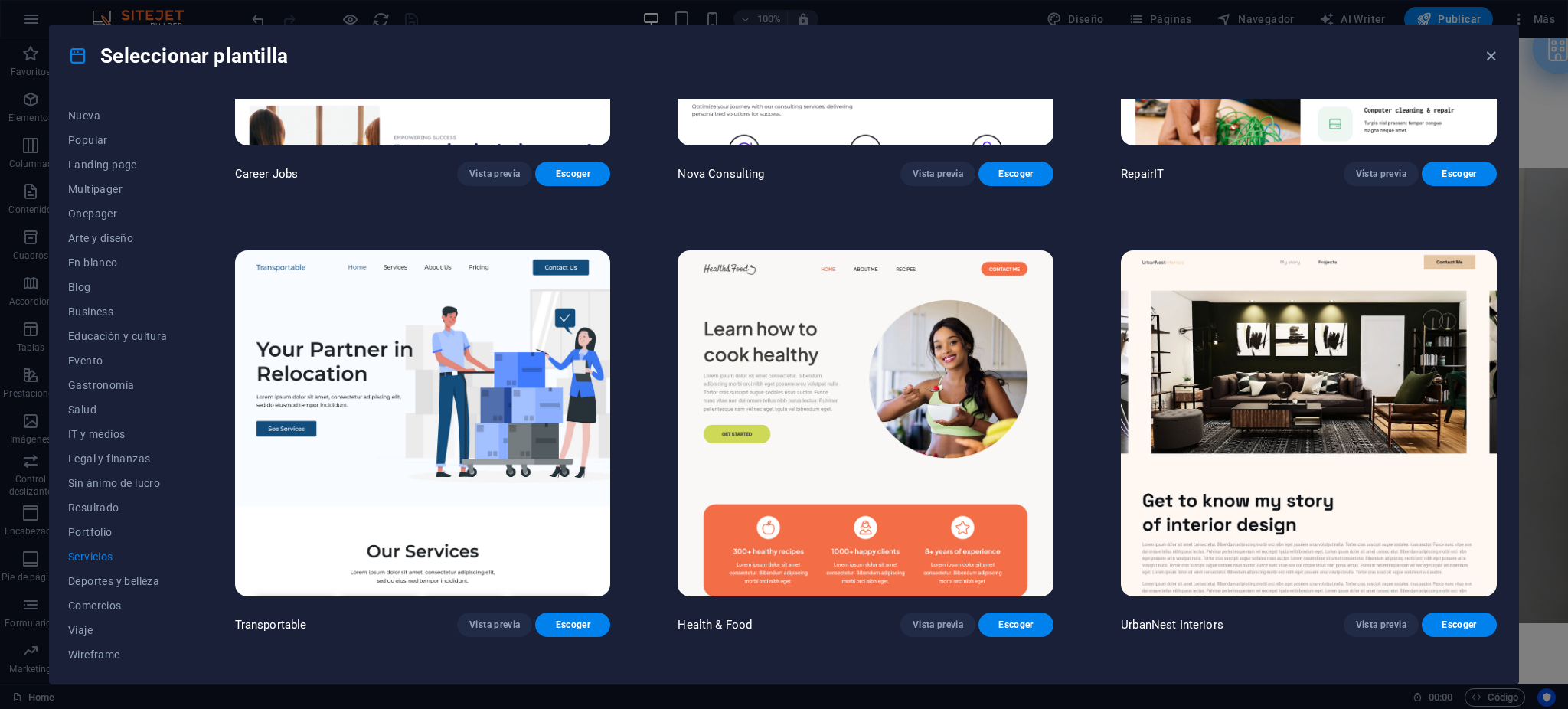
scroll to position [306, 0]
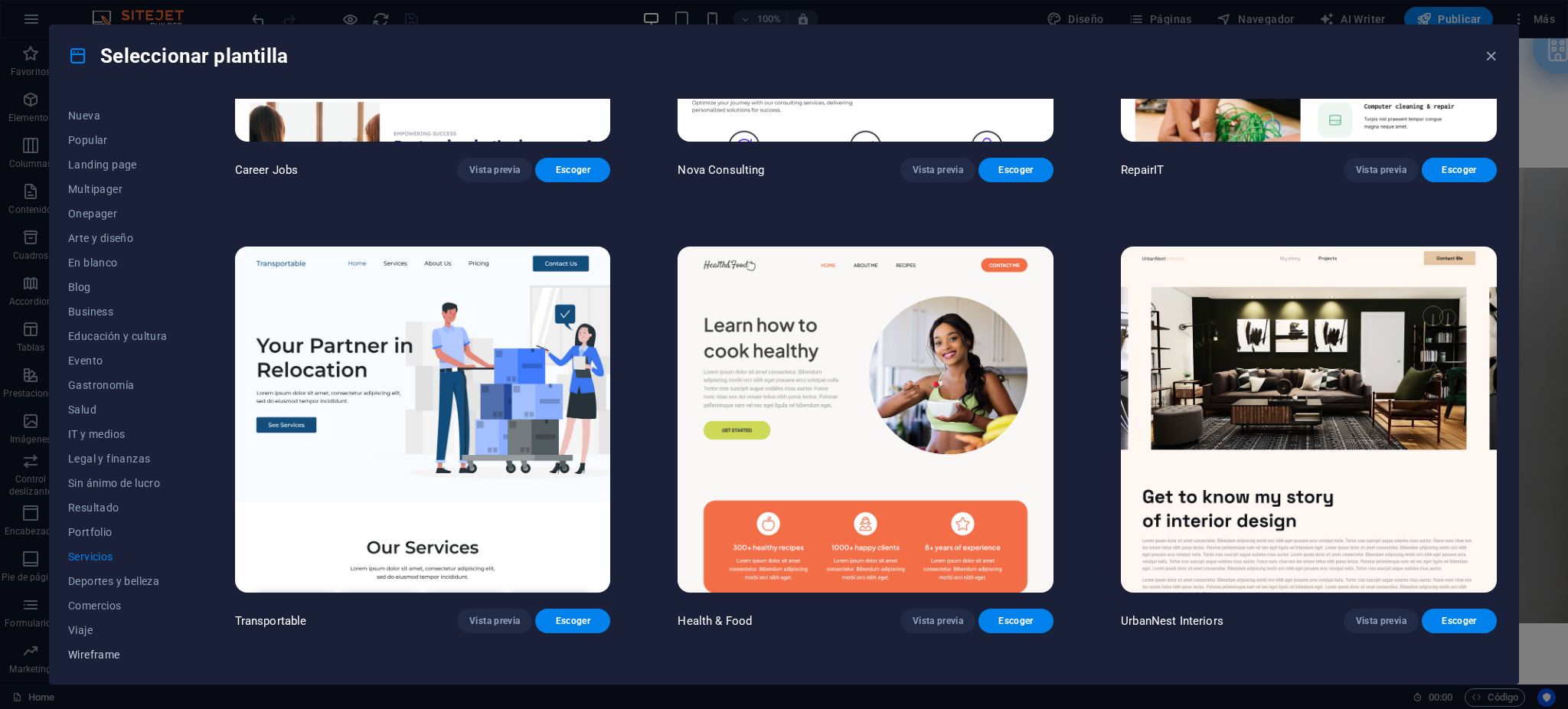
click at [94, 649] on span "Wireframe" at bounding box center [118, 654] width 100 height 12
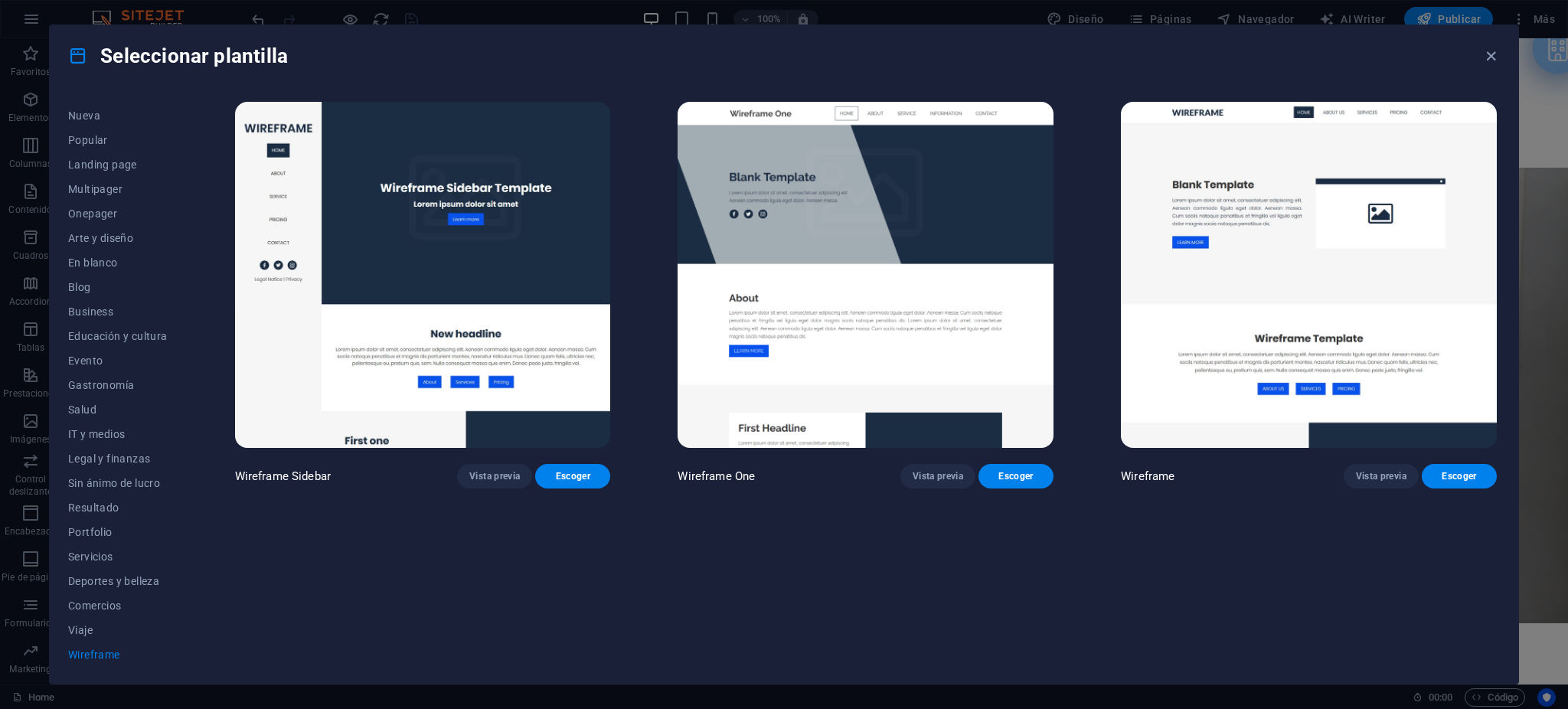
scroll to position [0, 0]
click at [98, 258] on span "En blanco" at bounding box center [118, 262] width 100 height 12
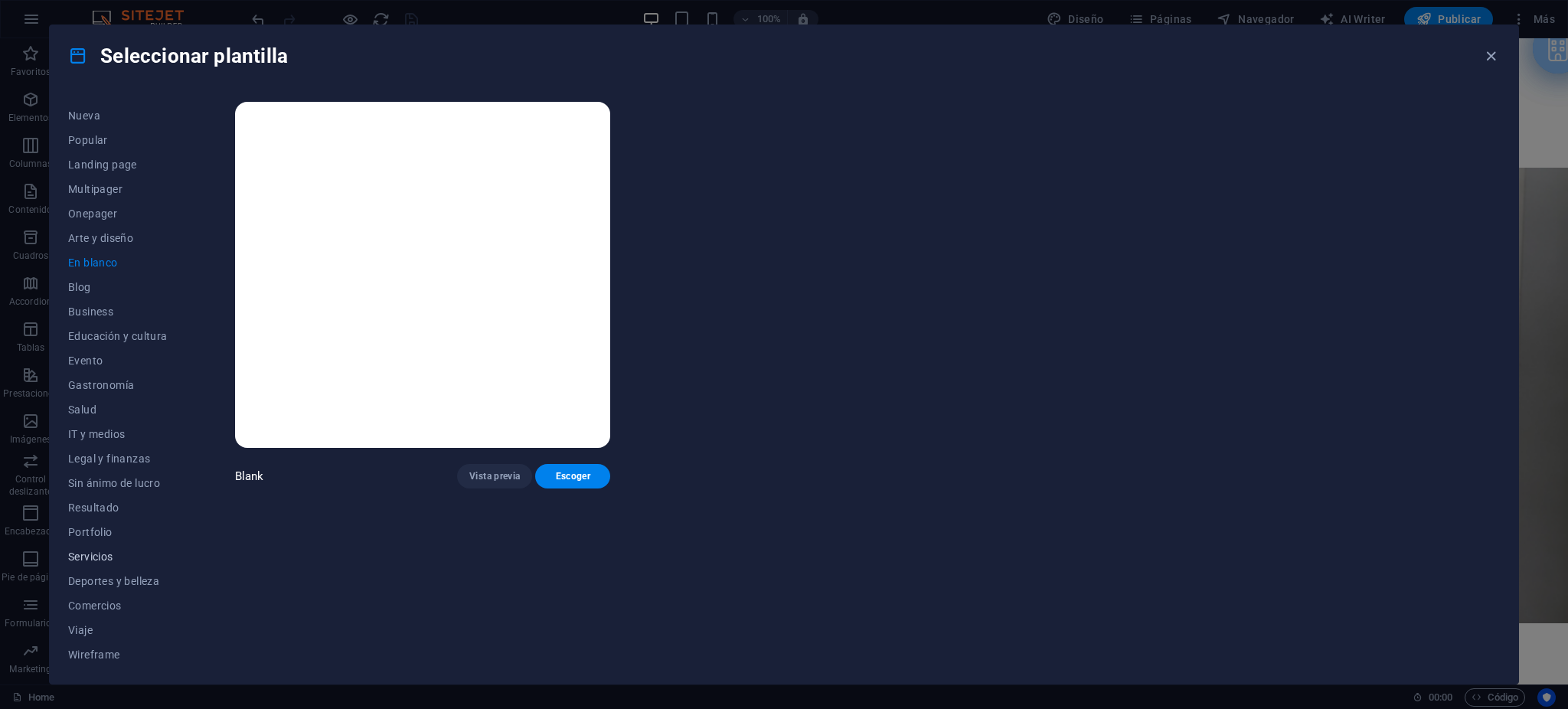
click at [116, 555] on span "Servicios" at bounding box center [118, 556] width 100 height 12
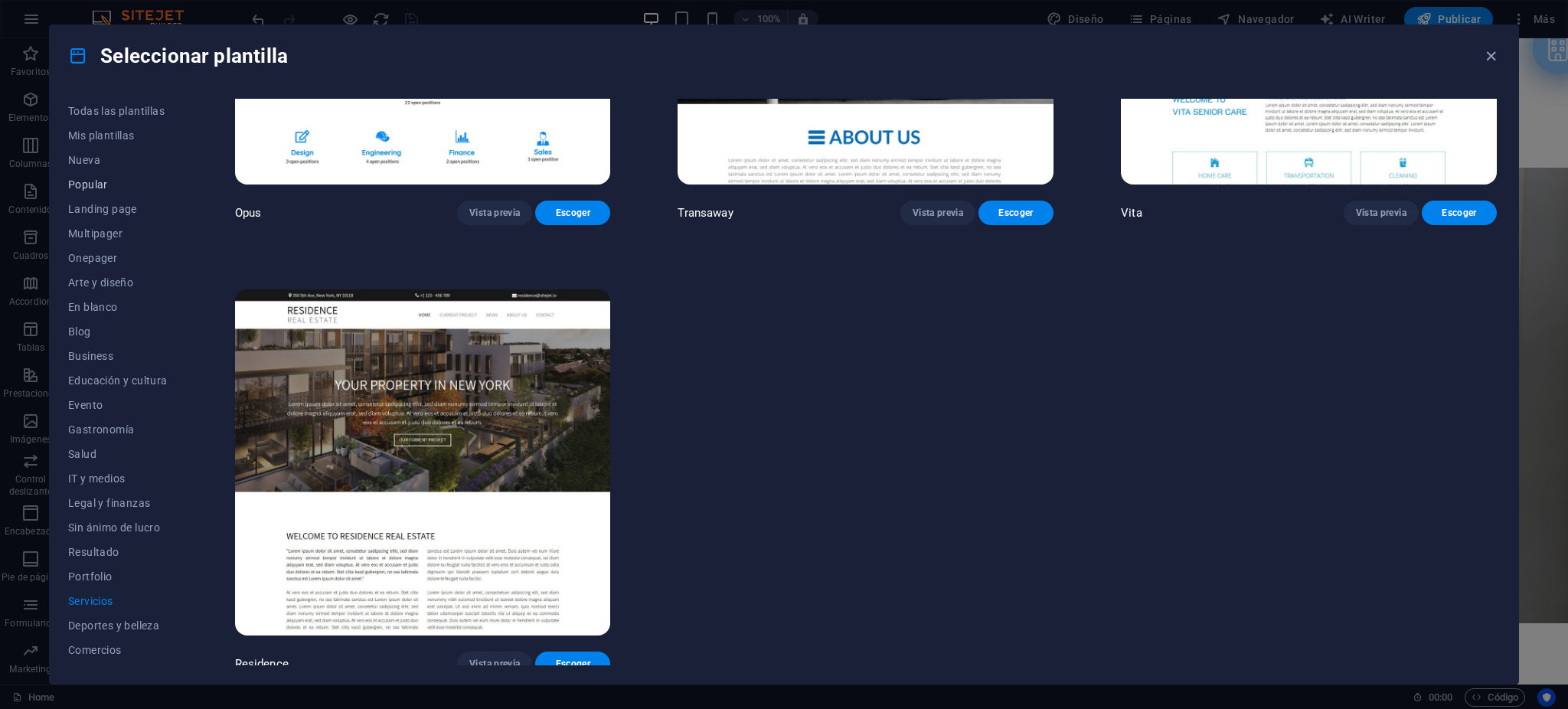
click at [89, 191] on button "Popular" at bounding box center [118, 185] width 100 height 25
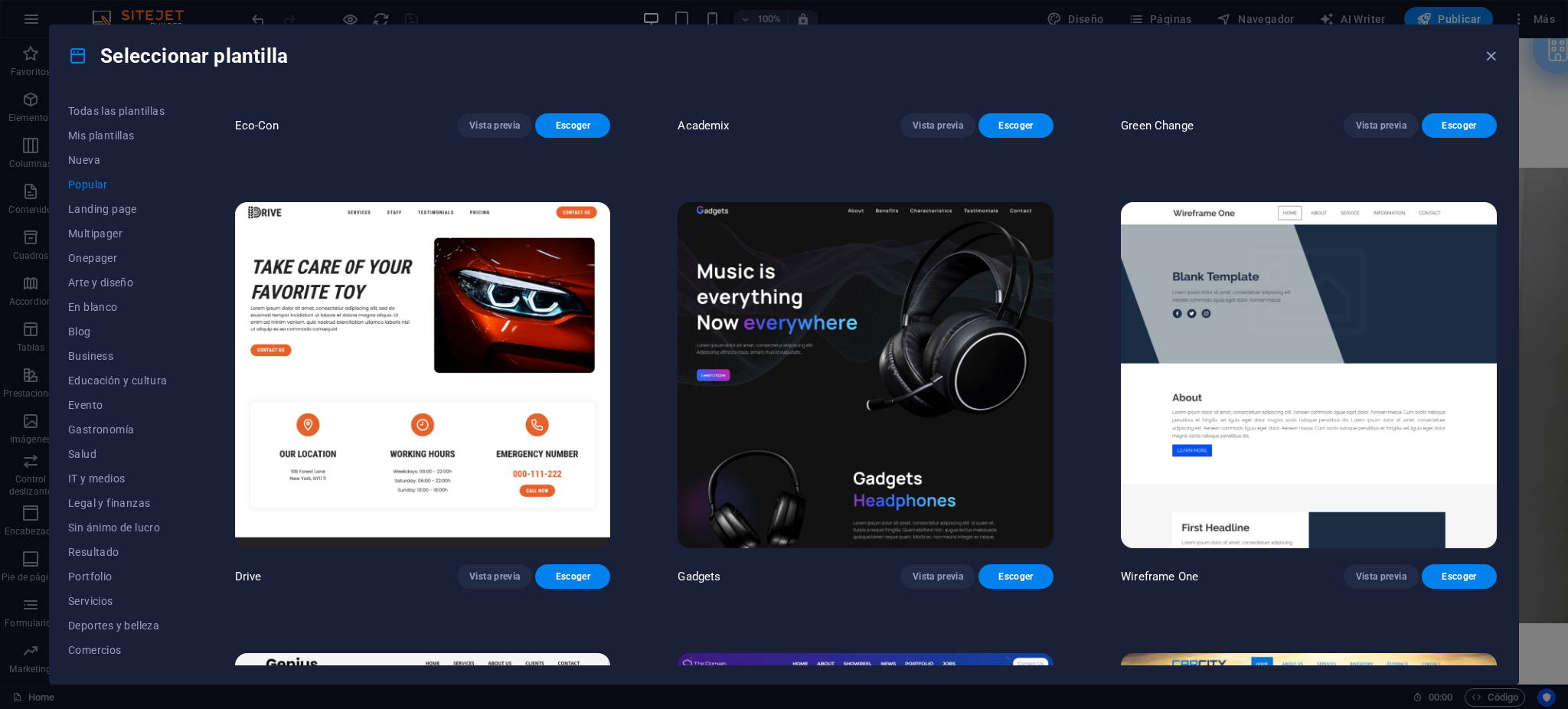
scroll to position [845, 0]
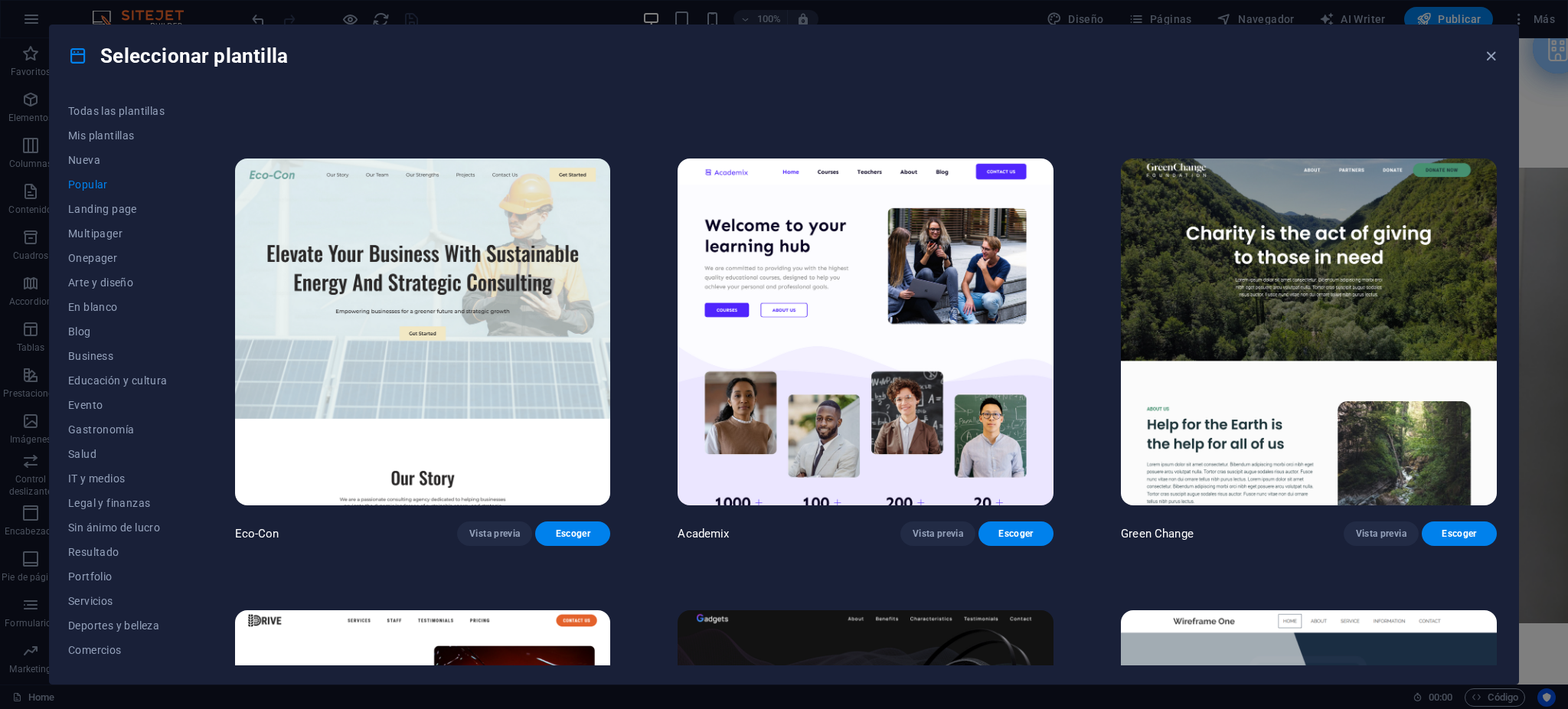
click at [1301, 322] on img at bounding box center [1308, 331] width 376 height 346
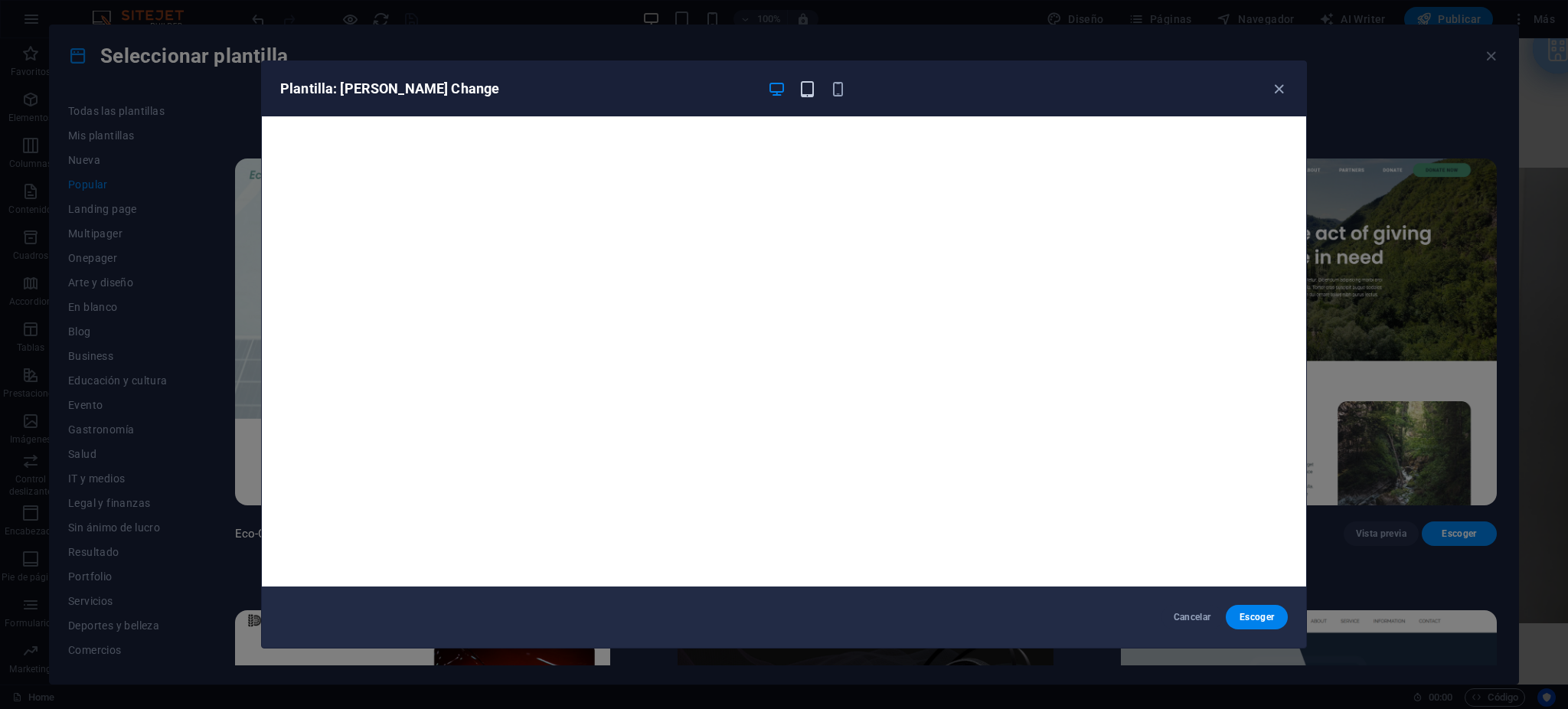
click at [812, 84] on icon "button" at bounding box center [807, 88] width 17 height 17
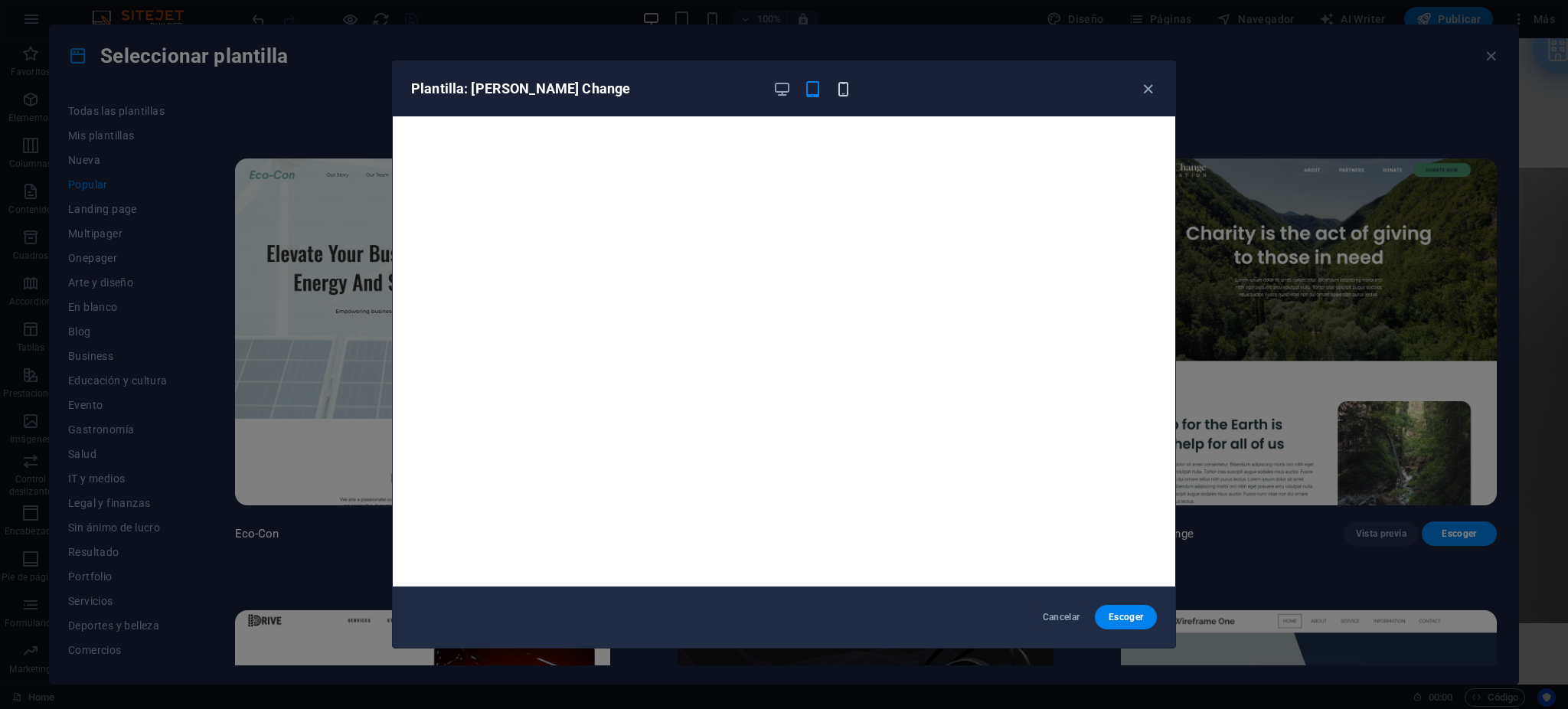
click at [842, 83] on icon "button" at bounding box center [843, 88] width 17 height 17
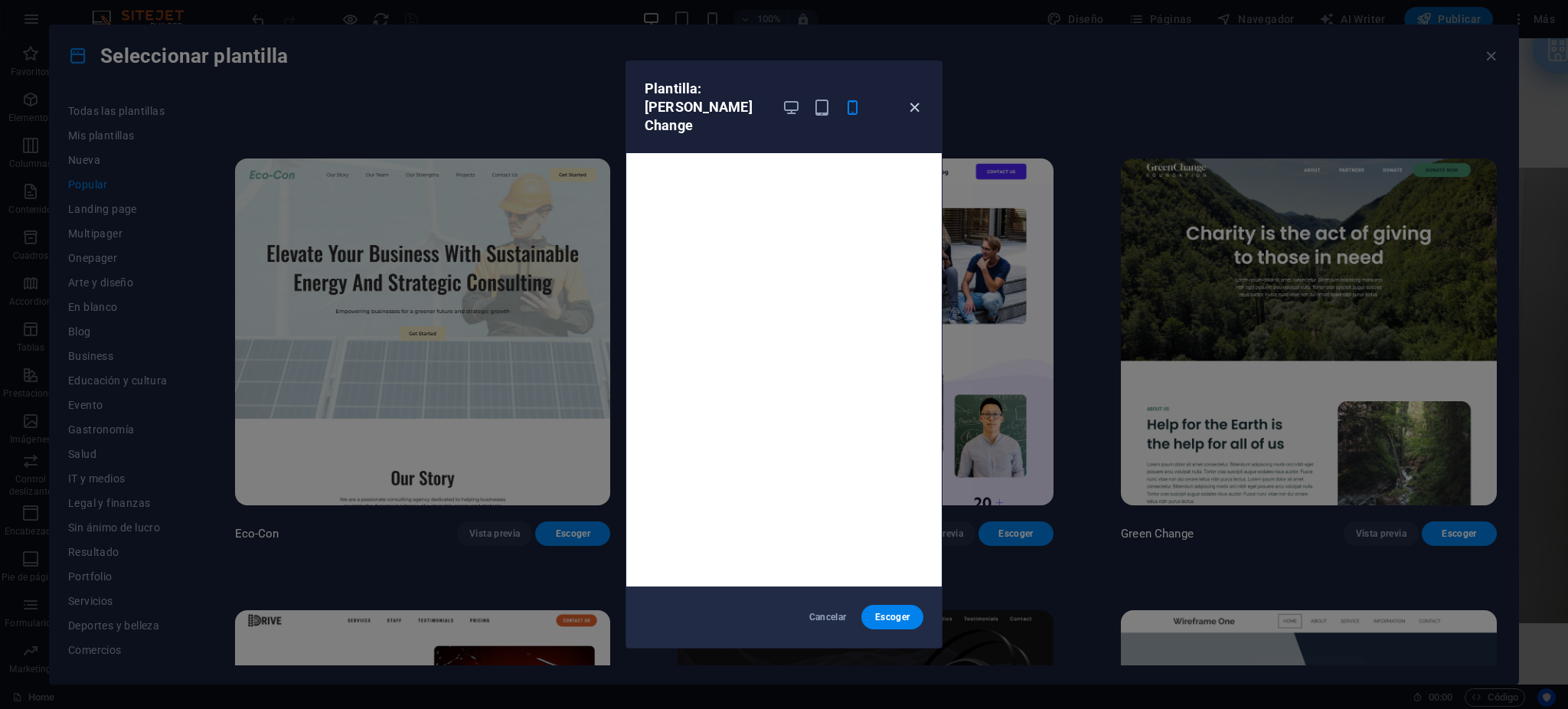
click at [917, 99] on icon "button" at bounding box center [914, 107] width 17 height 17
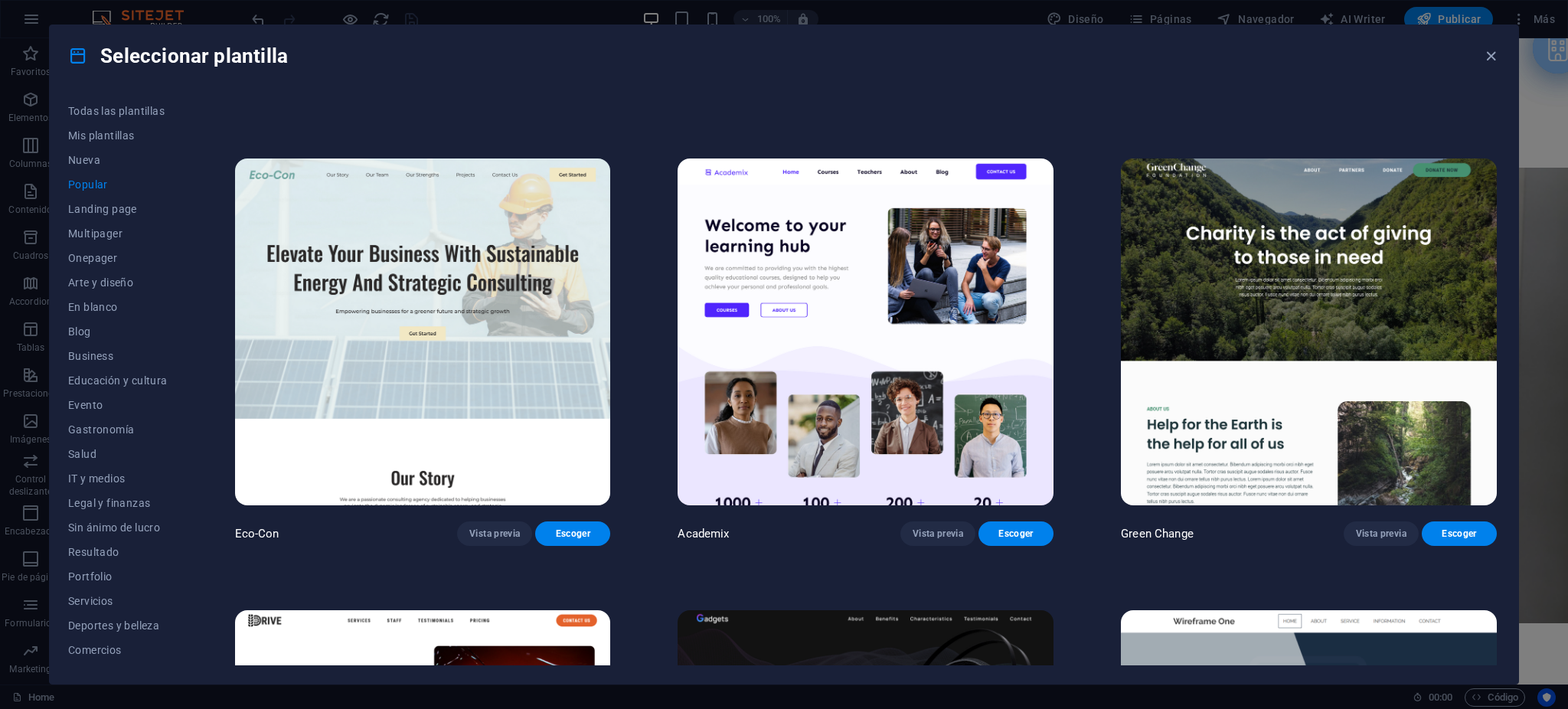
click at [834, 292] on img at bounding box center [865, 331] width 376 height 346
click at [522, 335] on img at bounding box center [423, 331] width 376 height 346
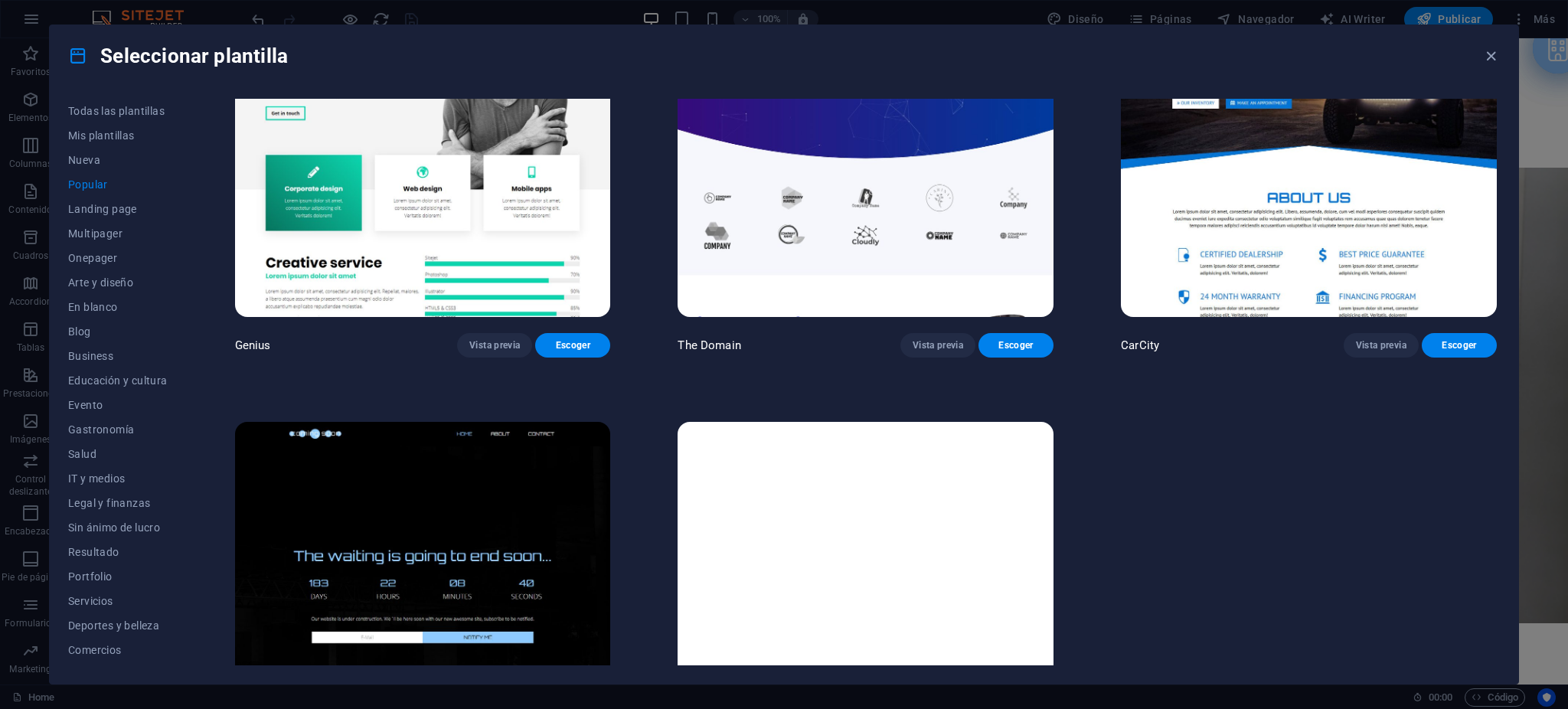
scroll to position [2069, 0]
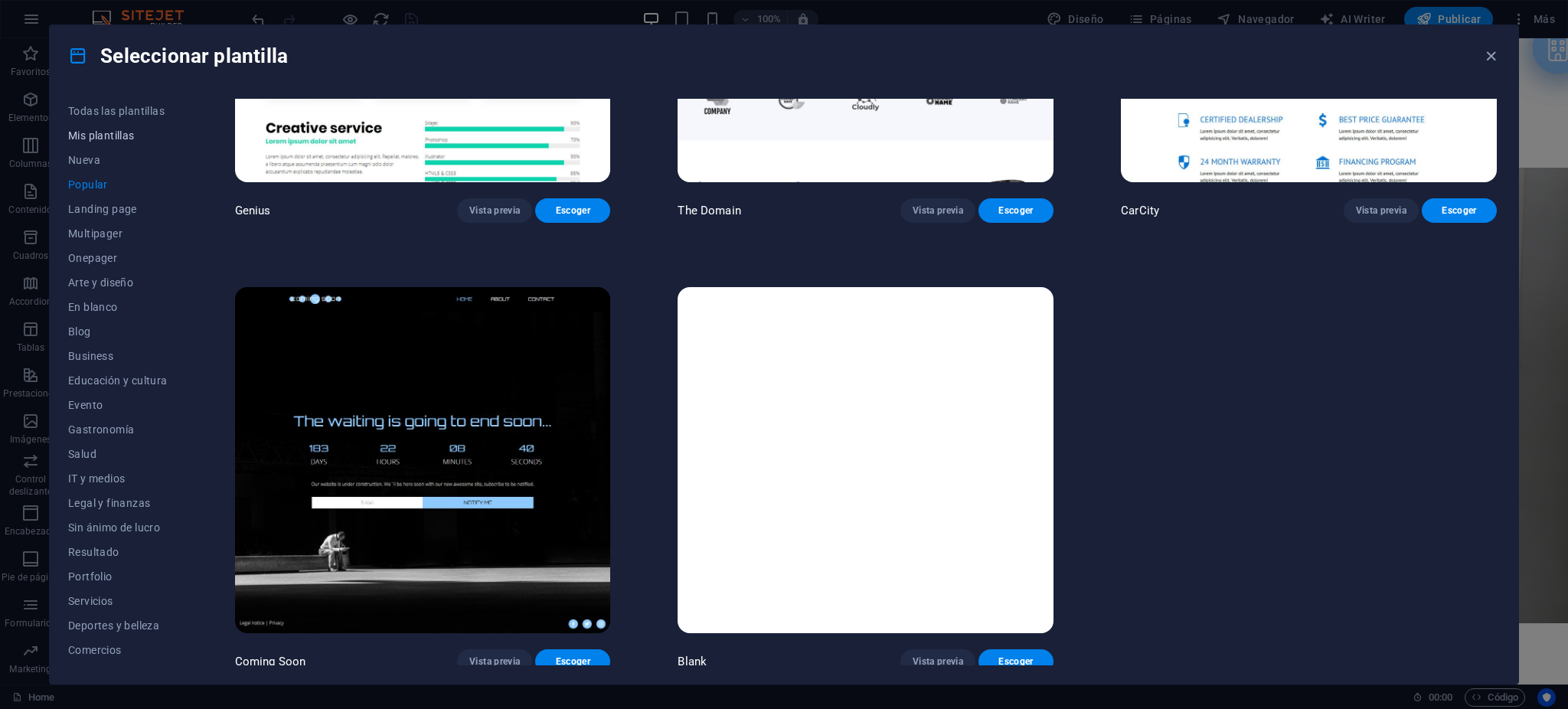
click at [92, 134] on span "Mis plantillas" at bounding box center [118, 135] width 100 height 12
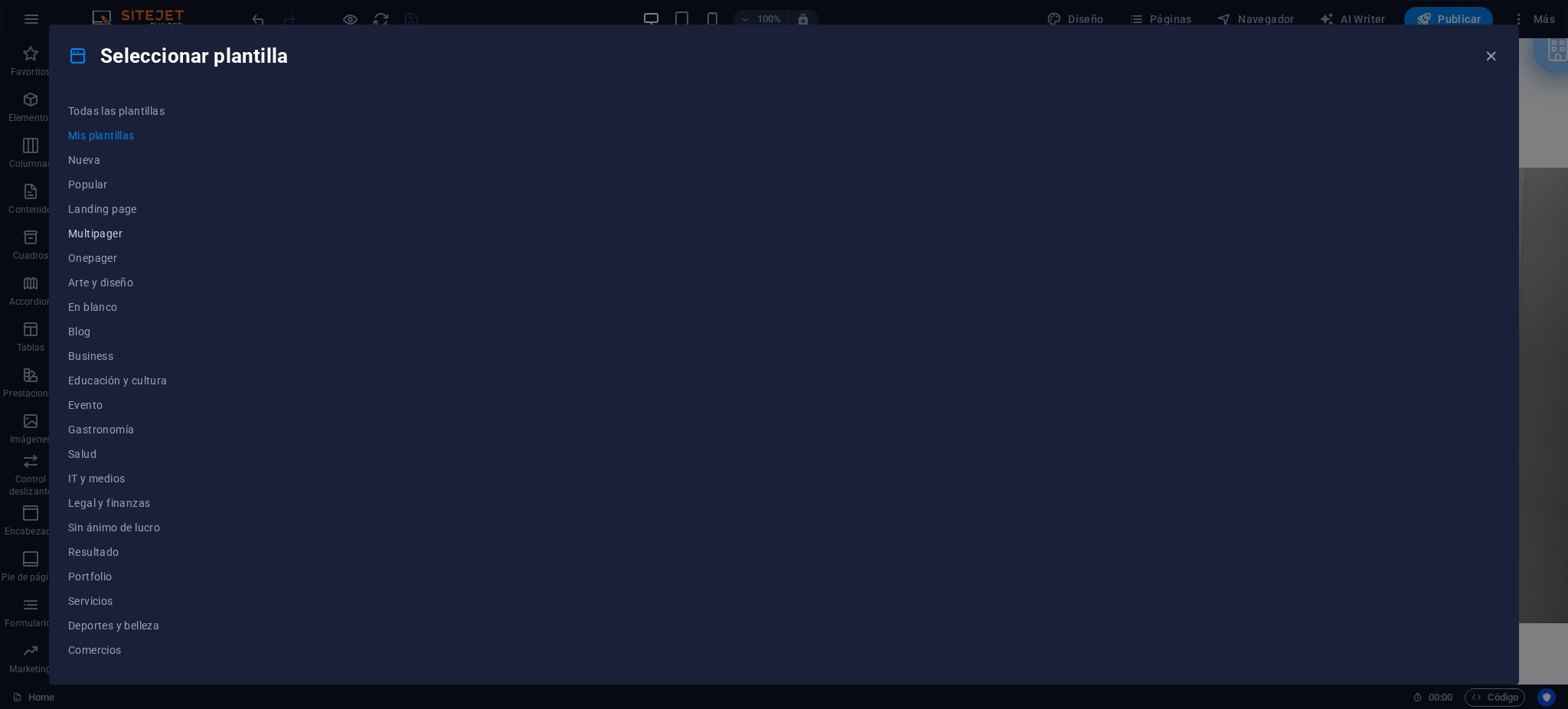
click at [118, 229] on span "Multipager" at bounding box center [118, 233] width 100 height 12
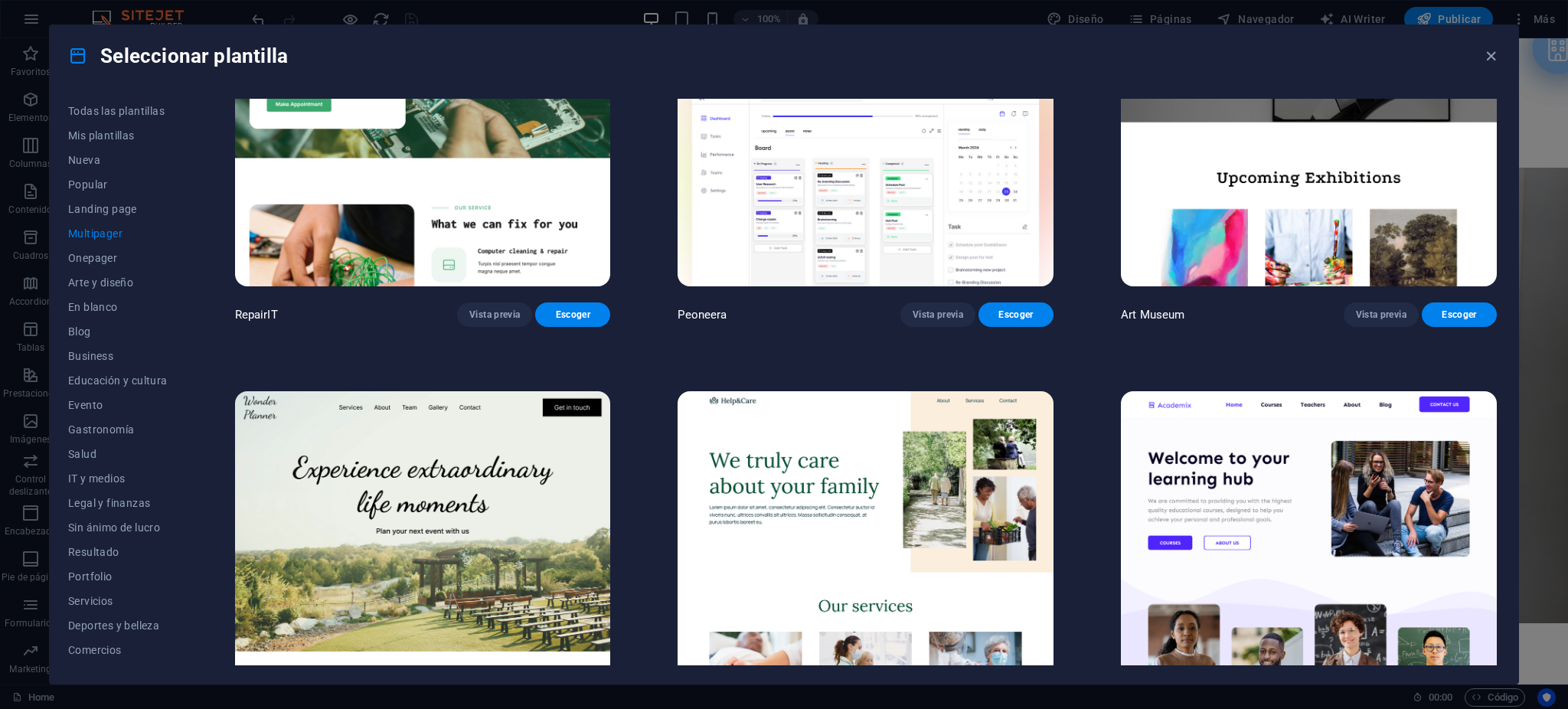
scroll to position [408, 0]
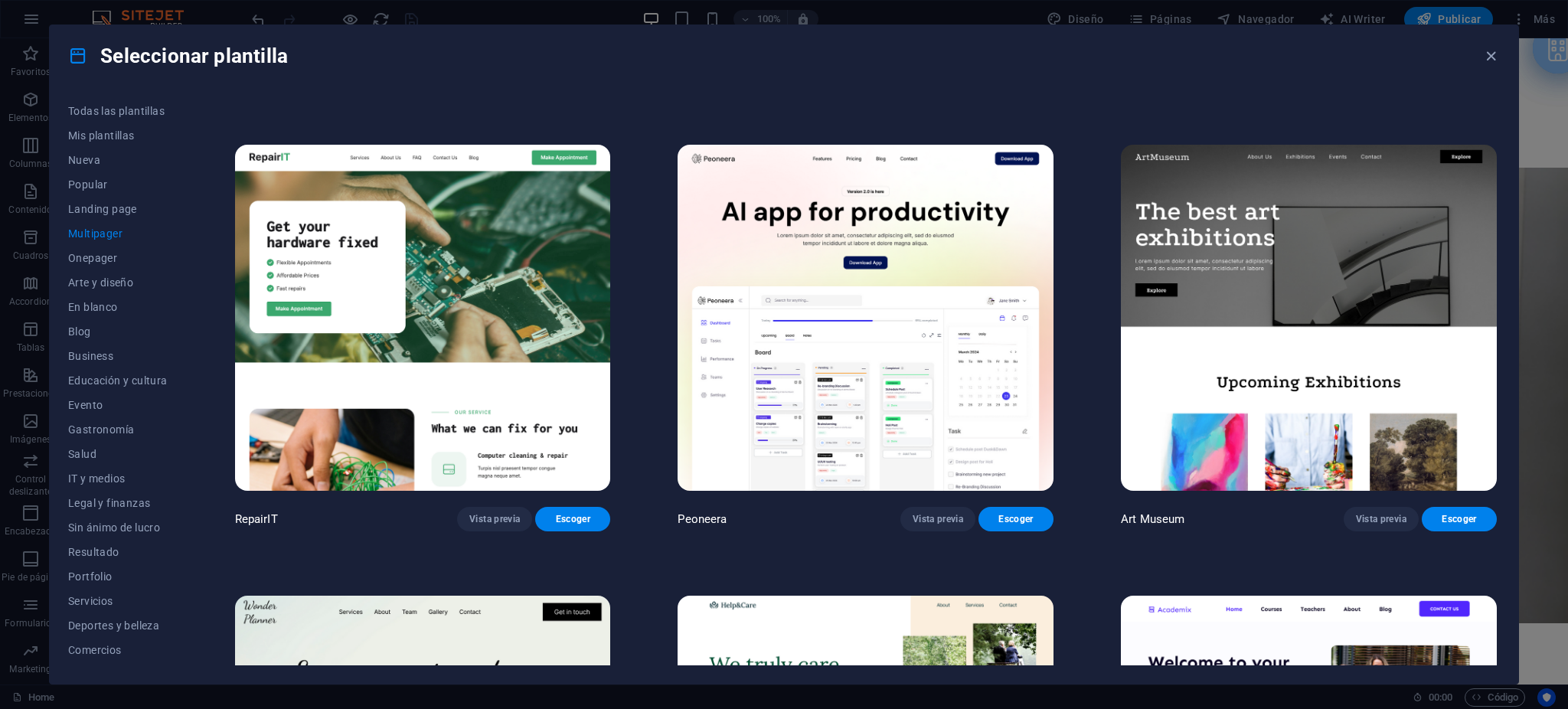
click at [529, 301] on img at bounding box center [423, 317] width 376 height 346
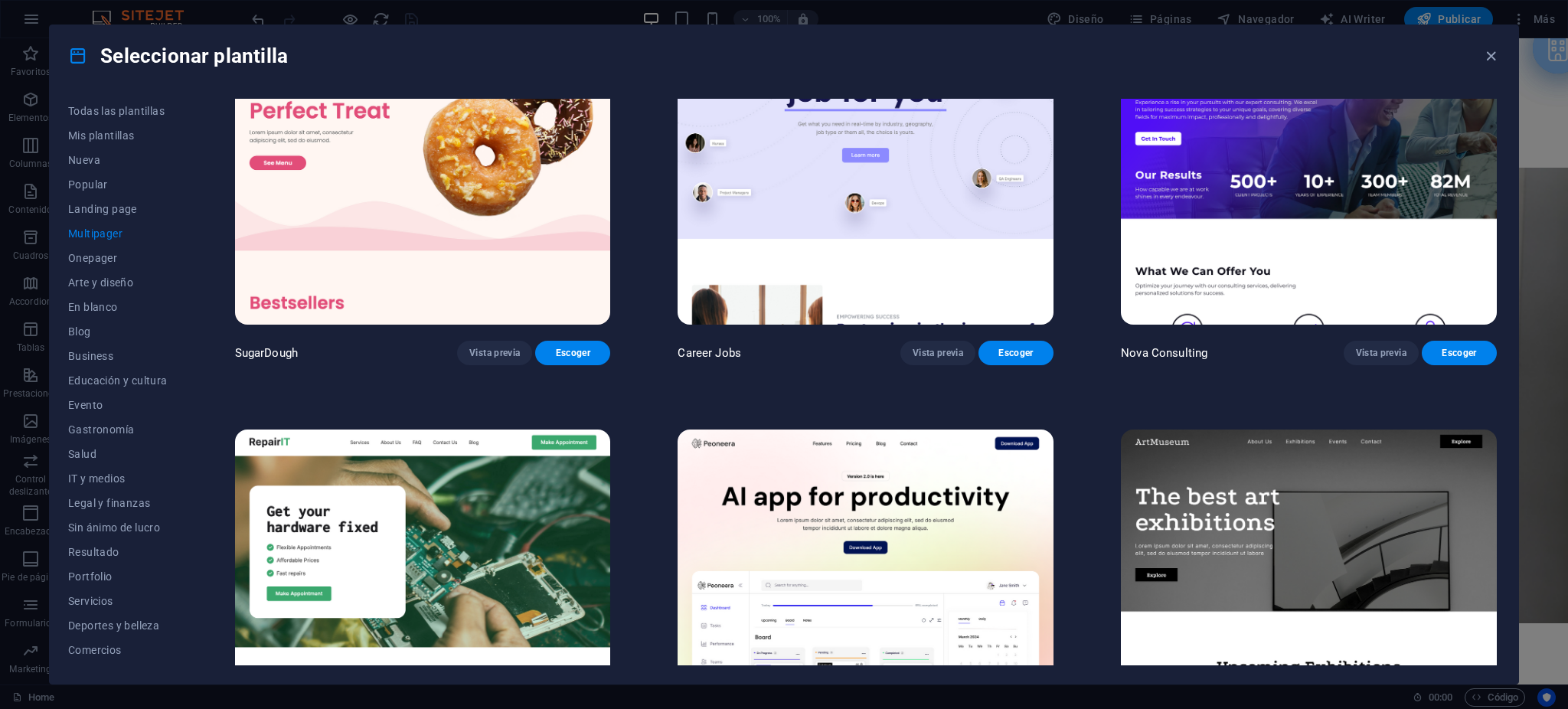
scroll to position [0, 0]
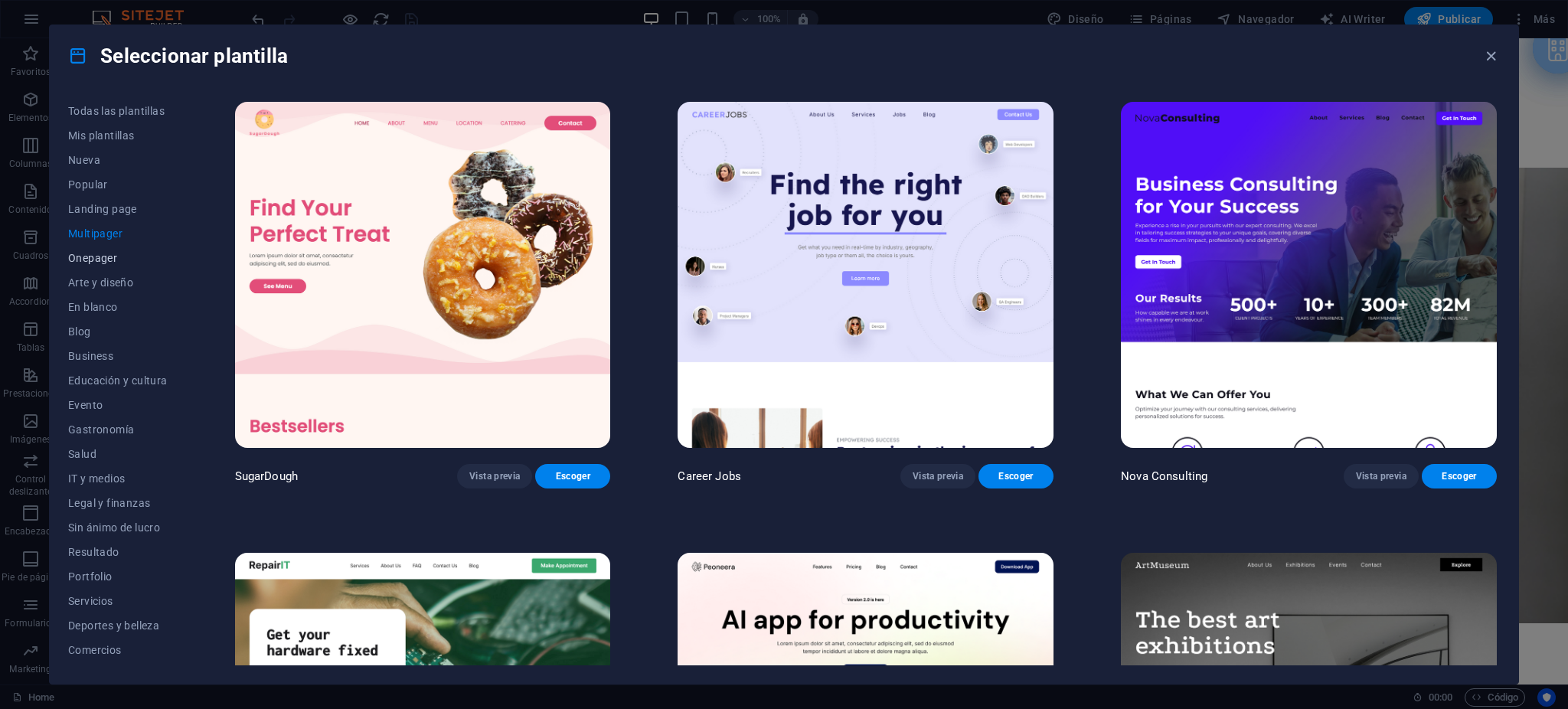
click at [103, 253] on span "Onepager" at bounding box center [118, 258] width 100 height 12
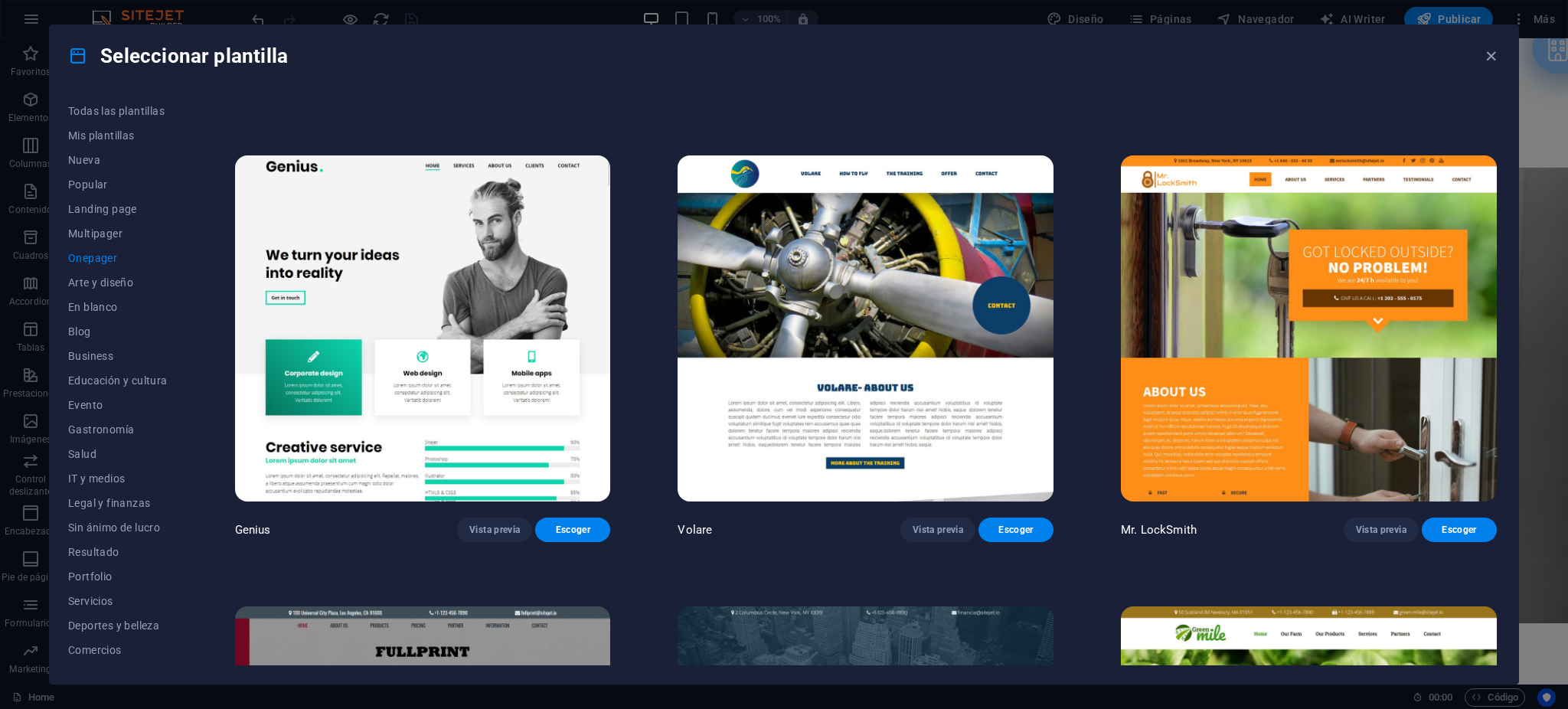
scroll to position [4489, 0]
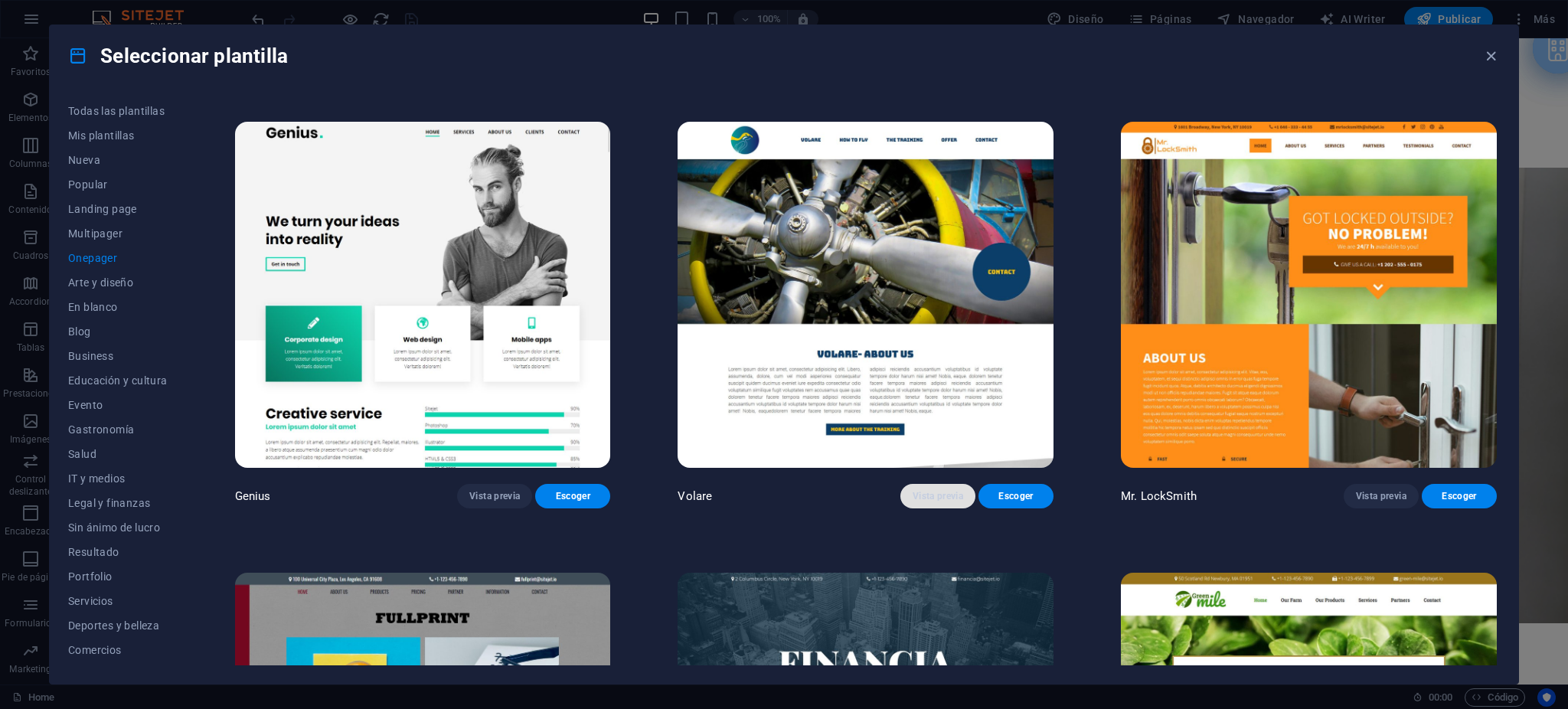
click at [958, 489] on span "Vista previa" at bounding box center [937, 495] width 50 height 12
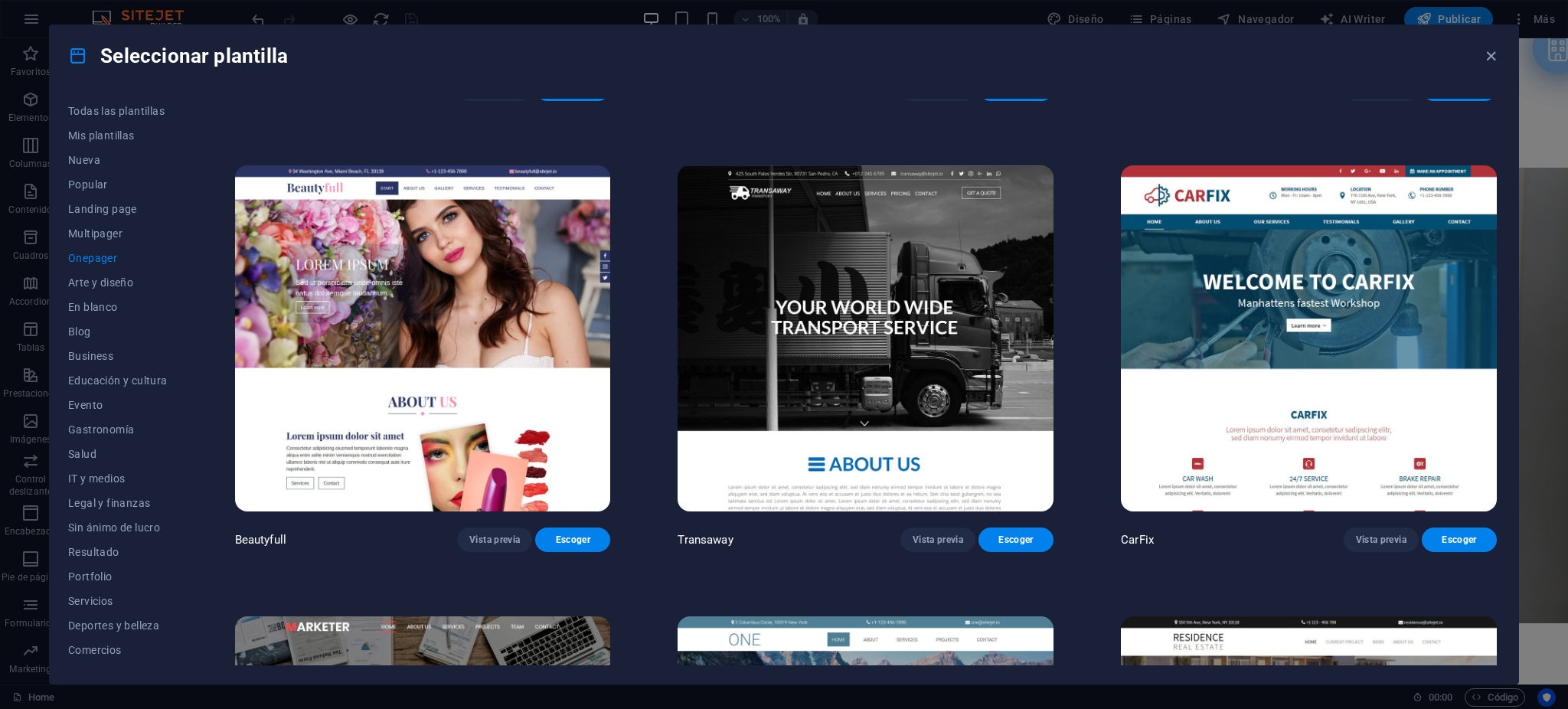
scroll to position [8469, 0]
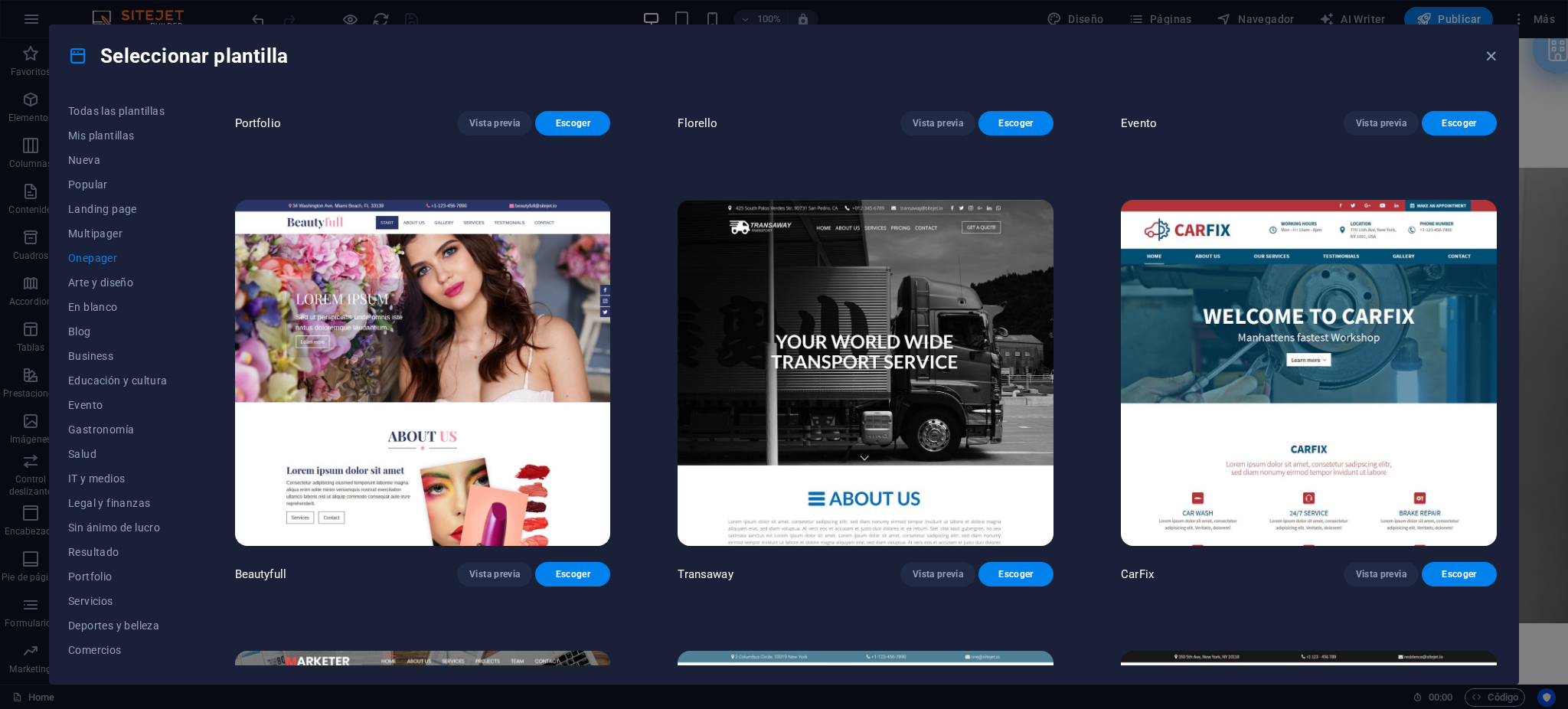
click at [809, 308] on img at bounding box center [865, 372] width 376 height 346
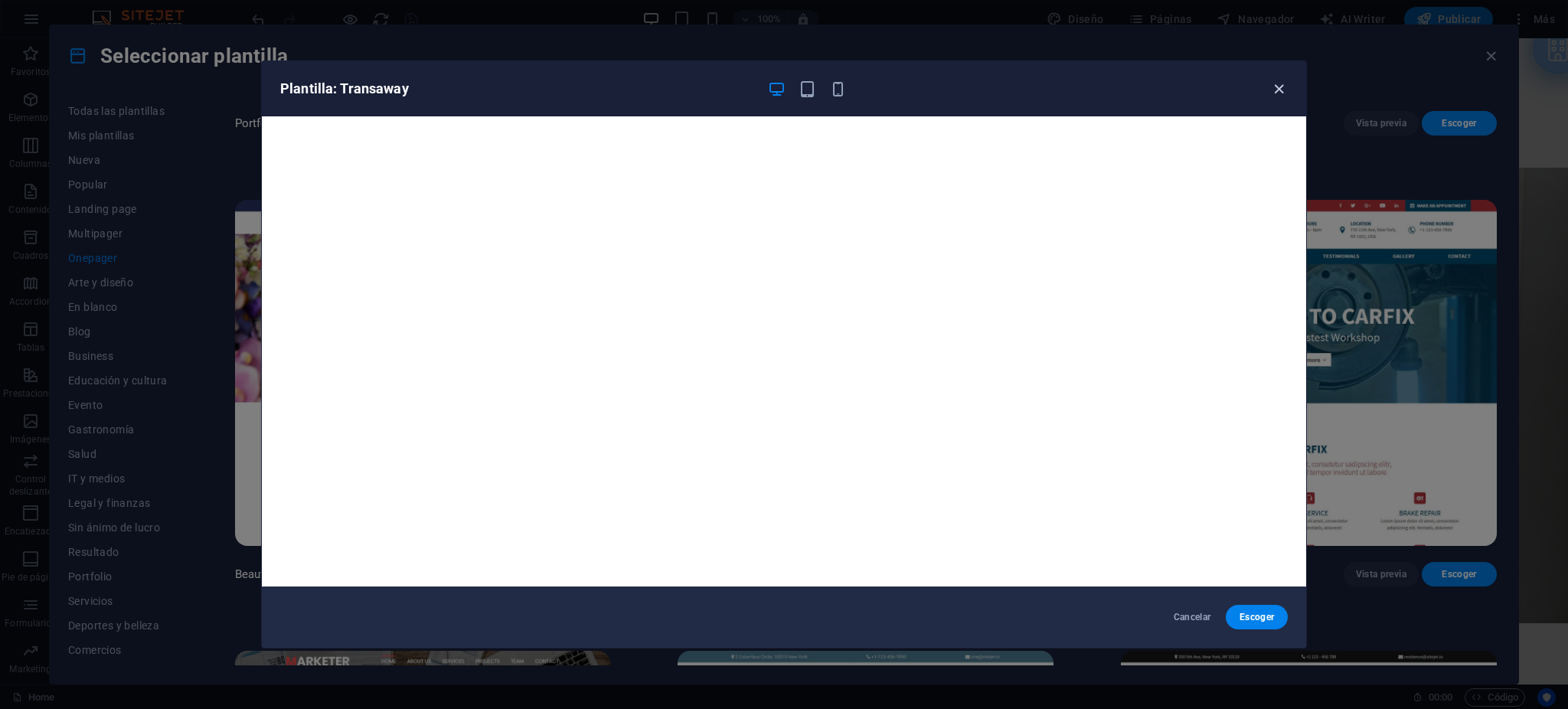
click at [1270, 84] on icon "button" at bounding box center [1278, 88] width 17 height 17
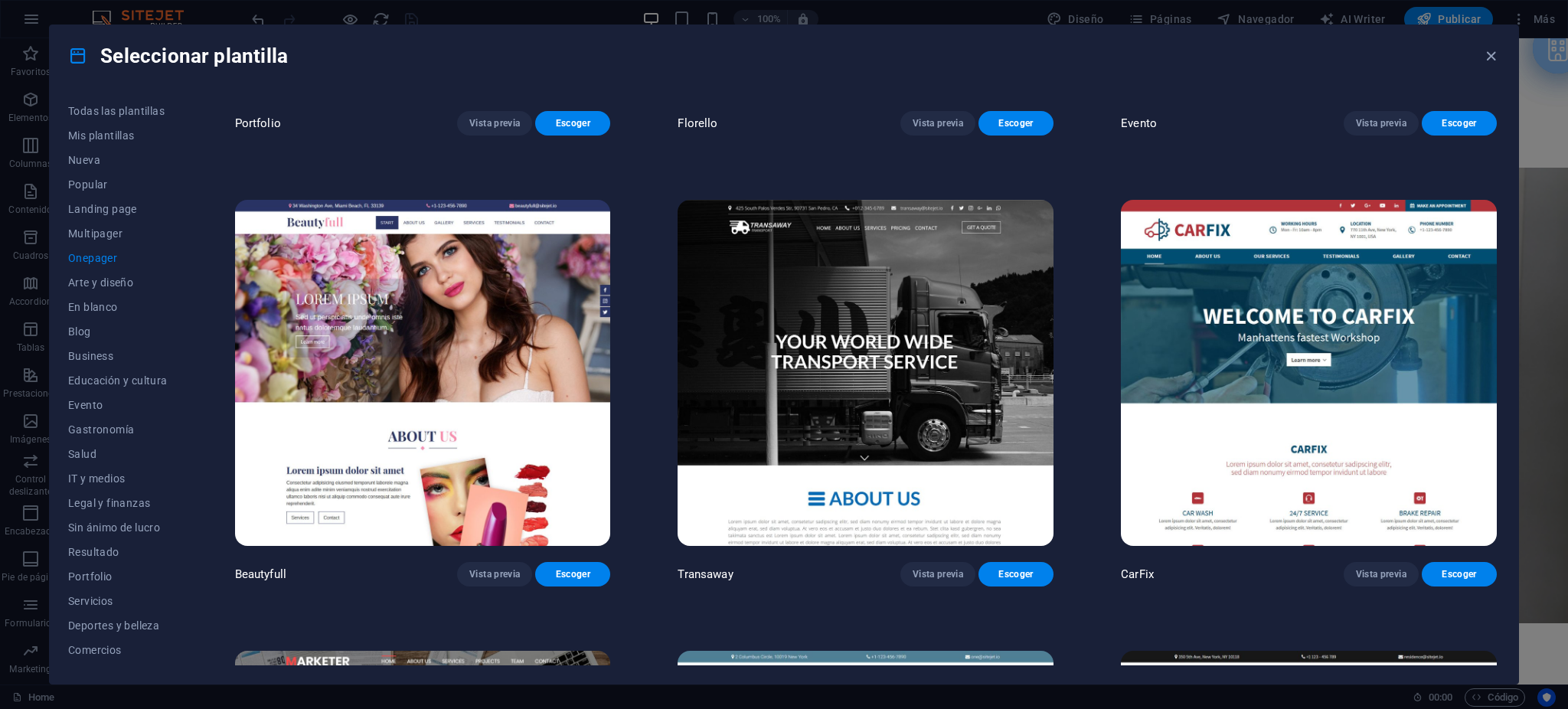
click at [1169, 331] on img at bounding box center [1308, 372] width 376 height 346
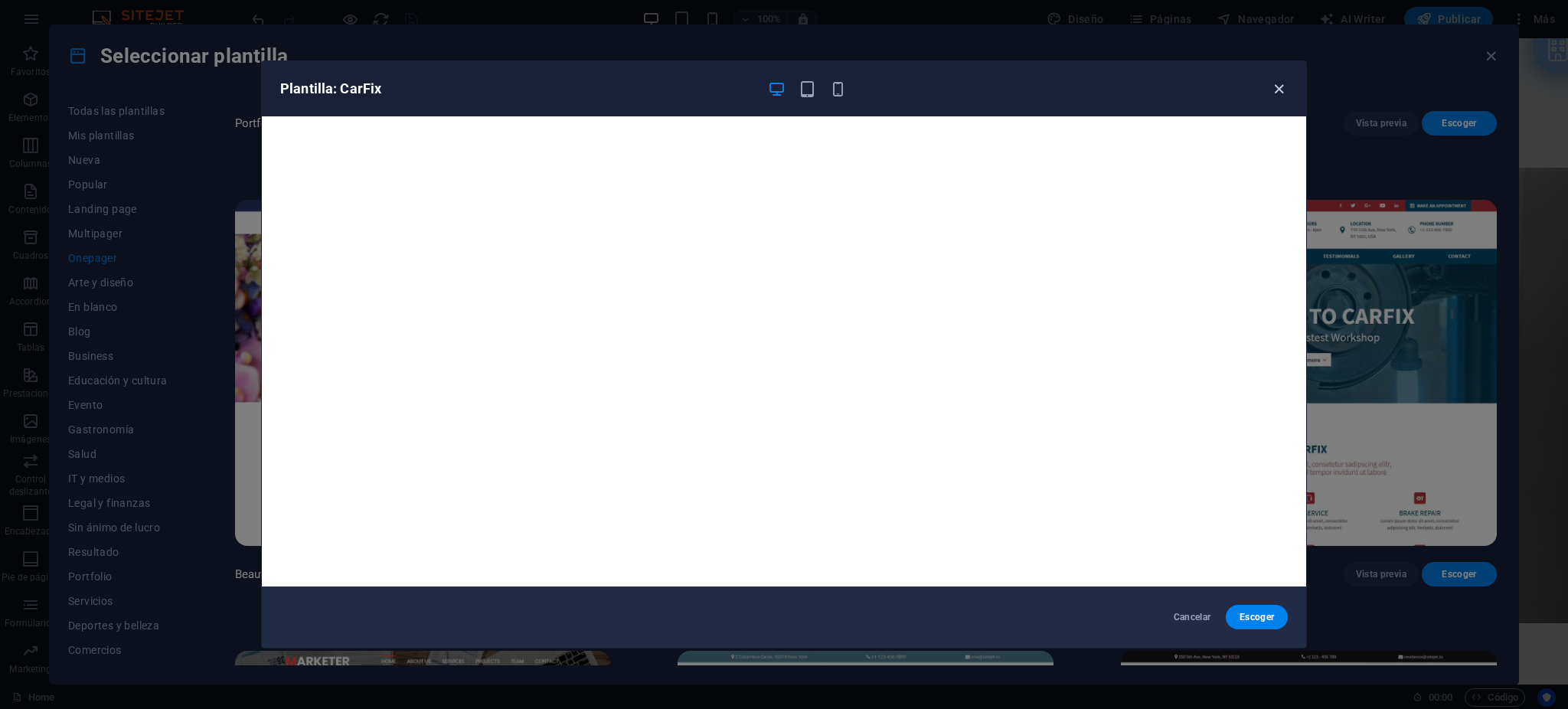
click at [1274, 81] on icon "button" at bounding box center [1278, 88] width 17 height 17
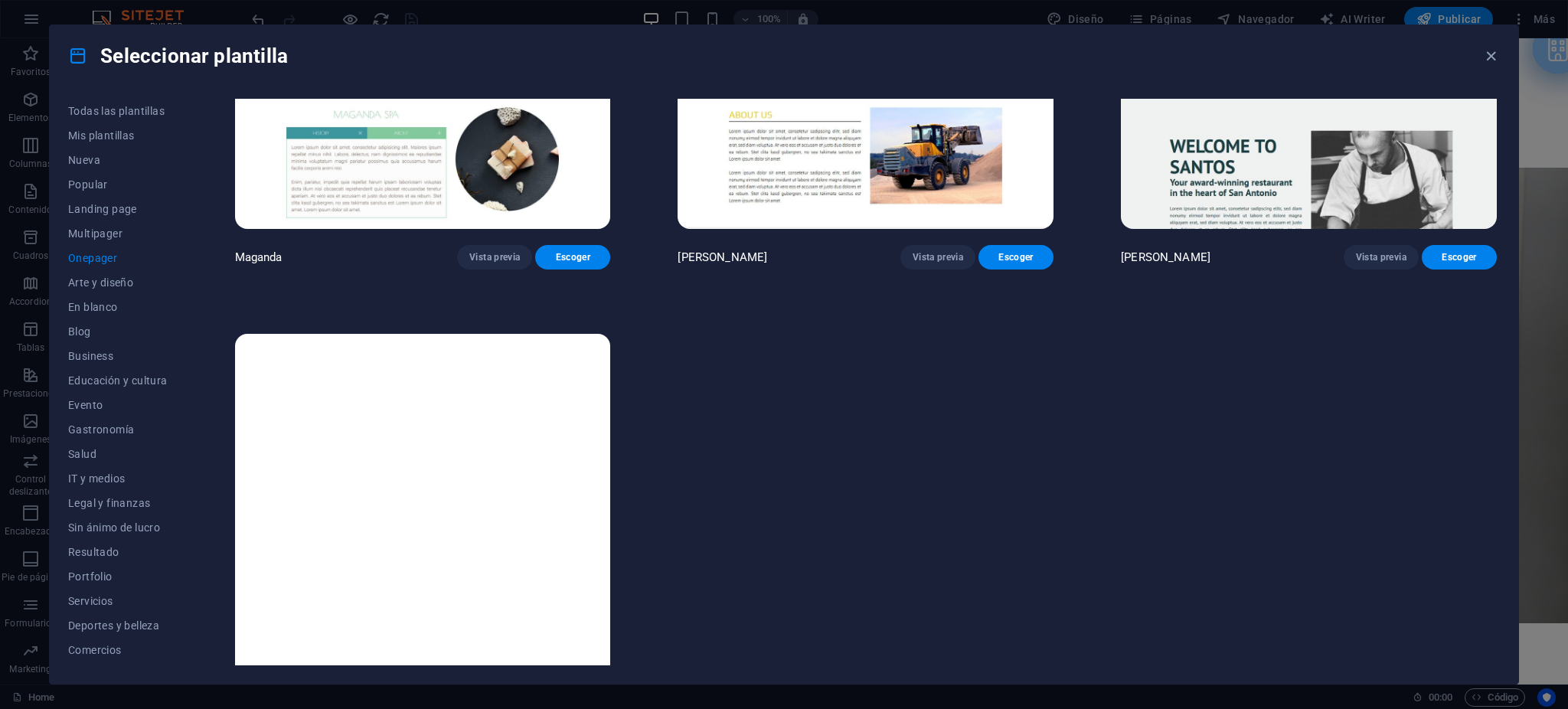
scroll to position [10165, 0]
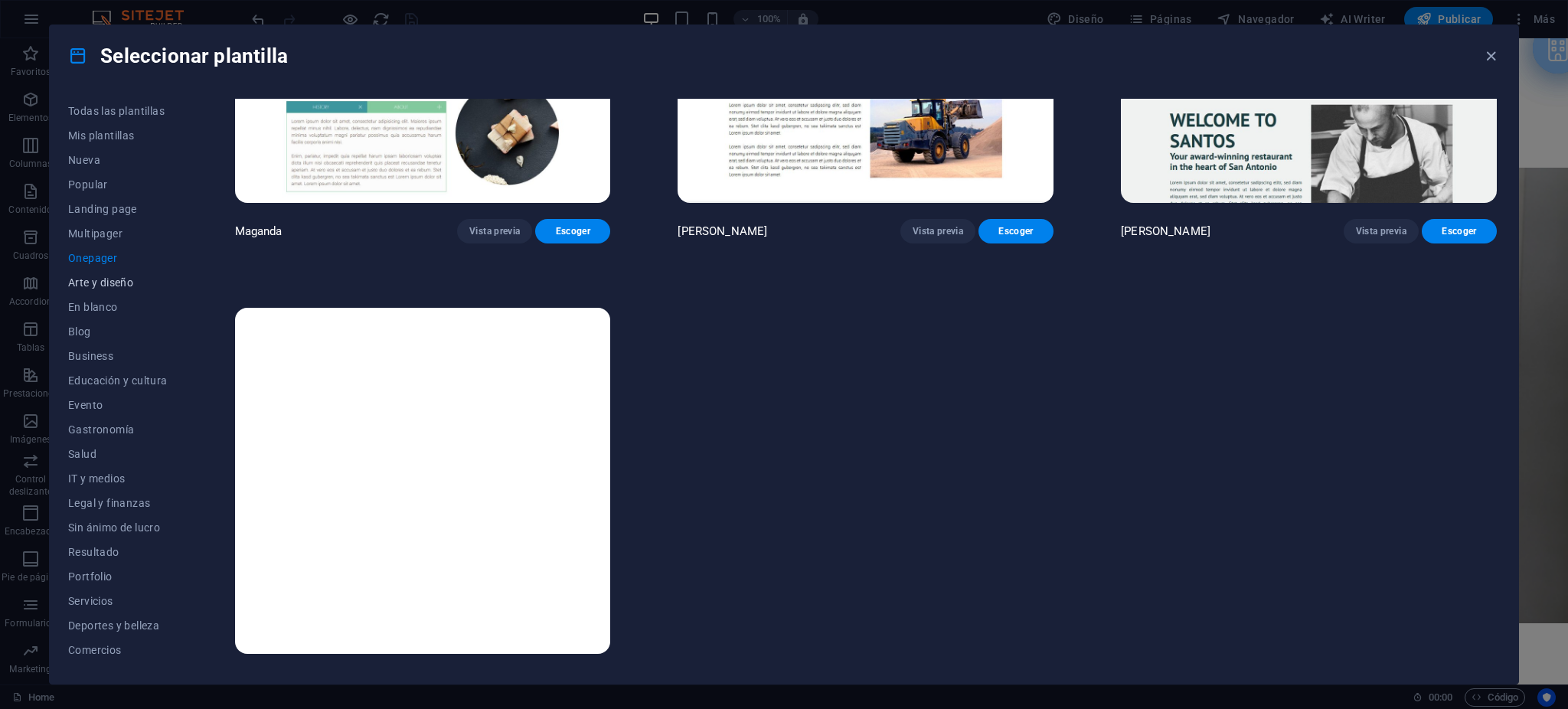
click at [94, 278] on span "Arte y diseño" at bounding box center [118, 282] width 100 height 12
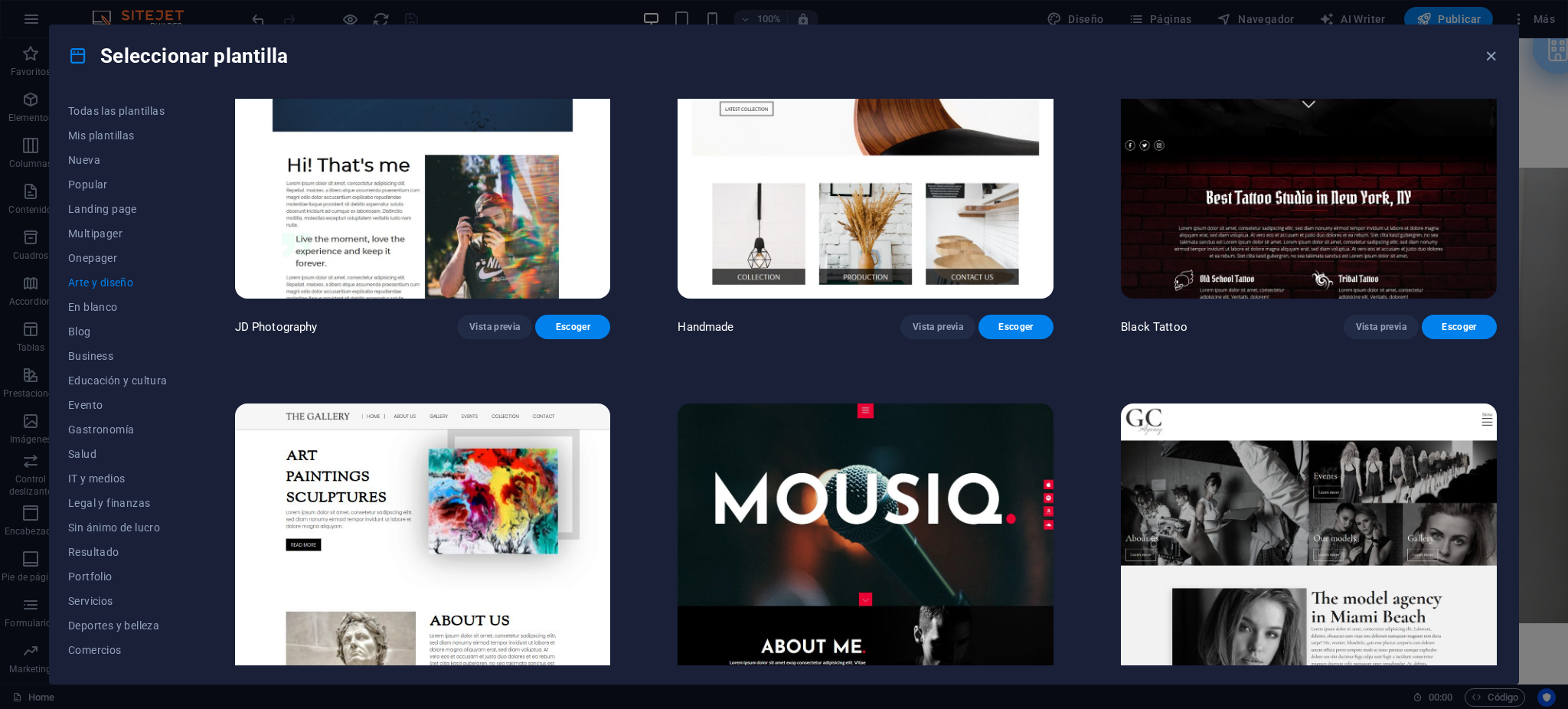
scroll to position [0, 0]
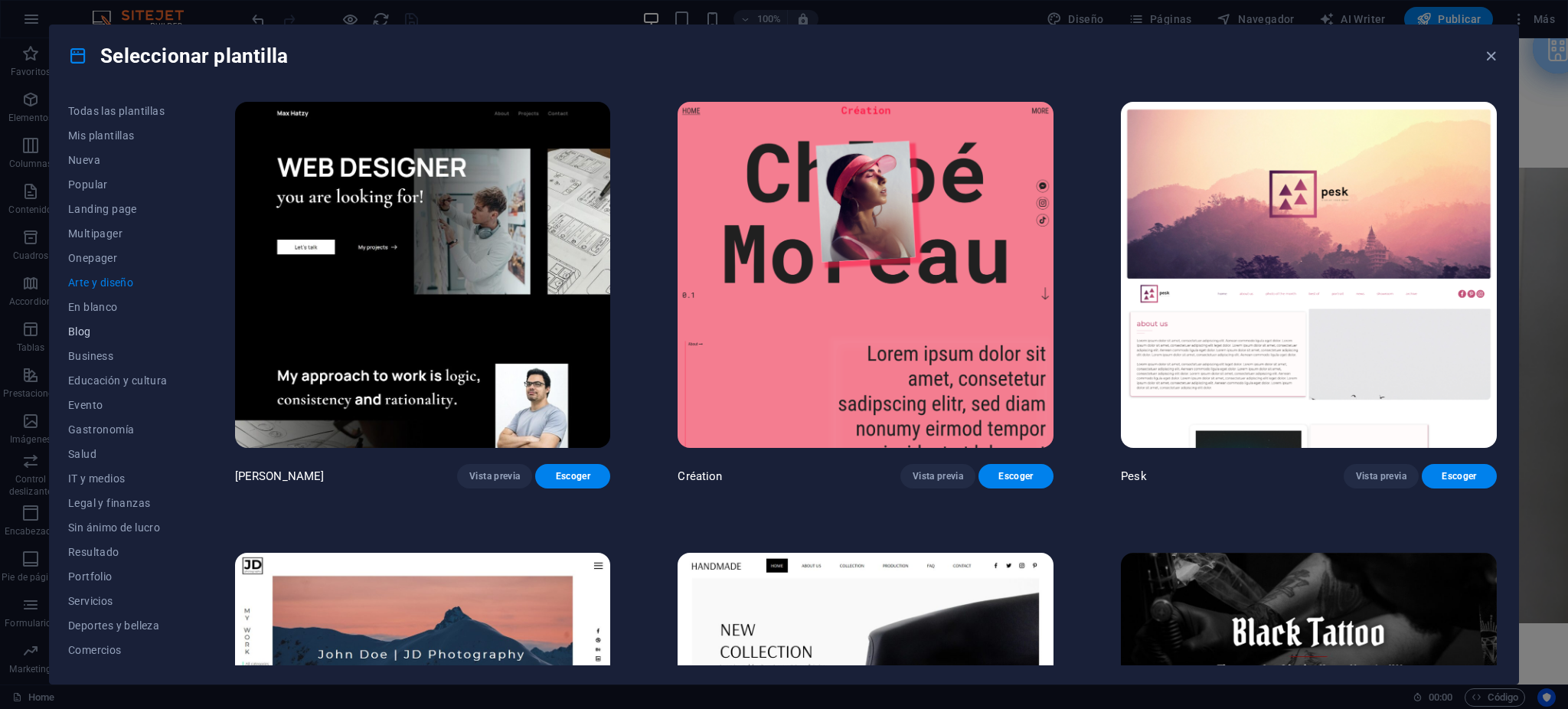
click at [87, 329] on span "Blog" at bounding box center [118, 331] width 100 height 12
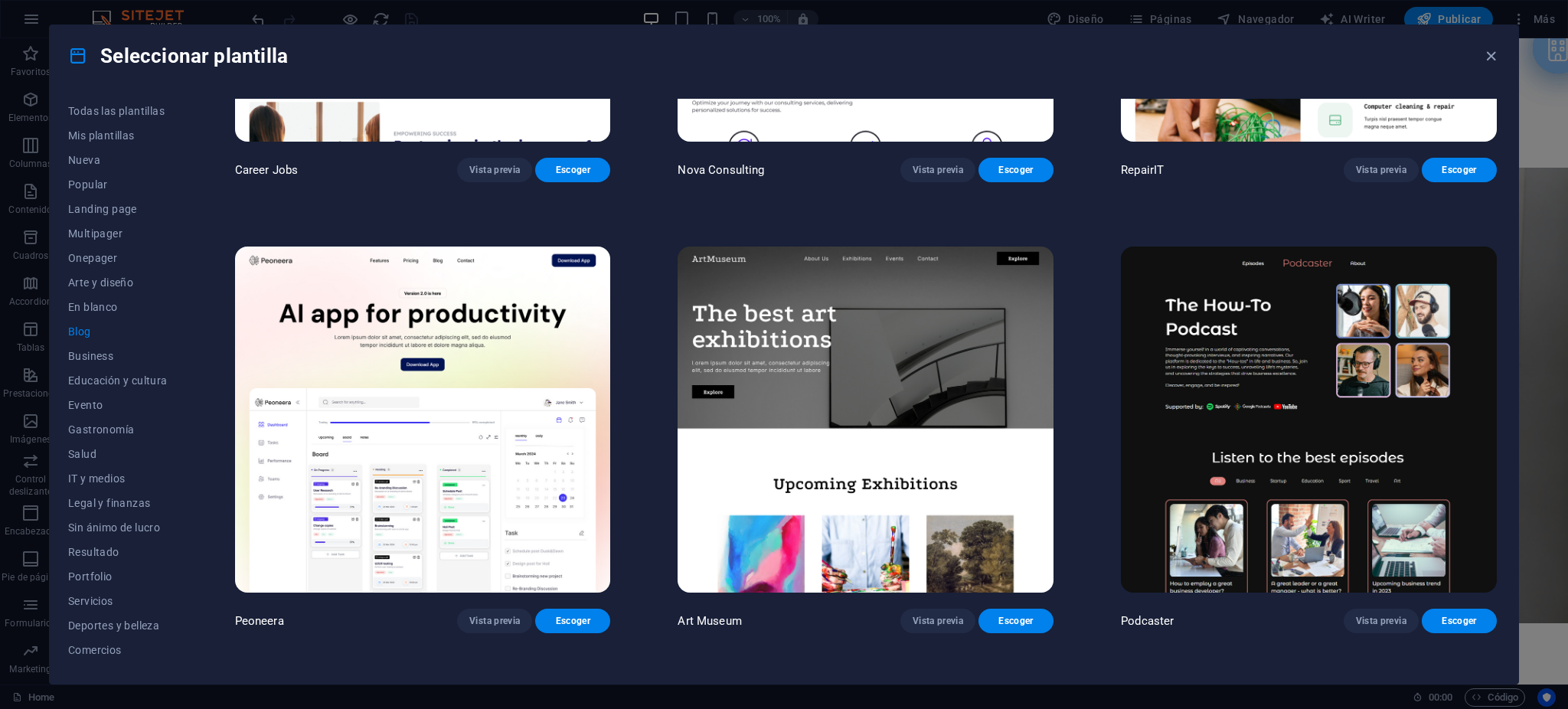
scroll to position [510, 0]
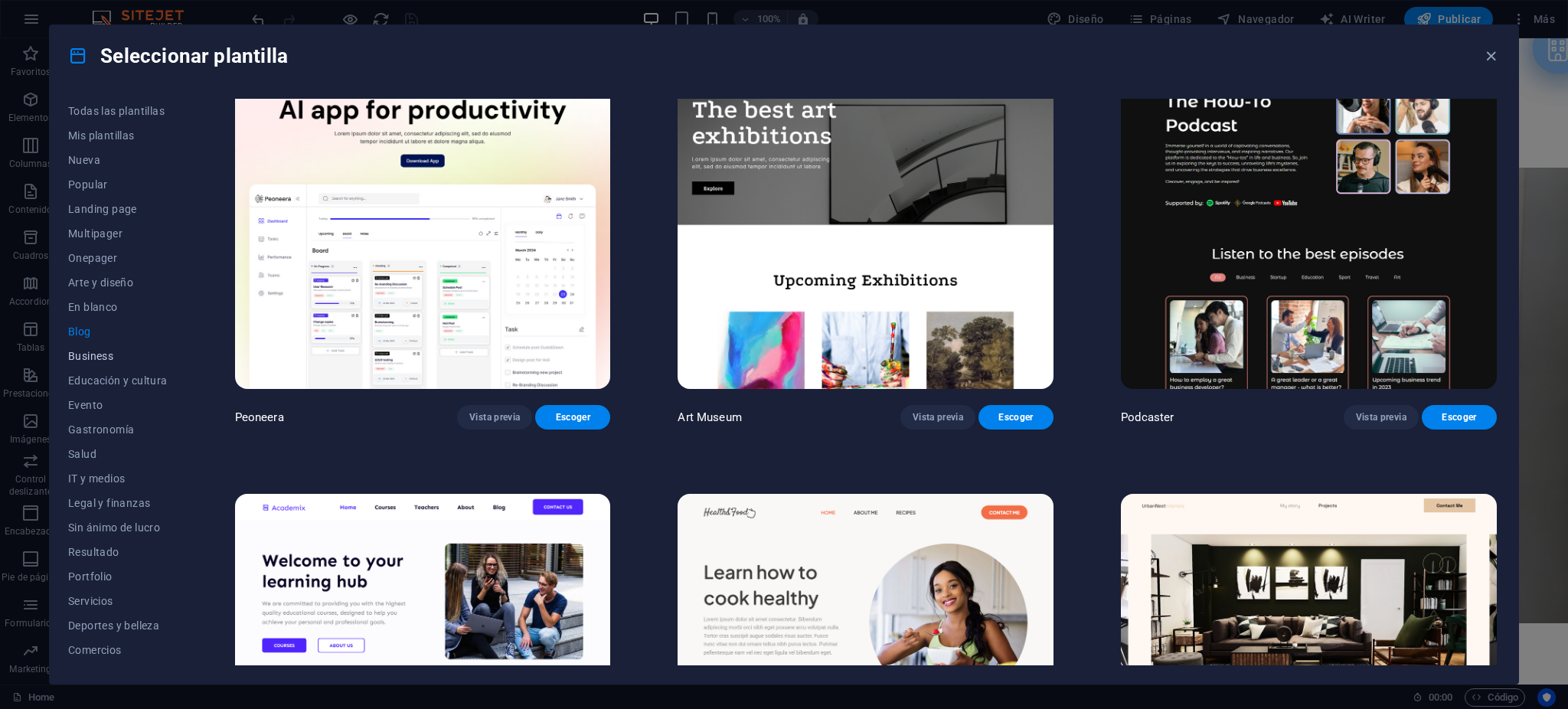
click at [86, 357] on span "Business" at bounding box center [118, 356] width 100 height 12
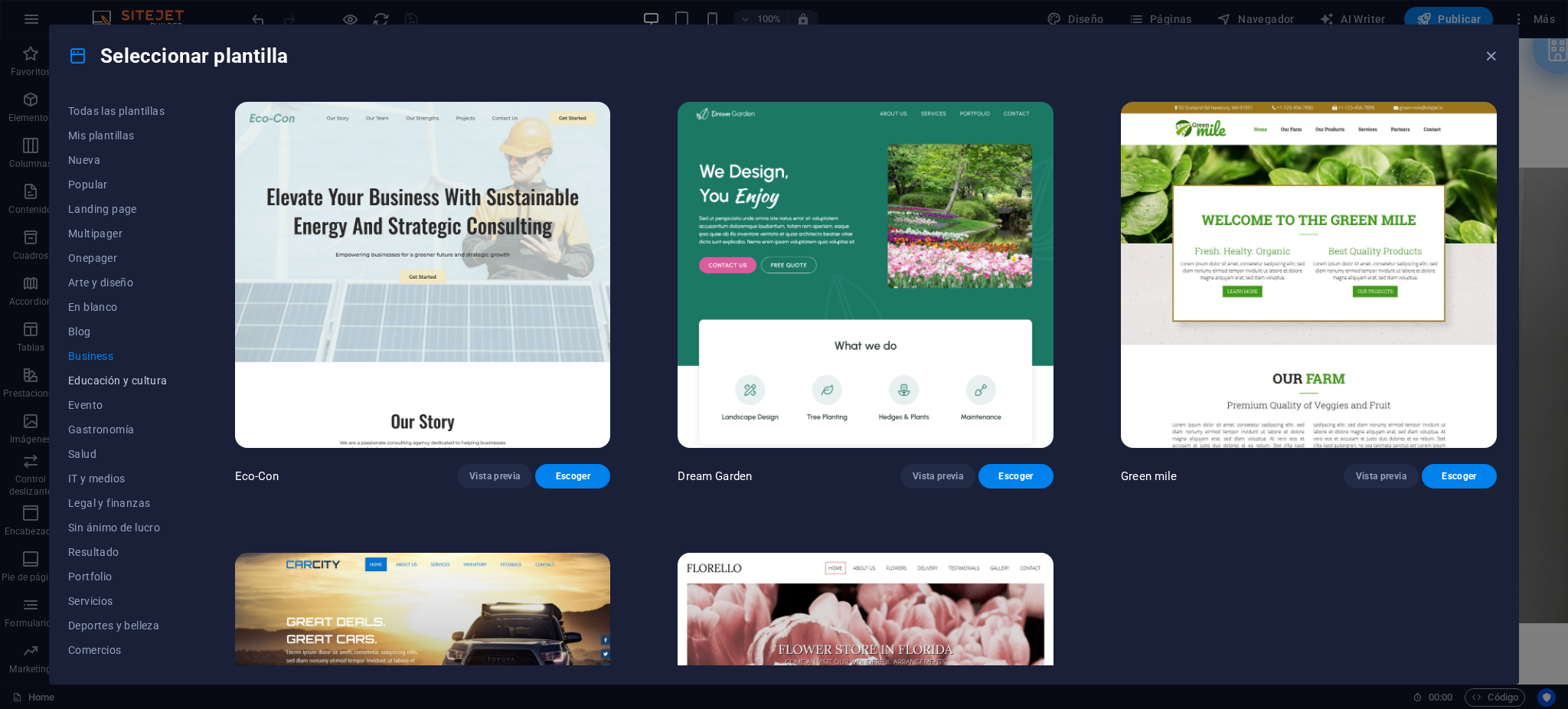
click at [112, 377] on span "Educación y cultura" at bounding box center [118, 380] width 100 height 12
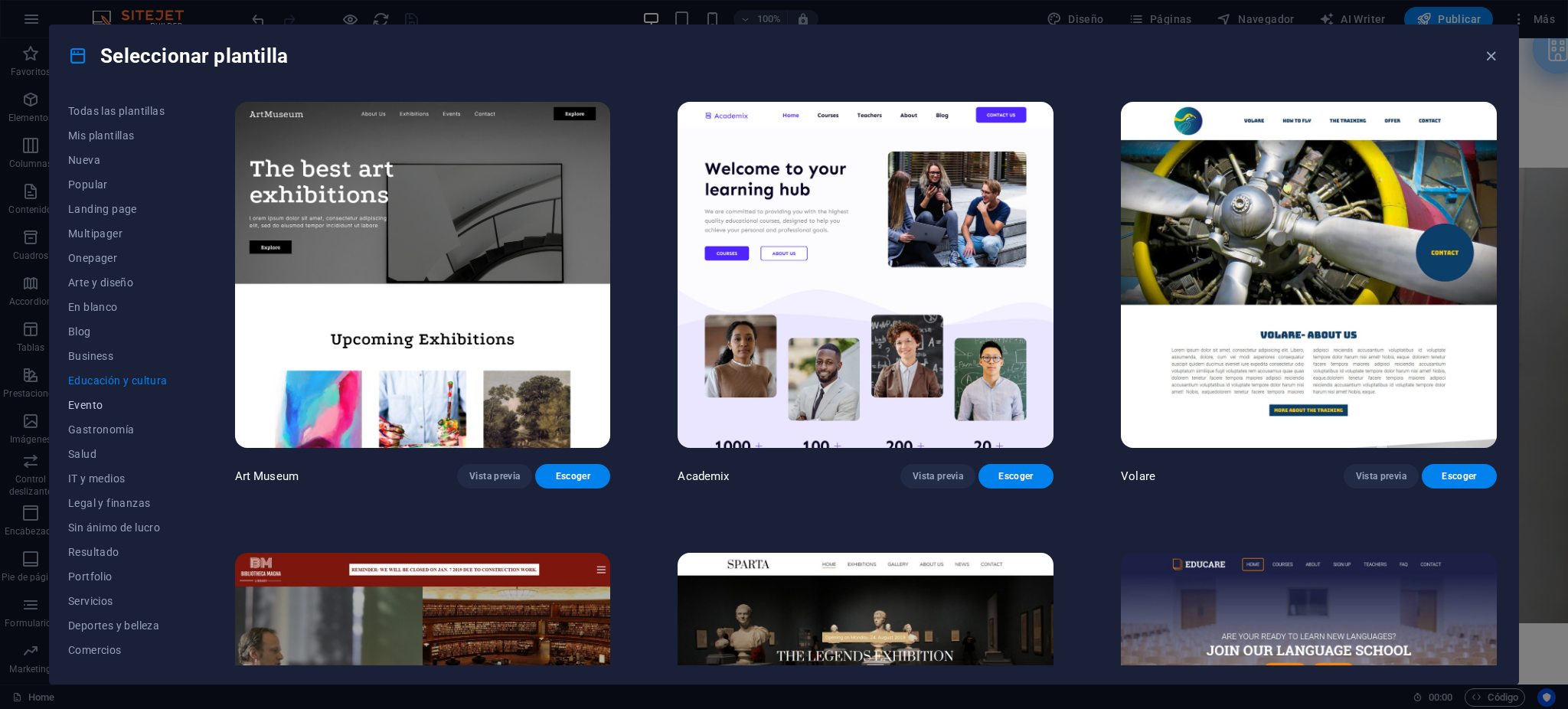
click at [90, 401] on span "Evento" at bounding box center [118, 404] width 100 height 12
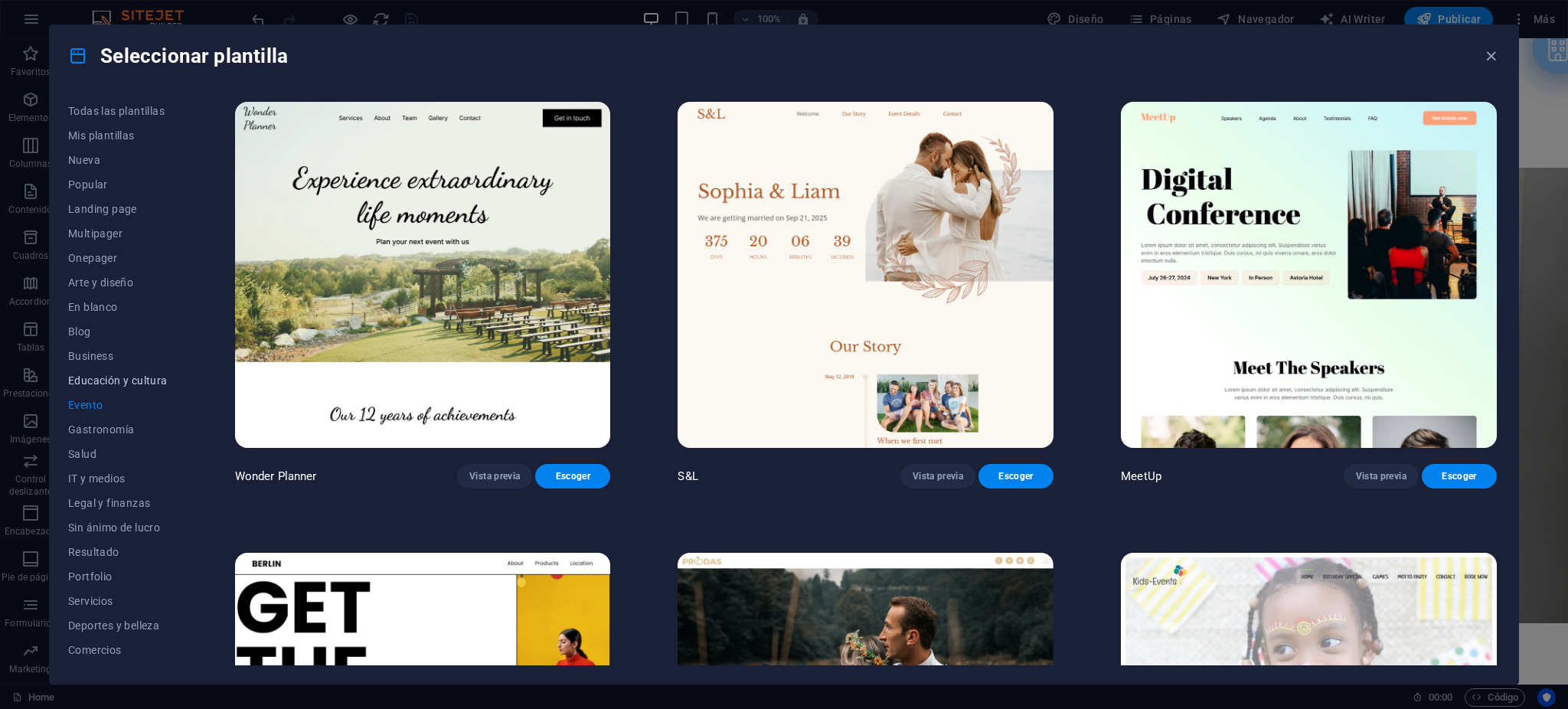
scroll to position [45, 0]
click at [105, 554] on span "Servicios" at bounding box center [118, 556] width 100 height 12
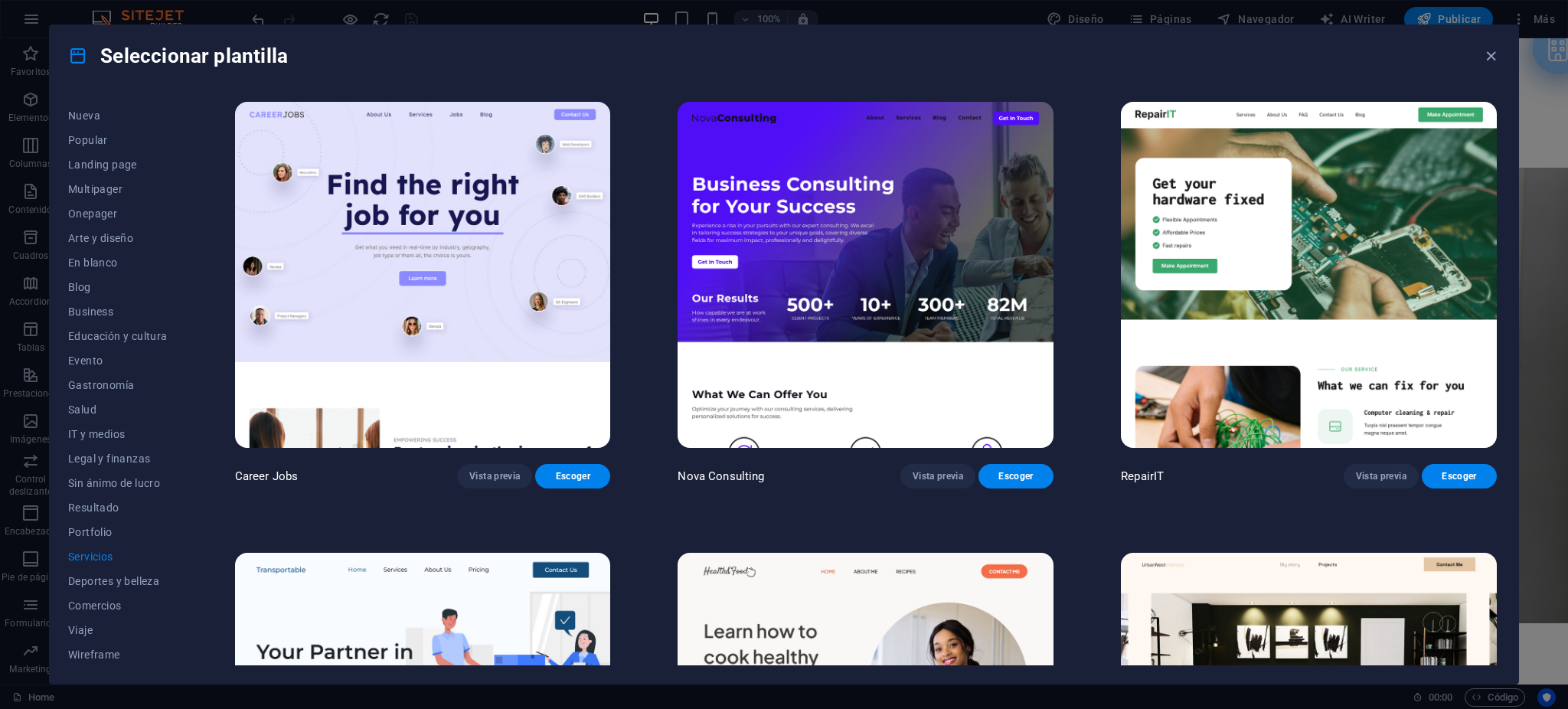
click at [1390, 261] on img at bounding box center [1308, 274] width 376 height 346
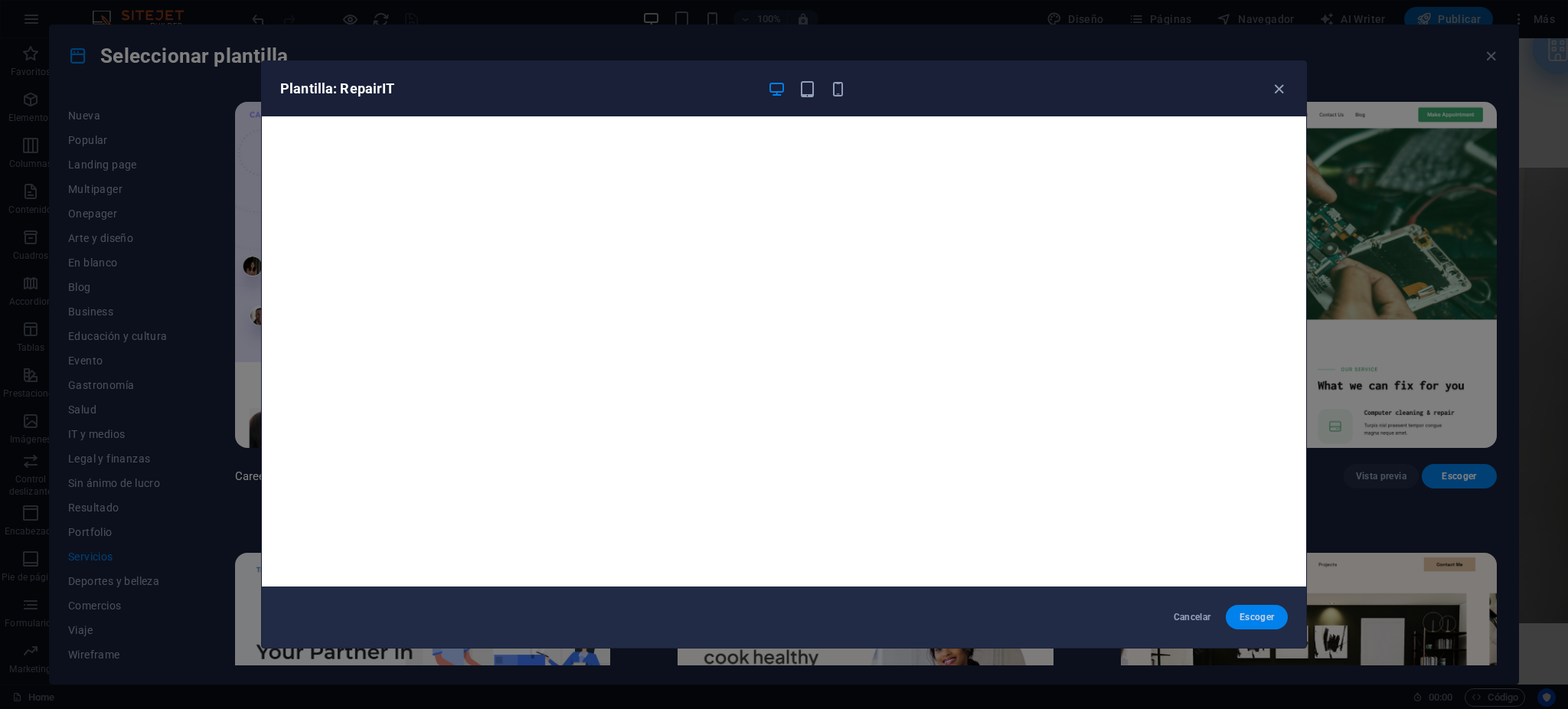
click at [1257, 612] on span "Escoger" at bounding box center [1256, 617] width 37 height 12
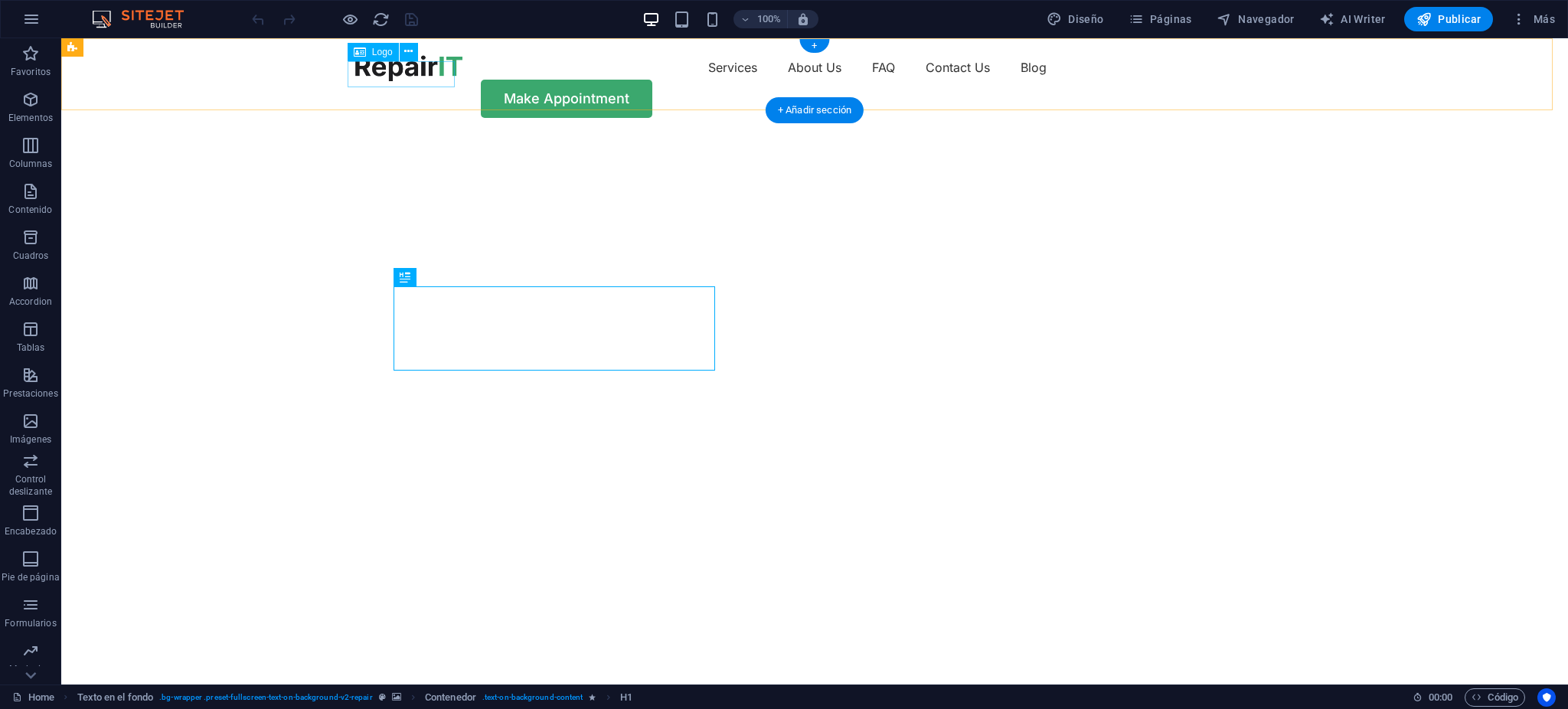
click at [395, 77] on div at bounding box center [409, 69] width 107 height 26
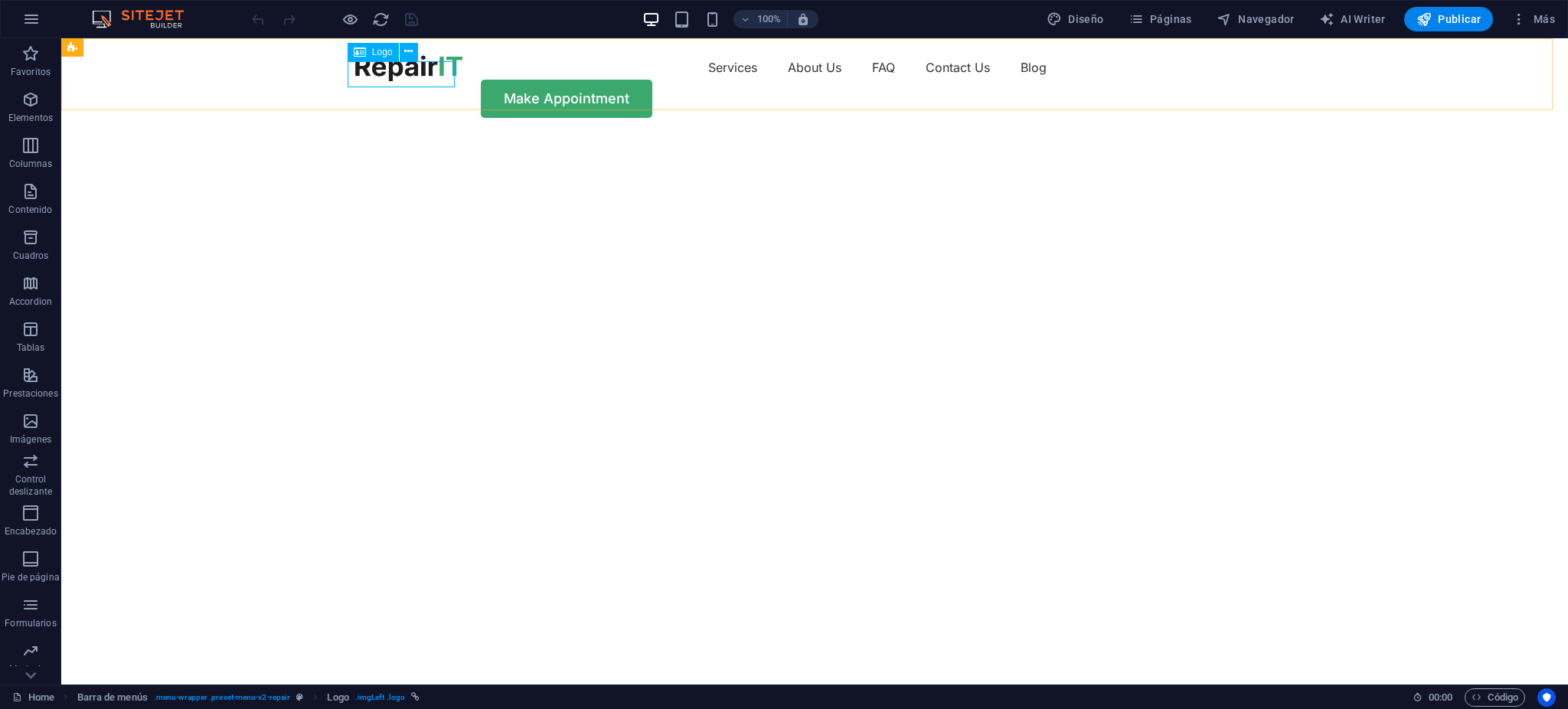
click at [384, 47] on span "Logo" at bounding box center [382, 51] width 21 height 9
click at [410, 49] on icon at bounding box center [409, 51] width 8 height 16
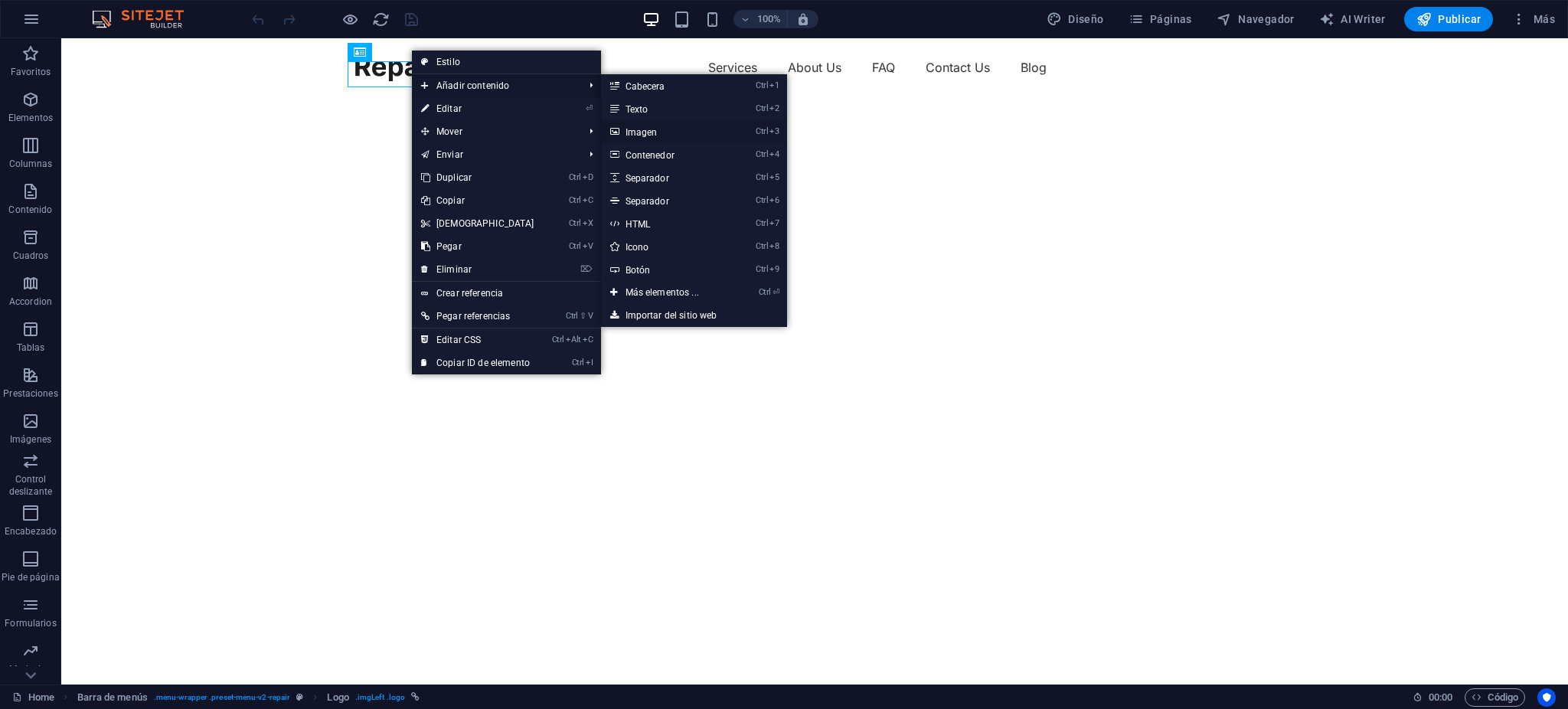
click at [652, 131] on link "Ctrl 3 Imagen" at bounding box center [666, 132] width 129 height 23
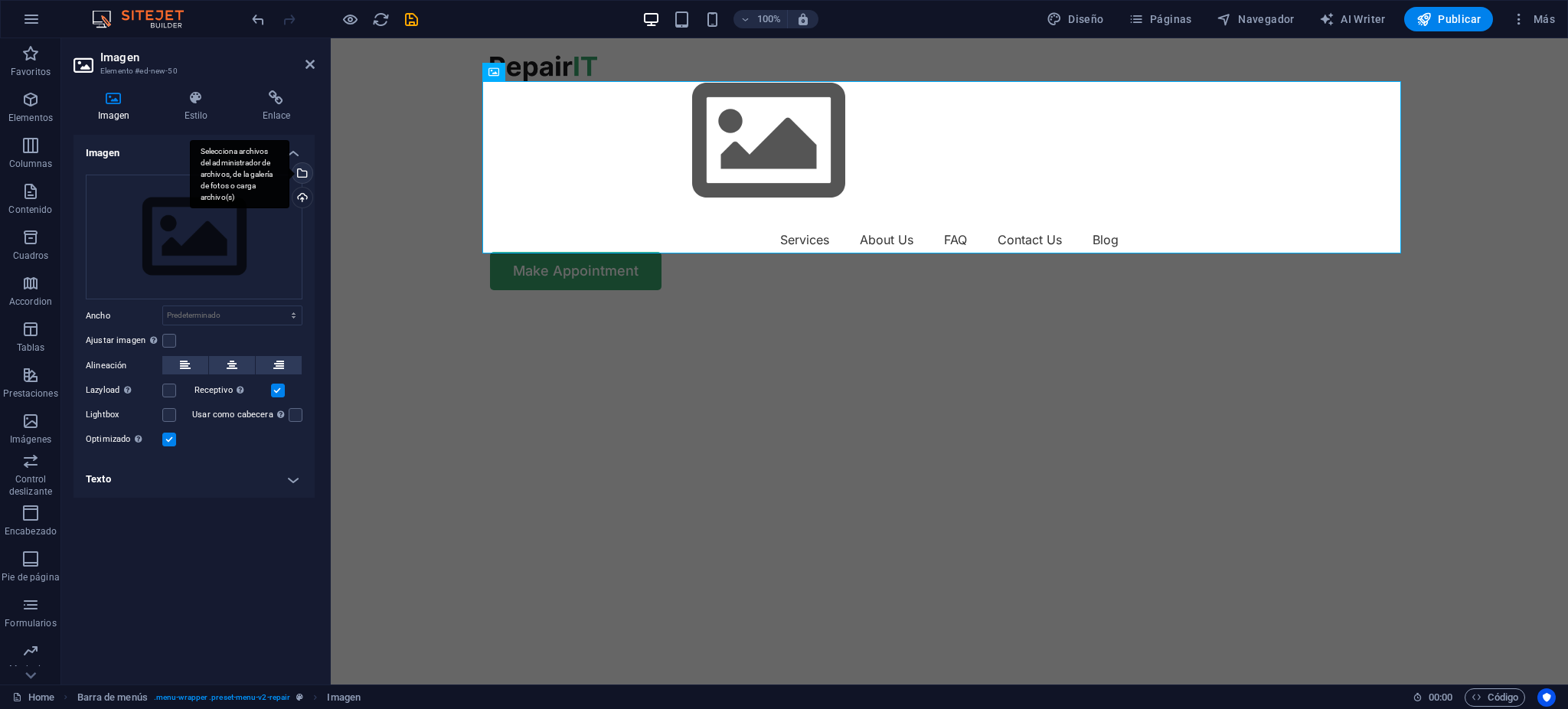
click at [301, 170] on div "Selecciona archivos del administrador de archivos, de la galería de fotos o car…" at bounding box center [301, 174] width 23 height 23
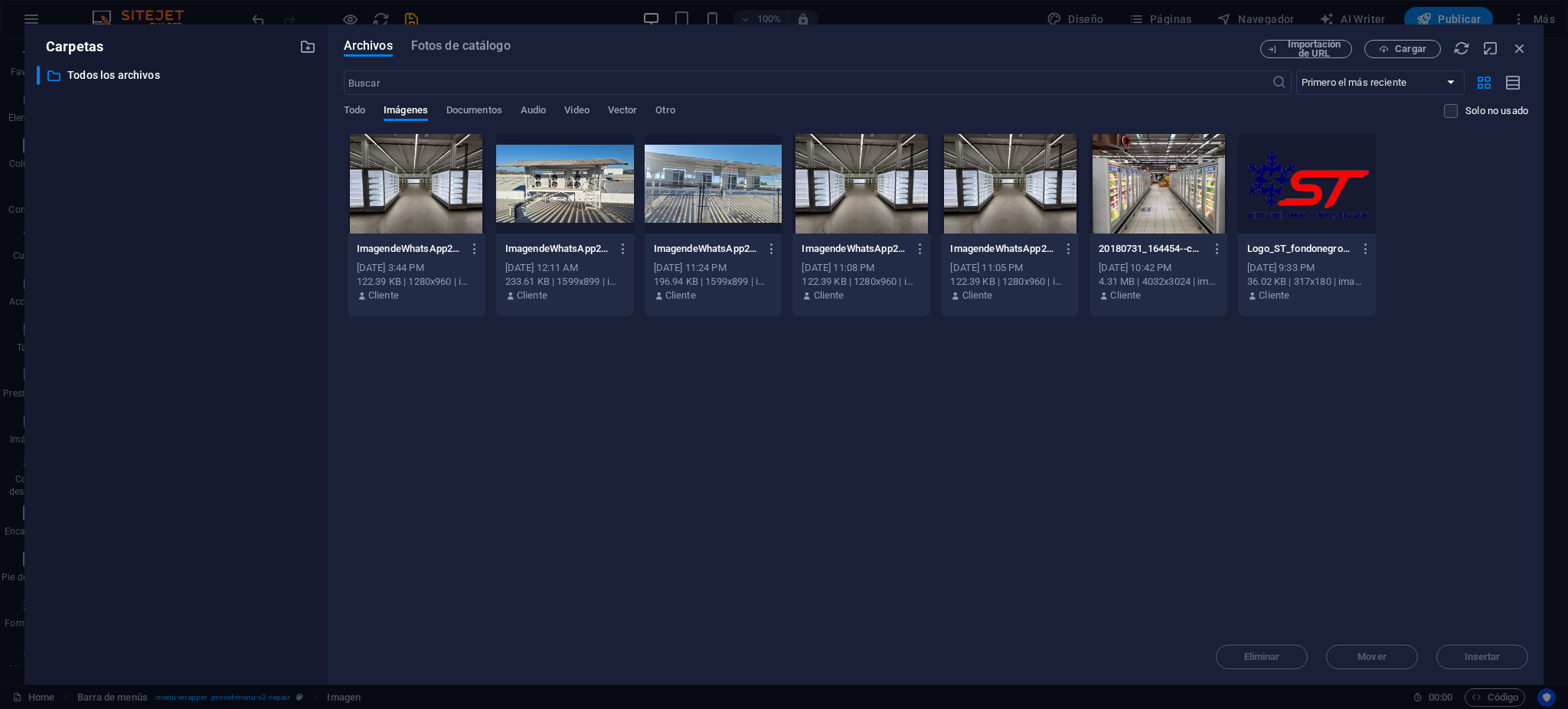
click at [1317, 185] on div at bounding box center [1306, 183] width 138 height 100
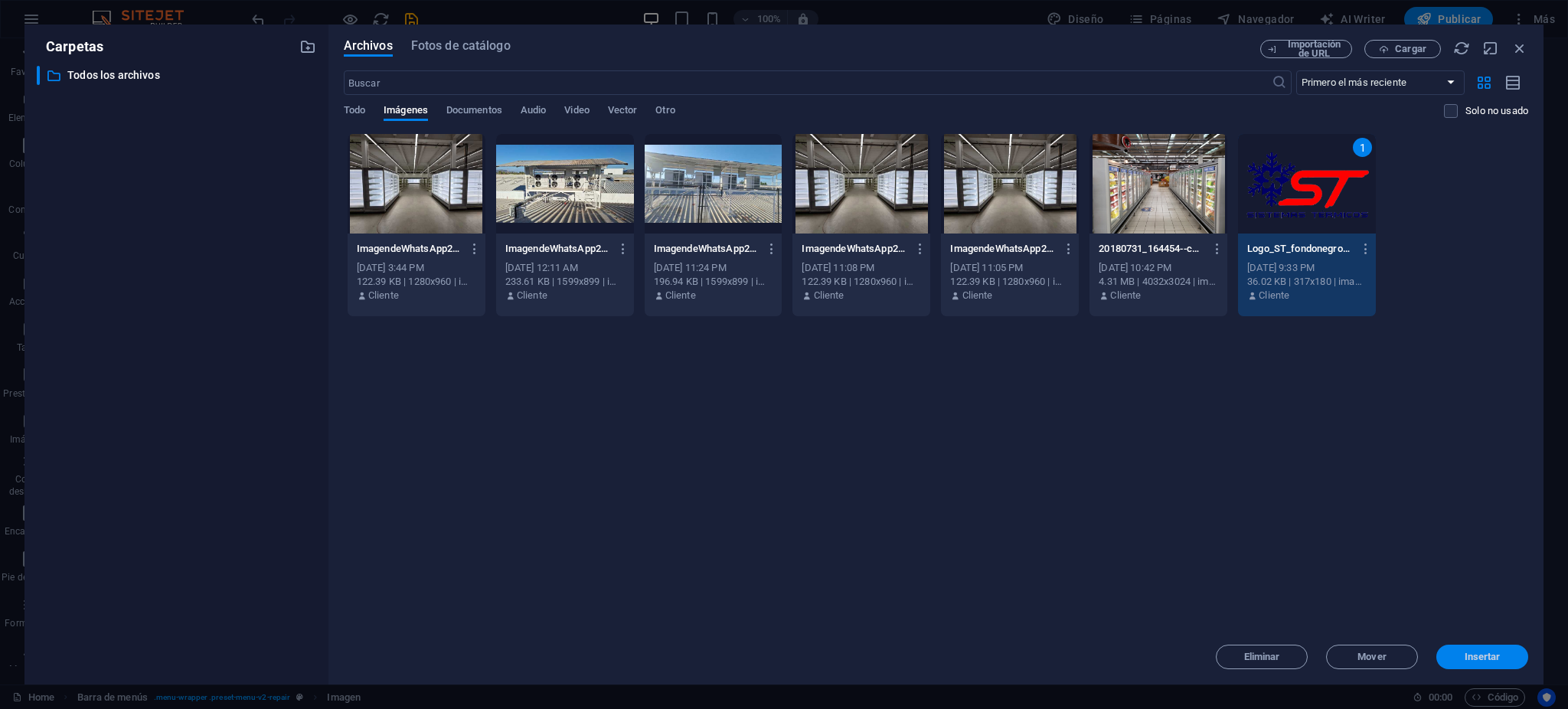
click at [1471, 655] on span "Insertar" at bounding box center [1483, 656] width 36 height 9
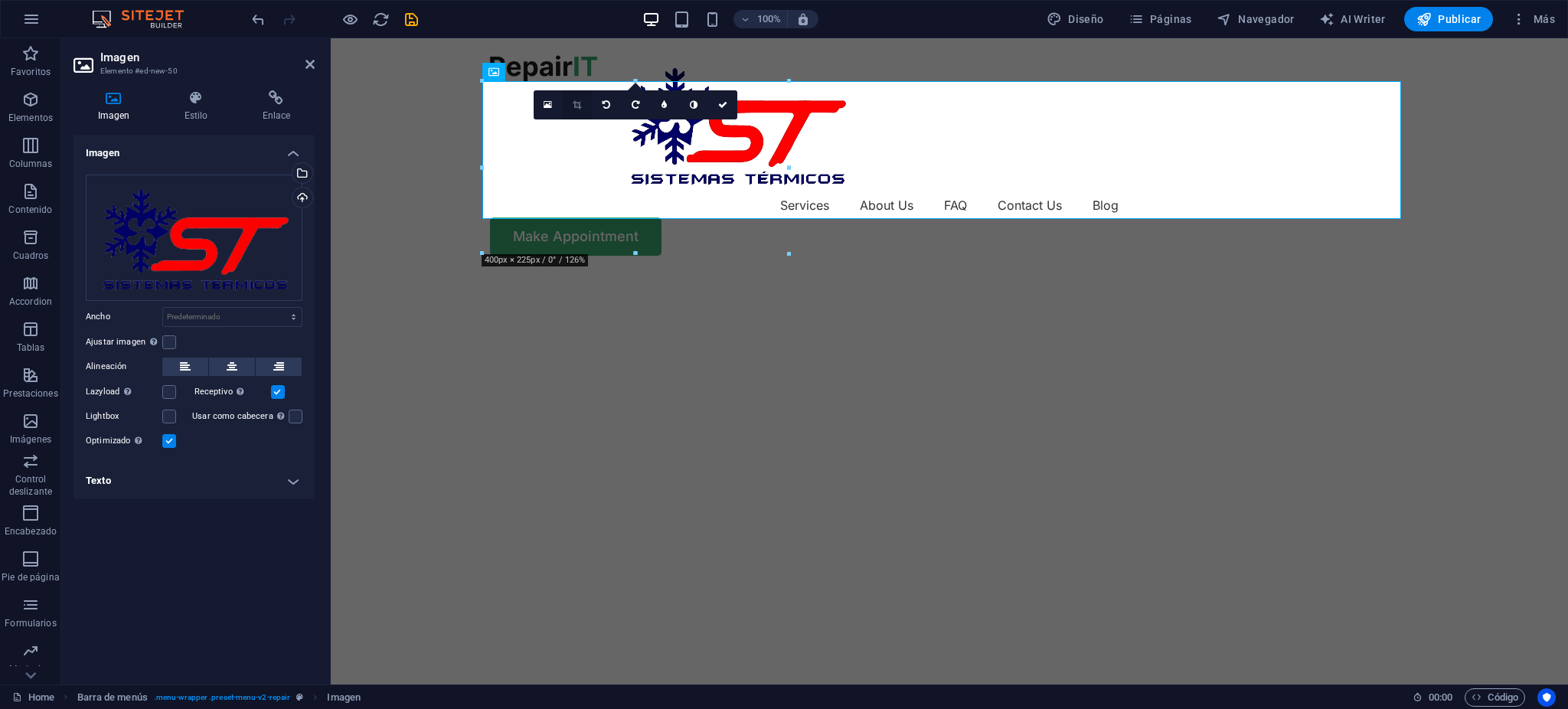
click at [576, 100] on icon at bounding box center [577, 104] width 8 height 9
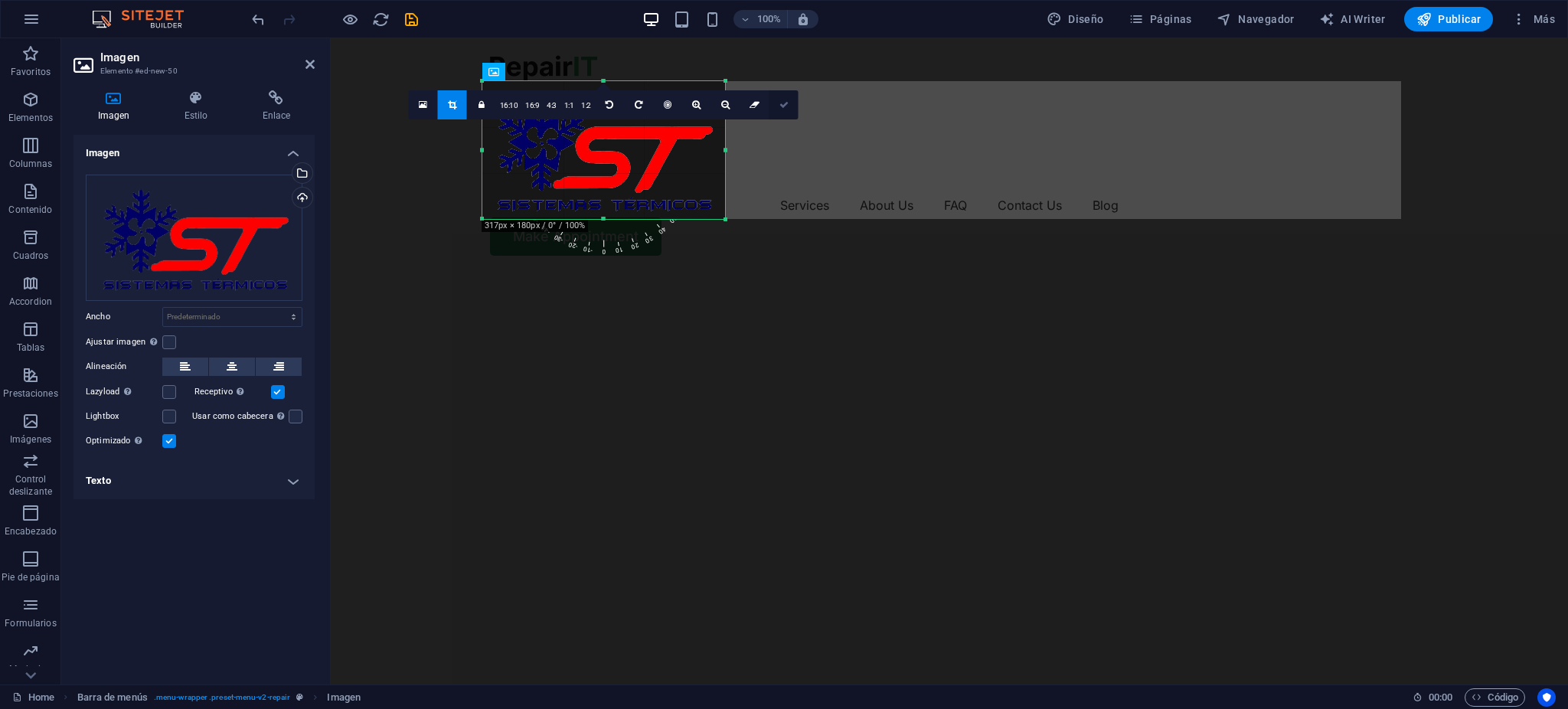
click at [785, 102] on icon at bounding box center [784, 104] width 9 height 9
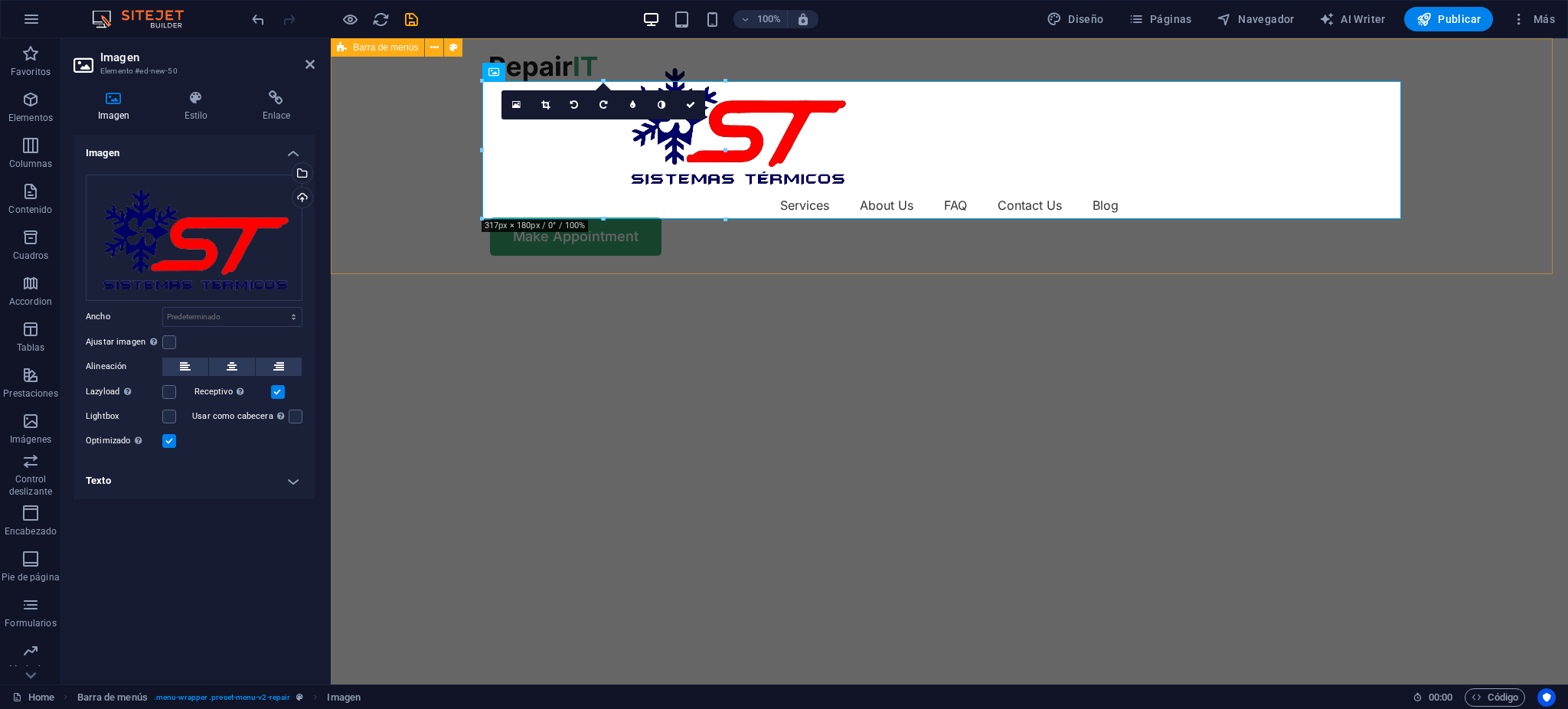
click at [425, 147] on div "Menu Services About Us FAQ Contact Us Blog Make Appointment" at bounding box center [950, 155] width 1237 height 234
